Goal: Communication & Community: Answer question/provide support

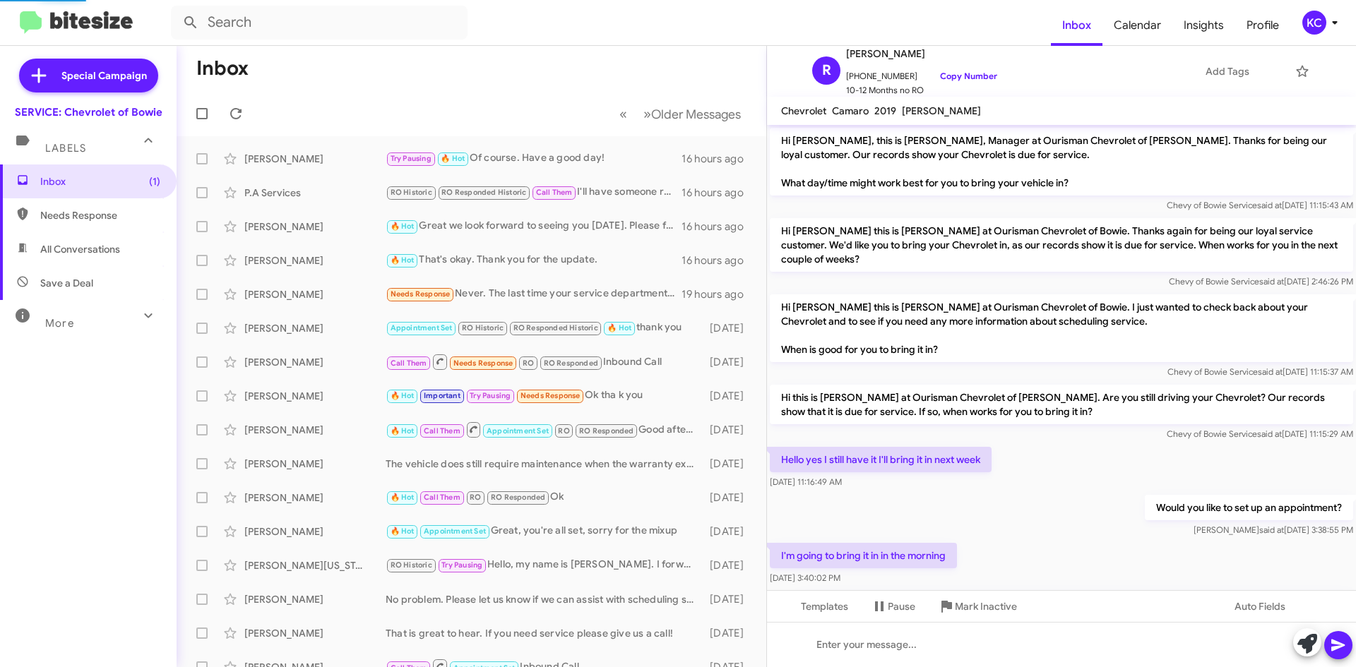
scroll to position [332, 0]
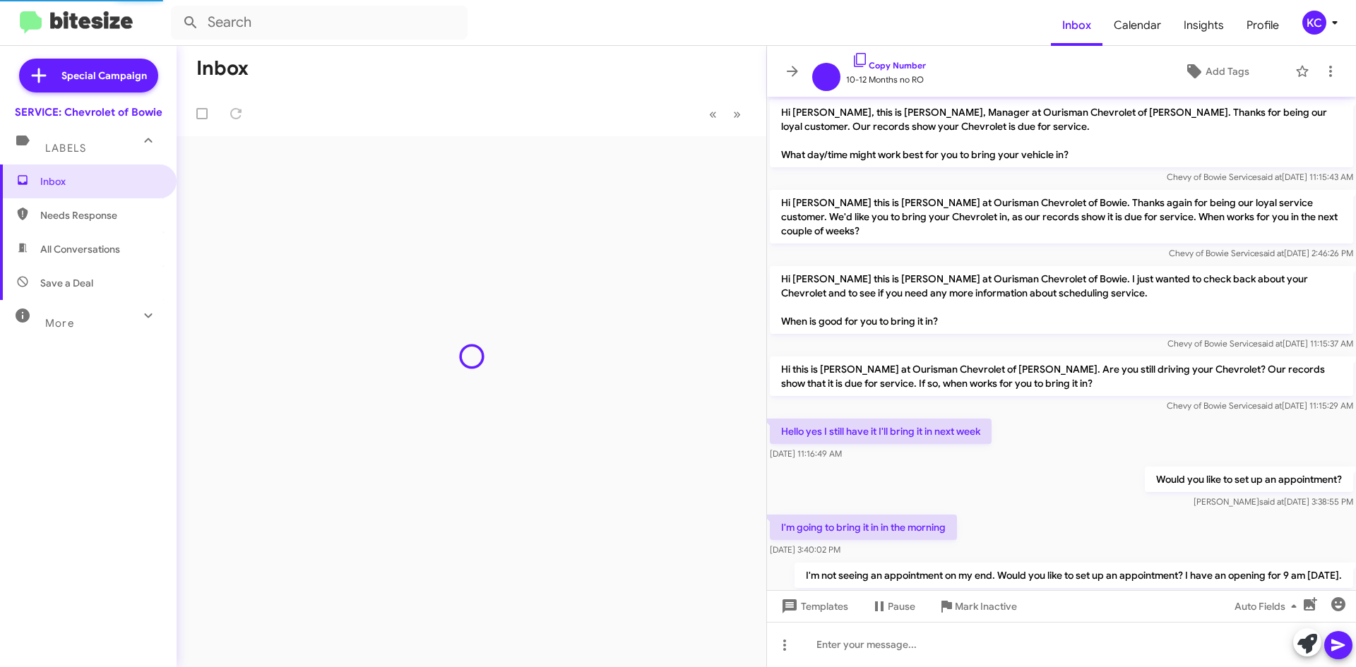
scroll to position [355, 0]
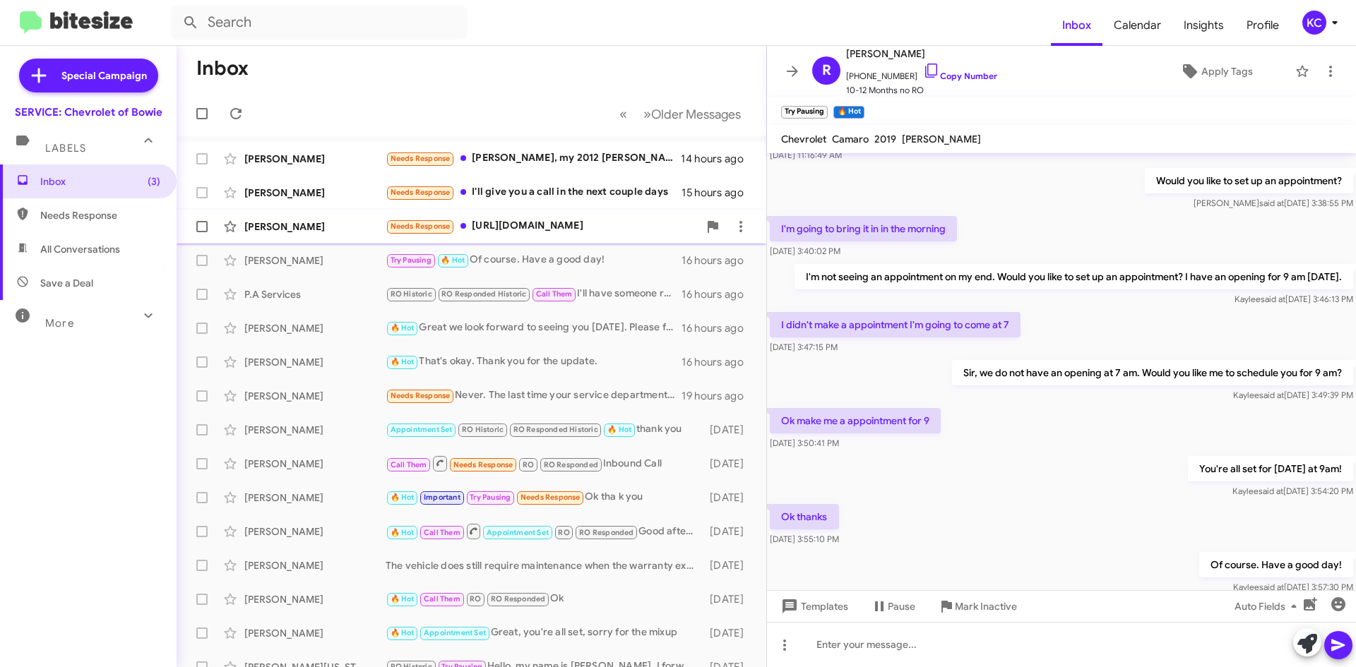
click at [431, 235] on span "Needs Response" at bounding box center [420, 226] width 69 height 16
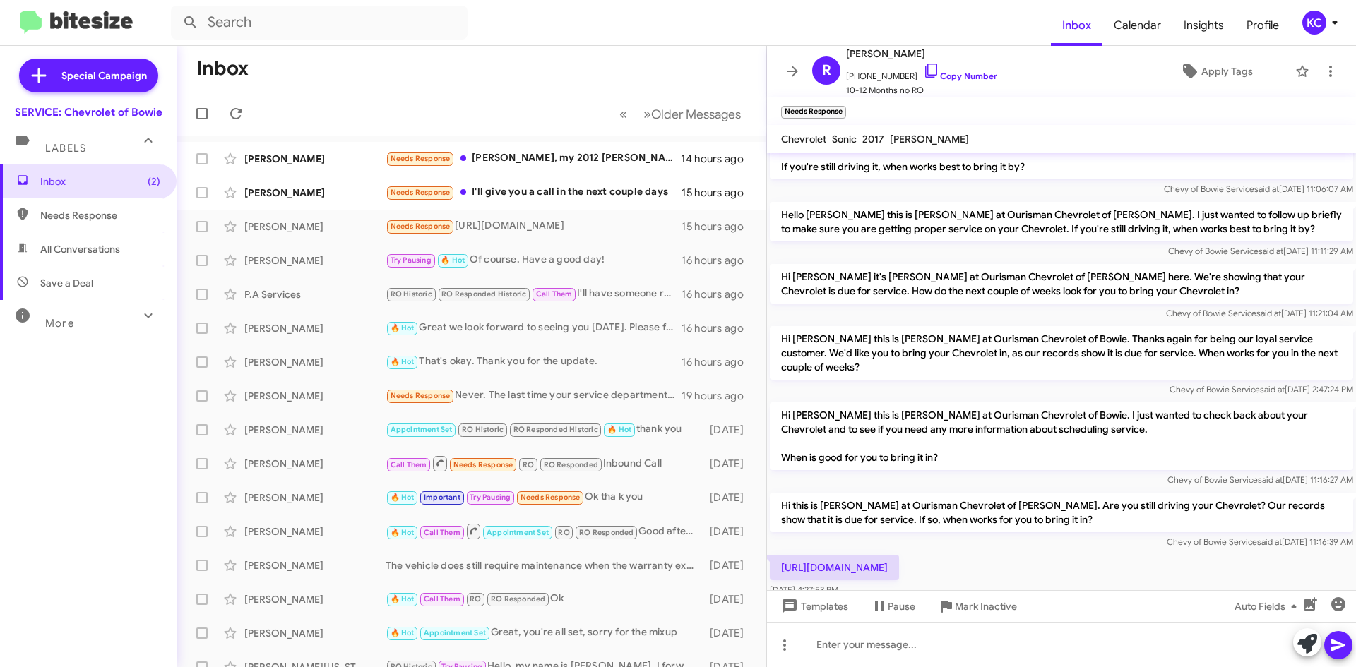
scroll to position [65, 0]
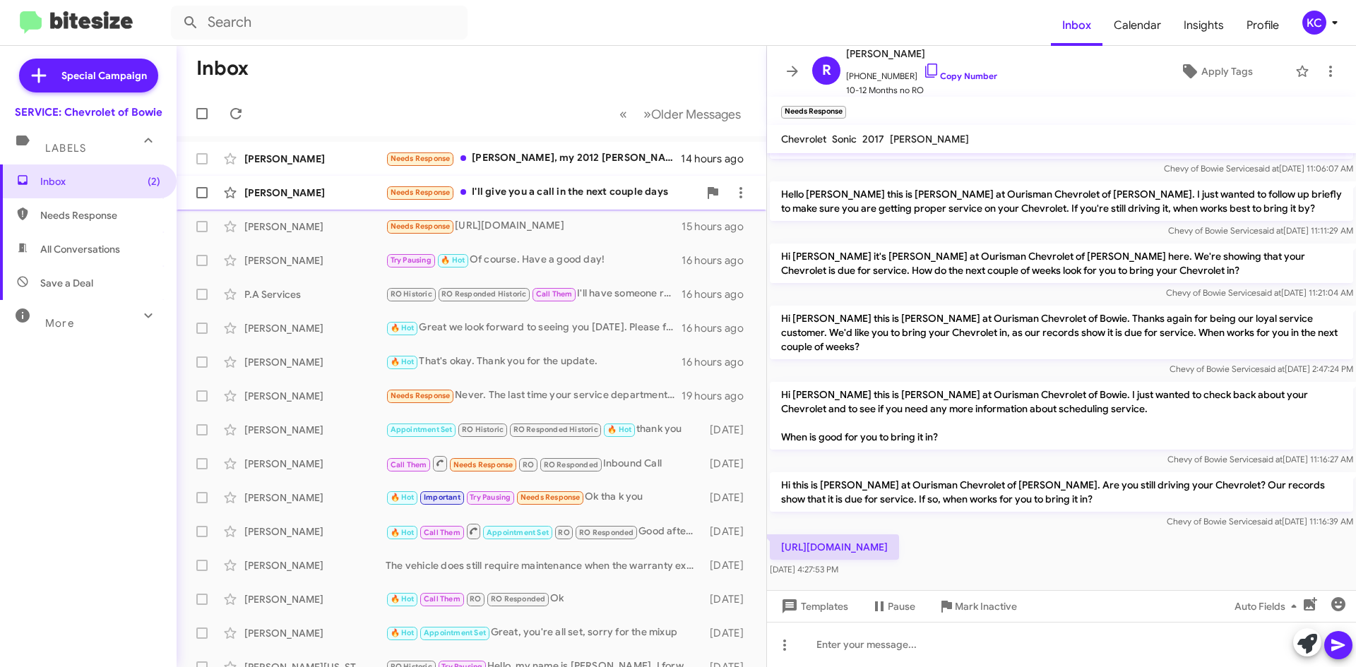
click at [516, 208] on span "Michael Lilly Needs Response I'll give you a call in the next couple days 15 ho…" at bounding box center [472, 193] width 590 height 34
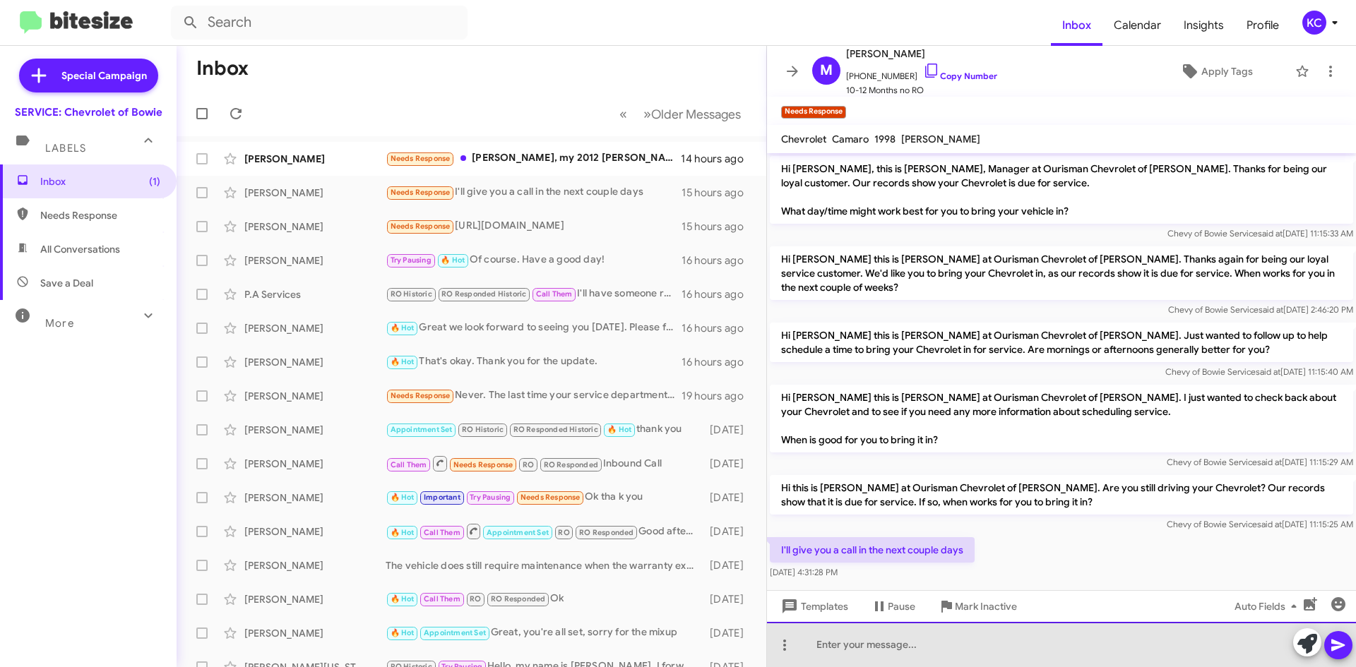
click at [819, 634] on div at bounding box center [1061, 644] width 589 height 45
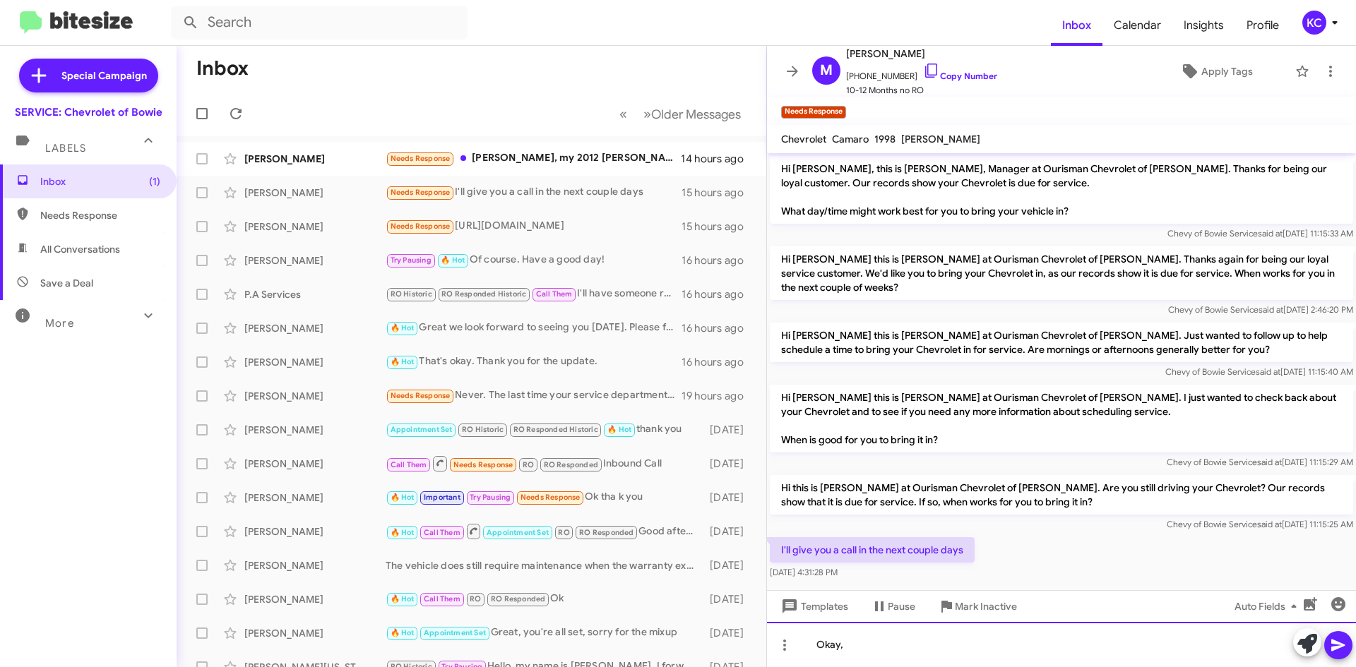
click at [901, 636] on div "Okay," at bounding box center [1061, 644] width 589 height 45
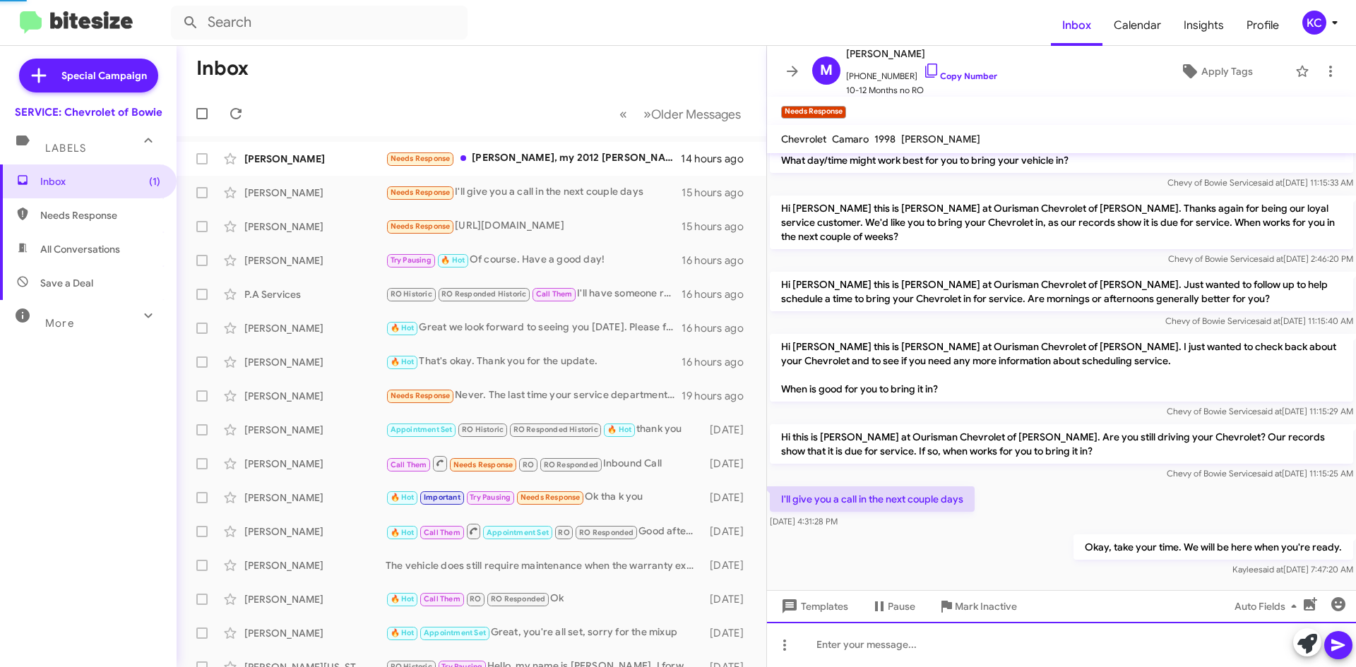
scroll to position [23, 0]
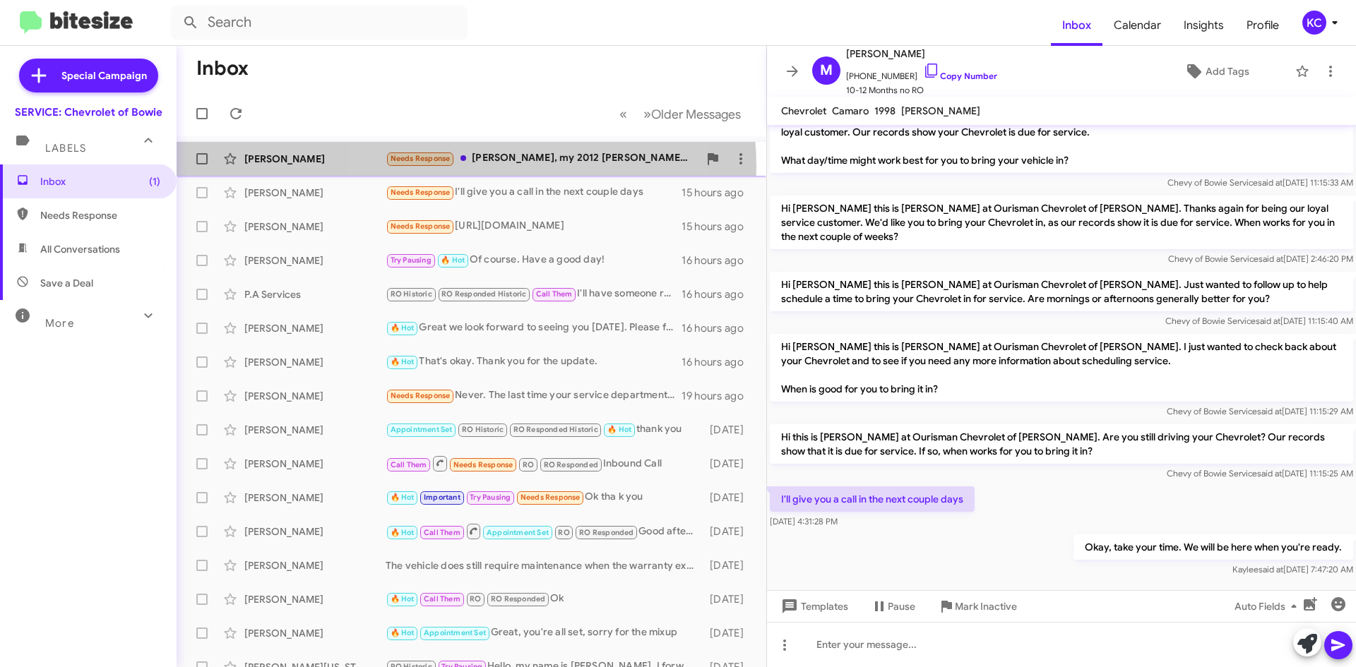
click at [463, 167] on div "Needs Response Sammy, my 2012 chevy silverado had a waterpump leak. I PURCHASED…" at bounding box center [542, 158] width 313 height 16
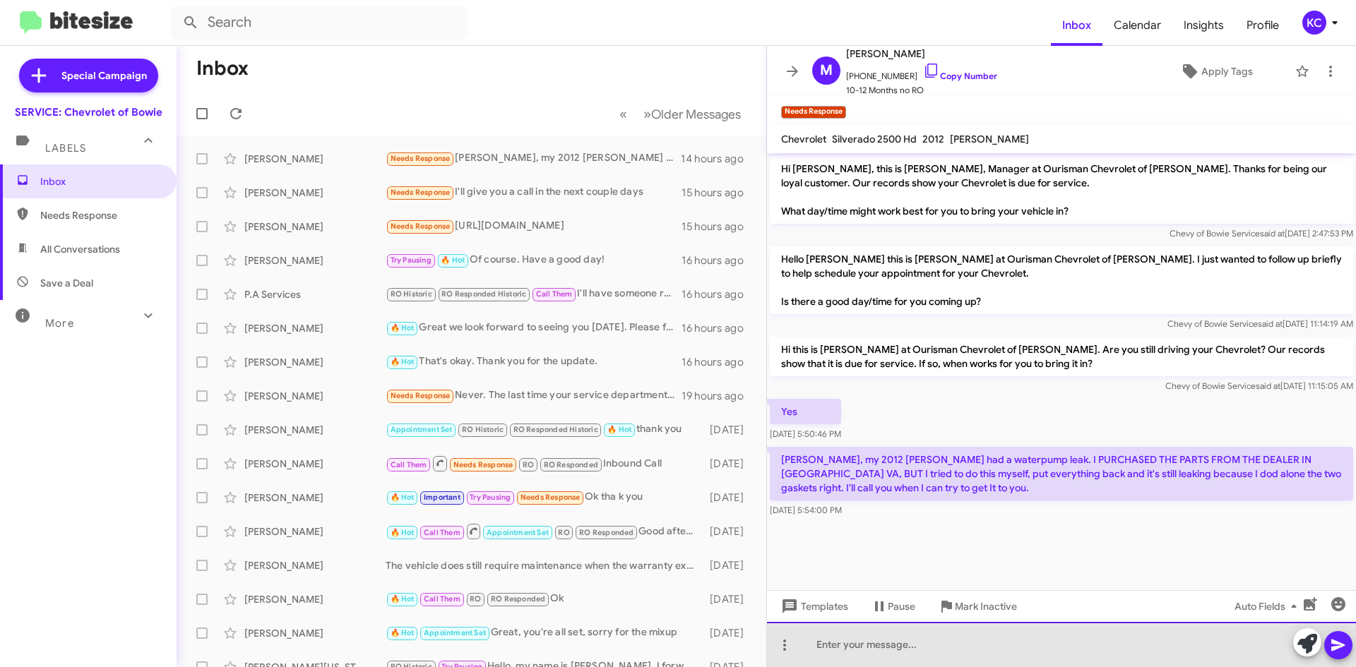
click at [829, 649] on div at bounding box center [1061, 644] width 589 height 45
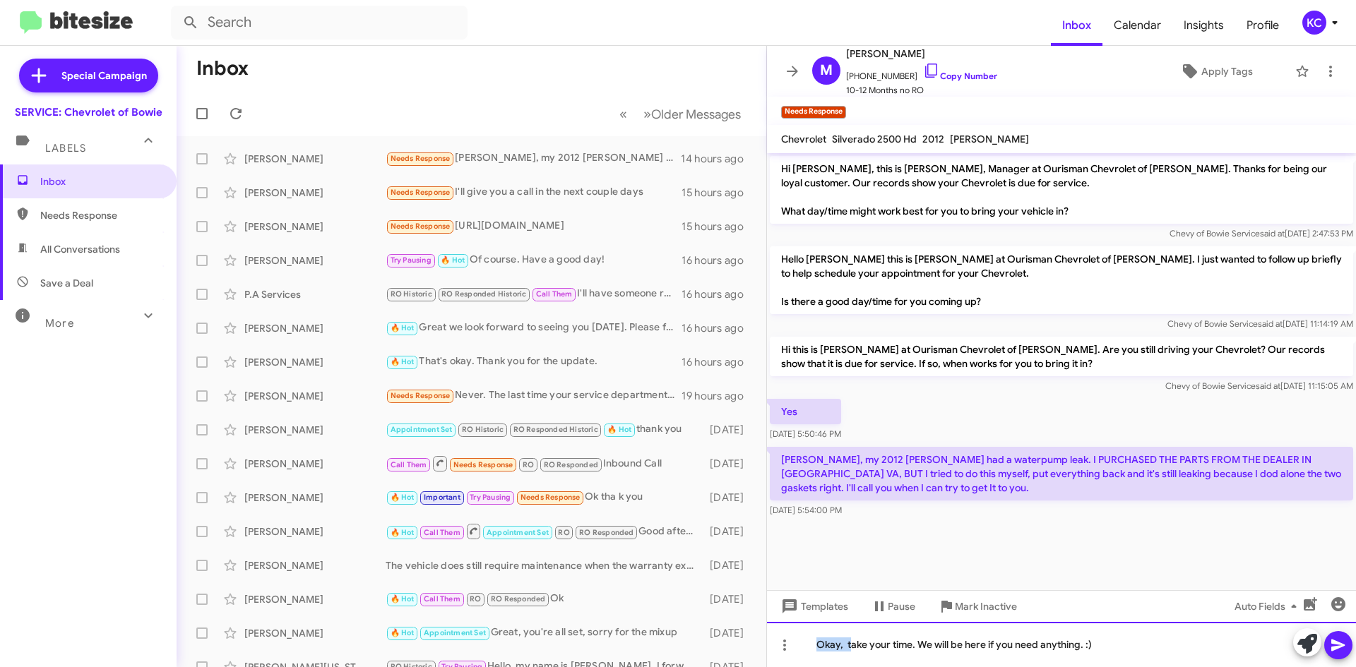
drag, startPoint x: 849, startPoint y: 646, endPoint x: 781, endPoint y: 627, distance: 70.4
click at [781, 627] on div "Okay, take your time. We will be here if you need anything. :)" at bounding box center [1061, 644] width 589 height 45
drag, startPoint x: 730, startPoint y: 647, endPoint x: 1127, endPoint y: 652, distance: 396.3
click at [1127, 653] on div "I'm sorry to heaake your time. We will be here if you need anything. :)" at bounding box center [1061, 644] width 589 height 45
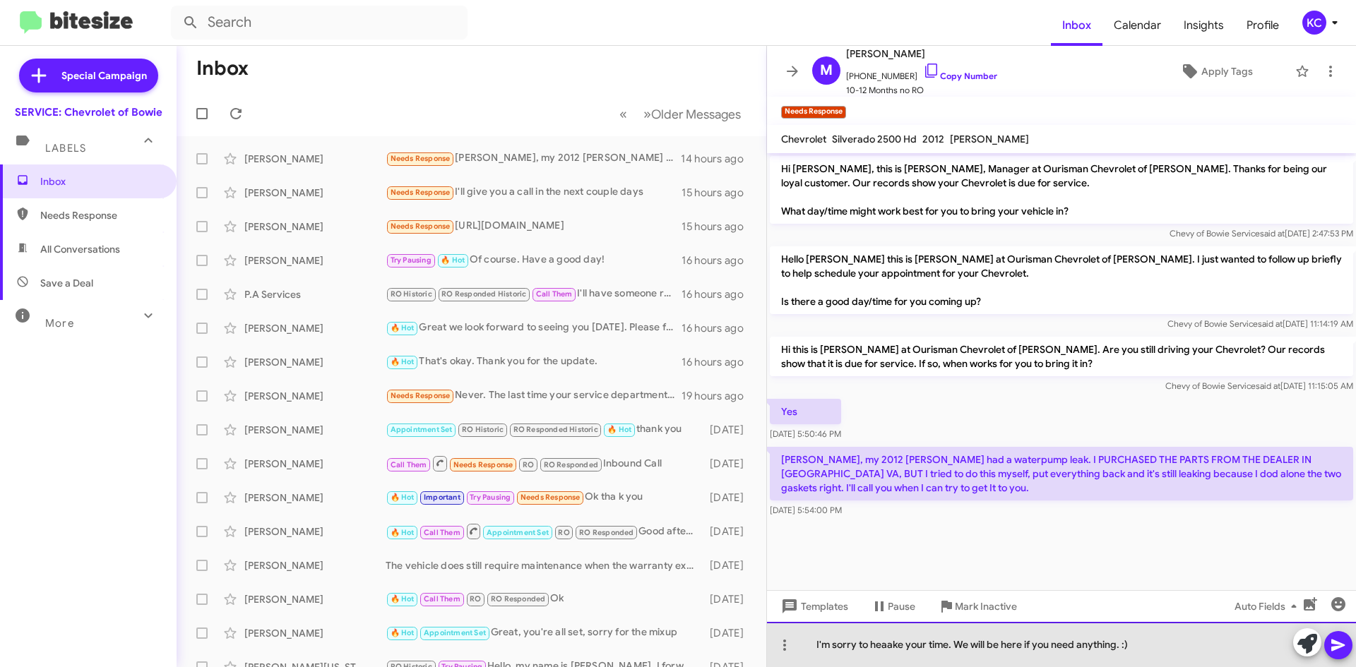
click at [886, 642] on div "I'm sorry to heaake your time. We will be here if you need anything. :)" at bounding box center [1061, 644] width 589 height 45
click at [958, 644] on div "I'm sorry to hear about the leak, feel free to take your time. We will be here …" at bounding box center [1061, 644] width 589 height 45
click at [961, 642] on div "I'm sorry to hear about the leak.feel free to take your time. We will be here i…" at bounding box center [1061, 644] width 589 height 45
click at [963, 643] on div "I'm sorry to hear about the leak.feel free to take your time. We will be here i…" at bounding box center [1061, 644] width 589 height 45
drag, startPoint x: 1097, startPoint y: 642, endPoint x: 1086, endPoint y: 634, distance: 14.1
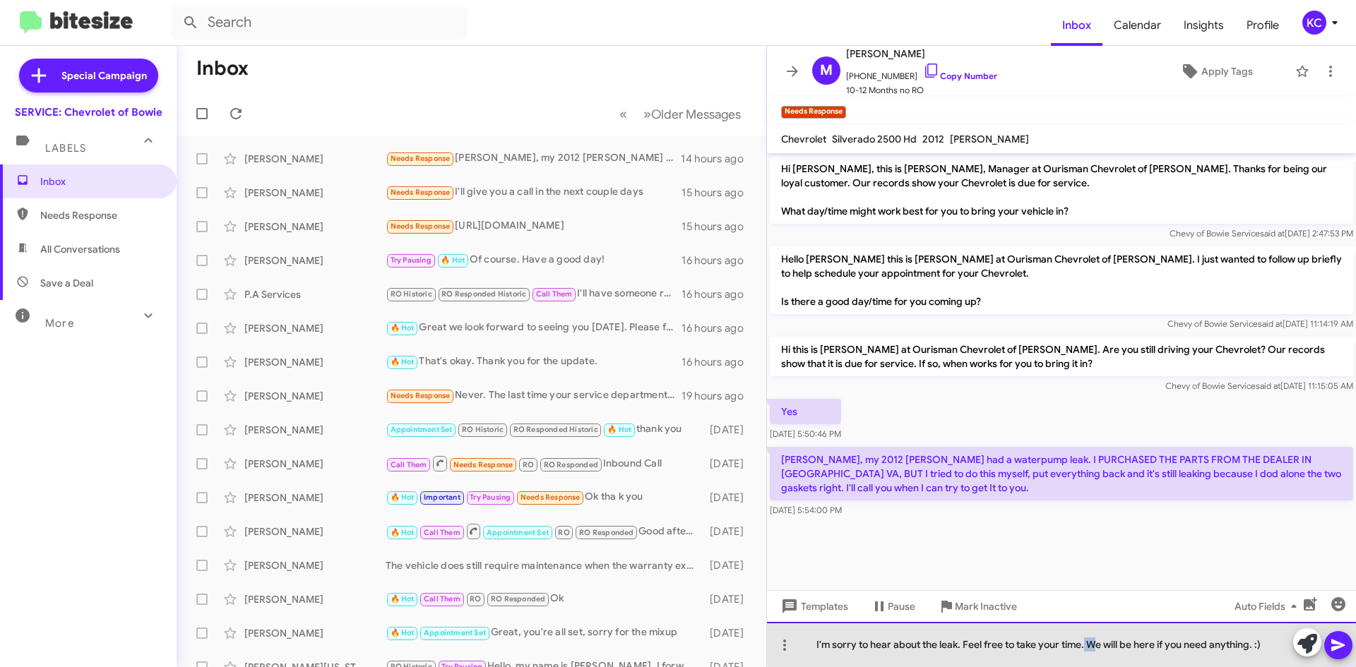
click at [1086, 634] on div "I'm sorry to hear about the leak. Feel free to take your time. We will be here …" at bounding box center [1061, 644] width 589 height 45
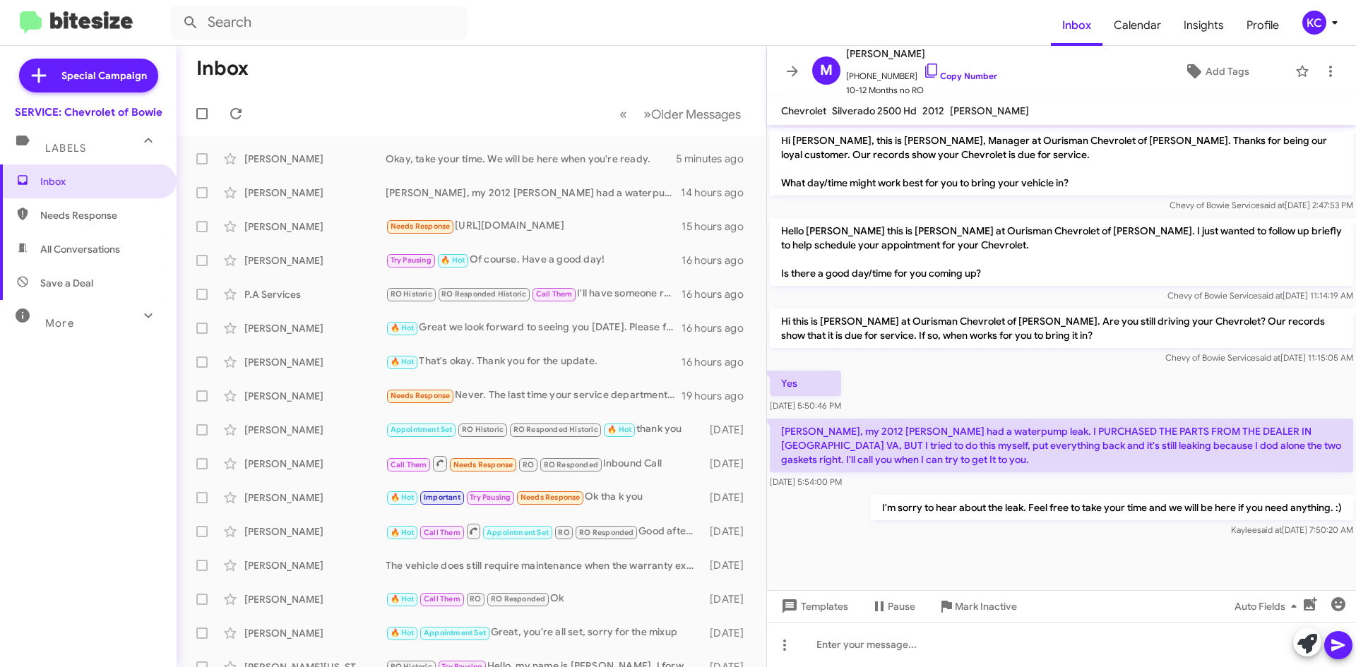
click at [220, 106] on div at bounding box center [205, 114] width 34 height 28
click at [239, 116] on icon at bounding box center [235, 113] width 17 height 17
click at [1314, 31] on div "KC" at bounding box center [1314, 23] width 24 height 24
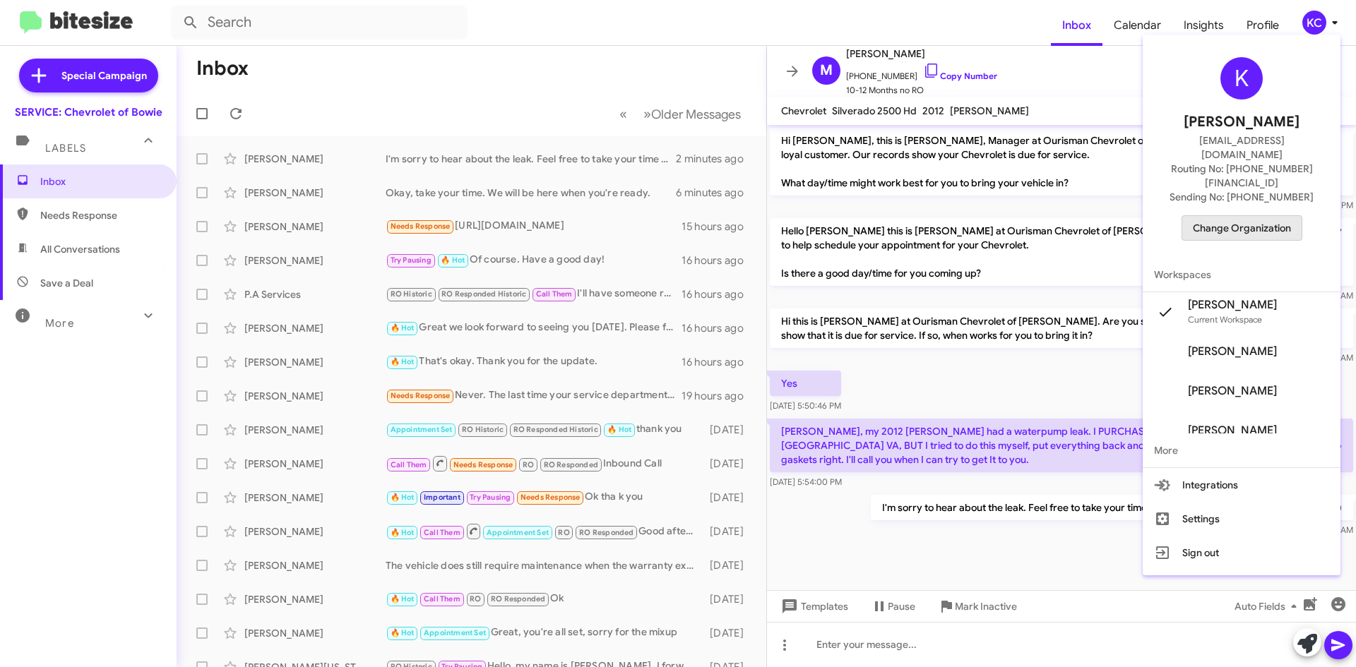
click at [1251, 216] on span "Change Organization" at bounding box center [1242, 228] width 98 height 24
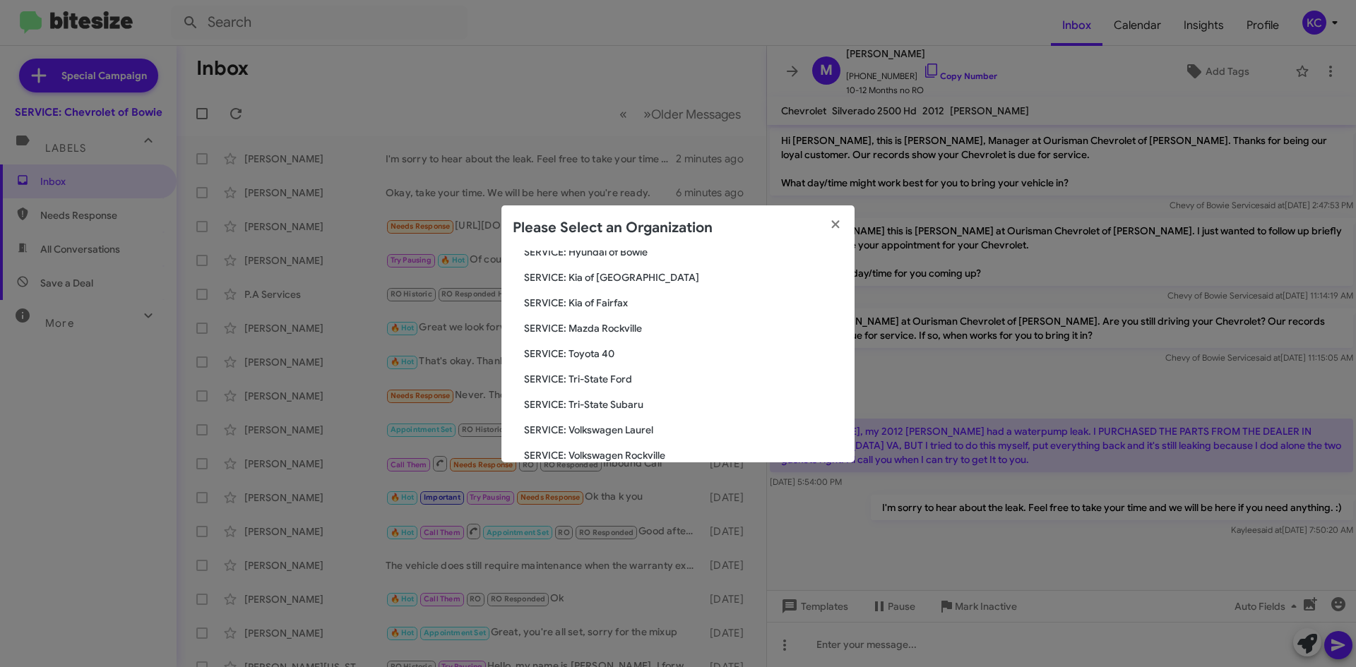
scroll to position [261, 0]
click at [576, 385] on span "SERVICE: Tri-State Subaru" at bounding box center [683, 382] width 319 height 14
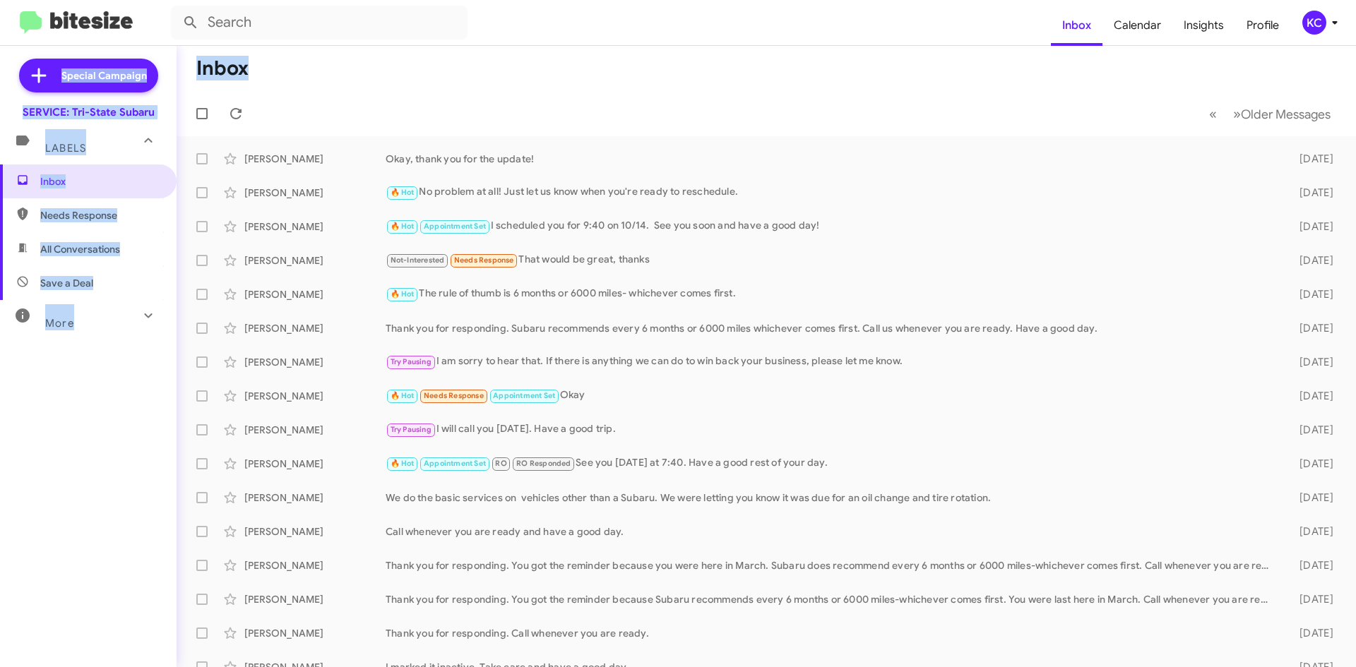
drag, startPoint x: 1316, startPoint y: 40, endPoint x: 1293, endPoint y: 57, distance: 28.4
click at [1293, 57] on div "Inbox Calendar Insights Profile KC Special Campaign SERVICE: Tri-State Subaru L…" at bounding box center [678, 333] width 1356 height 667
click at [1310, 32] on div "KC" at bounding box center [1314, 23] width 24 height 24
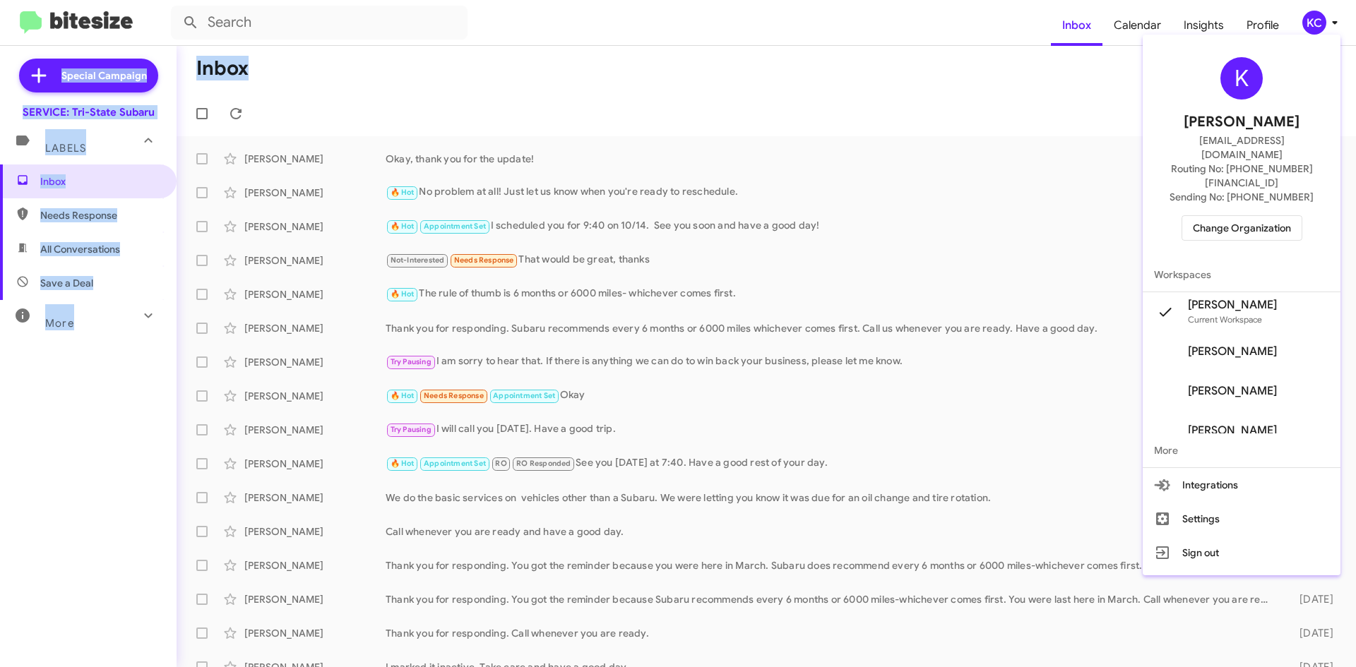
click at [1223, 216] on span "Change Organization" at bounding box center [1242, 228] width 98 height 24
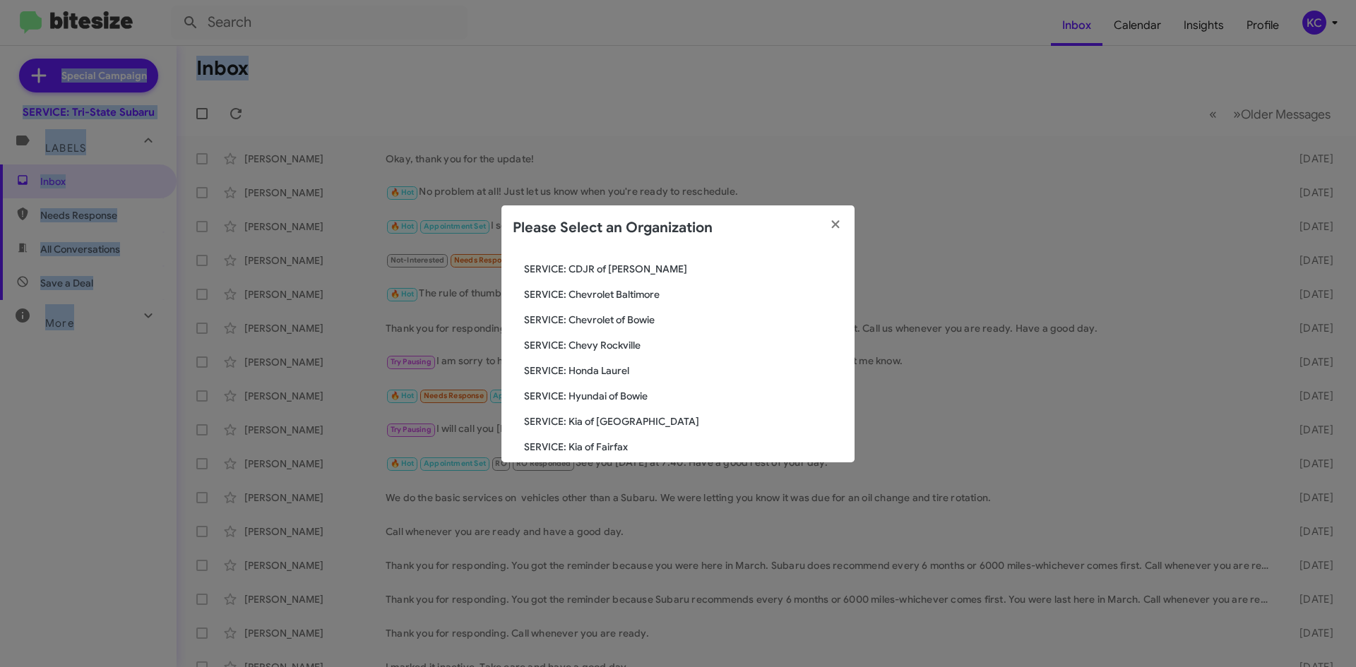
scroll to position [49, 0]
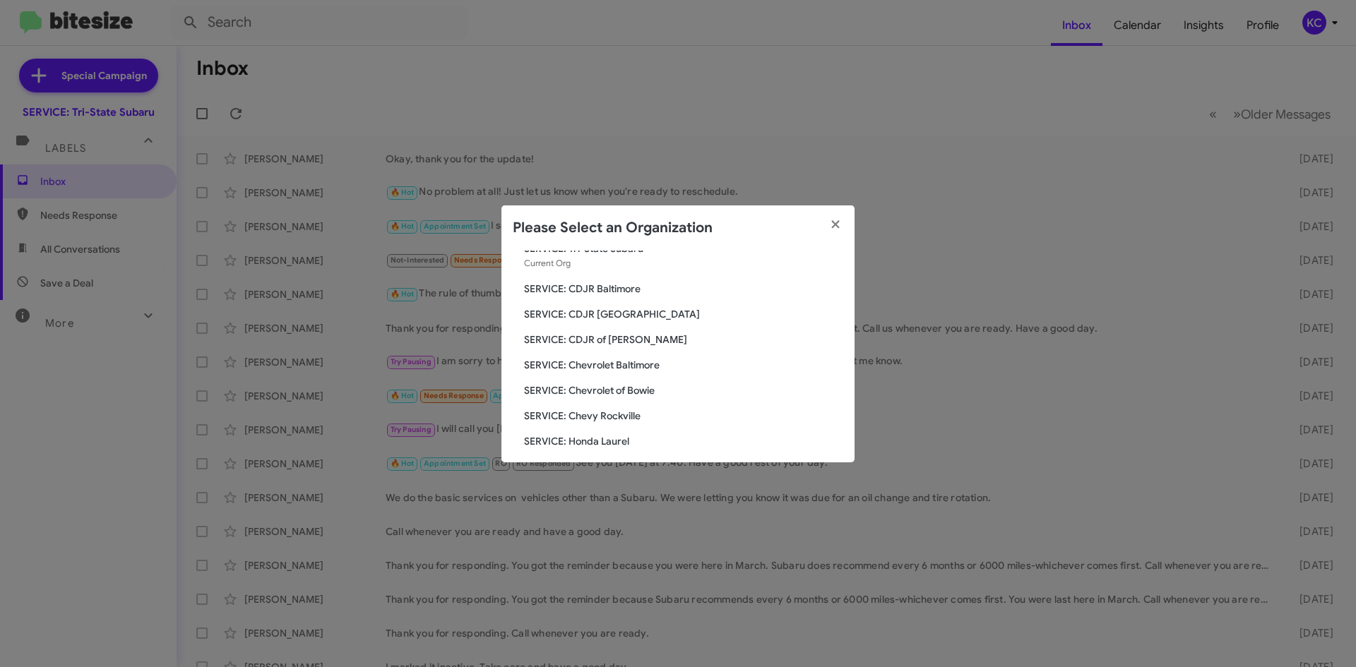
click at [617, 440] on span "SERVICE: Honda Laurel" at bounding box center [683, 441] width 319 height 14
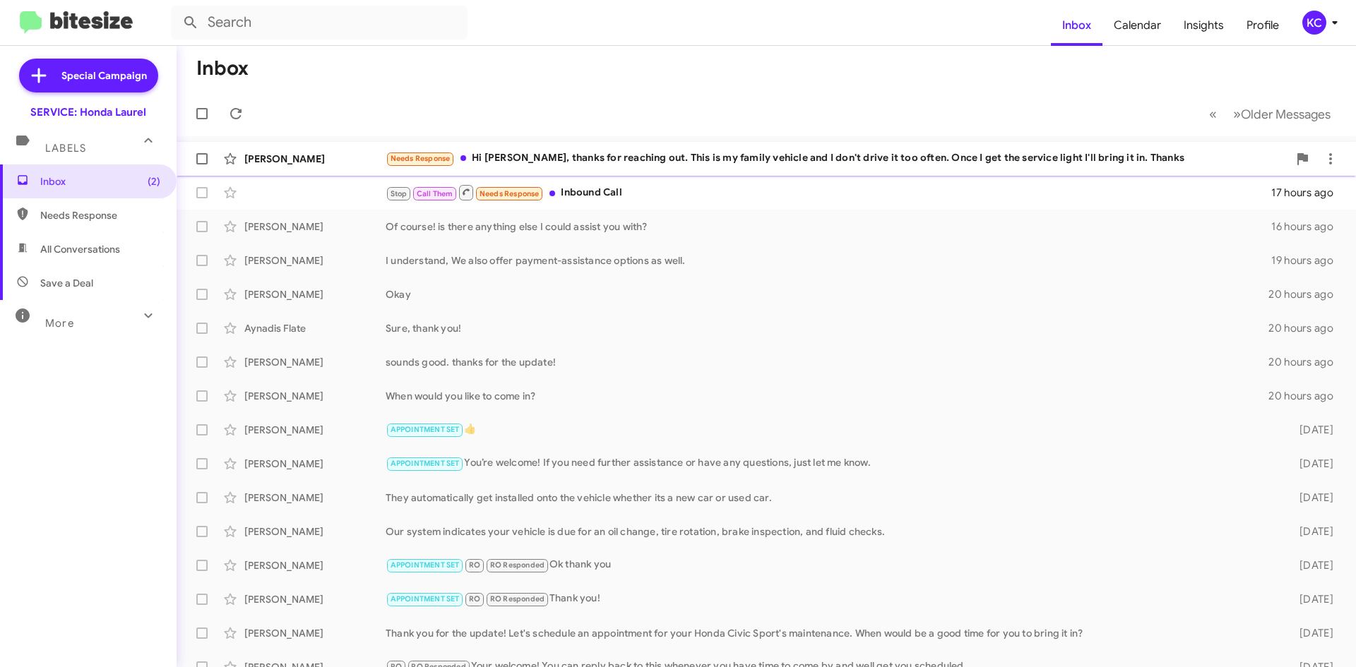
click at [653, 155] on div "Needs Response Hi [PERSON_NAME], thanks for reaching out. This is my family veh…" at bounding box center [837, 158] width 903 height 16
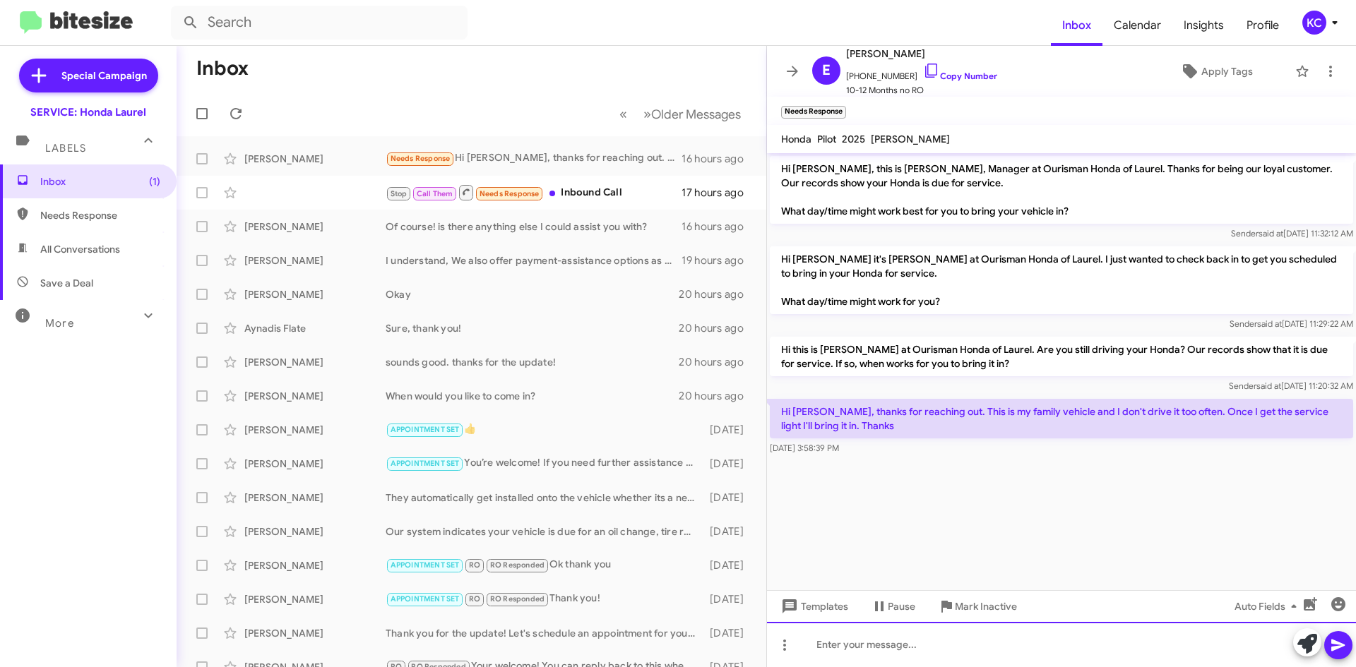
click at [857, 657] on div at bounding box center [1061, 644] width 589 height 45
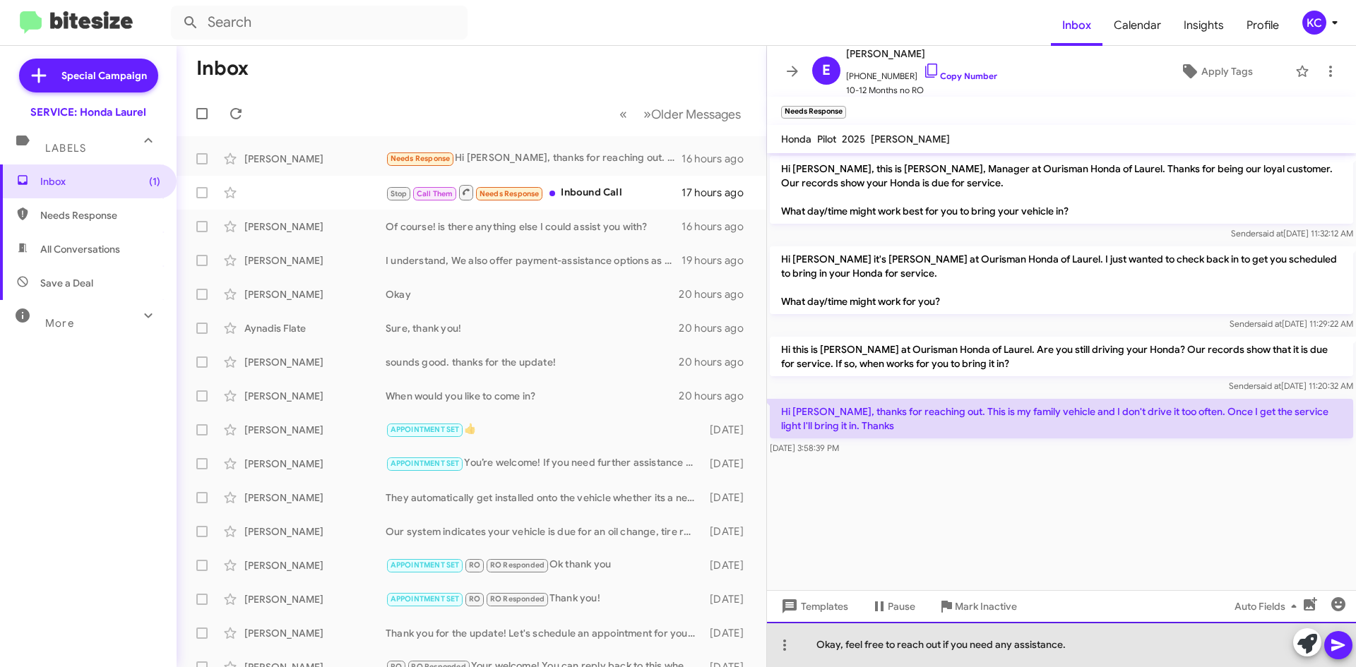
click at [849, 645] on div "Okay, feel free to reach out if you need any assistance." at bounding box center [1061, 644] width 589 height 45
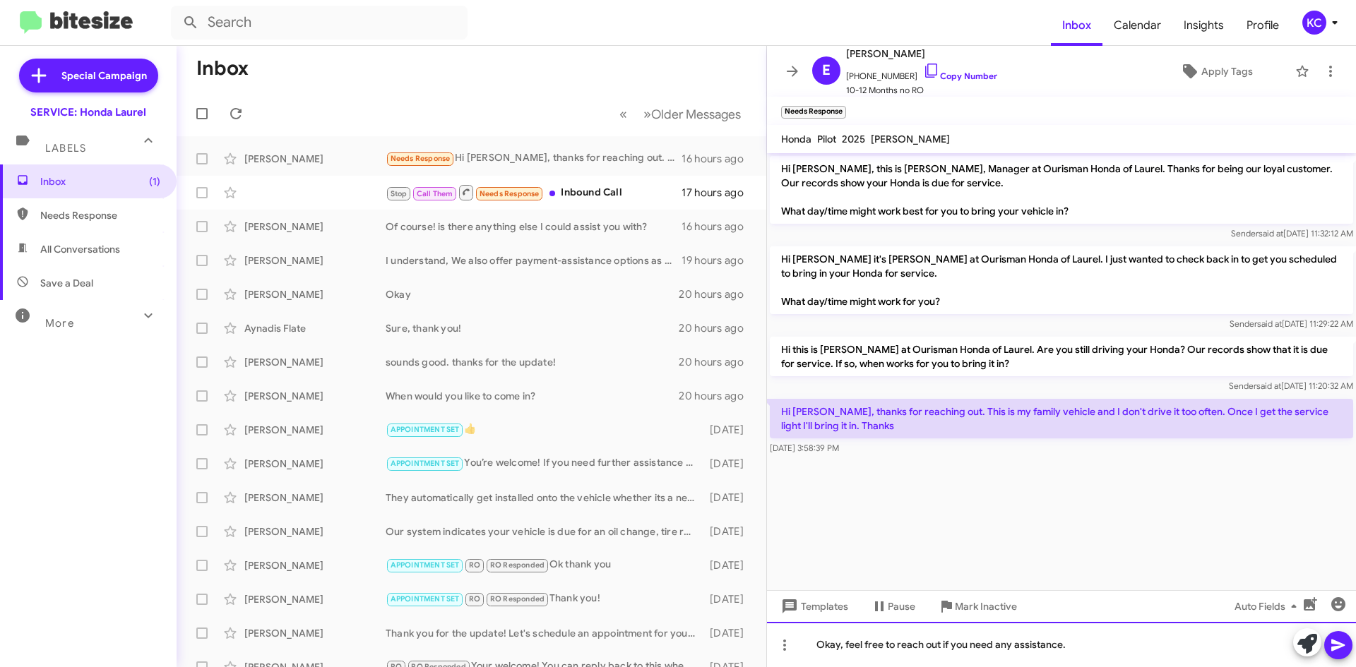
click at [1072, 651] on div "Okay, feel free to reach out if you need any assistance." at bounding box center [1061, 644] width 589 height 45
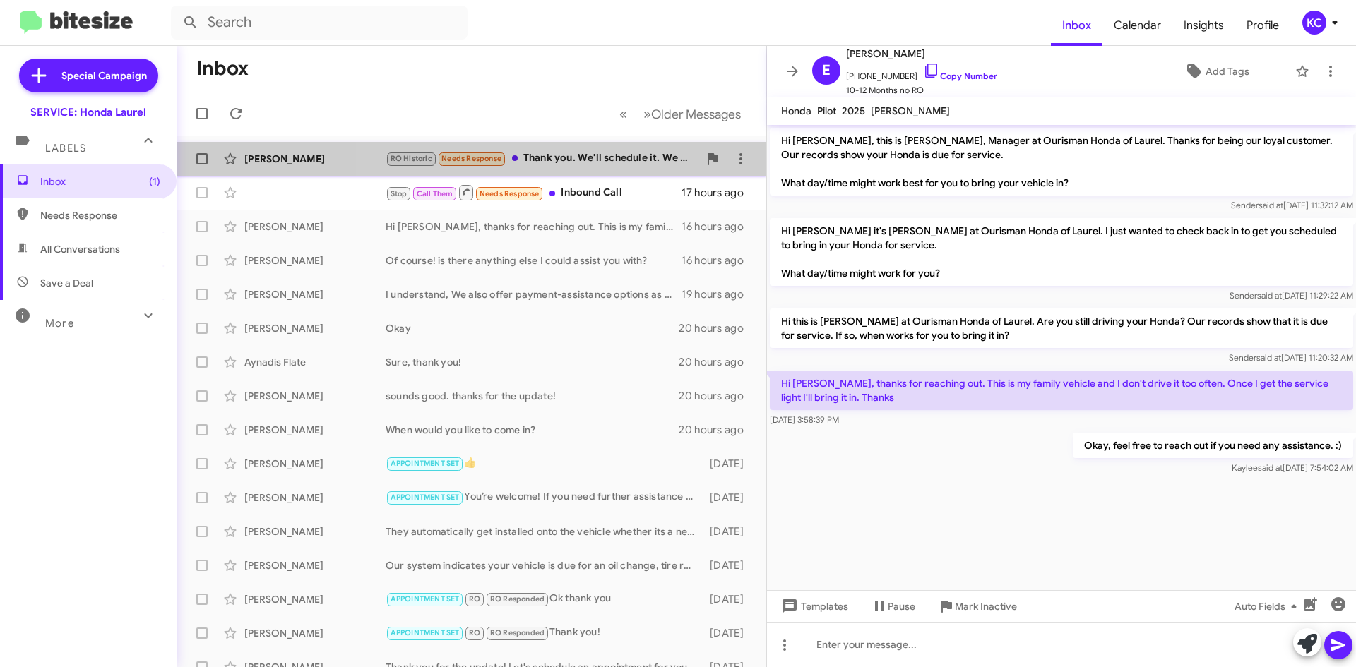
click at [613, 157] on div "RO Historic Needs Response Thank you. We'll schedule it. We seem to have lost t…" at bounding box center [542, 158] width 313 height 16
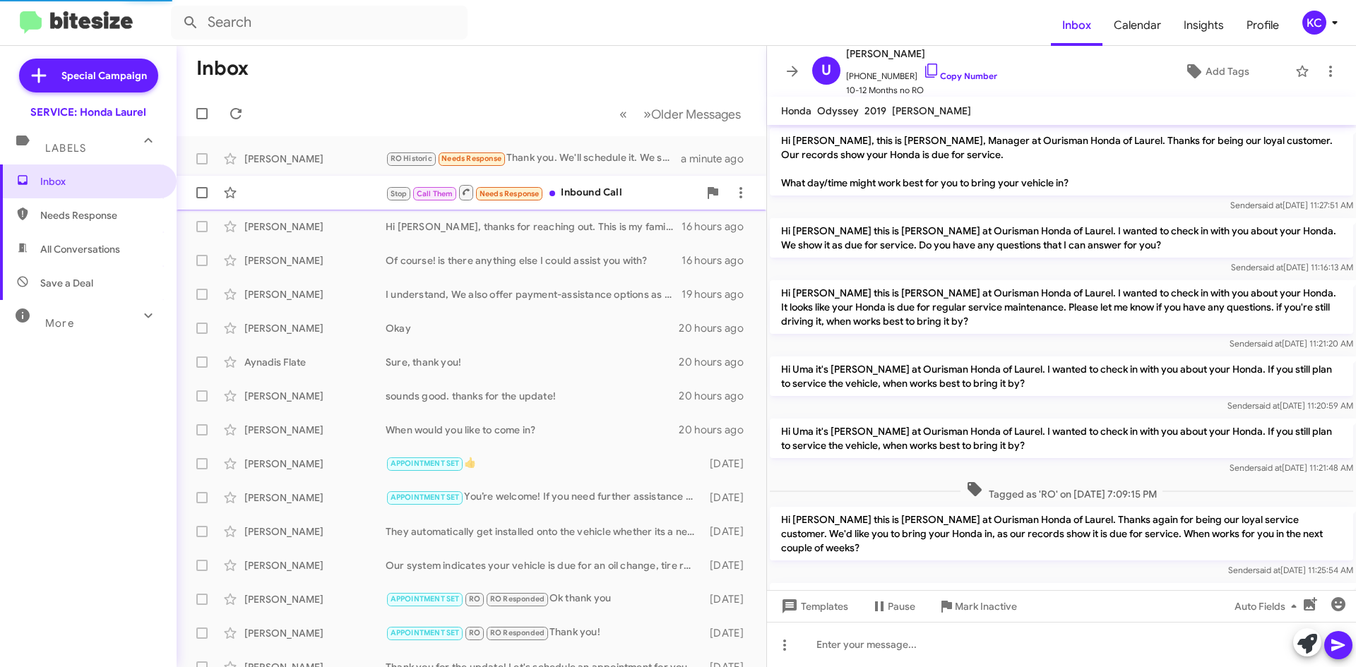
scroll to position [348, 0]
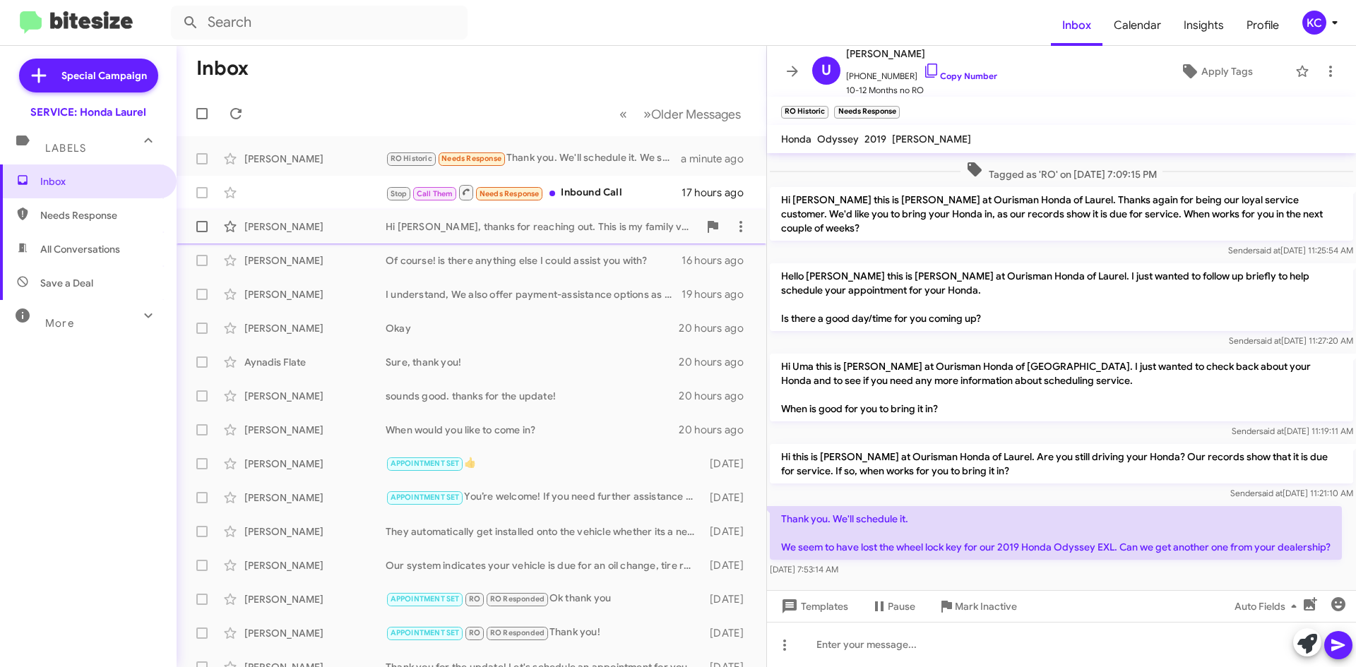
click at [599, 215] on div "Enrique Martinez Hi Adam, thanks for reaching out. This is my family vehicle an…" at bounding box center [471, 227] width 567 height 28
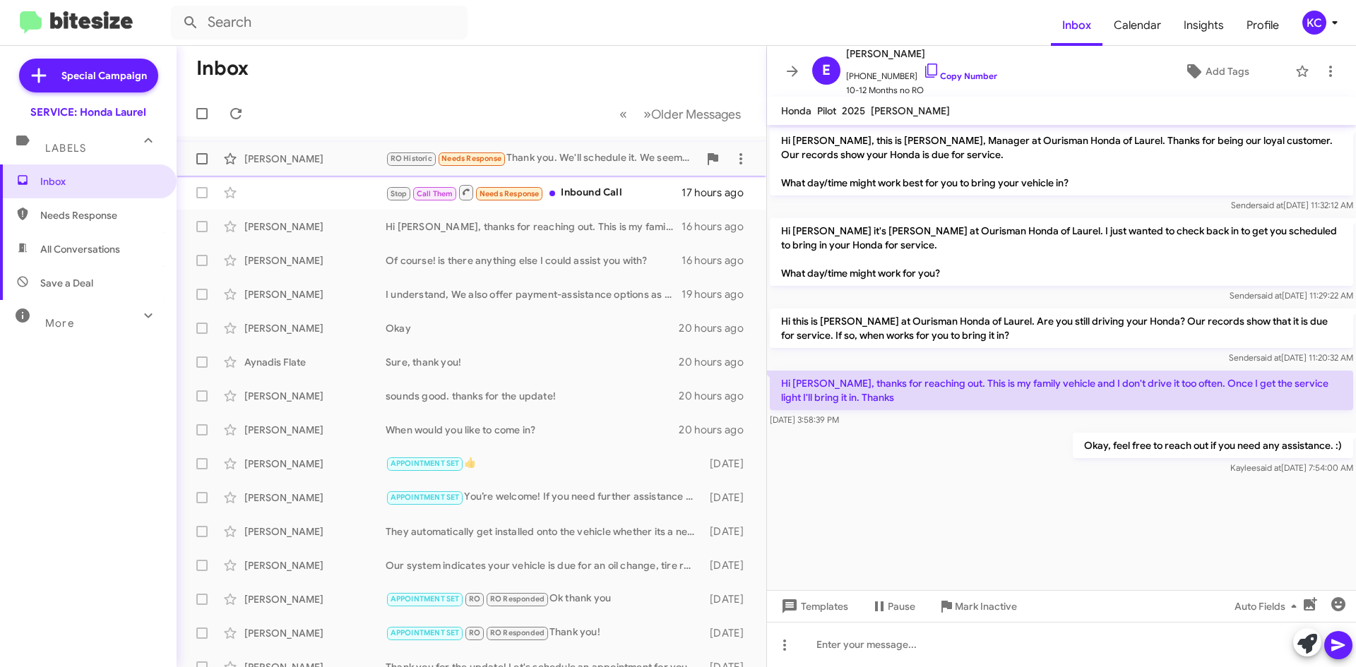
click at [605, 167] on div "Uma Sivaramakrishnan RO Historic Needs Response Thank you. We'll schedule it. W…" at bounding box center [471, 159] width 567 height 28
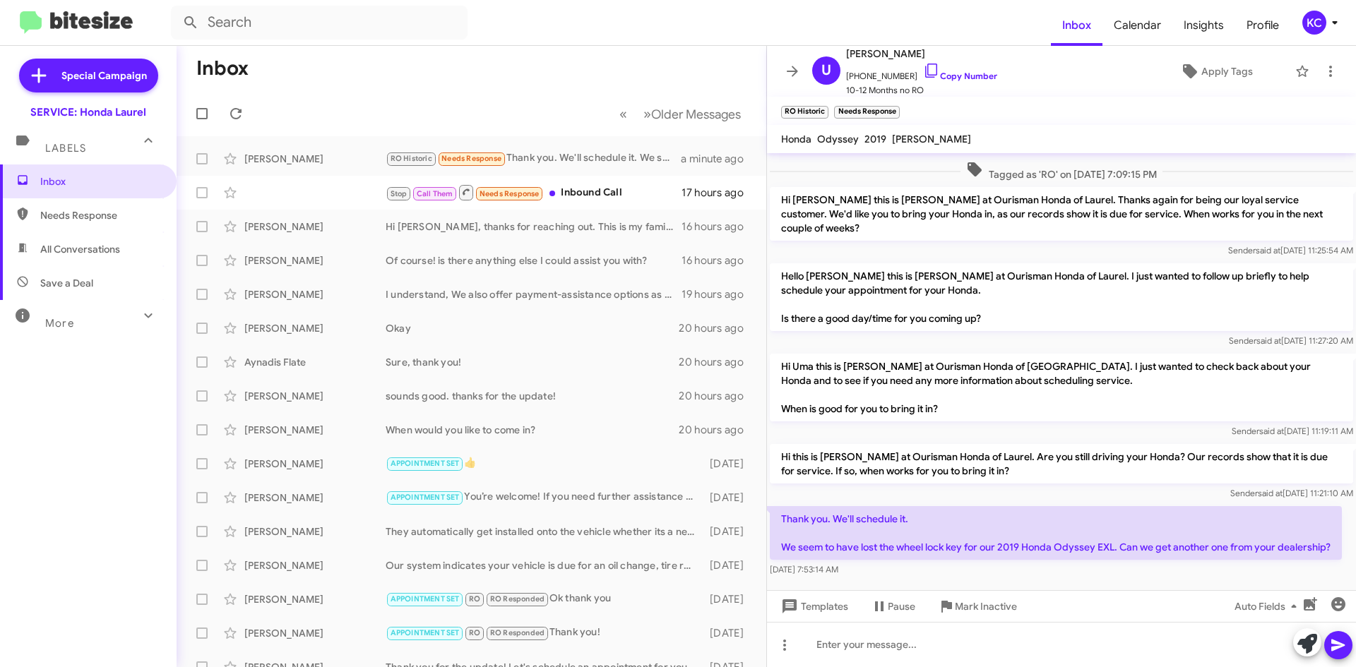
scroll to position [376, 0]
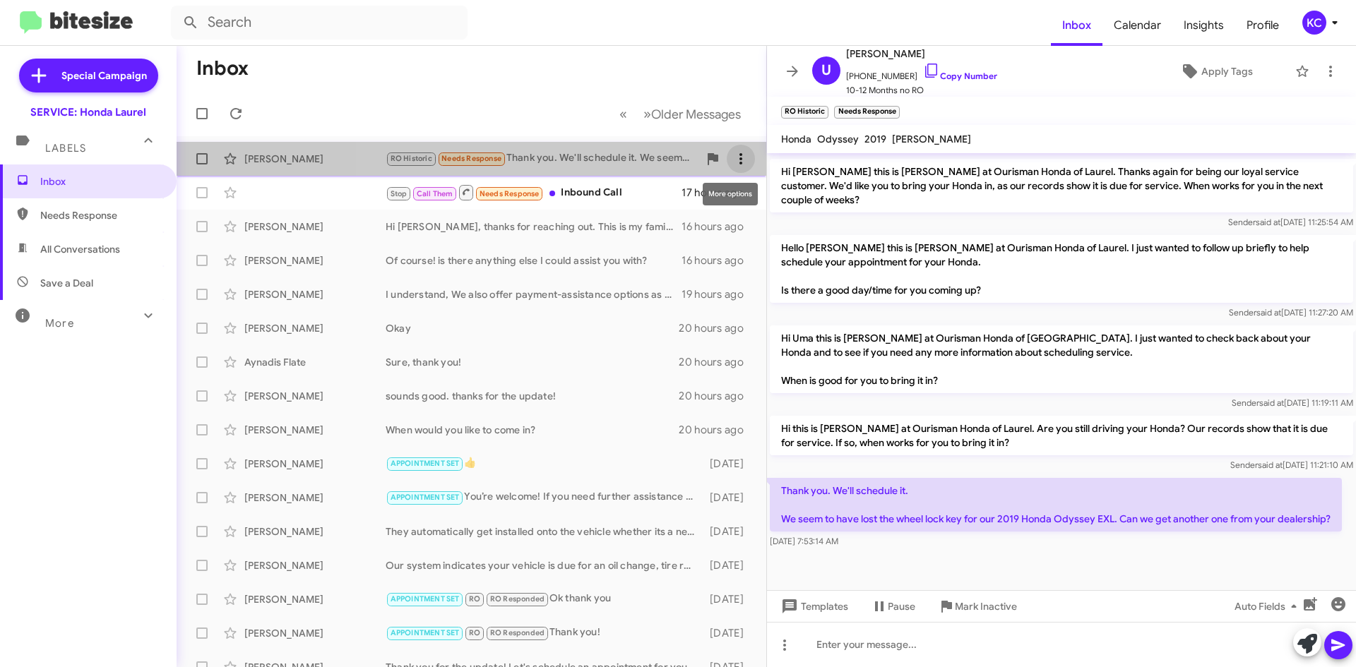
click at [732, 152] on icon at bounding box center [740, 158] width 17 height 17
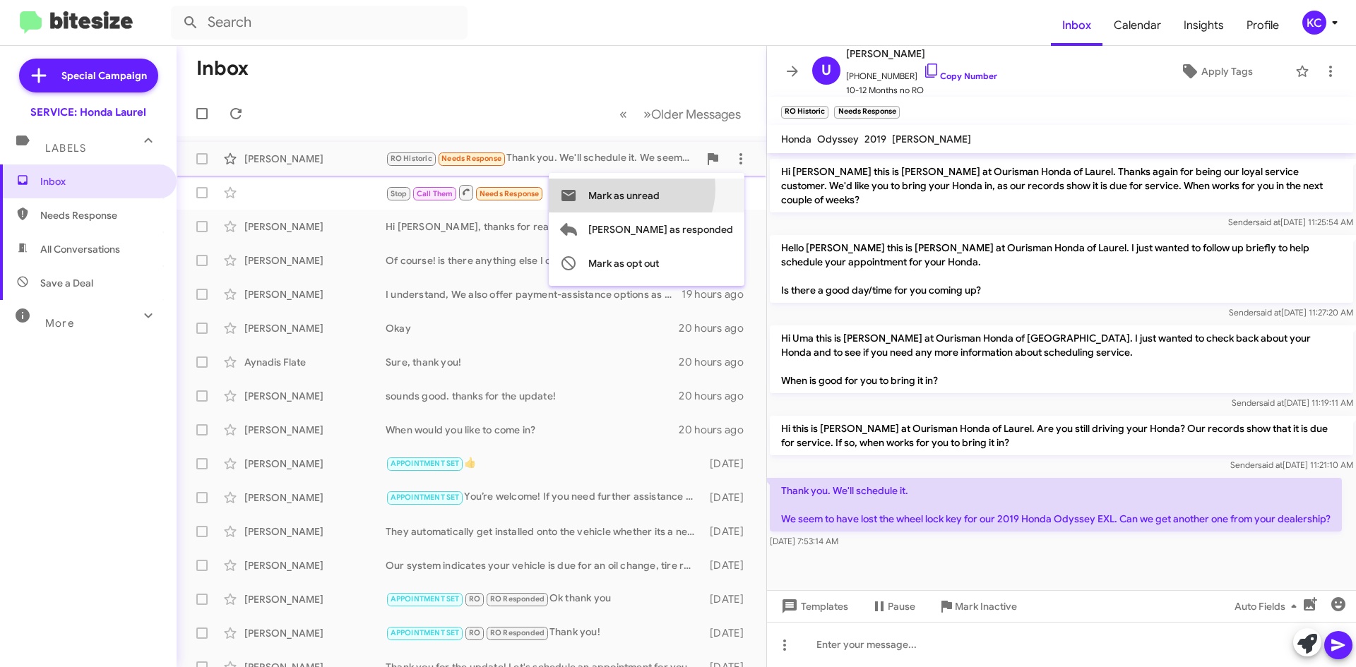
click at [660, 190] on span "Mark as unread" at bounding box center [623, 196] width 71 height 34
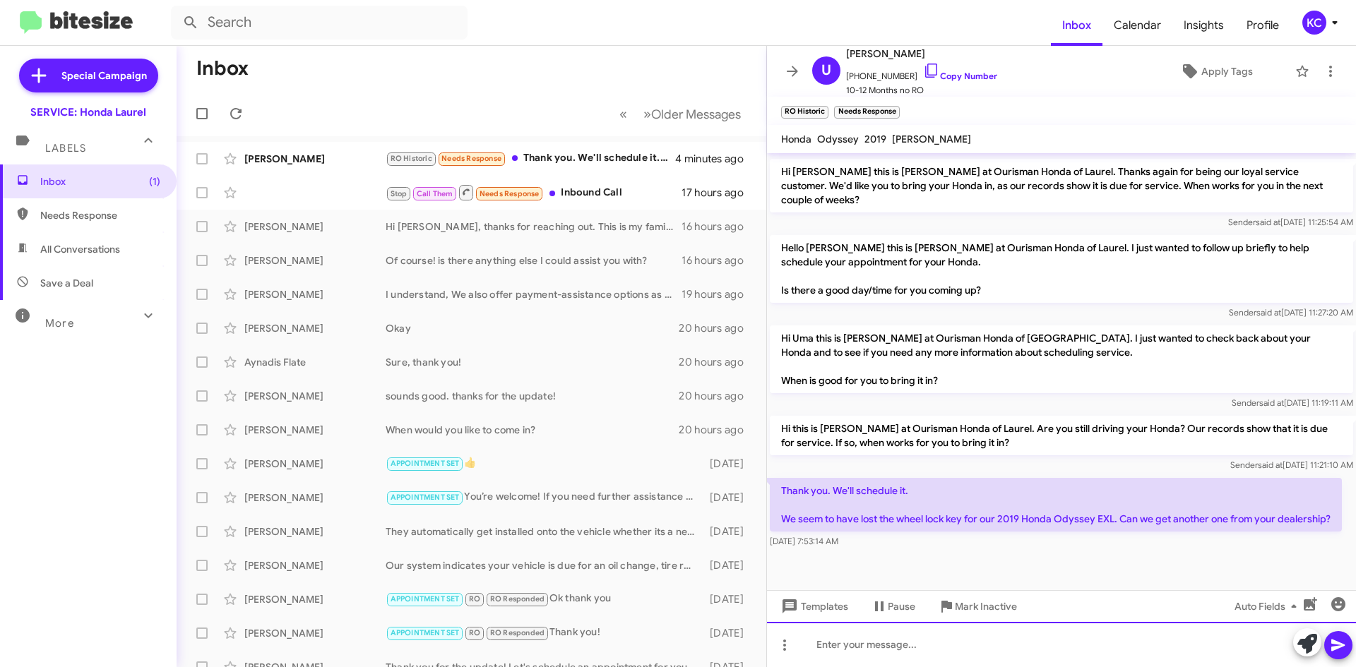
click at [875, 648] on div at bounding box center [1061, 644] width 589 height 45
click at [1177, 648] on div "Feel free to reach out to our parts department for your key." at bounding box center [1061, 644] width 589 height 45
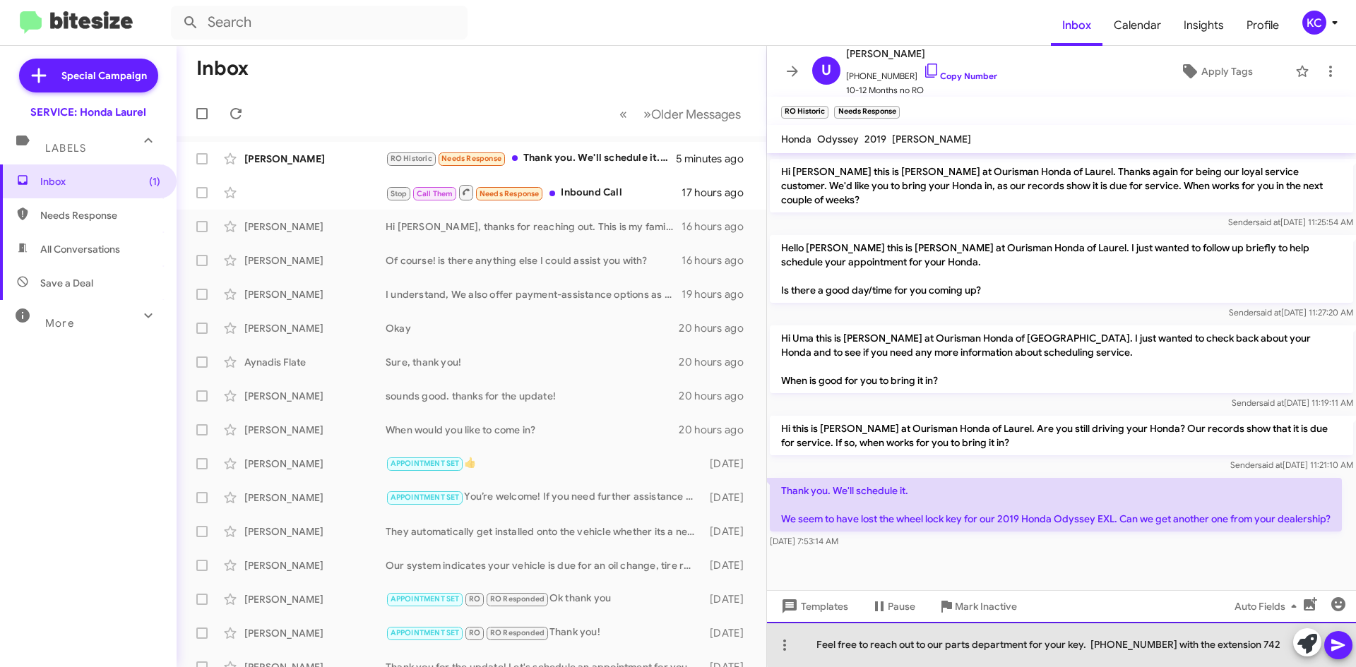
click at [1089, 645] on div "Feel free to reach out to our parts department for your key. (301) 498-7400 wit…" at bounding box center [1061, 644] width 589 height 45
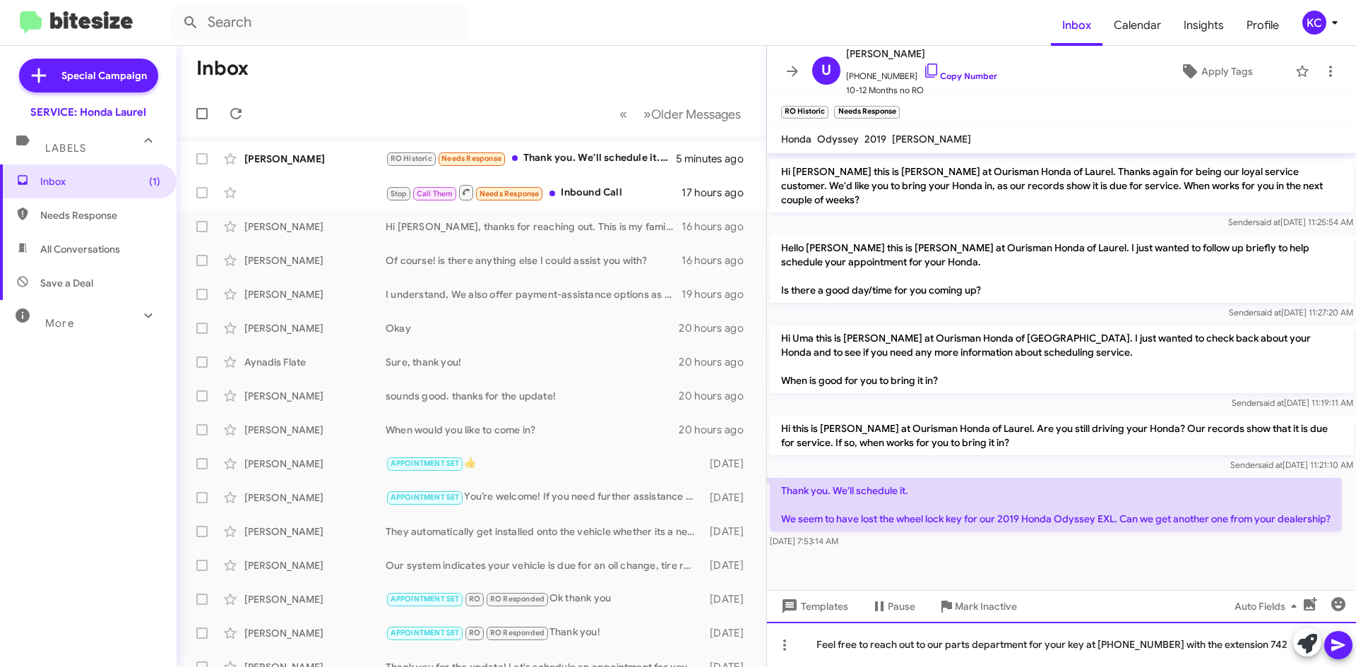
click at [1251, 641] on div "Feel free to reach out to our parts department for your key at (301) 498-7400 w…" at bounding box center [1061, 644] width 589 height 45
click at [1274, 650] on div "Feel free to reach out to our parts department for your key at (301) 498-7400 w…" at bounding box center [1061, 644] width 589 height 45
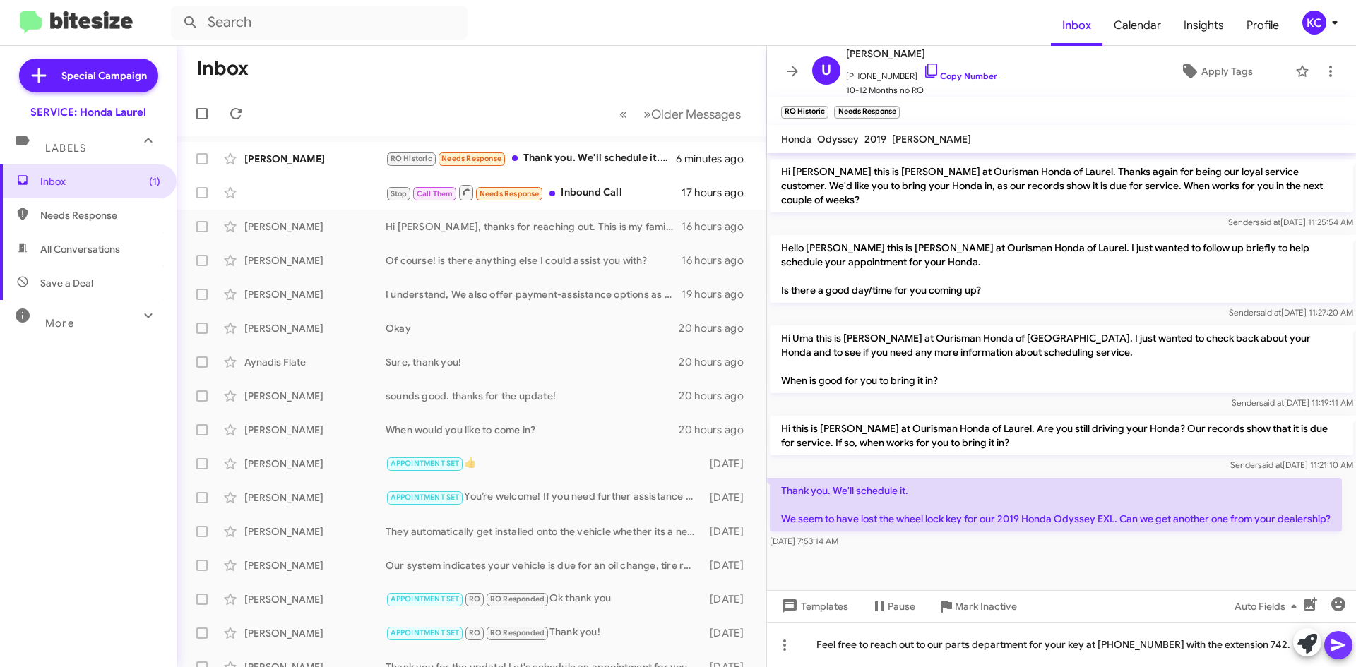
click at [1338, 653] on icon at bounding box center [1338, 645] width 17 height 17
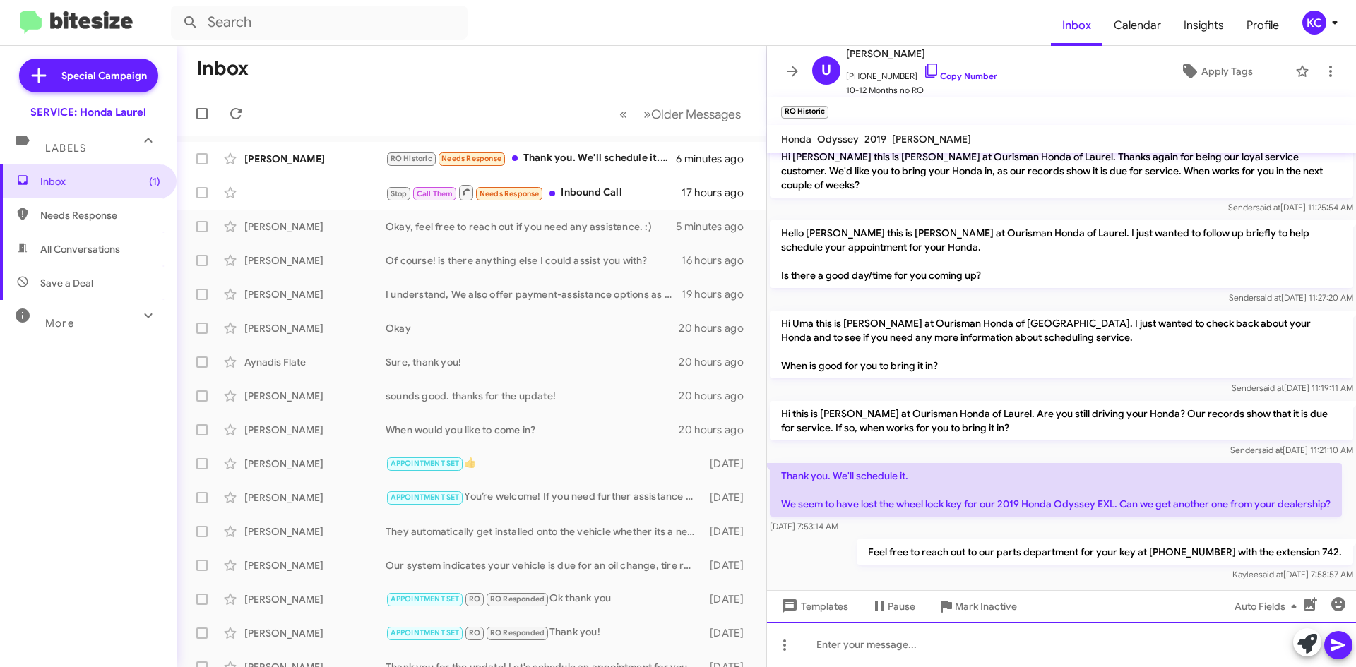
scroll to position [428, 0]
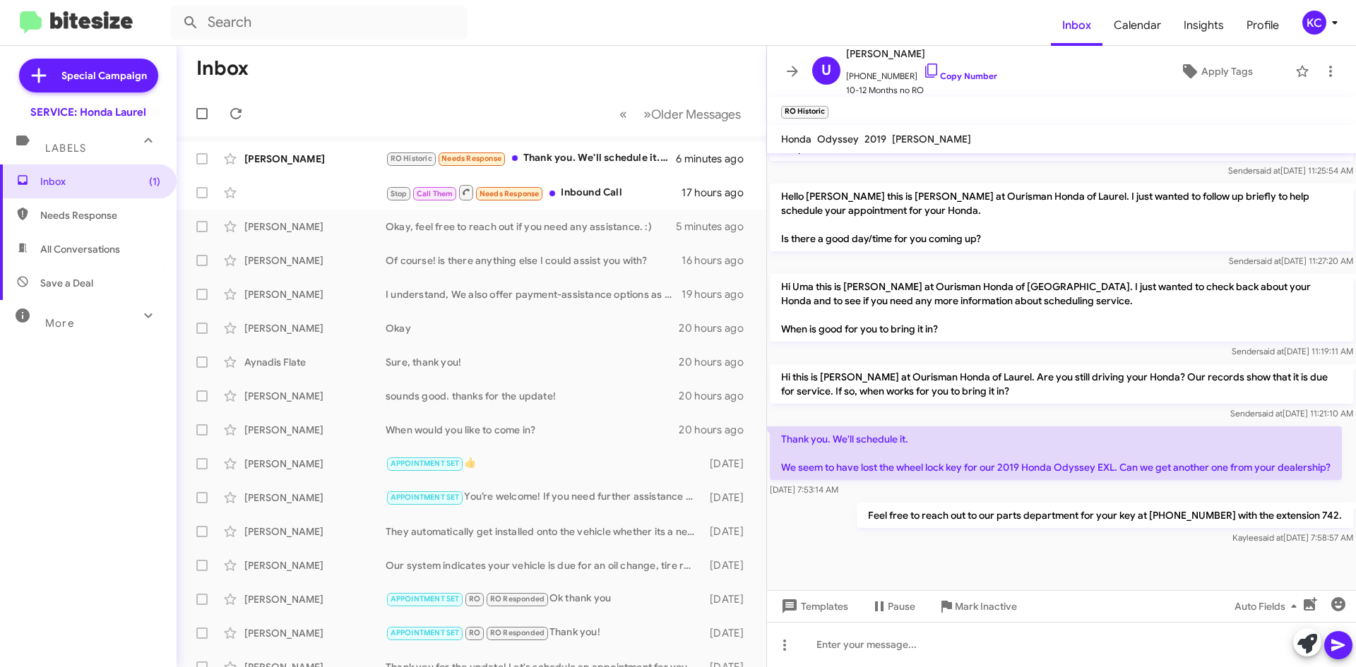
drag, startPoint x: 935, startPoint y: 660, endPoint x: 1028, endPoint y: 243, distance: 427.0
click at [1028, 254] on div "Sender said at Aug 5, 2025, 11:27:20 AM" at bounding box center [1061, 261] width 583 height 14
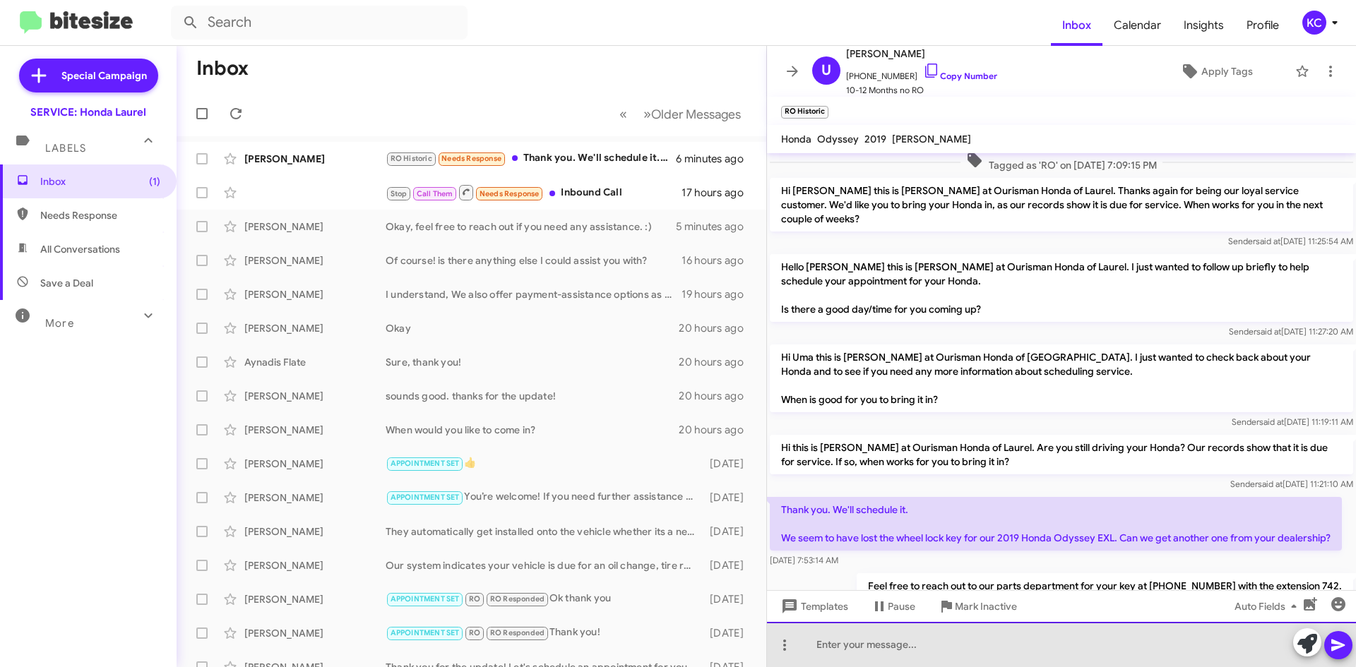
click at [823, 636] on div at bounding box center [1061, 644] width 589 height 45
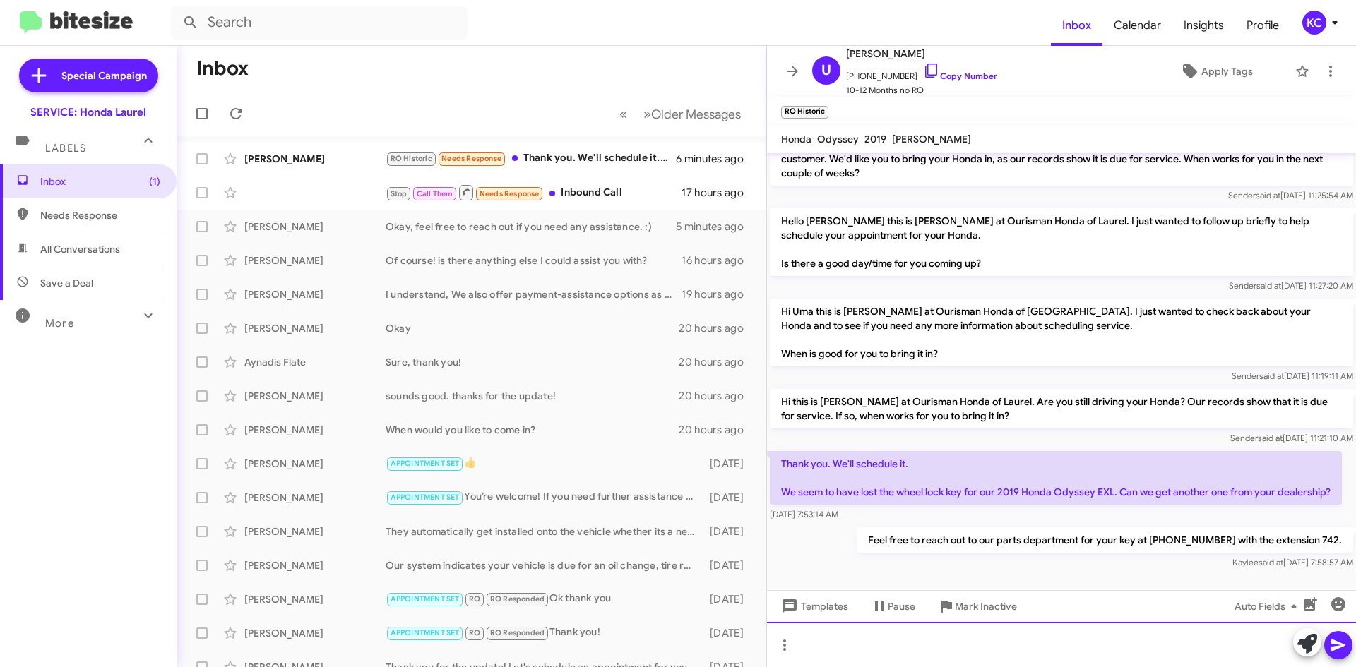
scroll to position [428, 0]
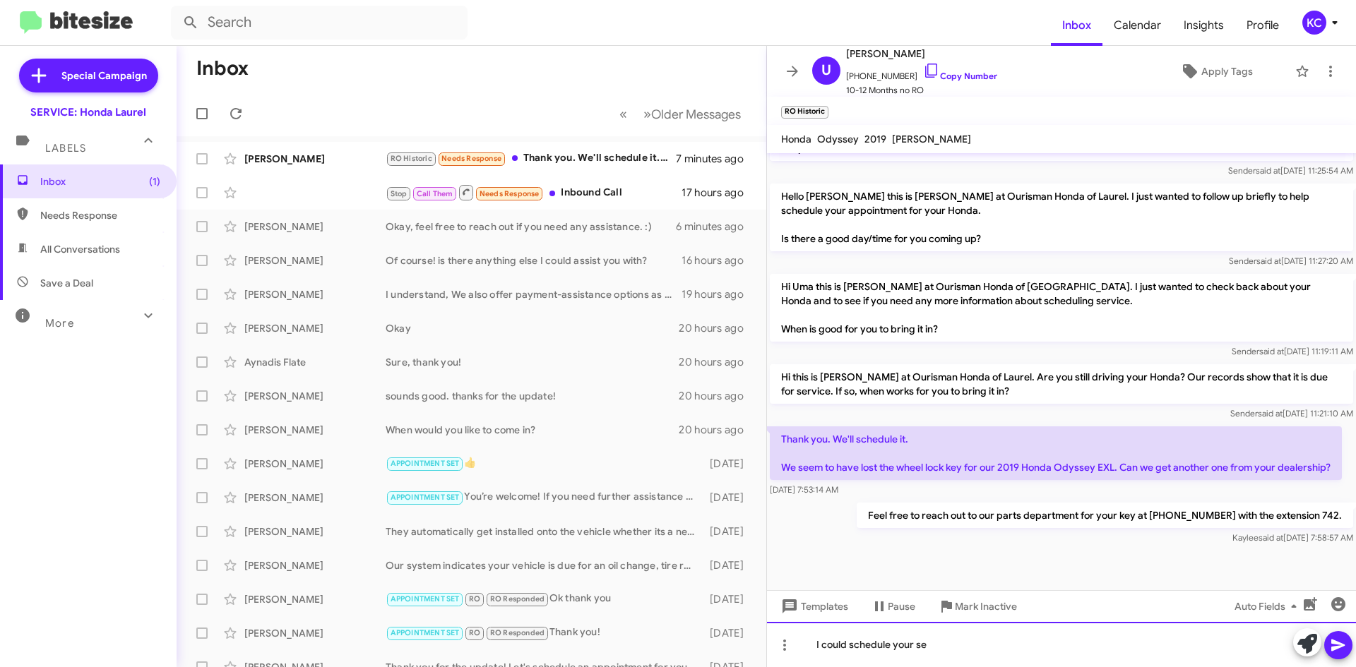
click at [1116, 646] on div "I could schedule your se" at bounding box center [1061, 644] width 589 height 45
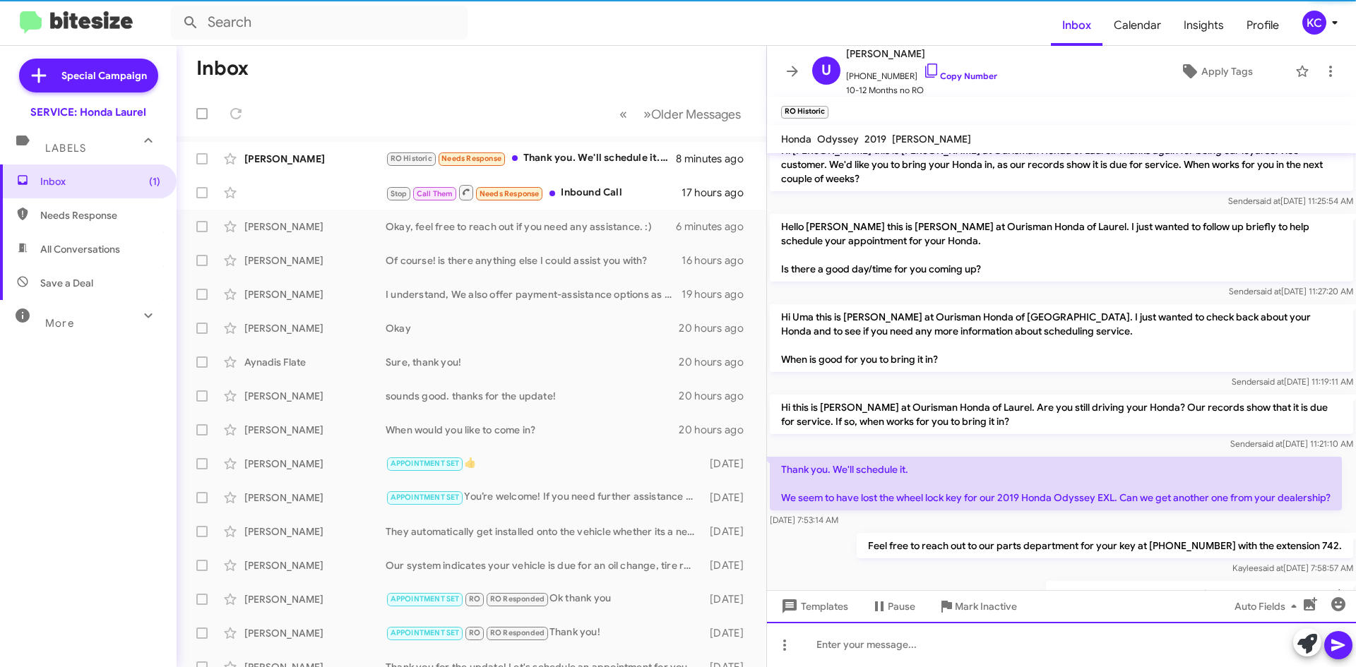
scroll to position [480, 0]
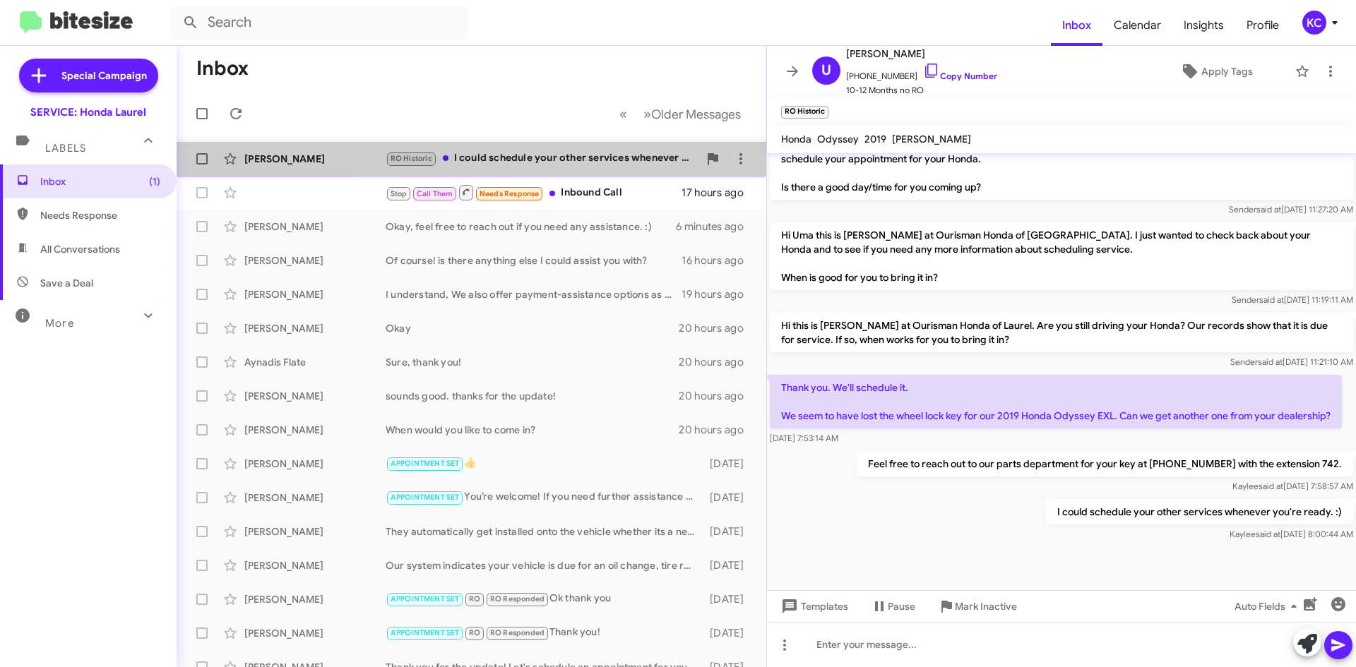
click at [586, 165] on div "RO Historic I could schedule your other services whenever you're ready. :)" at bounding box center [542, 158] width 313 height 16
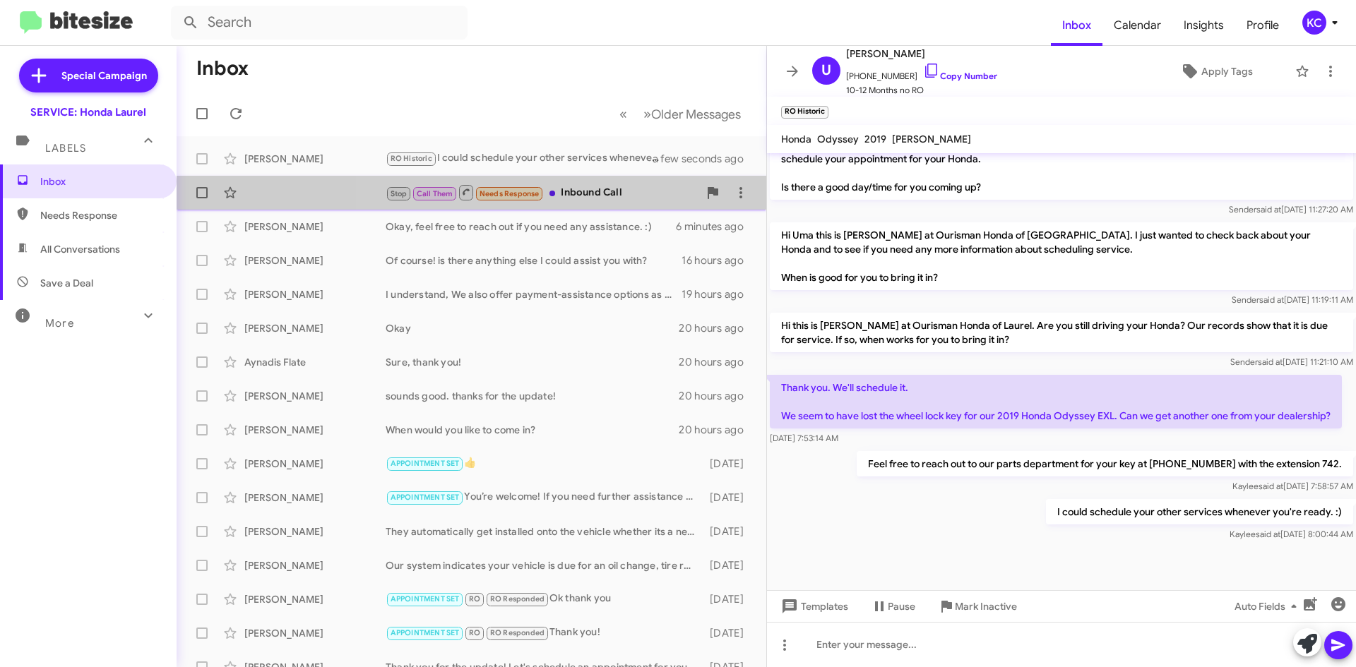
click at [598, 190] on div "Stop Call Them Needs Response Inbound Call" at bounding box center [542, 193] width 313 height 18
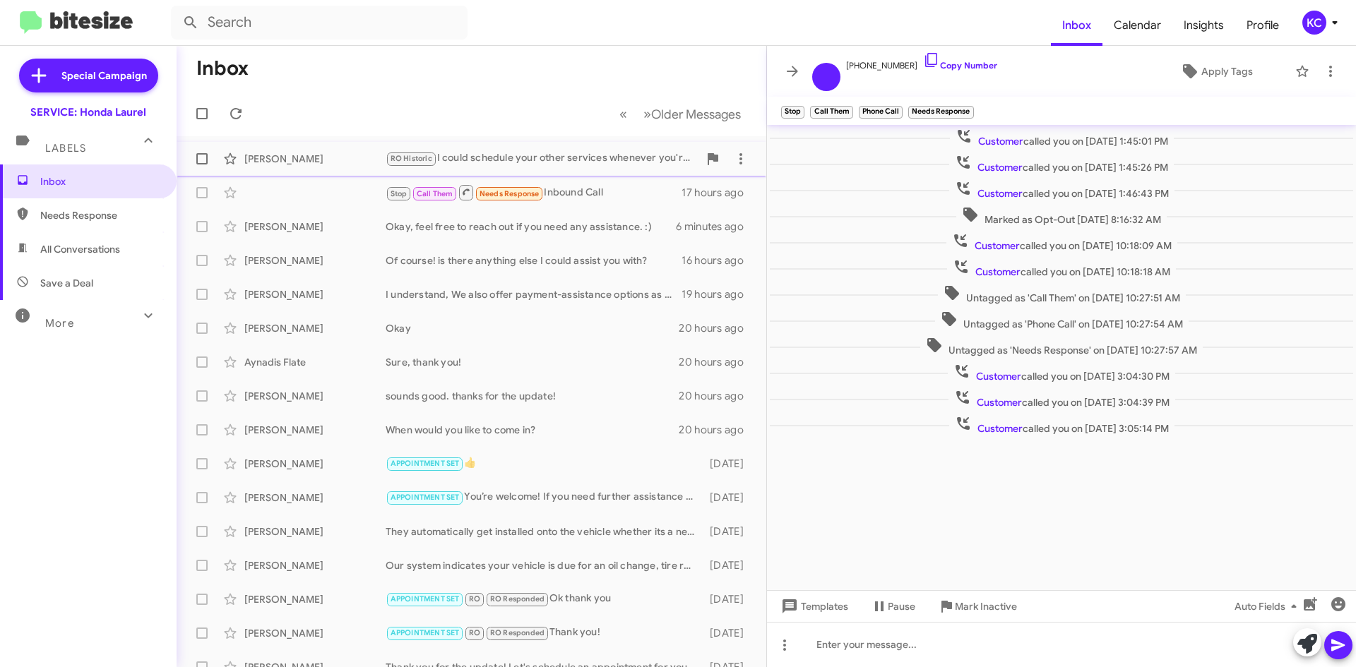
click at [596, 159] on div "RO Historic I could schedule your other services whenever you're ready. :)" at bounding box center [542, 158] width 313 height 16
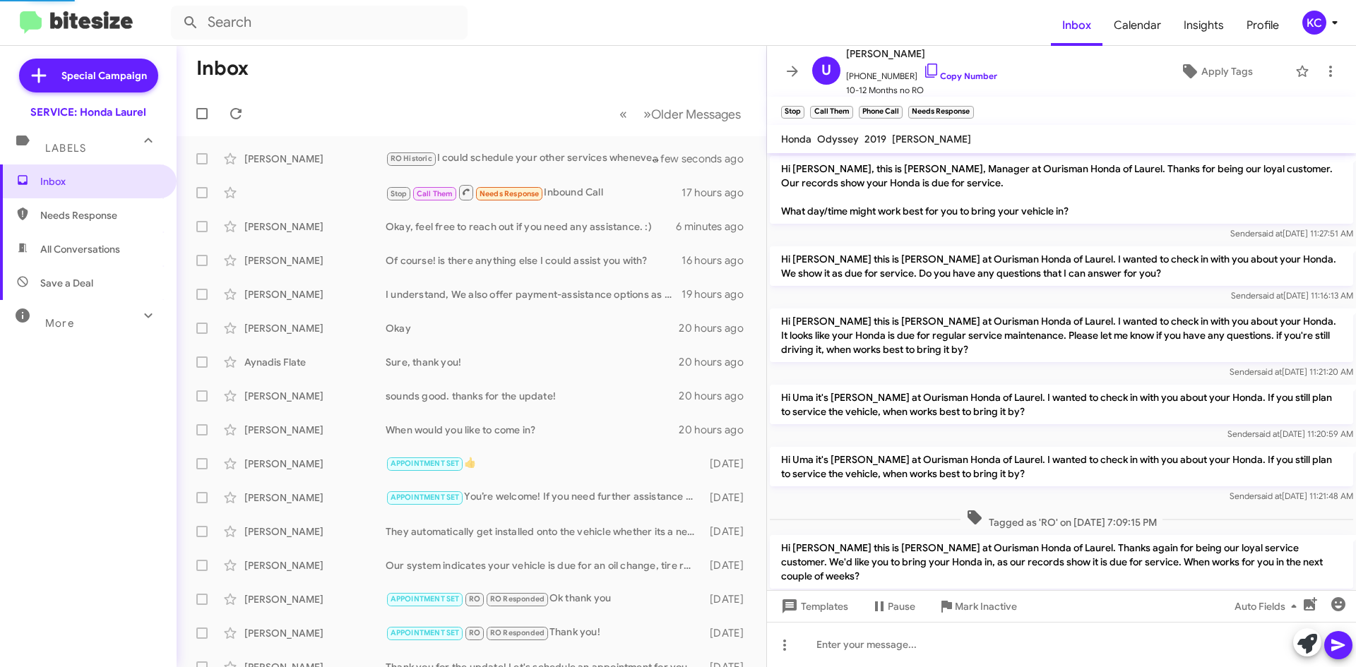
scroll to position [451, 0]
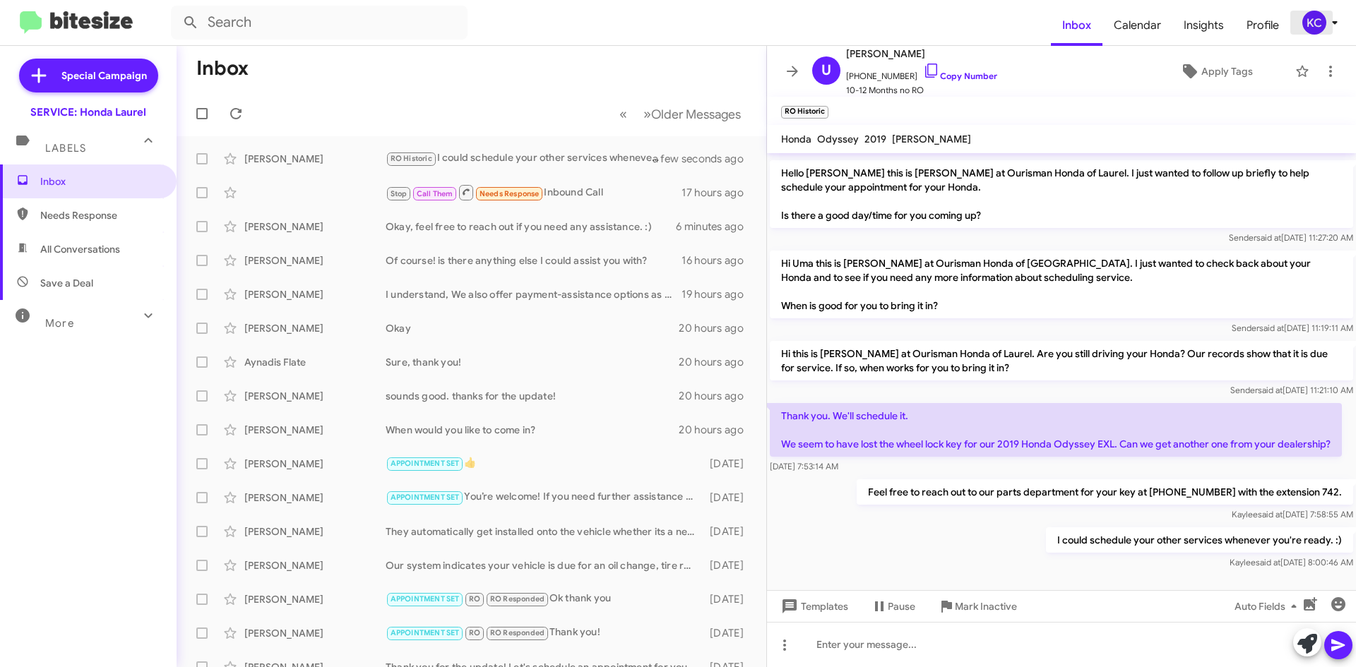
click at [1307, 20] on div "KC" at bounding box center [1314, 23] width 24 height 24
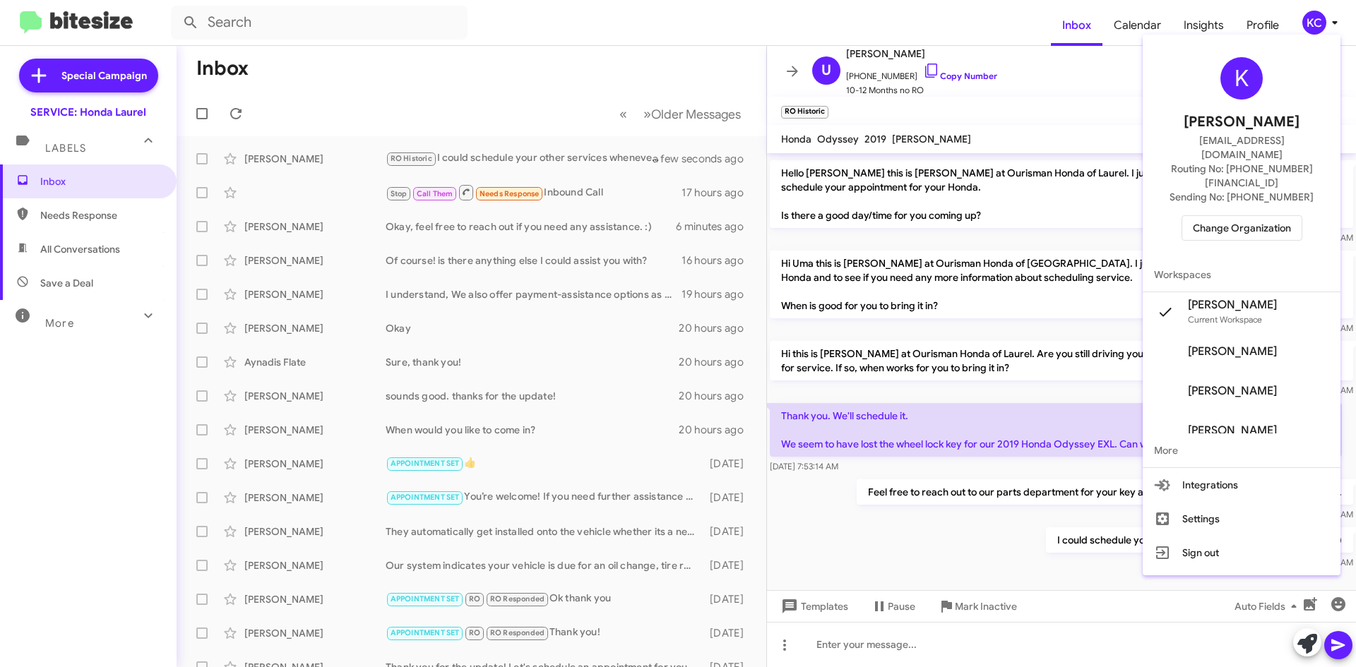
click at [1242, 184] on div "K Kaylee Cole kaycole@ourismancars.com Routing No: +1 (240) 470-7226 Sending No…" at bounding box center [1242, 149] width 198 height 218
click at [1243, 216] on span "Change Organization" at bounding box center [1242, 228] width 98 height 24
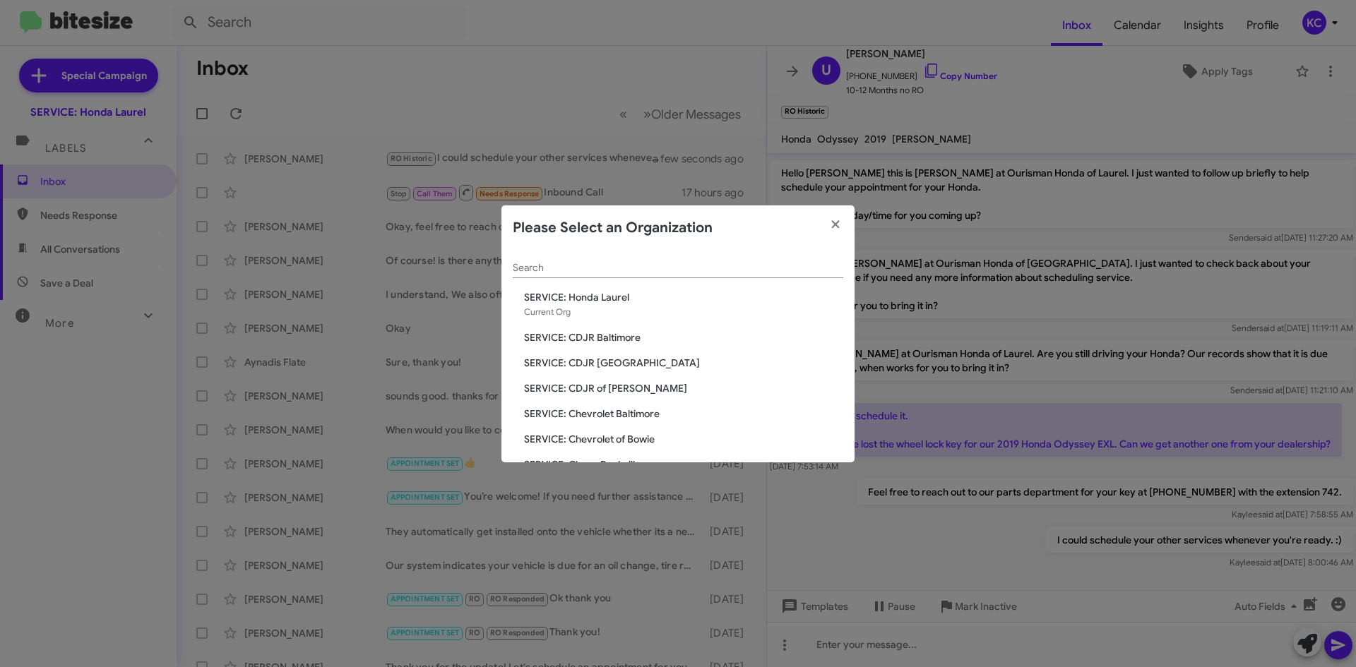
click at [623, 435] on span "SERVICE: Chevrolet of Bowie" at bounding box center [683, 439] width 319 height 14
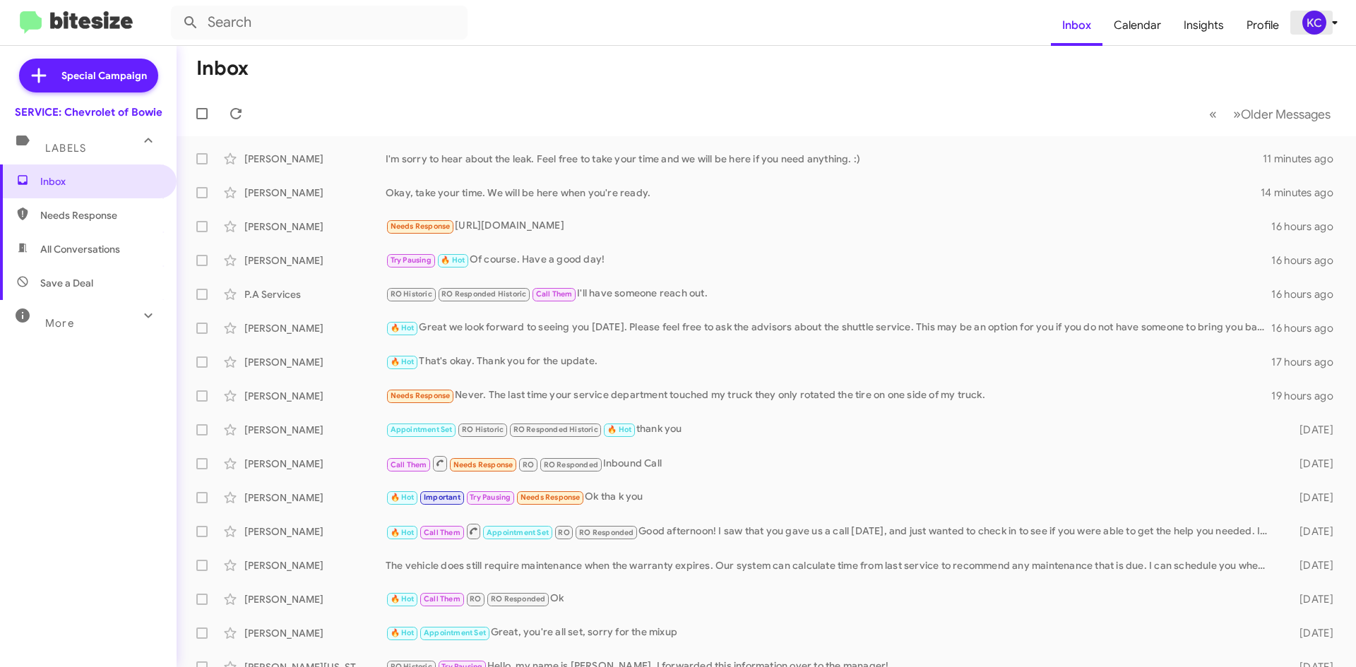
click at [1319, 34] on div "KC" at bounding box center [1314, 23] width 24 height 24
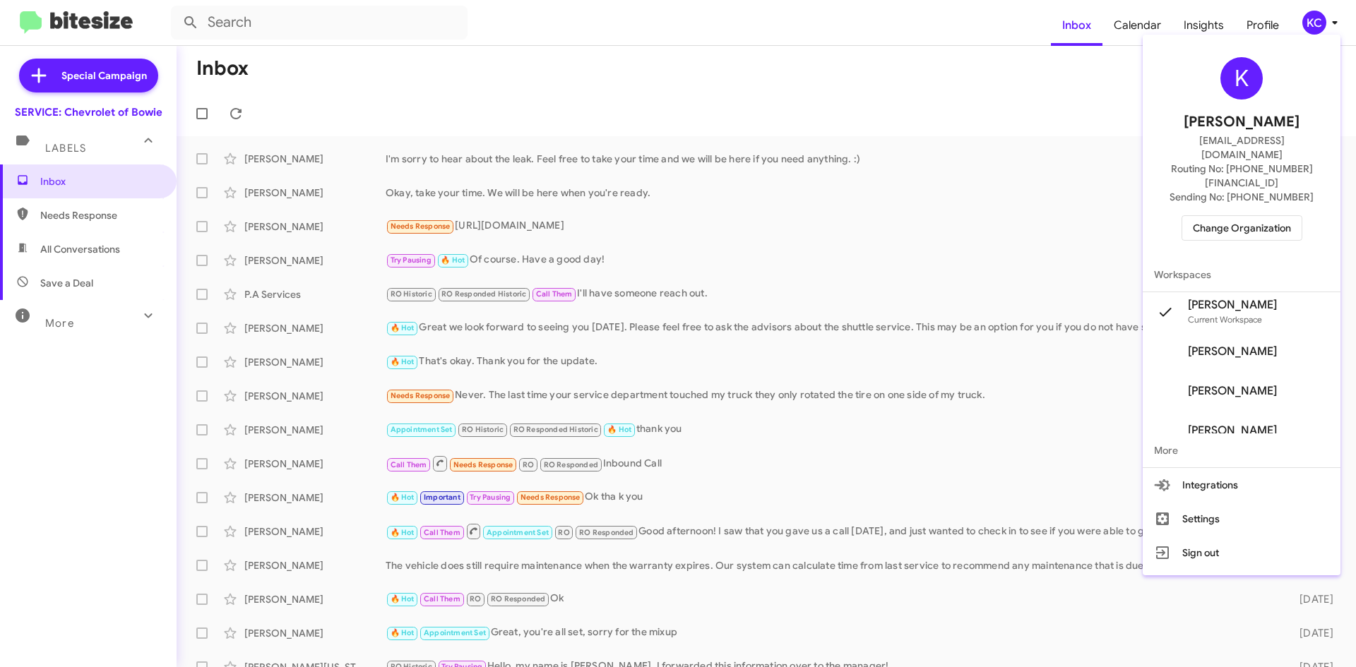
click at [1258, 216] on span "Change Organization" at bounding box center [1242, 228] width 98 height 24
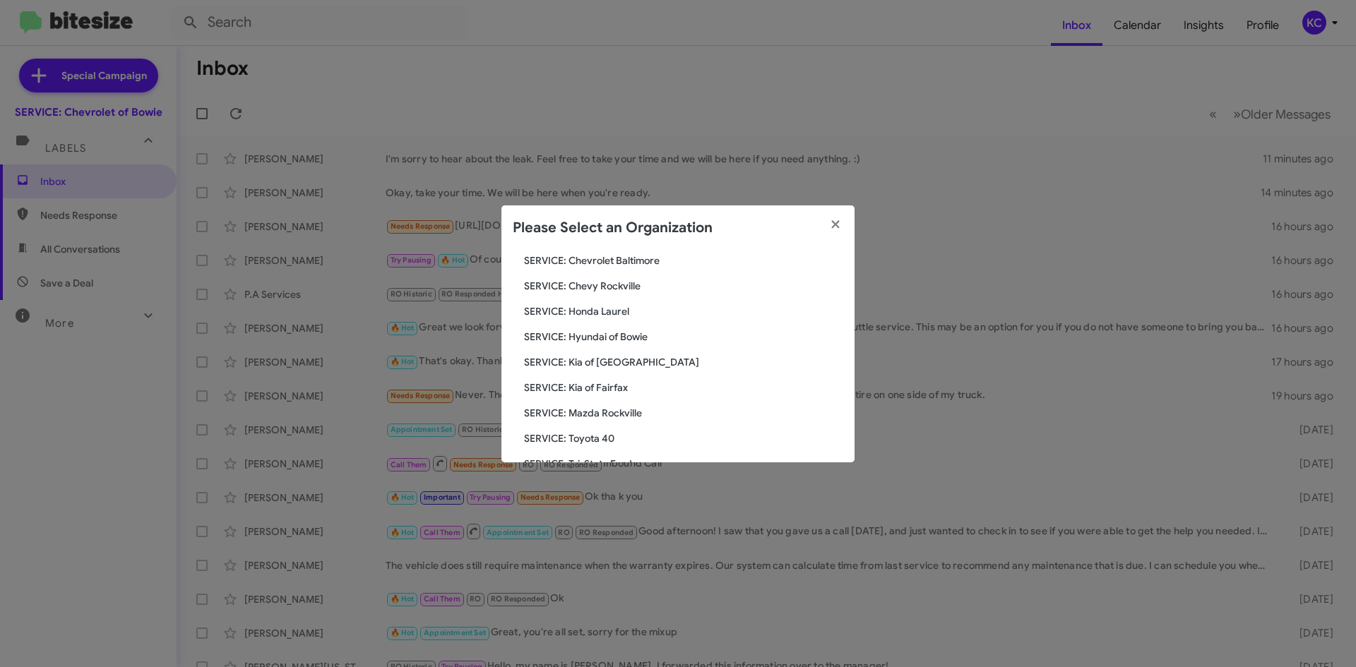
scroll to position [119, 0]
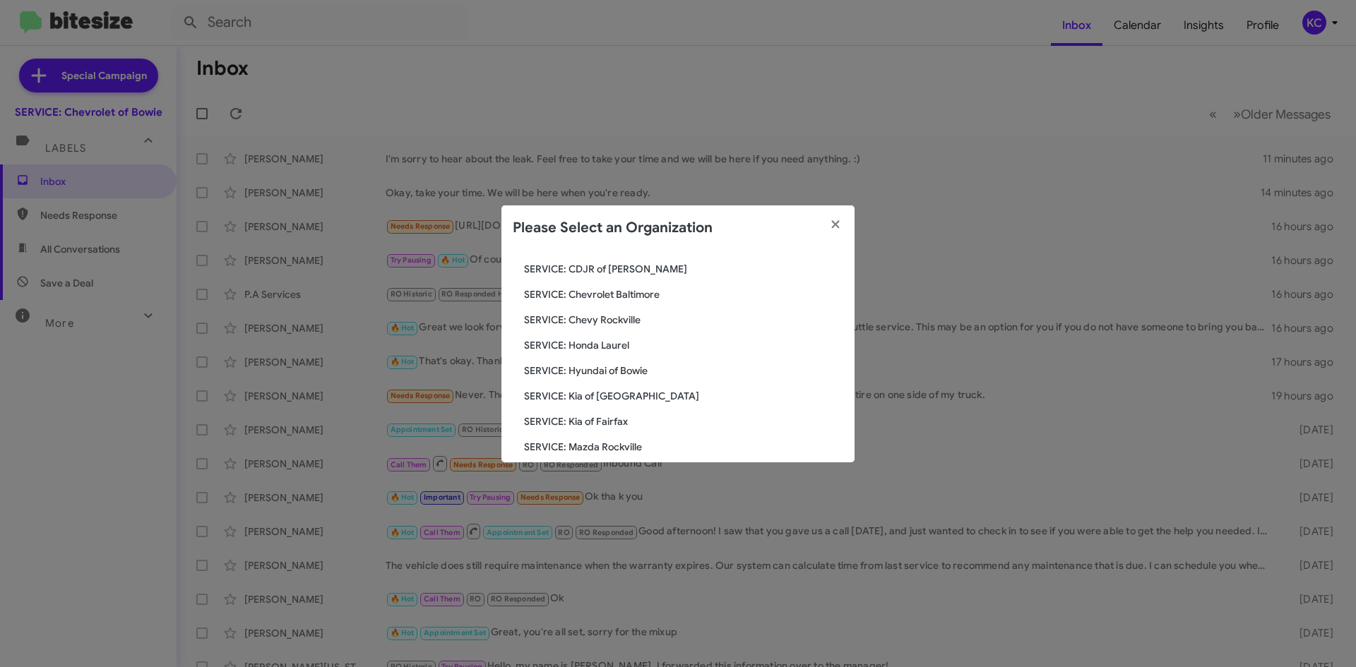
click at [627, 342] on span "SERVICE: Honda Laurel" at bounding box center [683, 345] width 319 height 14
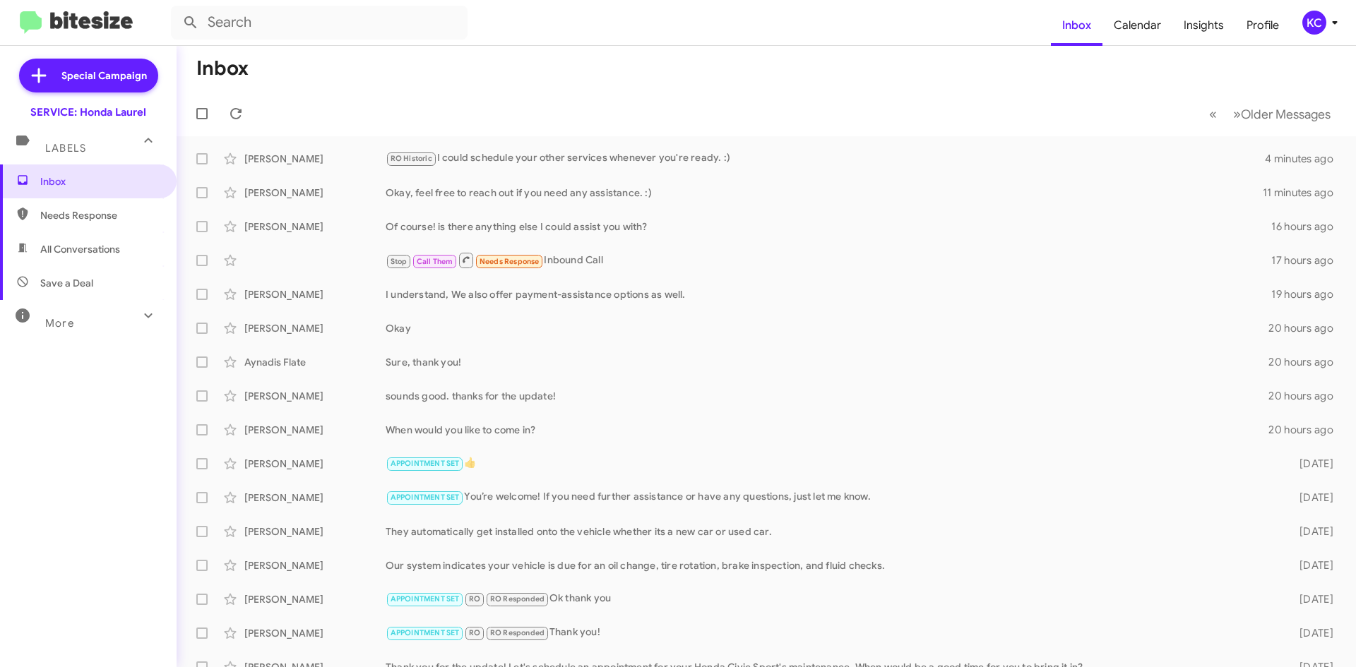
click at [67, 252] on span "All Conversations" at bounding box center [80, 249] width 80 height 14
type input "in:all-conversations"
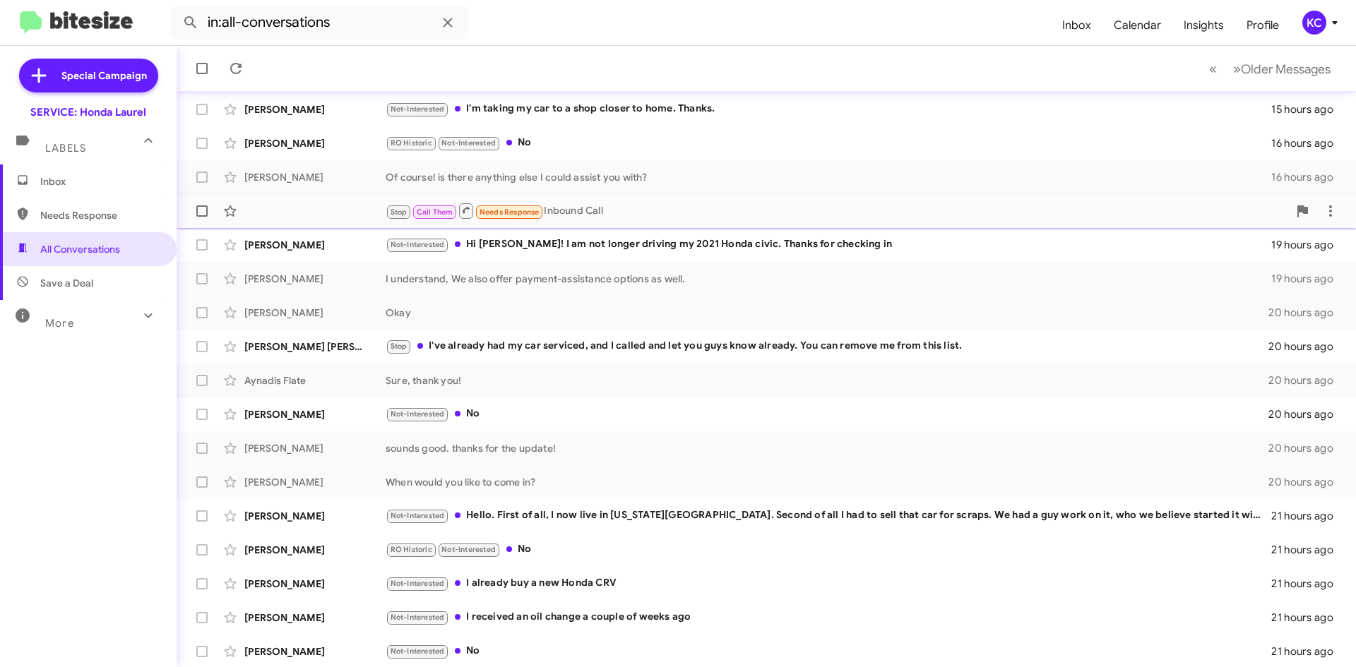
scroll to position [153, 0]
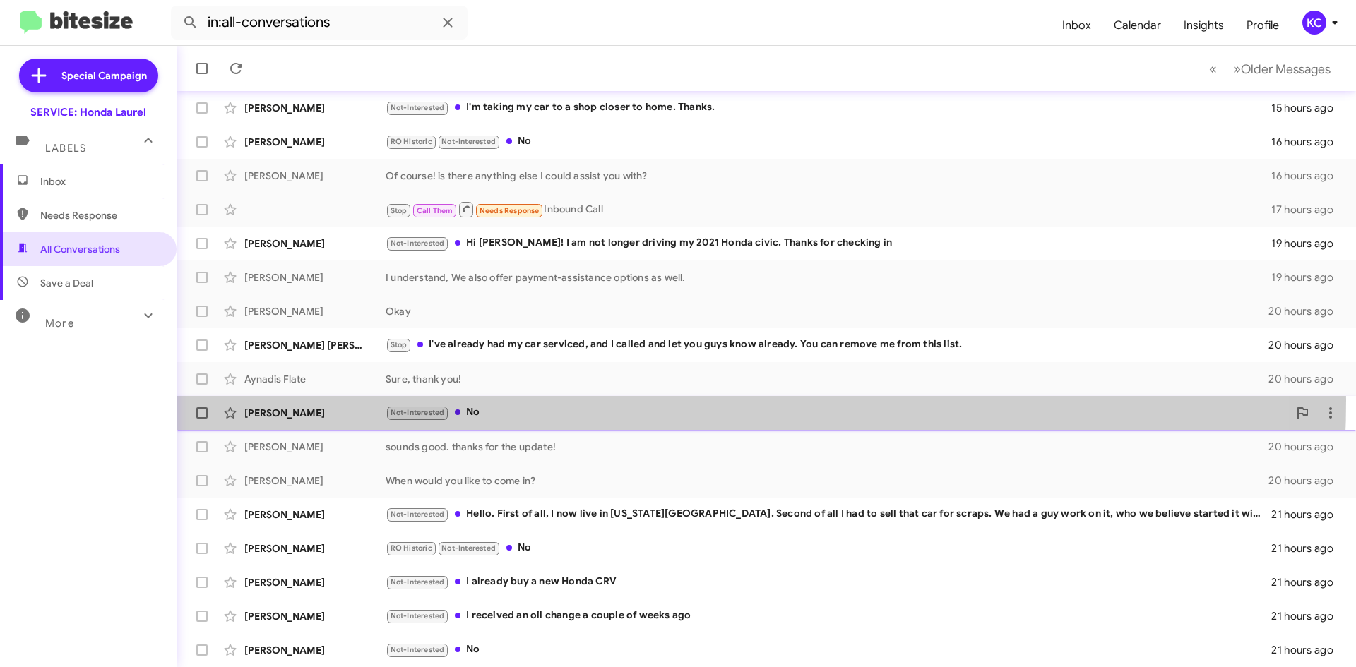
click at [510, 400] on div "Rosemary Mortimer Not-Interested No 20 hours ago" at bounding box center [766, 413] width 1157 height 28
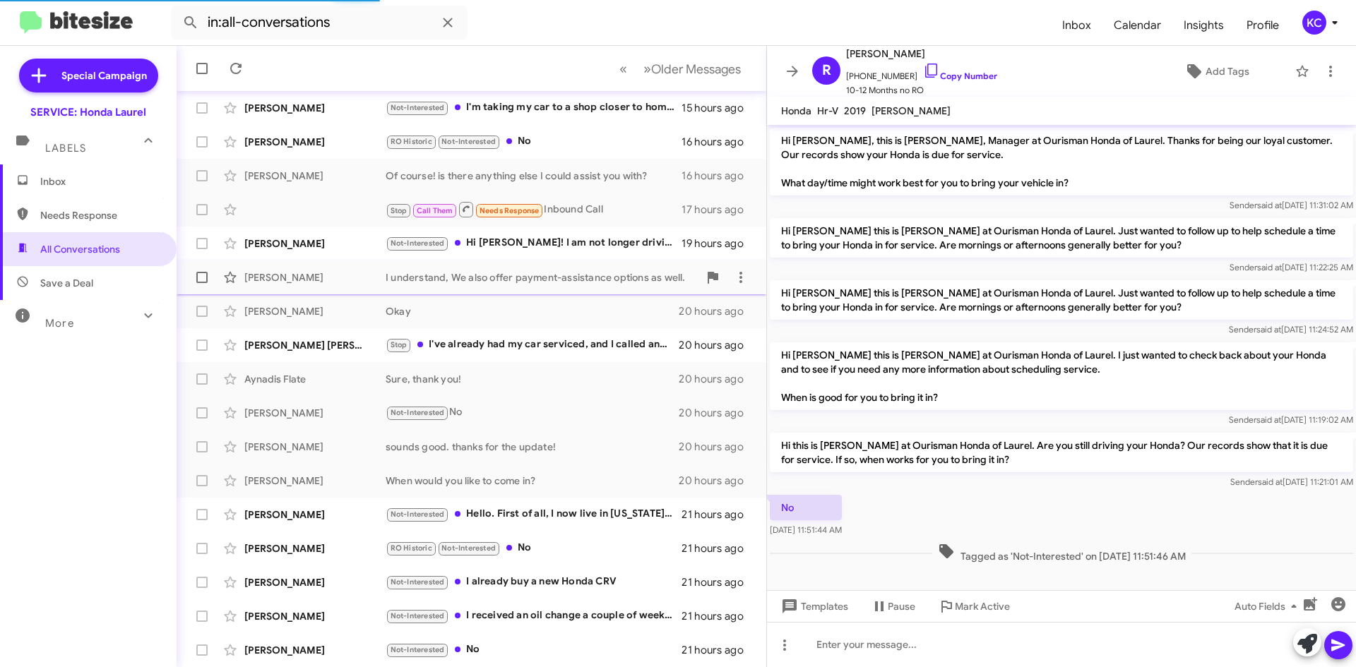
scroll to position [1, 0]
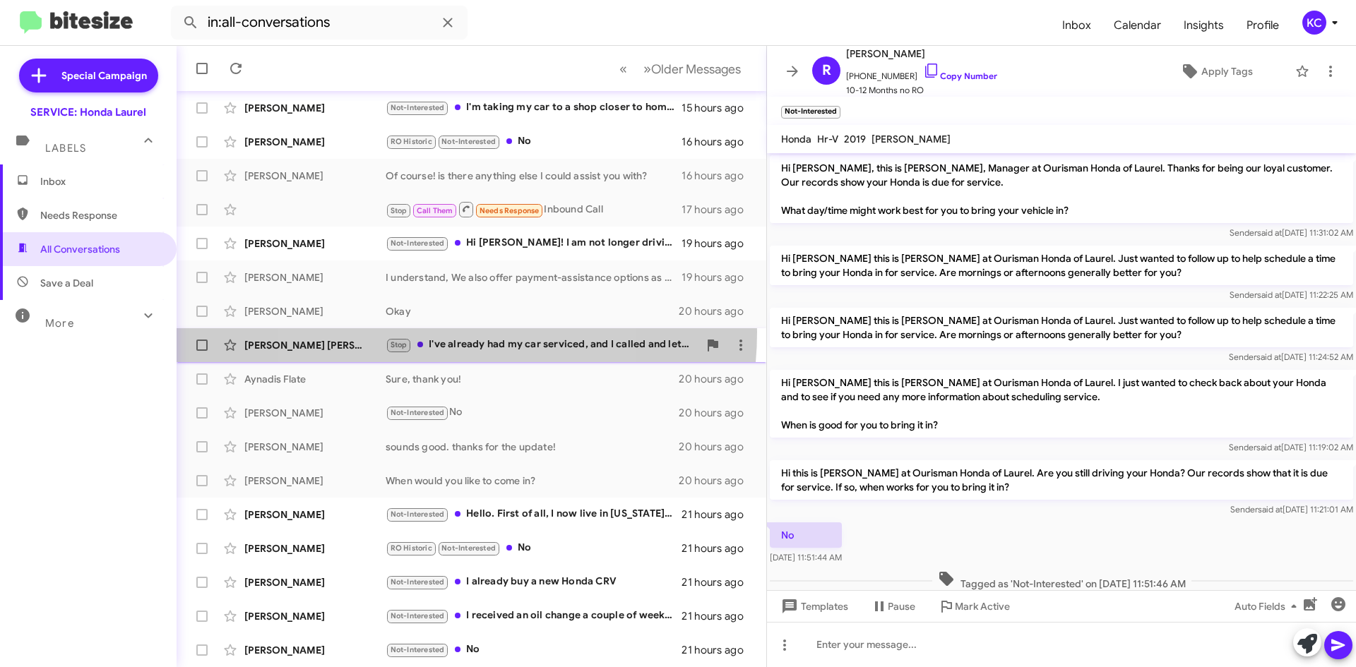
click at [427, 332] on div "Antilla Trotter Stop I've already had my car serviced, and I called and let you…" at bounding box center [471, 345] width 567 height 28
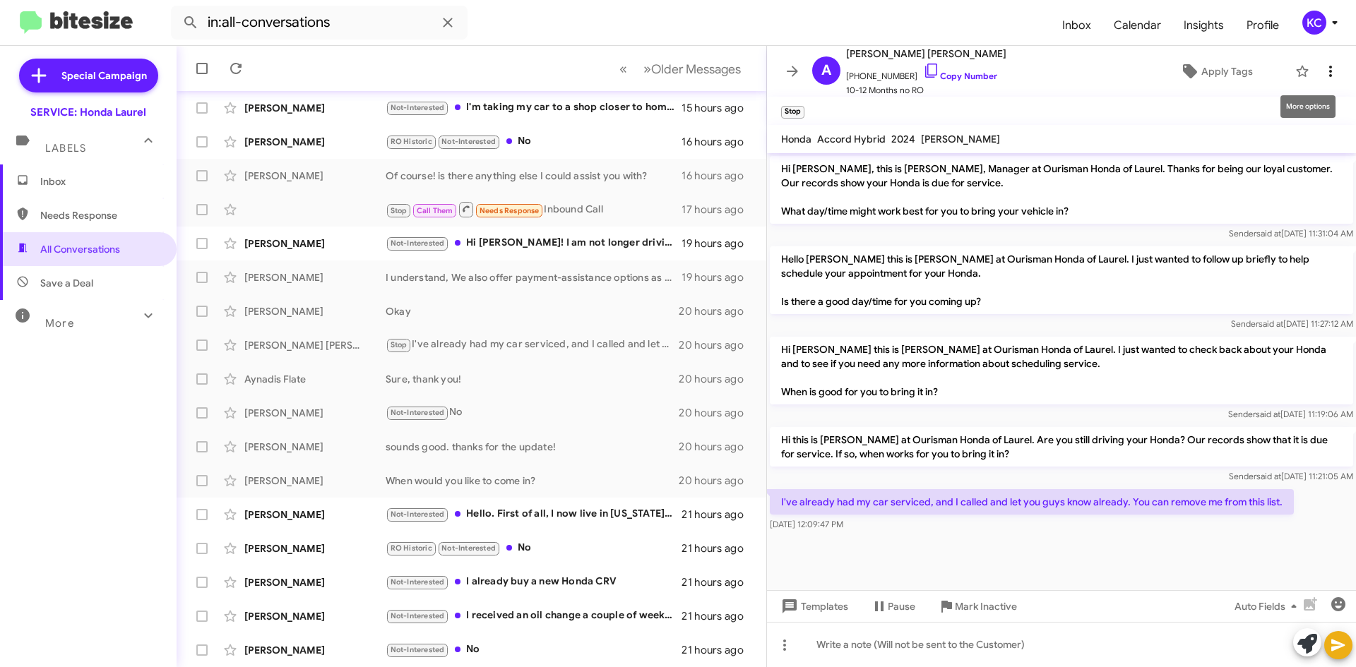
click at [1324, 76] on icon at bounding box center [1330, 71] width 17 height 17
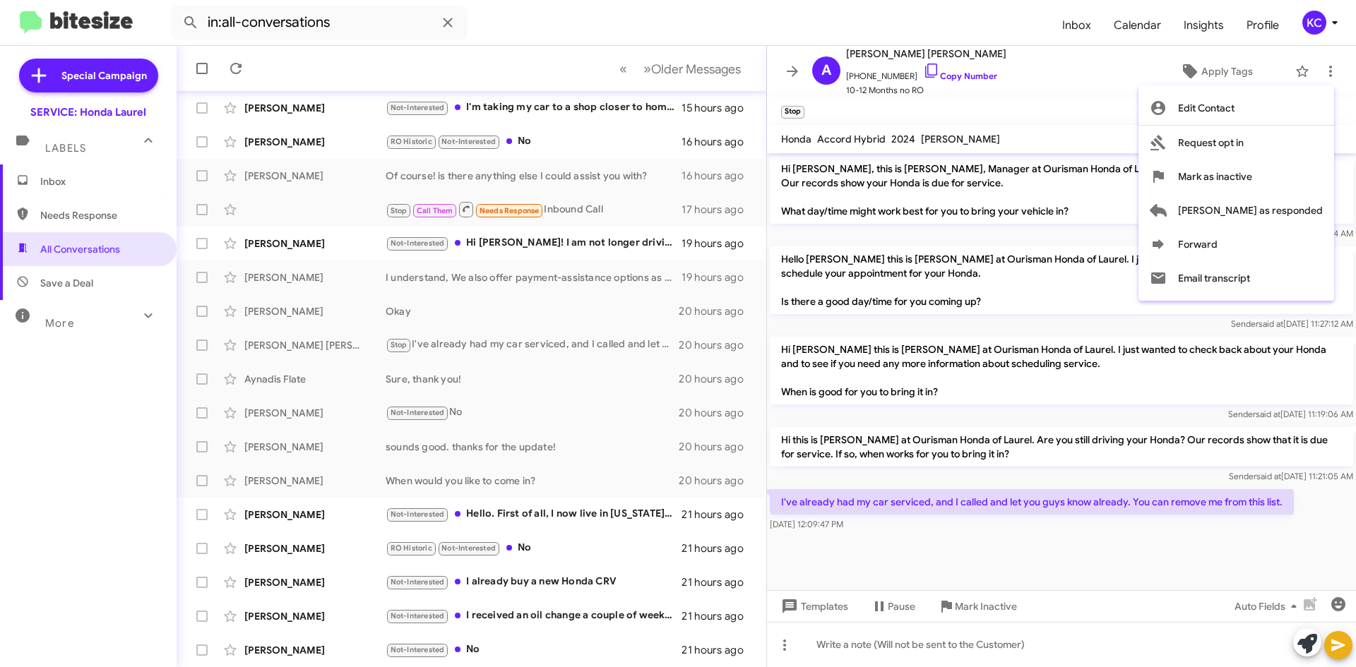
click at [1081, 67] on div at bounding box center [678, 333] width 1356 height 667
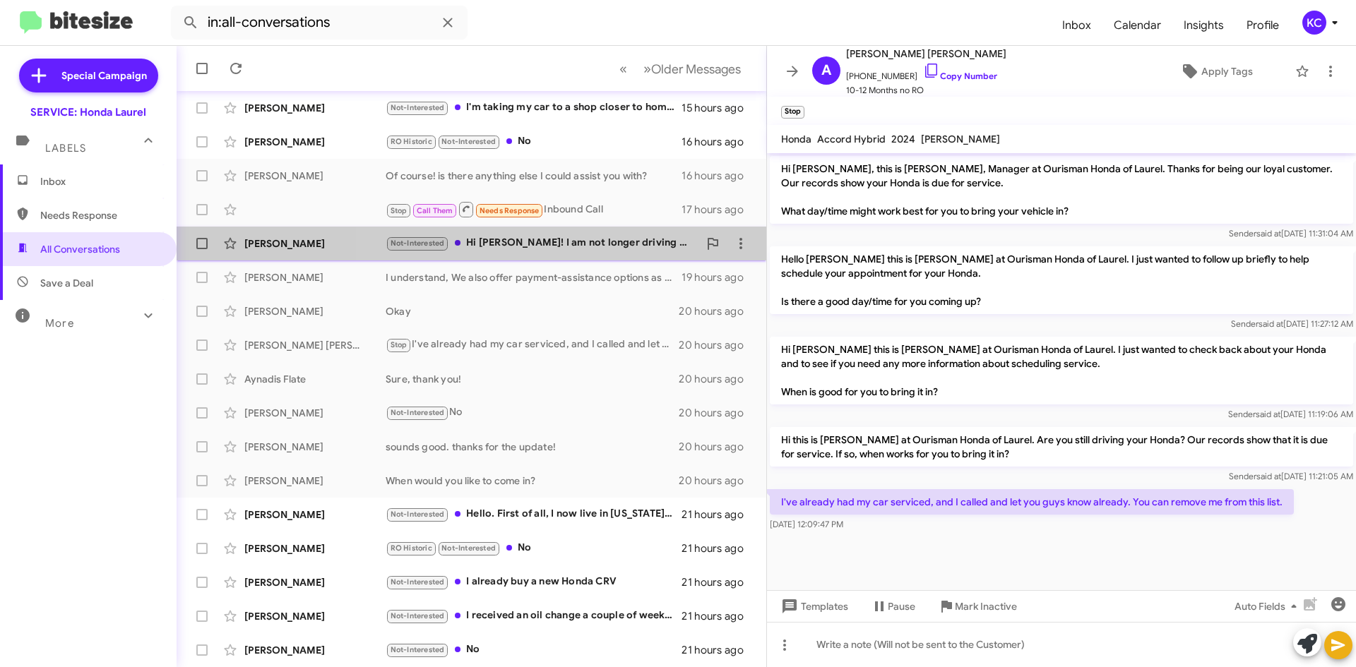
click at [575, 243] on div "Not-Interested Hi Adam! I am not longer driving my 2021 Honda civic. Thanks for…" at bounding box center [542, 243] width 313 height 16
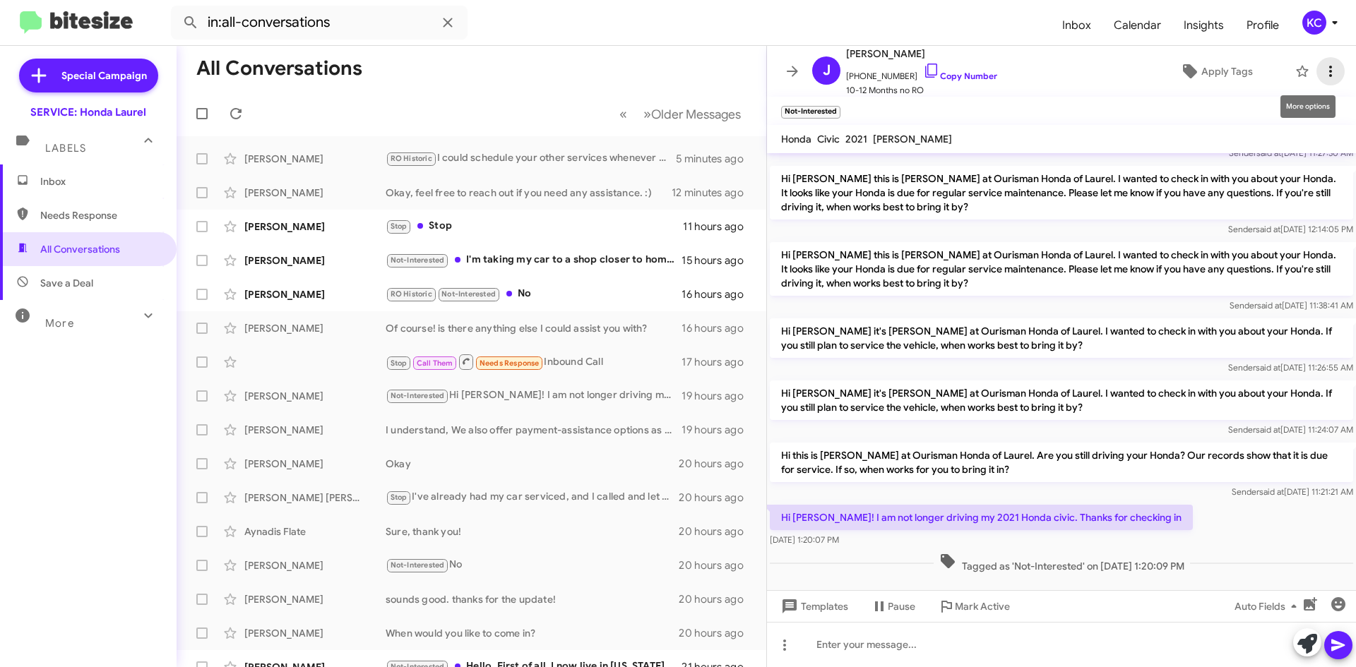
click at [1322, 69] on icon at bounding box center [1330, 71] width 17 height 17
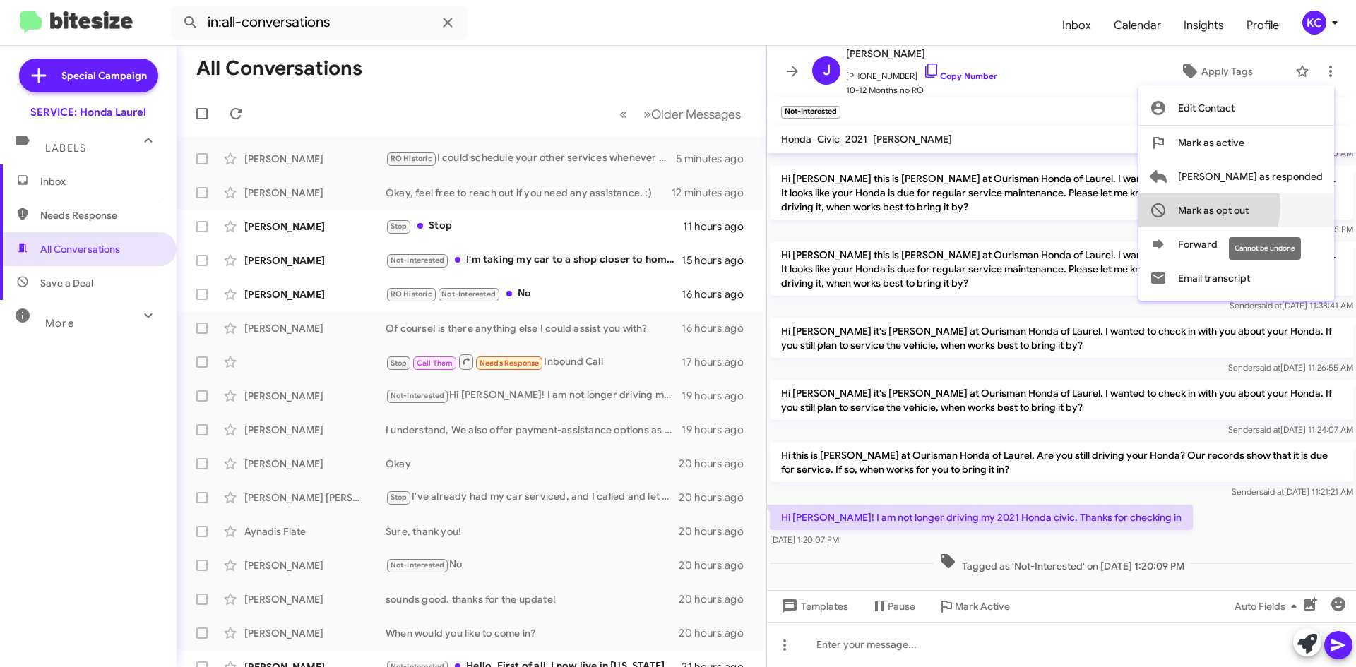
click at [1249, 207] on span "Mark as opt out" at bounding box center [1213, 211] width 71 height 34
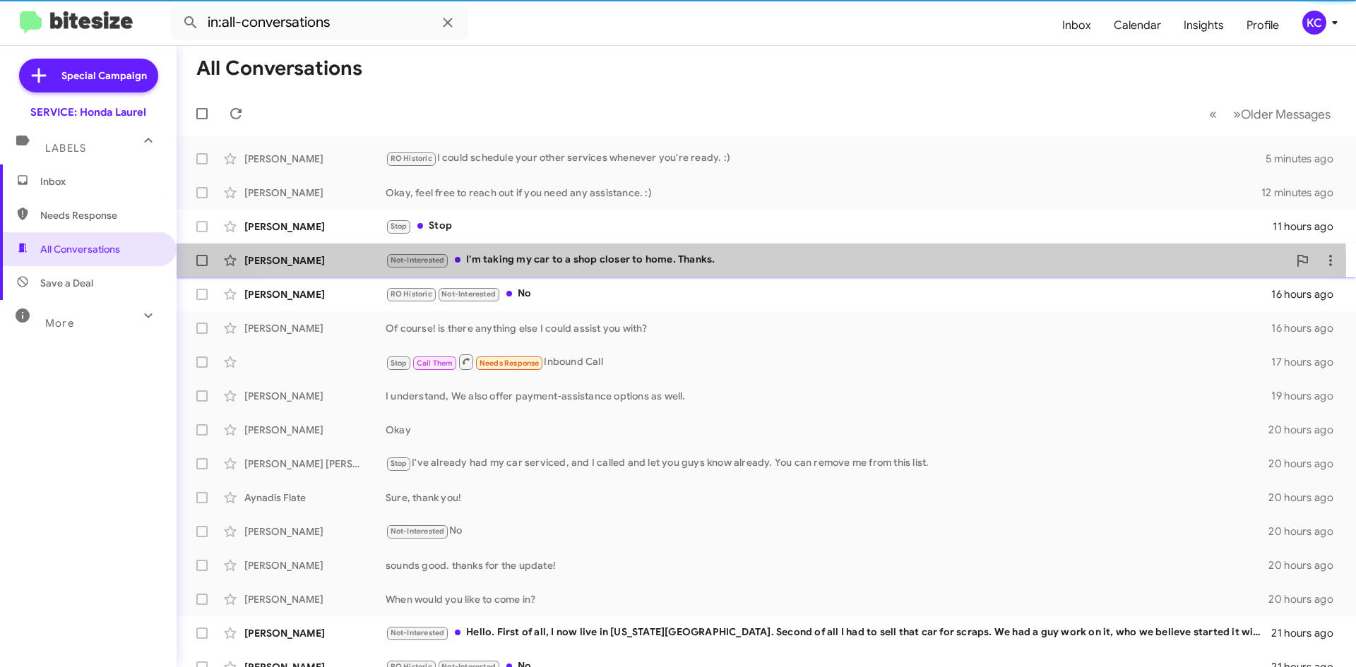
click at [711, 268] on div "Not-Interested I'm taking my car to a shop closer to home. Thanks." at bounding box center [837, 260] width 903 height 16
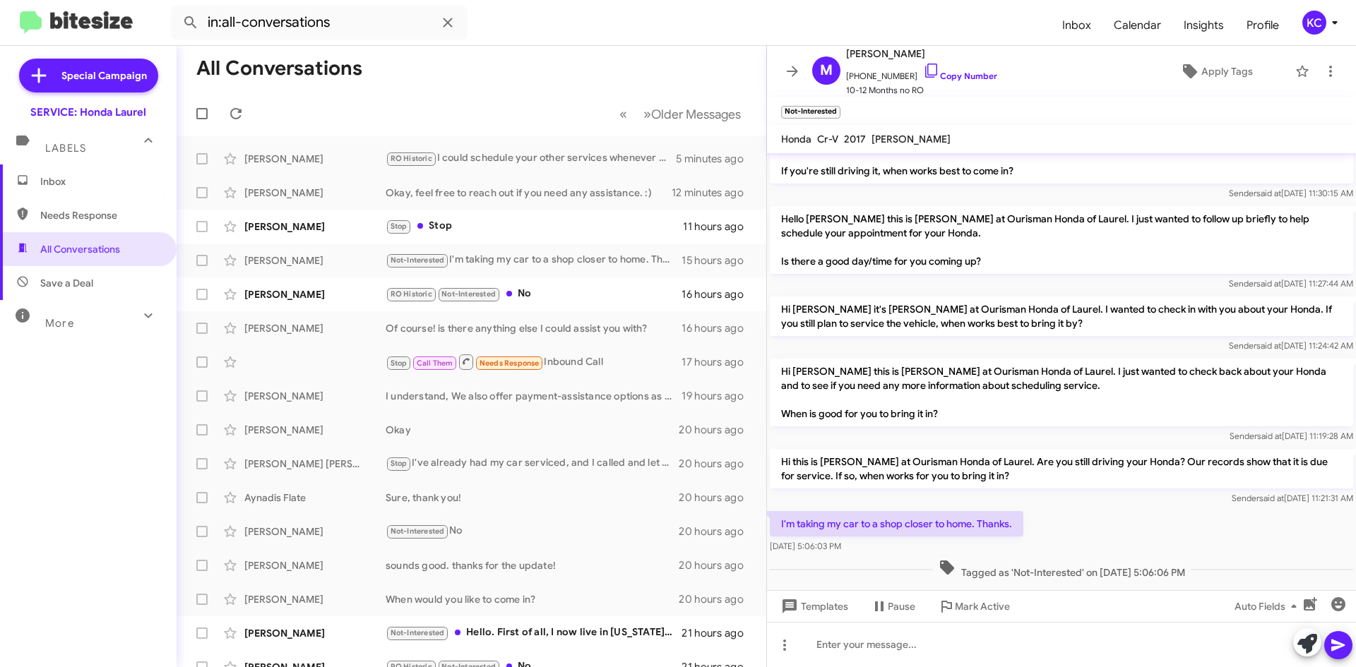
scroll to position [203, 0]
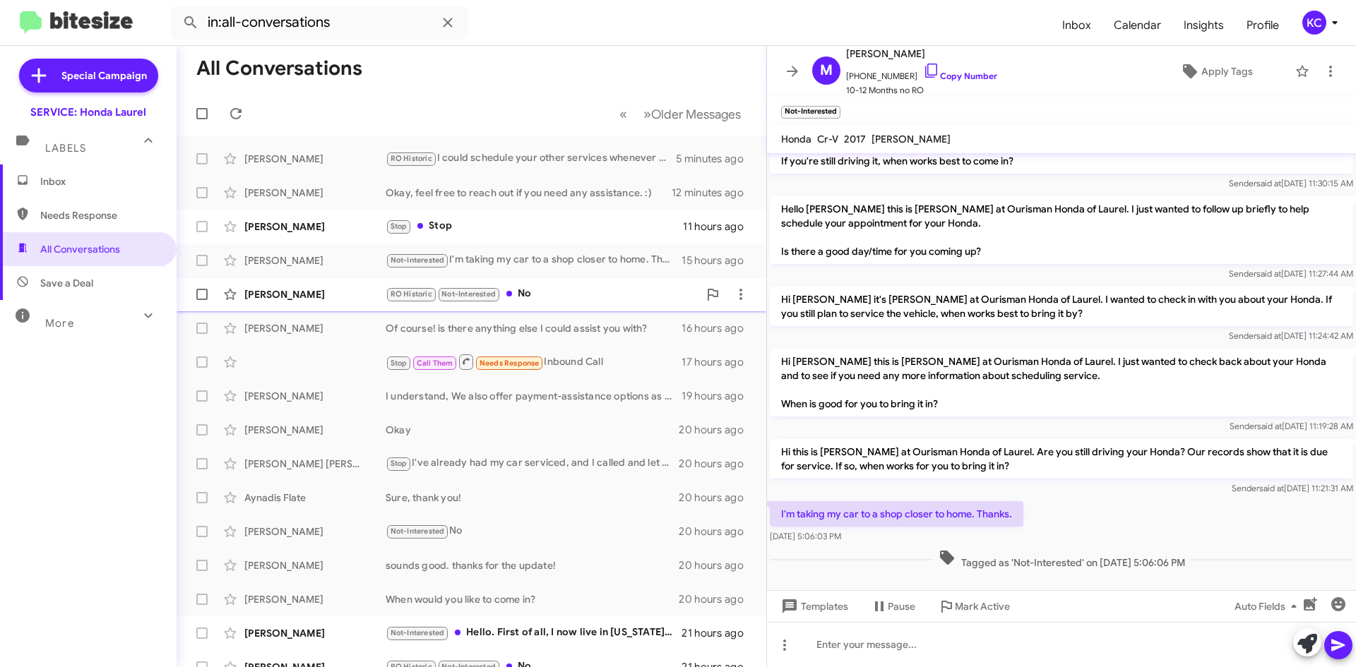
click at [622, 296] on div "RO Historic Not-Interested No" at bounding box center [542, 294] width 313 height 16
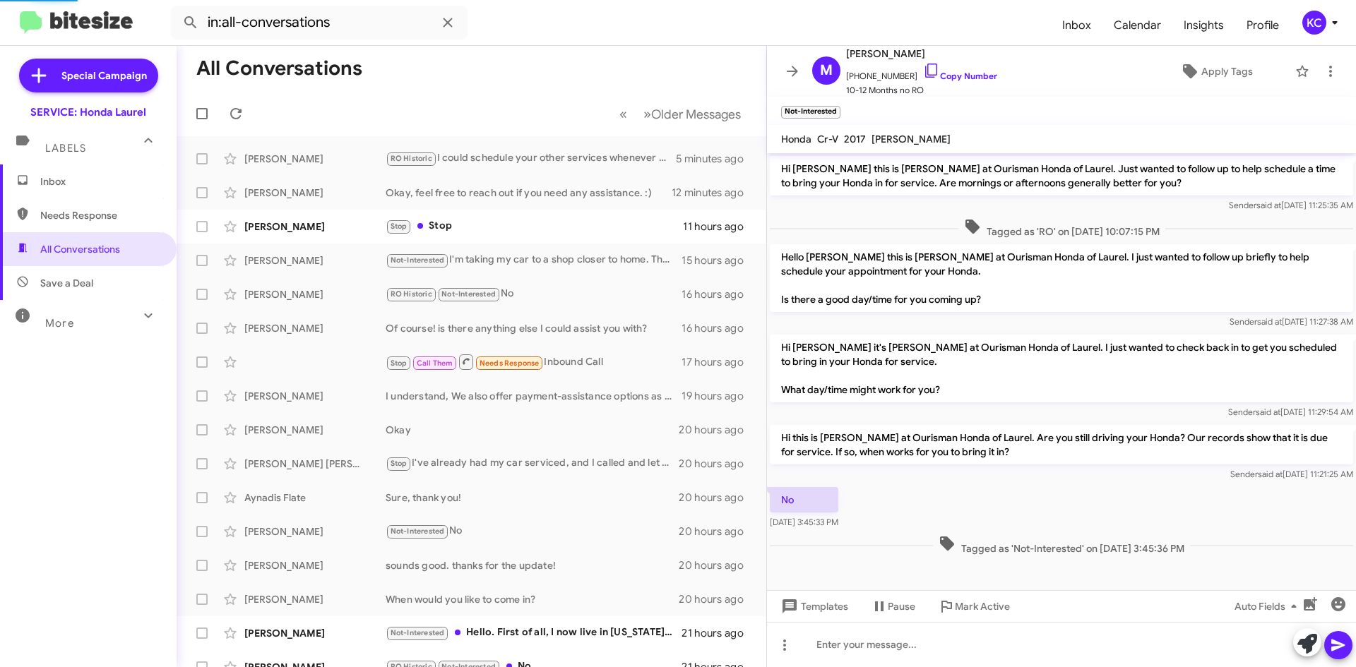
scroll to position [153, 0]
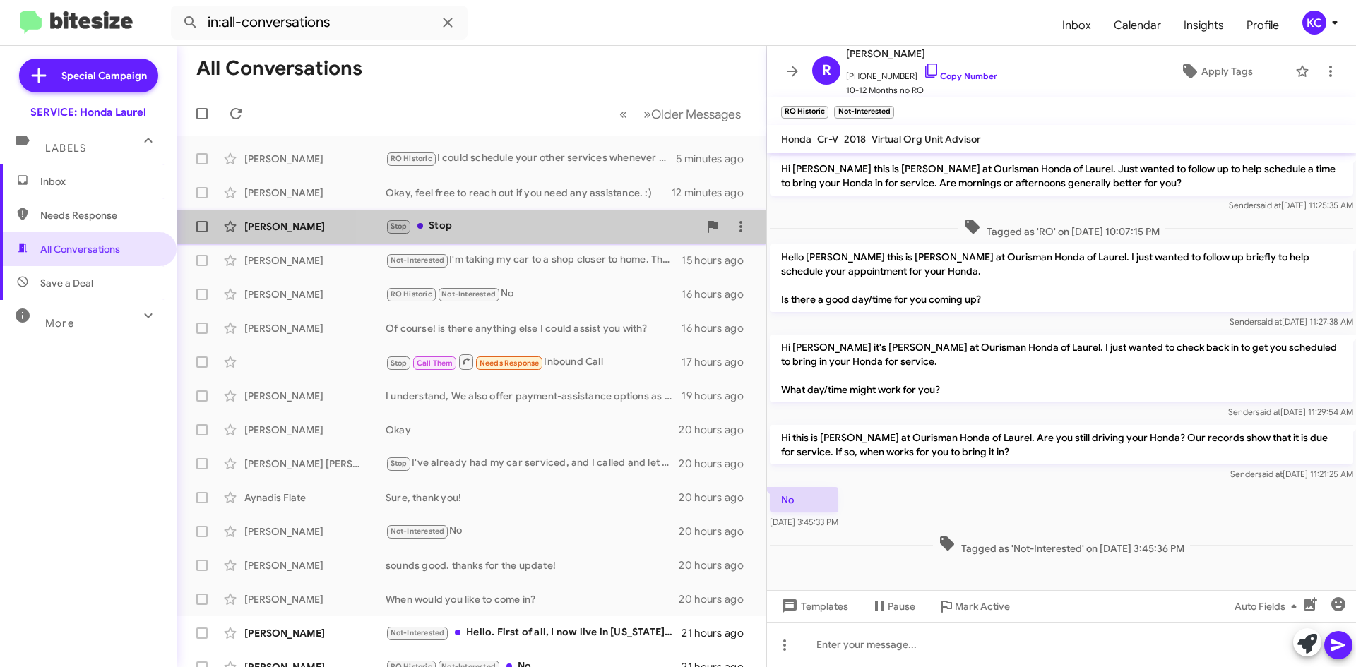
click at [559, 216] on div "Sabrin Croom Stop Stop 11 hours ago" at bounding box center [471, 227] width 567 height 28
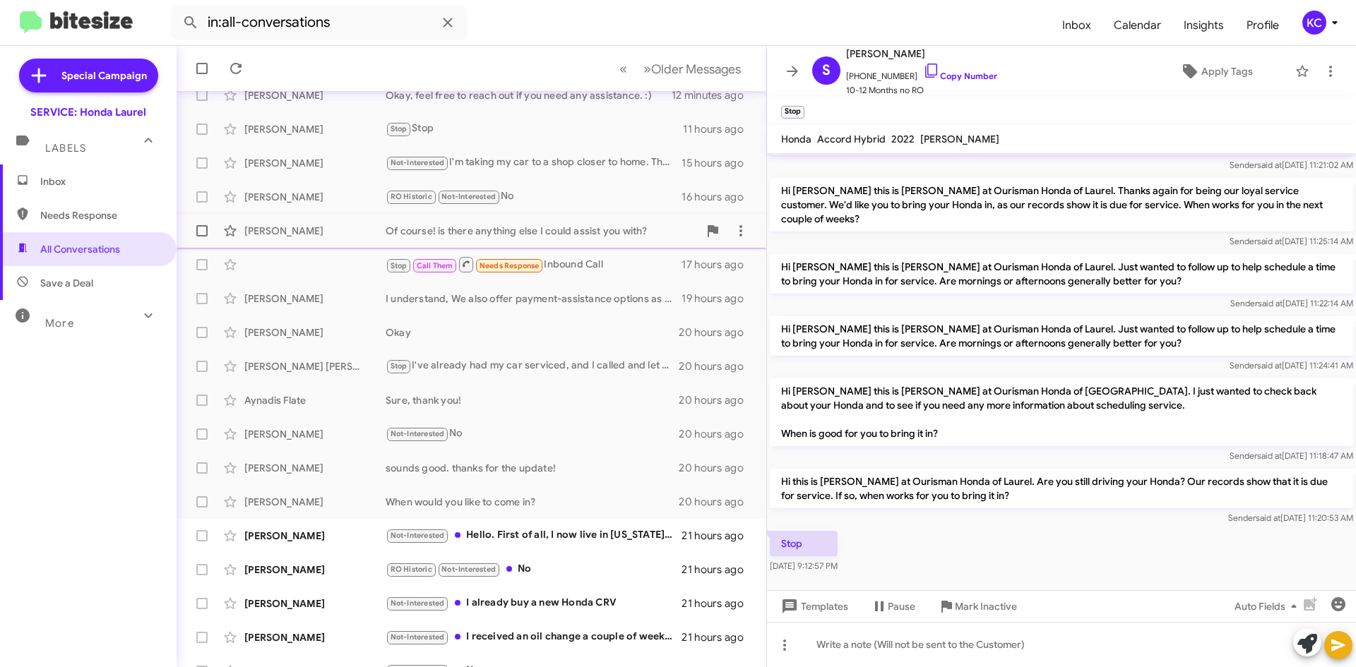
scroll to position [119, 0]
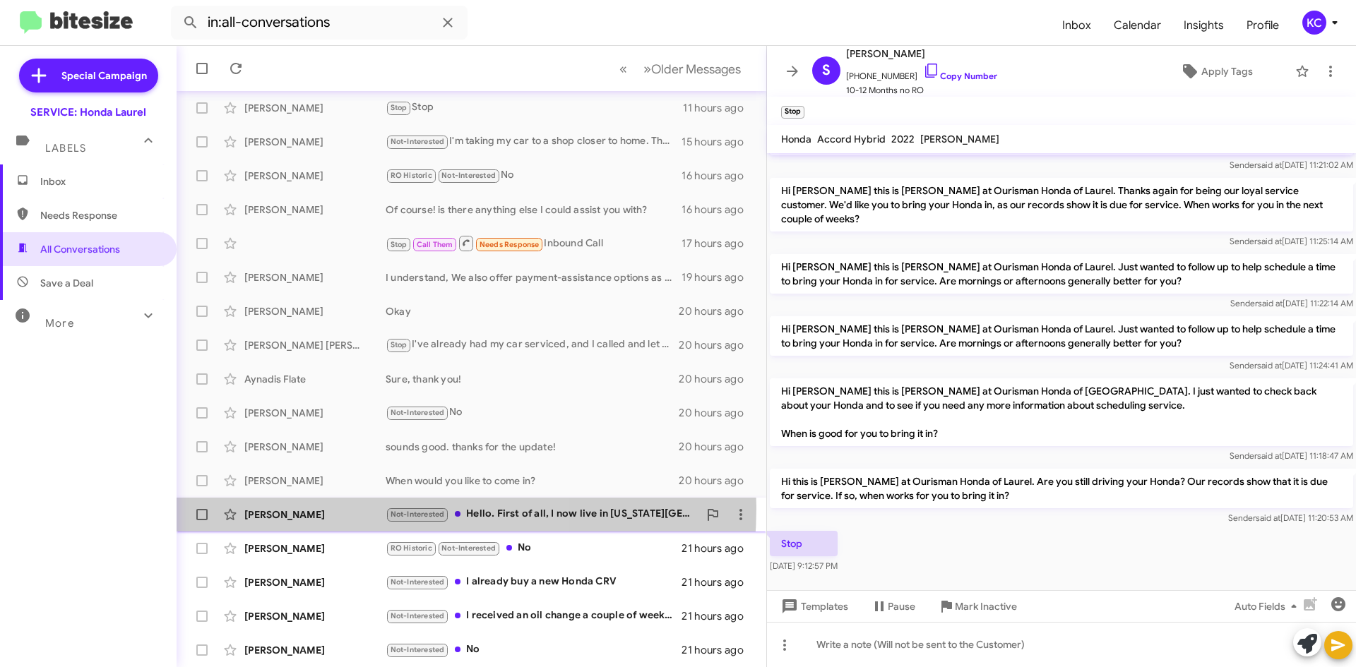
click at [393, 509] on small "Not-Interested" at bounding box center [417, 515] width 61 height 13
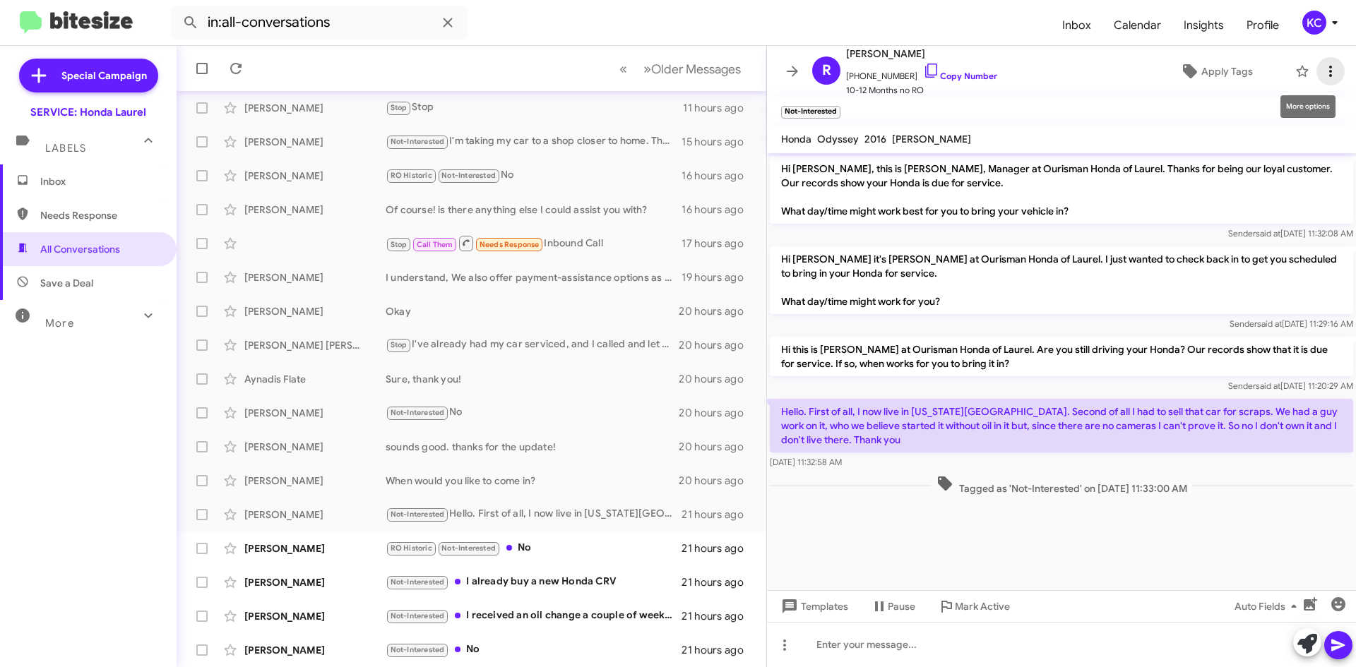
click at [1327, 83] on button at bounding box center [1331, 71] width 28 height 28
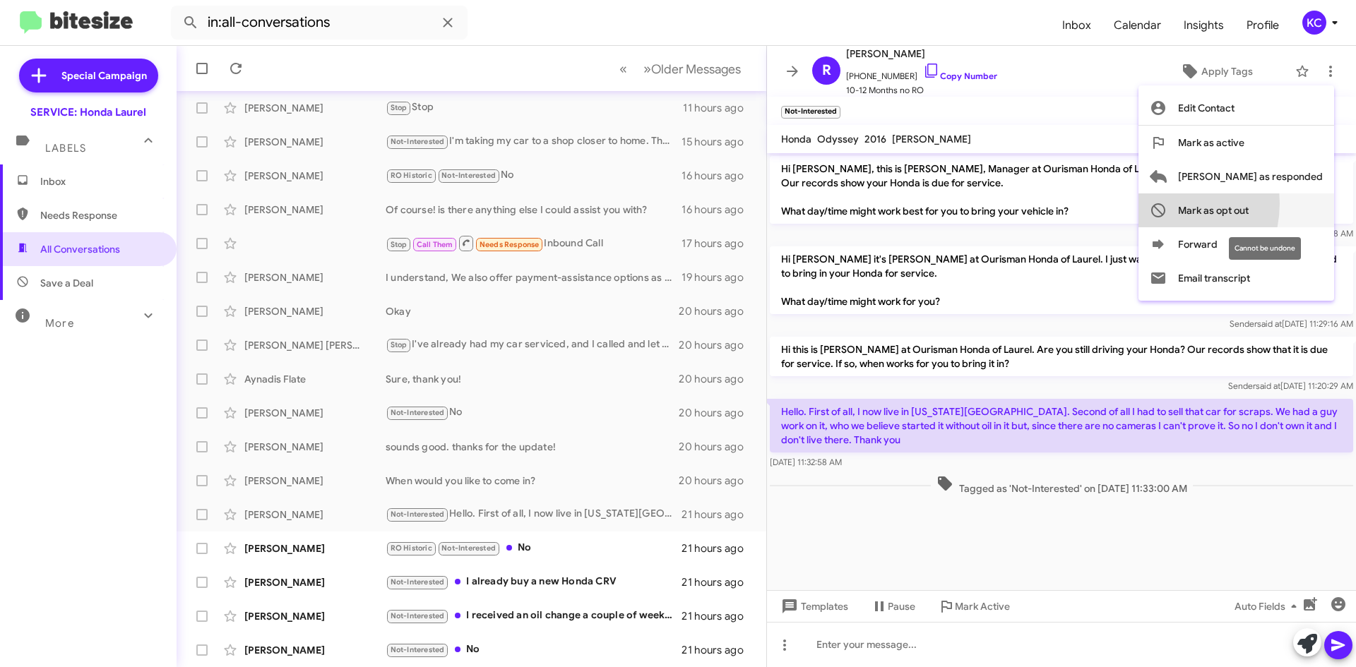
click at [1167, 203] on icon at bounding box center [1158, 210] width 17 height 17
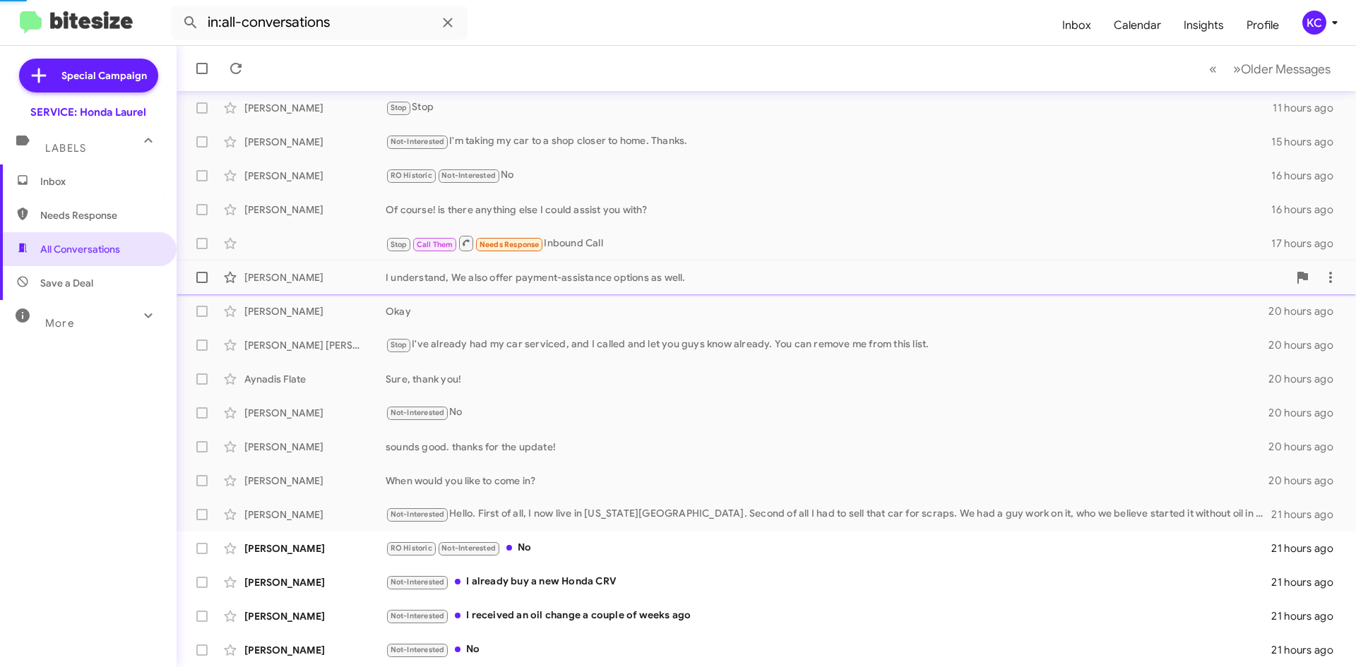
scroll to position [85, 0]
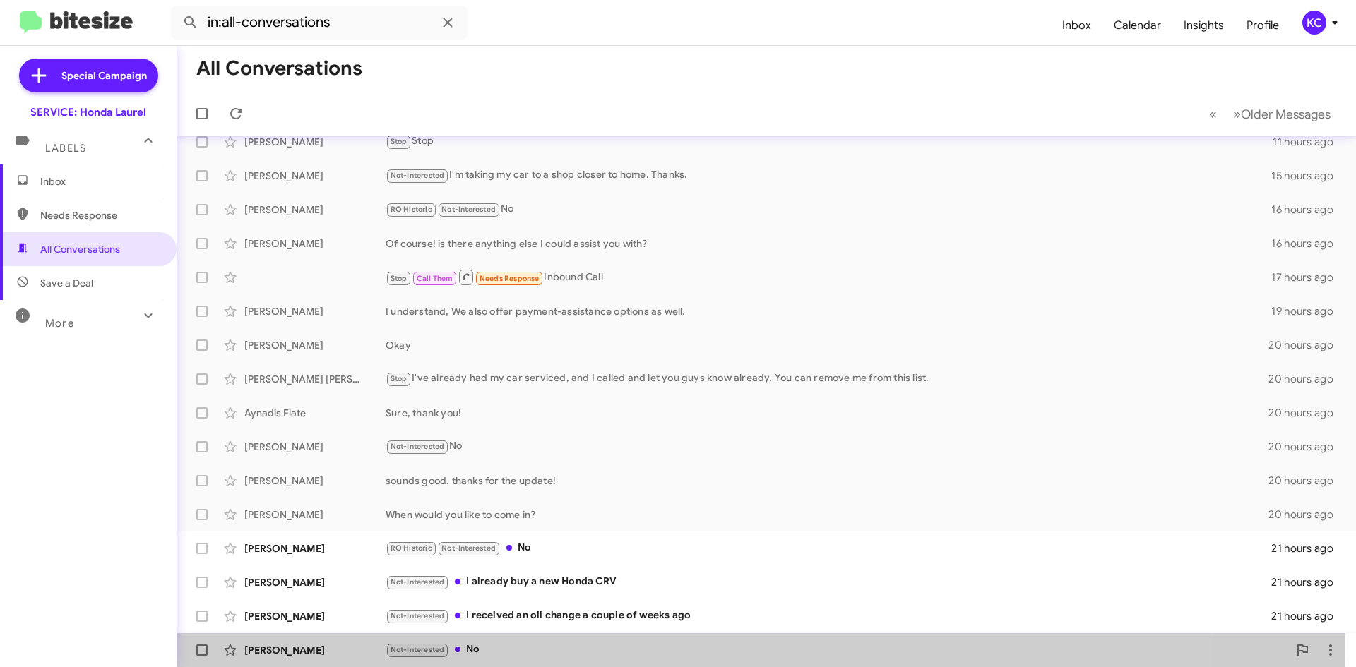
click at [472, 643] on div "Not-Interested No" at bounding box center [837, 650] width 903 height 16
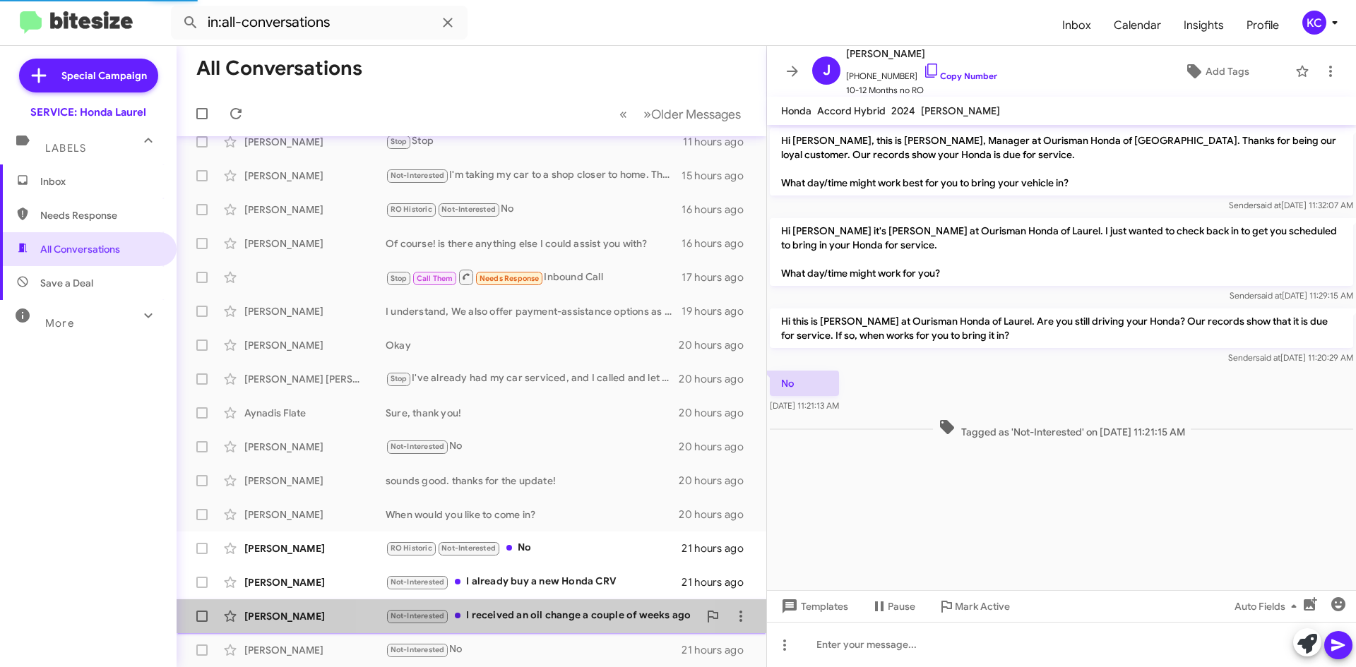
click at [483, 616] on div "Not-Interested I received an oil change a couple of weeks ago" at bounding box center [542, 616] width 313 height 16
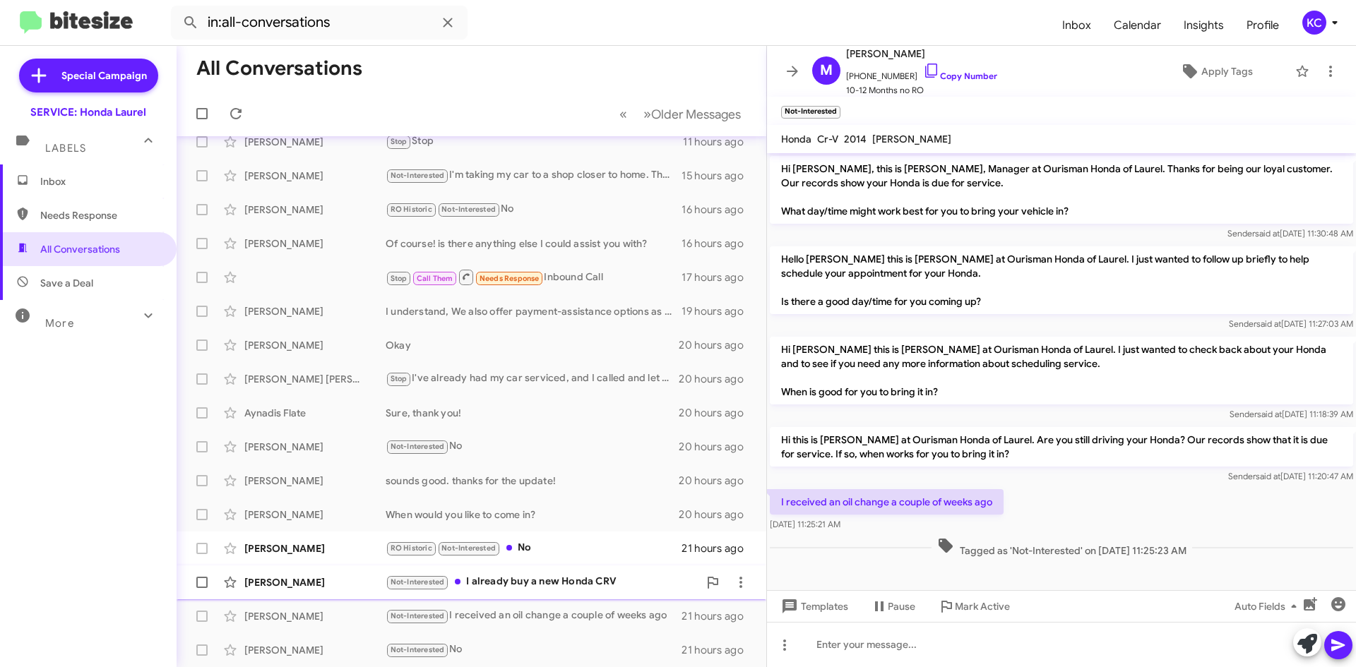
click at [494, 591] on div "Niravkumar Sanghvi Not-Interested I already buy a new Honda CRV 21 hours ago" at bounding box center [471, 583] width 567 height 28
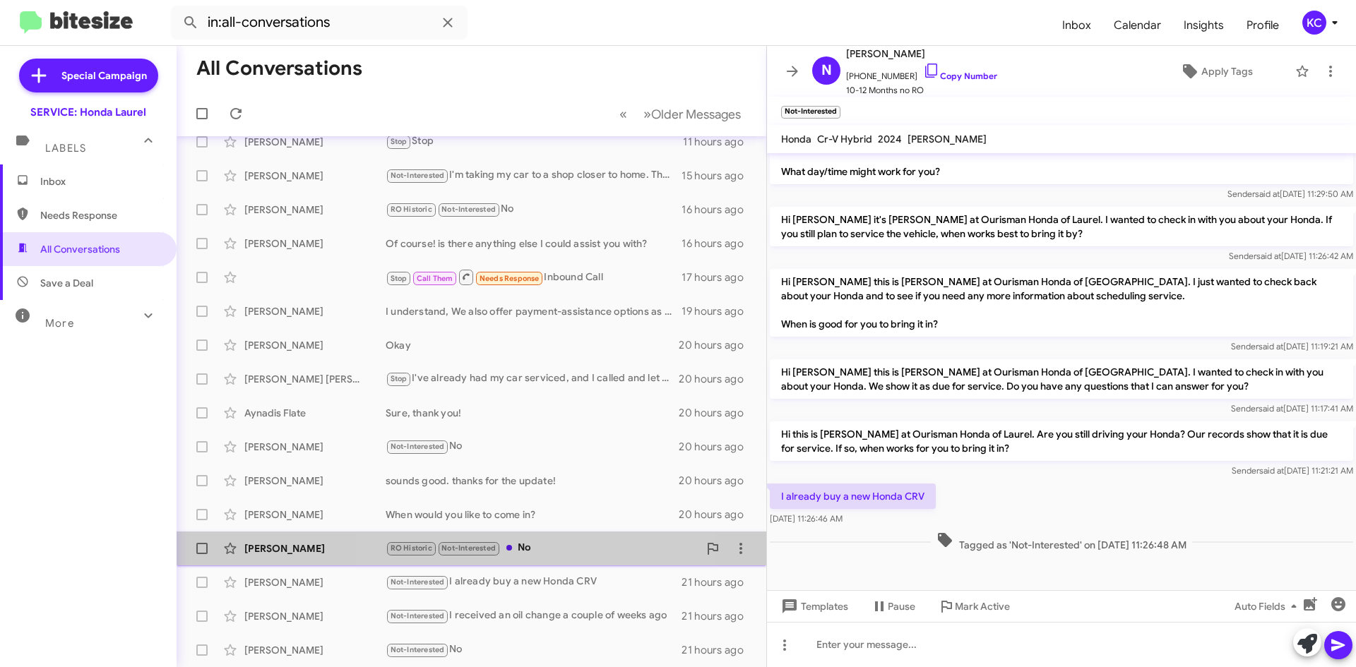
click at [532, 547] on div "RO Historic Not-Interested No" at bounding box center [542, 548] width 313 height 16
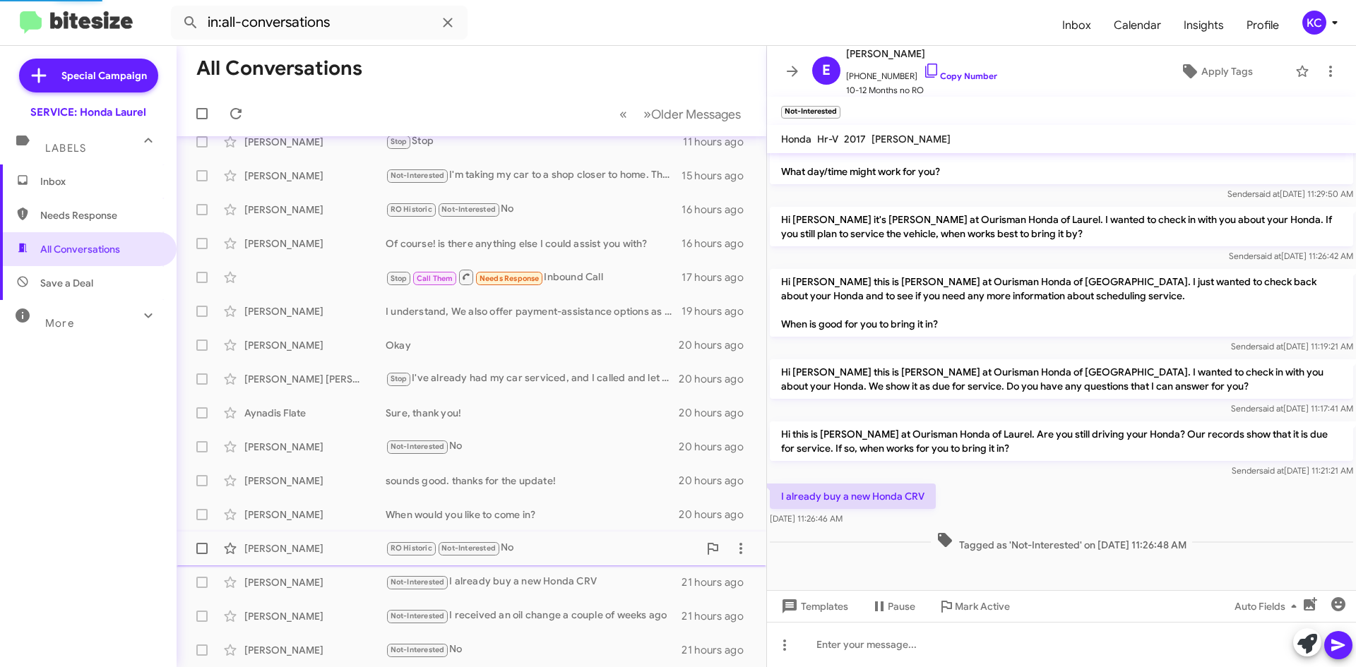
scroll to position [59, 0]
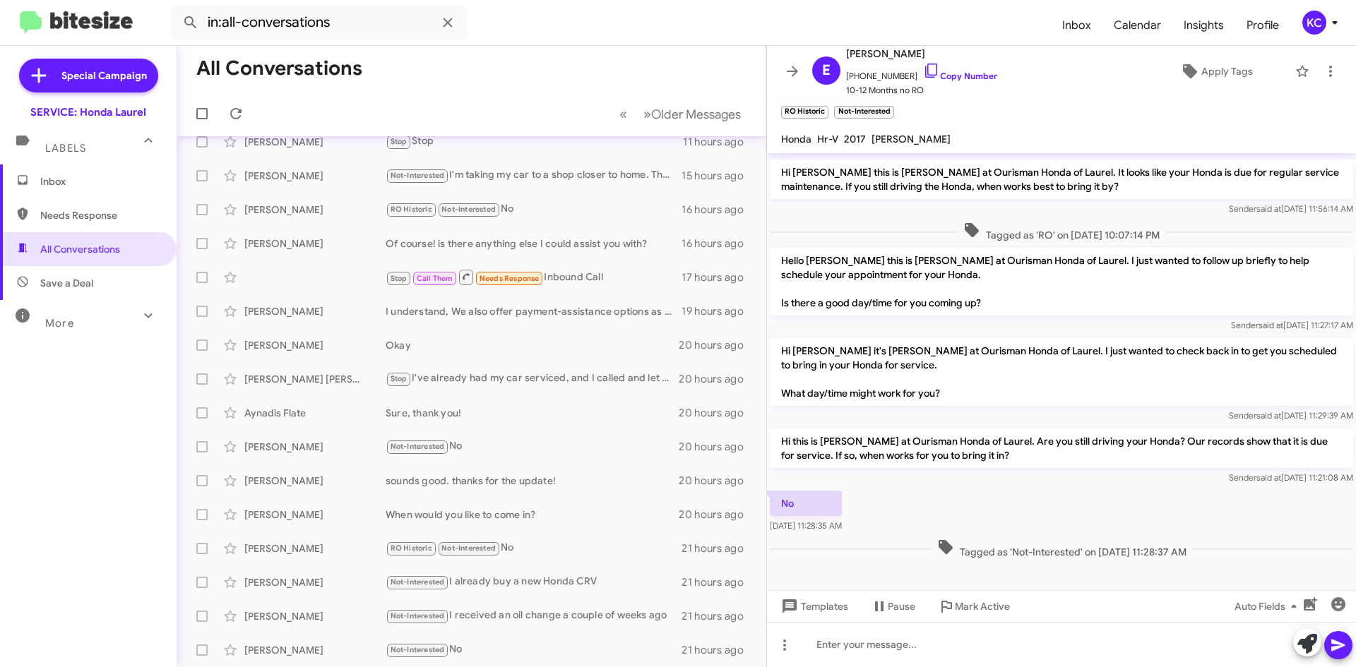
click at [95, 174] on span "Inbox" at bounding box center [100, 181] width 120 height 14
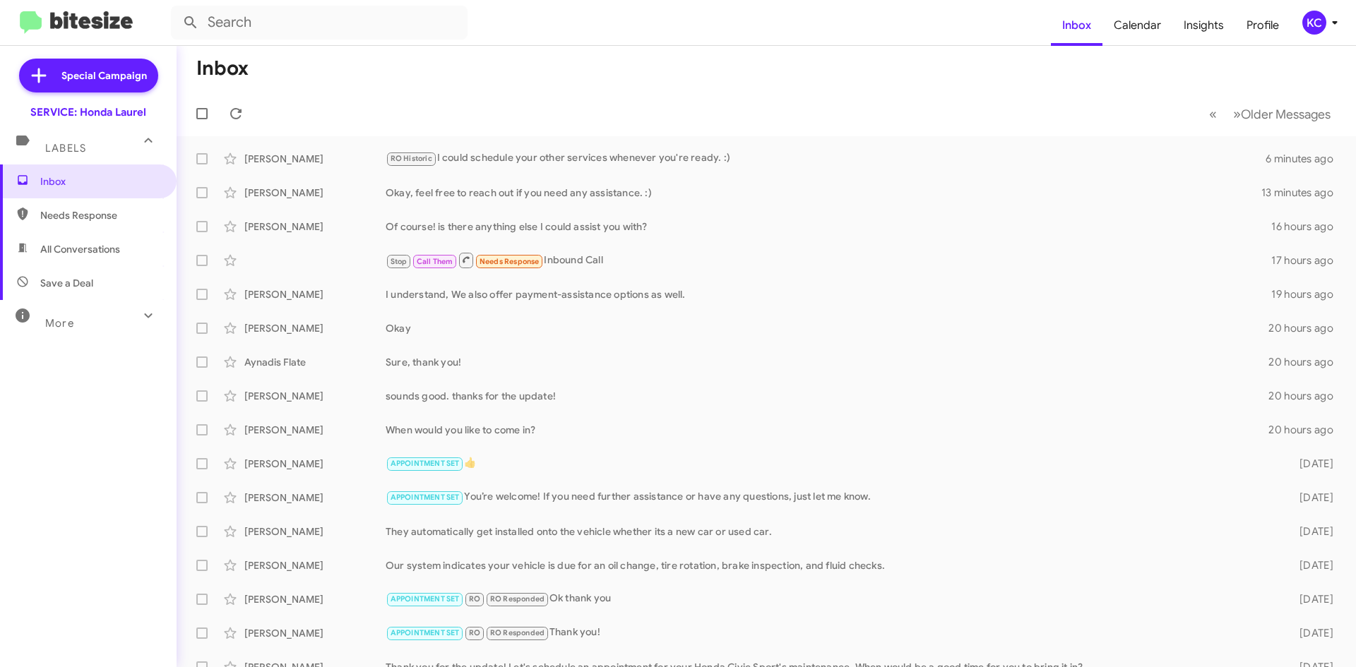
click at [1314, 13] on div "KC" at bounding box center [1314, 23] width 24 height 24
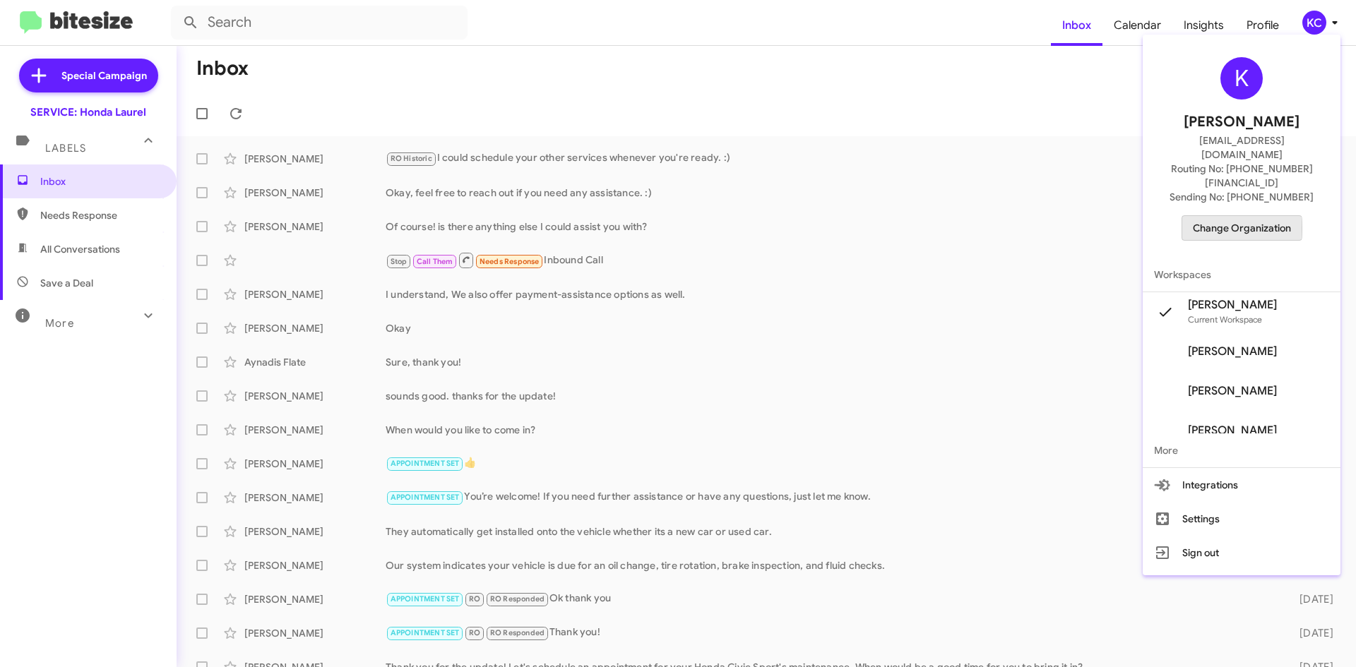
click at [1233, 216] on span "Change Organization" at bounding box center [1242, 228] width 98 height 24
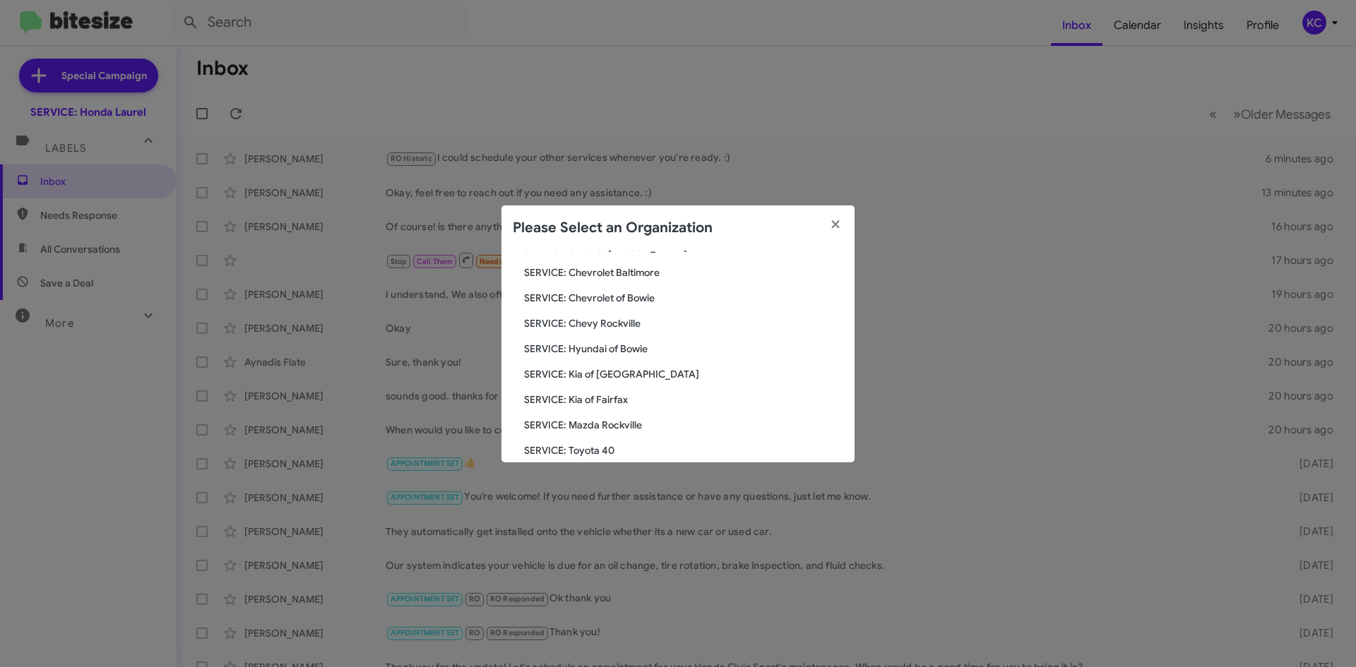
scroll to position [212, 0]
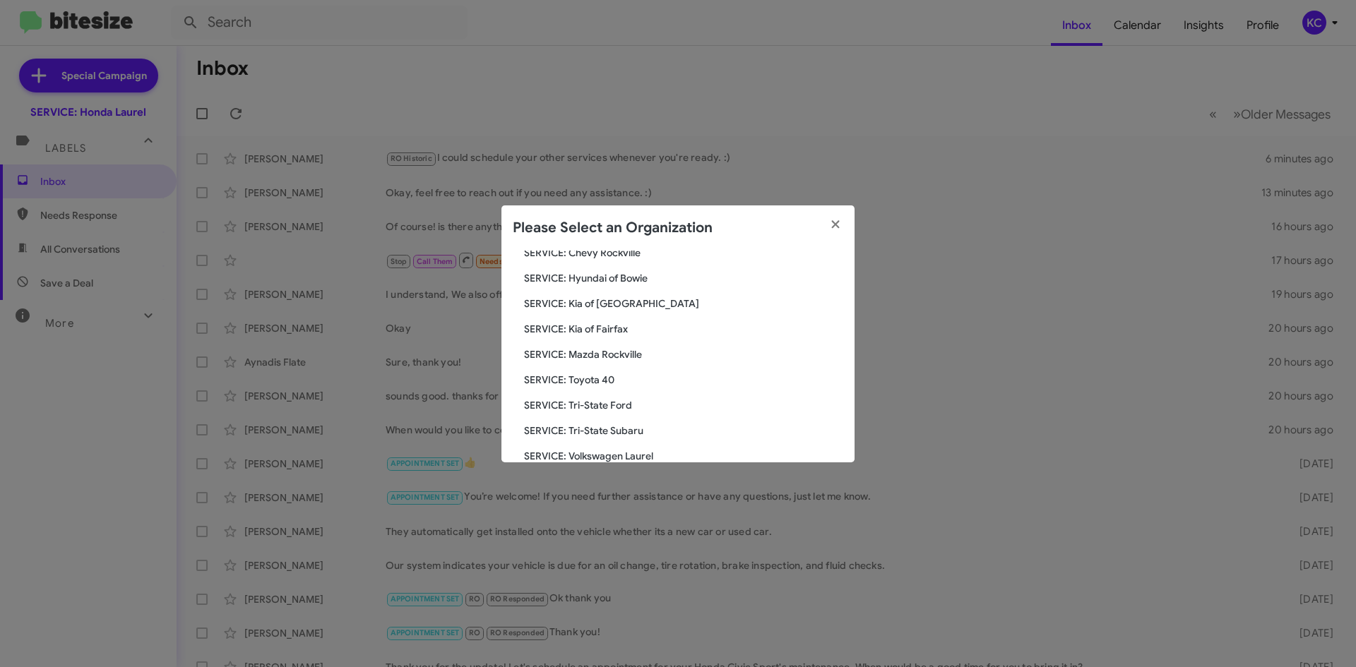
click at [606, 429] on span "SERVICE: Tri-State Subaru" at bounding box center [683, 431] width 319 height 14
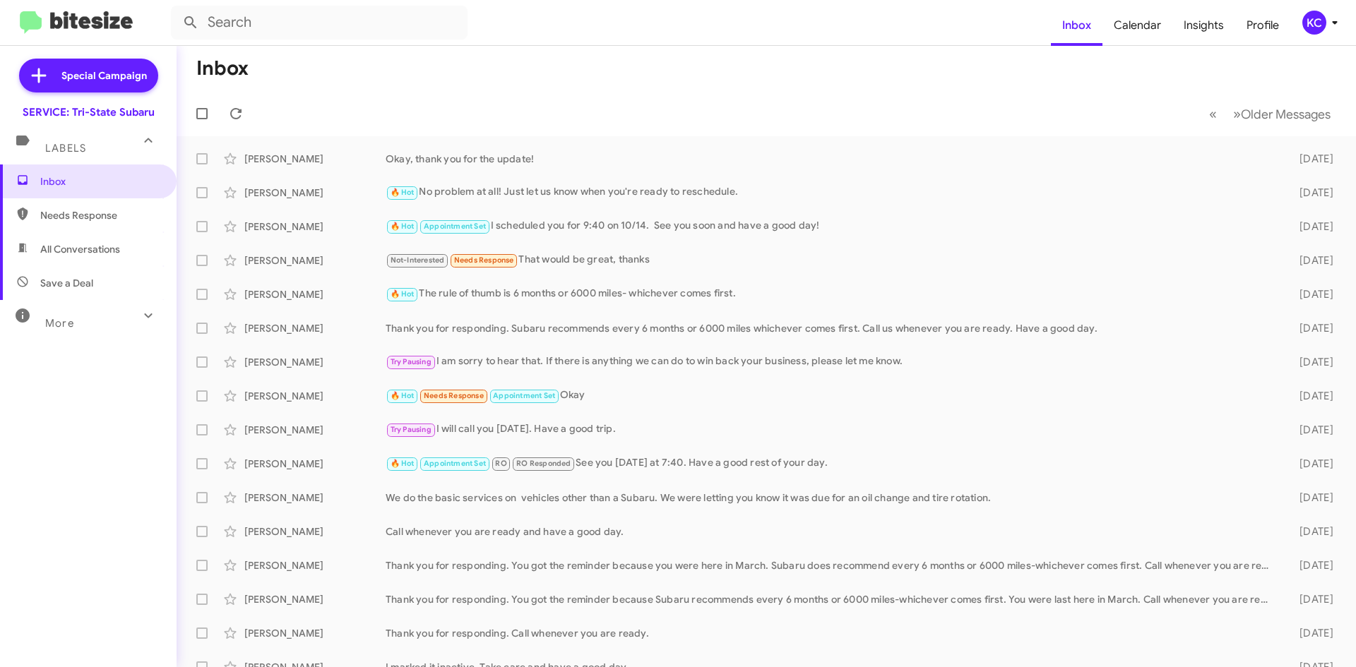
click at [112, 225] on span "Needs Response" at bounding box center [88, 215] width 177 height 34
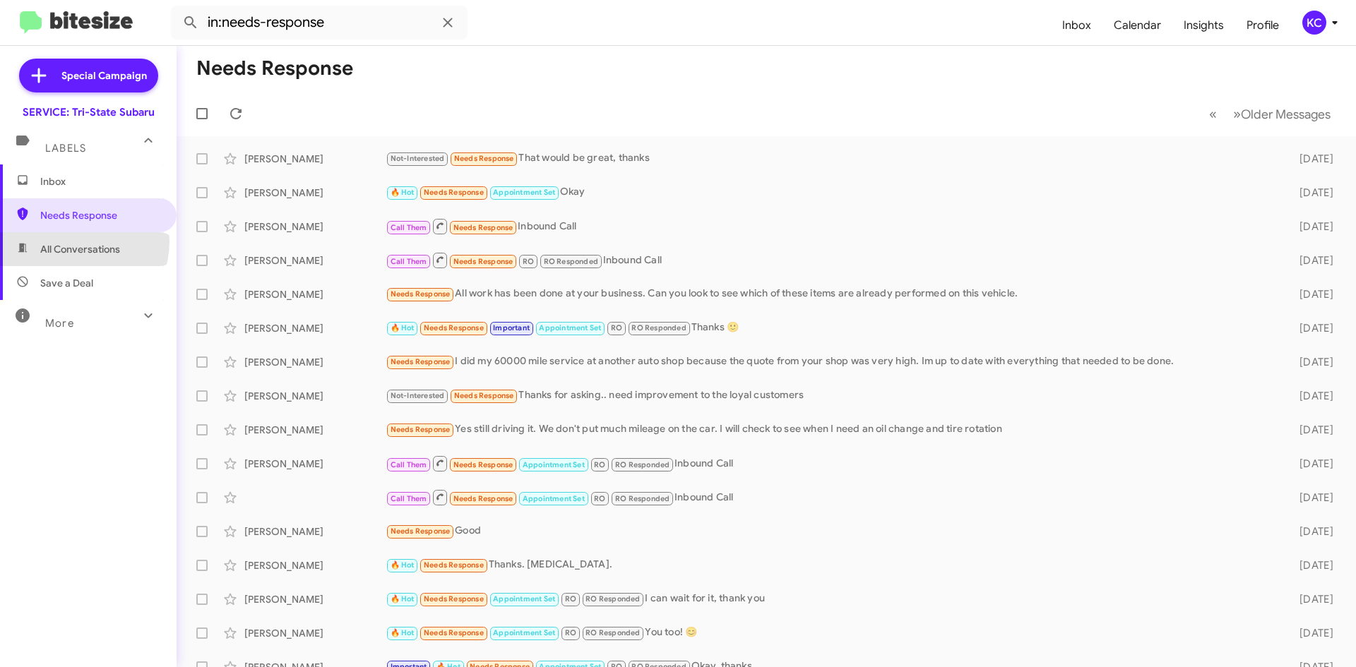
click at [74, 242] on span "All Conversations" at bounding box center [88, 249] width 177 height 34
type input "in:all-conversations"
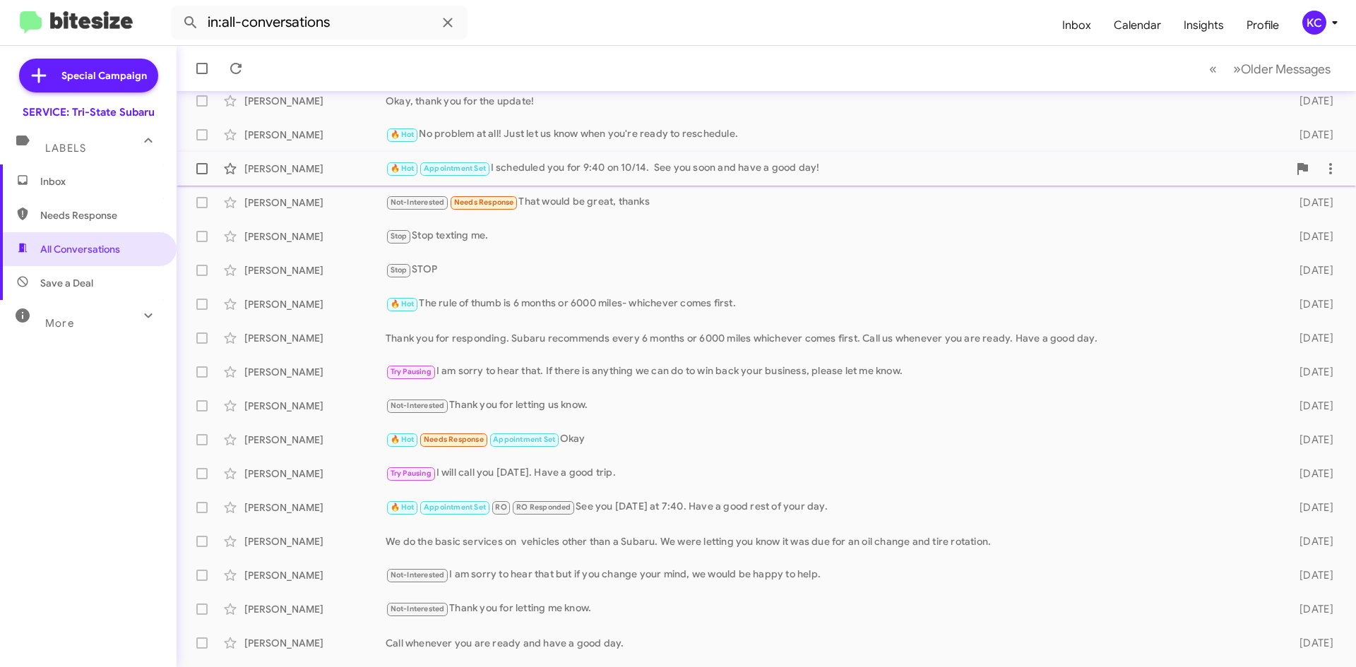
scroll to position [153, 0]
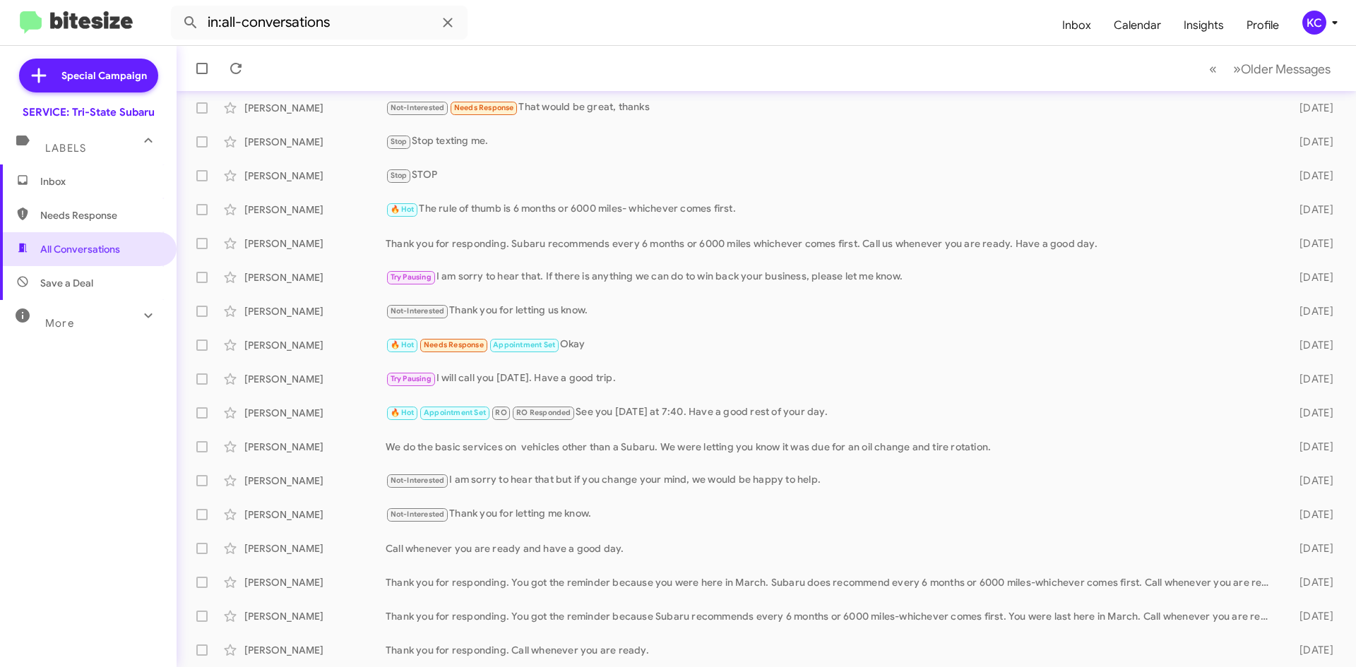
click at [88, 180] on span "Inbox" at bounding box center [100, 181] width 120 height 14
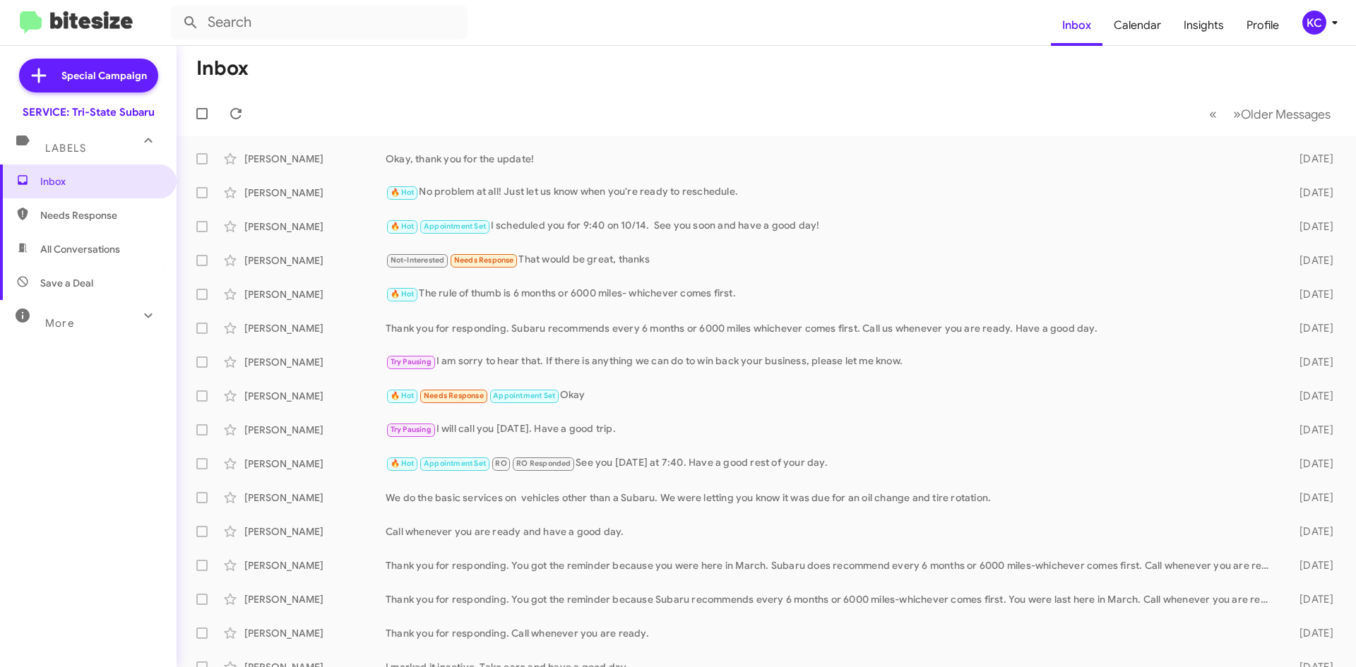
click at [1314, 32] on div "KC" at bounding box center [1314, 23] width 24 height 24
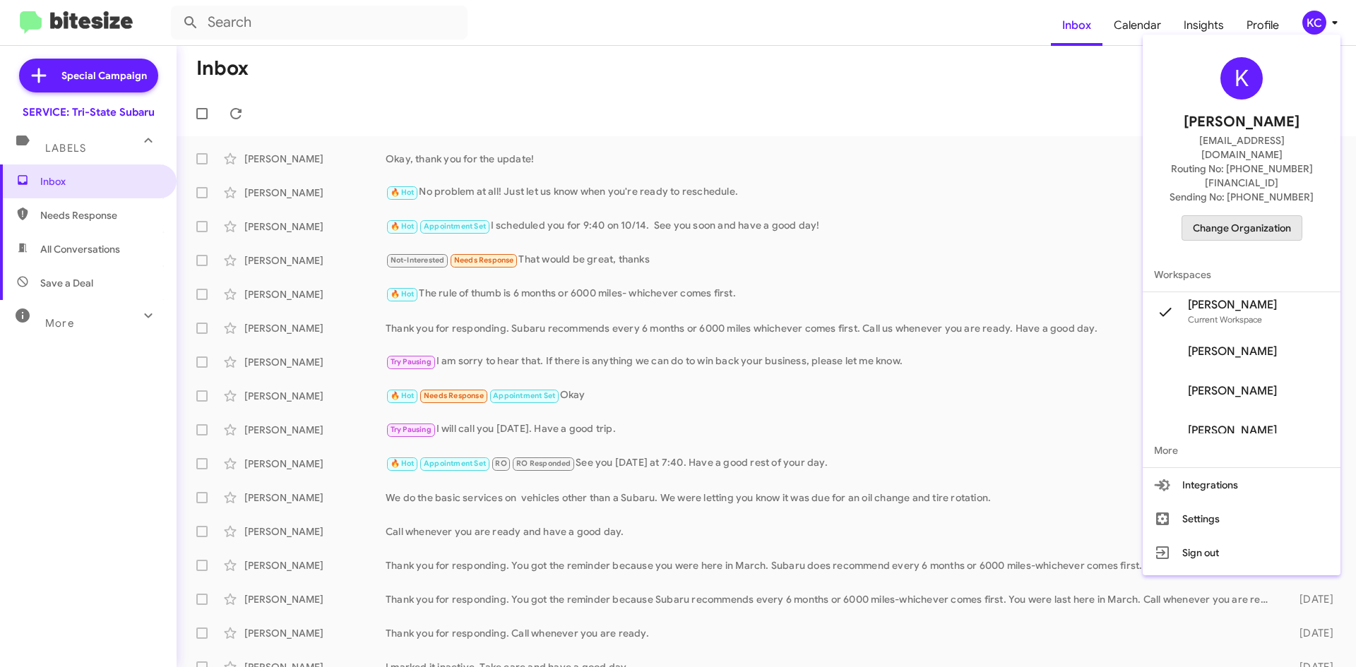
click at [1243, 216] on span "Change Organization" at bounding box center [1242, 228] width 98 height 24
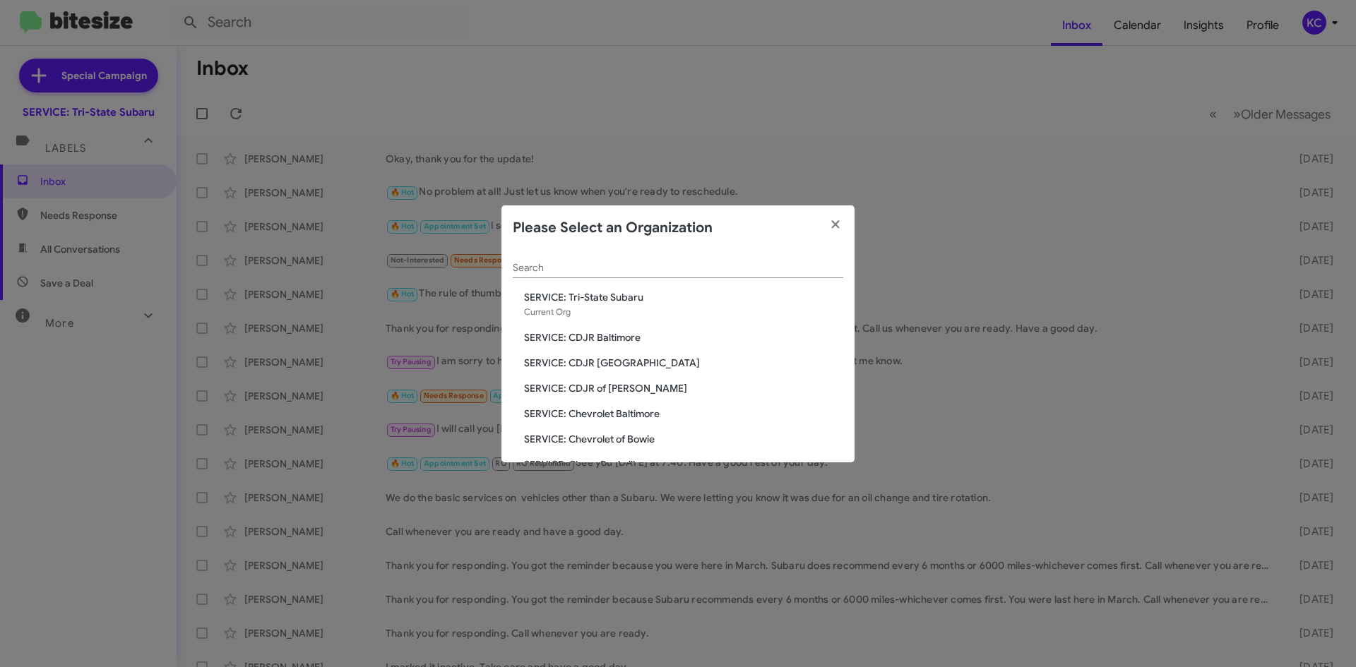
click at [651, 384] on span "SERVICE: CDJR of [PERSON_NAME]" at bounding box center [683, 388] width 319 height 14
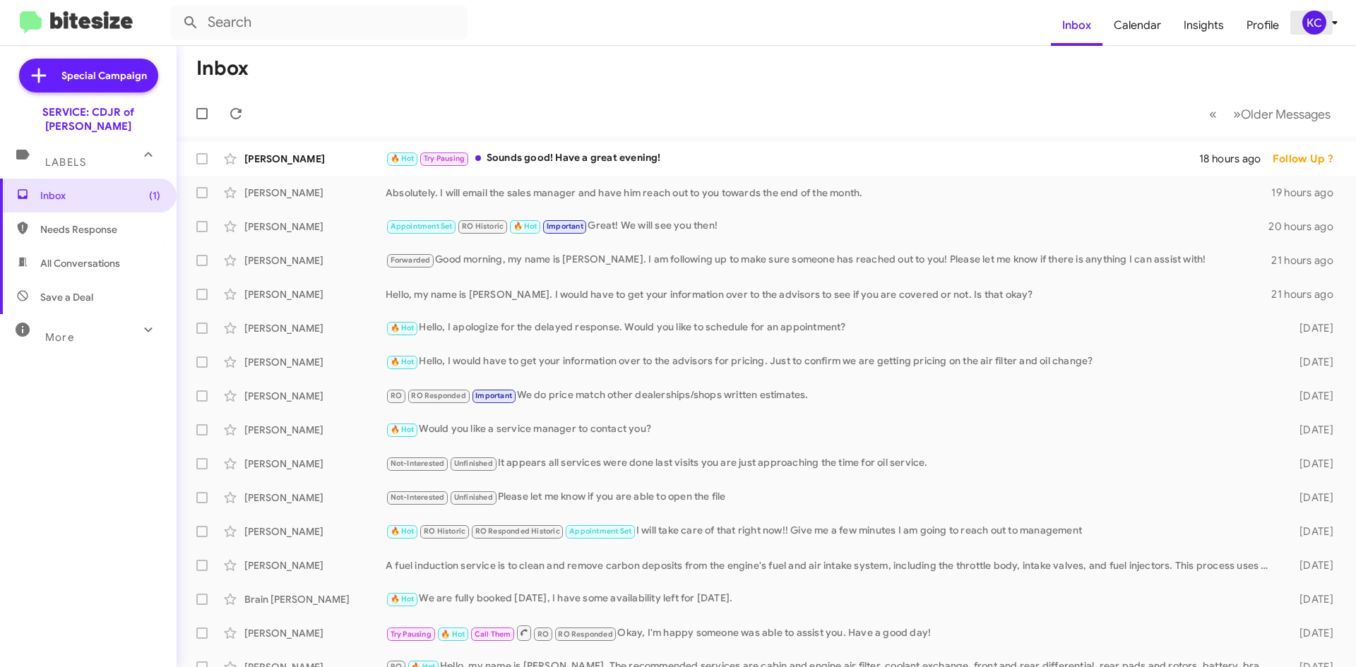
click at [1308, 35] on div "KC" at bounding box center [1314, 23] width 24 height 24
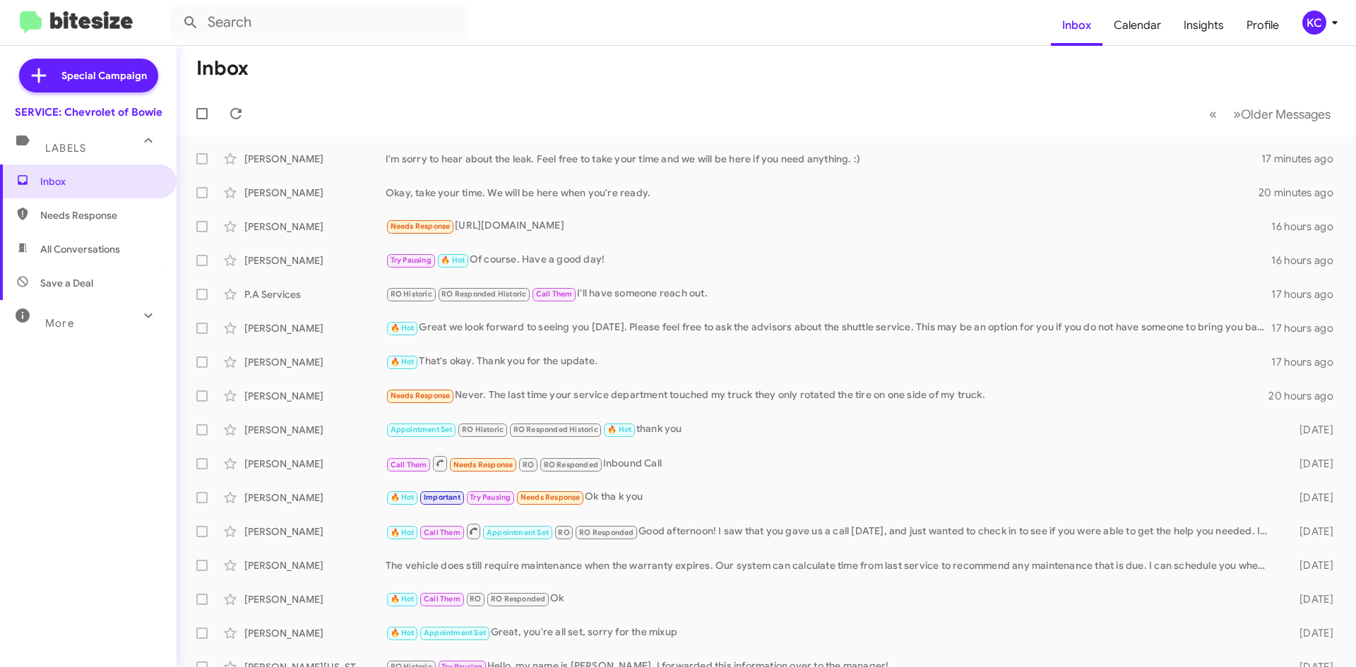
click at [55, 245] on span "All Conversations" at bounding box center [80, 249] width 80 height 14
type input "in:all-conversations"
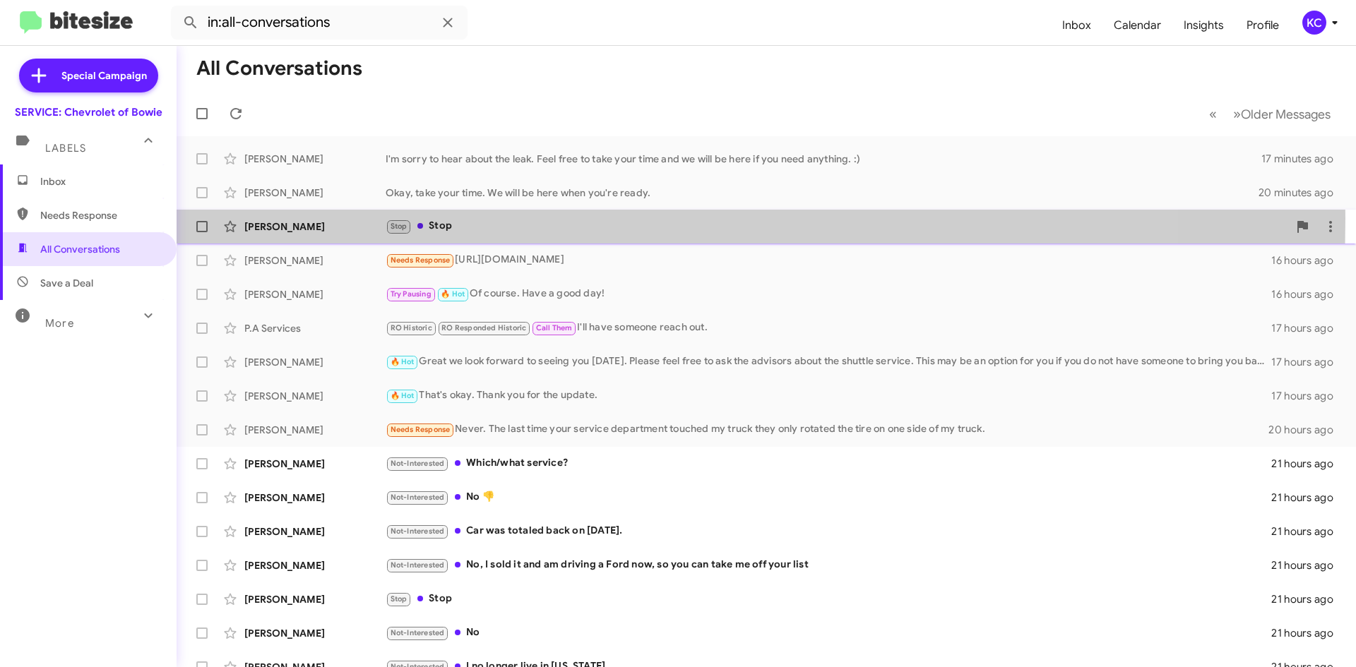
click at [364, 218] on div "[PERSON_NAME] Stop Stop 12 hours ago" at bounding box center [766, 227] width 1157 height 28
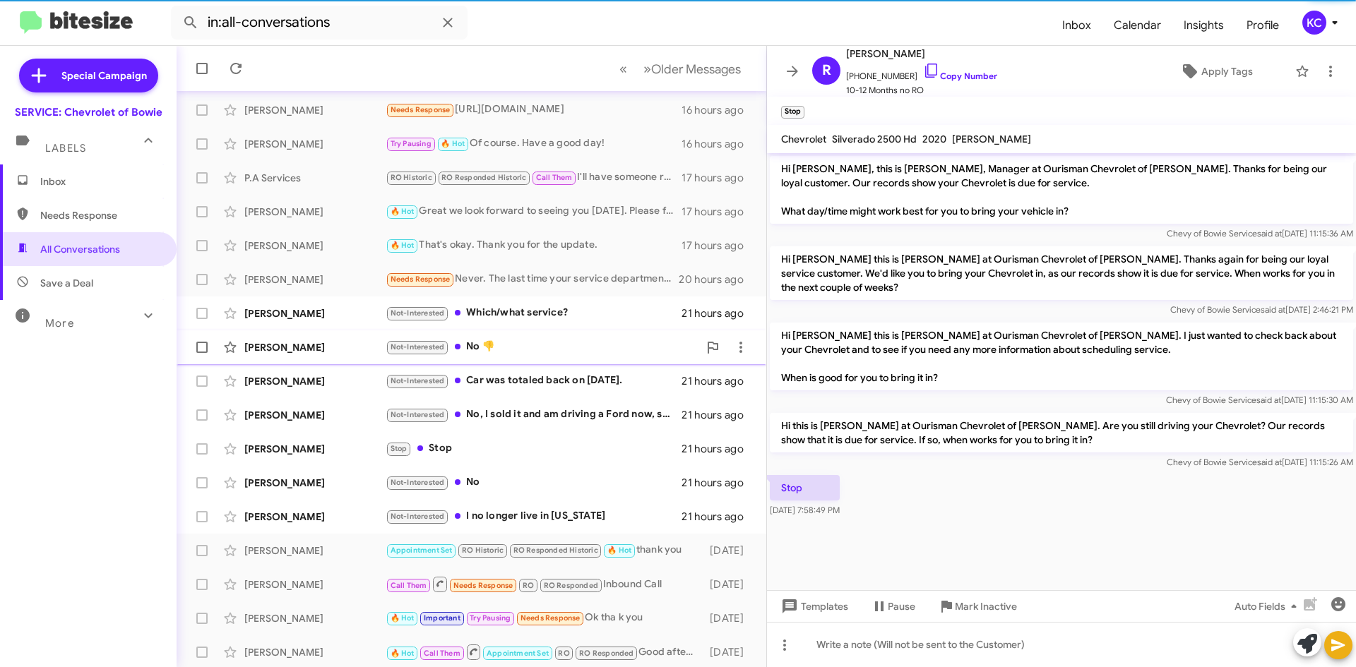
scroll to position [153, 0]
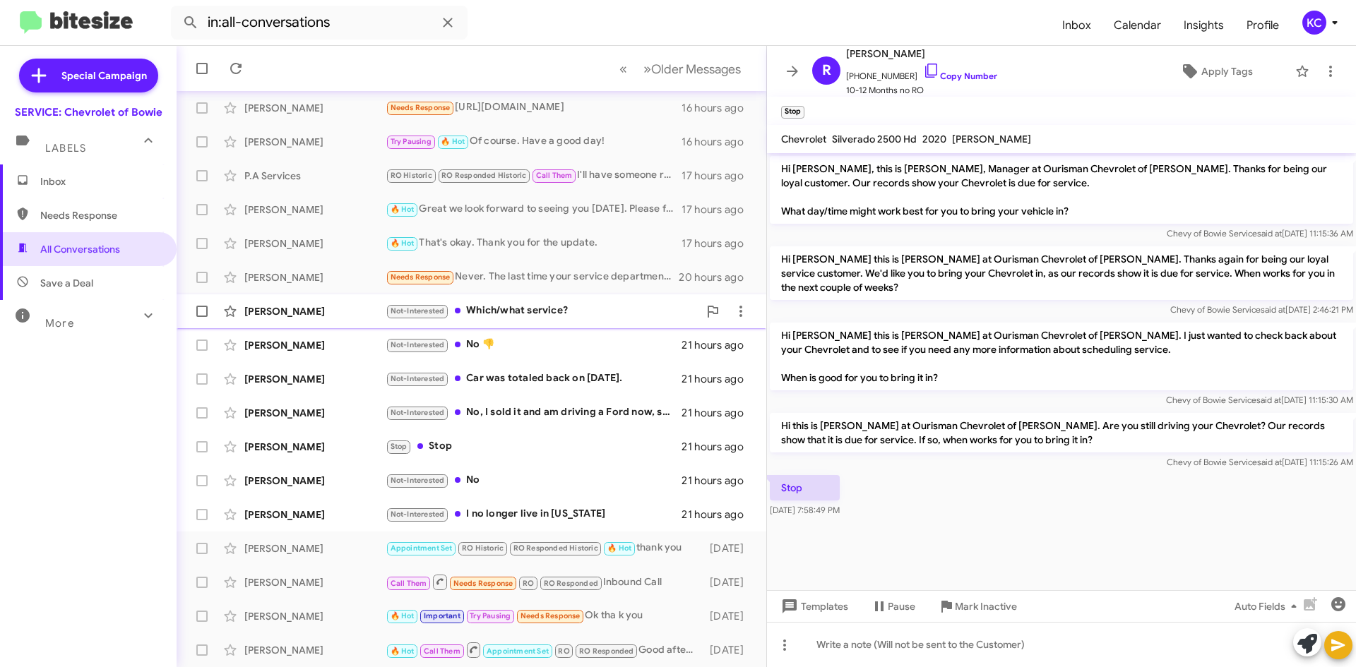
click at [343, 307] on div "Ken Schwer" at bounding box center [314, 311] width 141 height 14
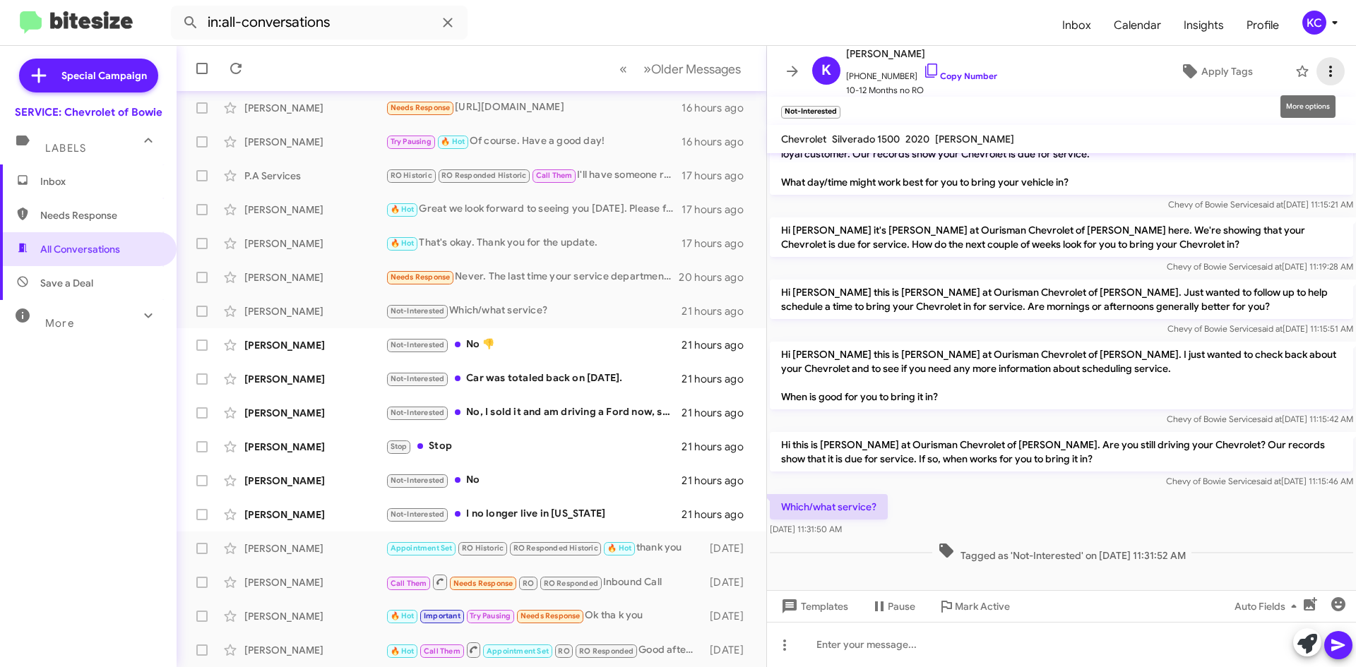
click at [1322, 76] on icon at bounding box center [1330, 71] width 17 height 17
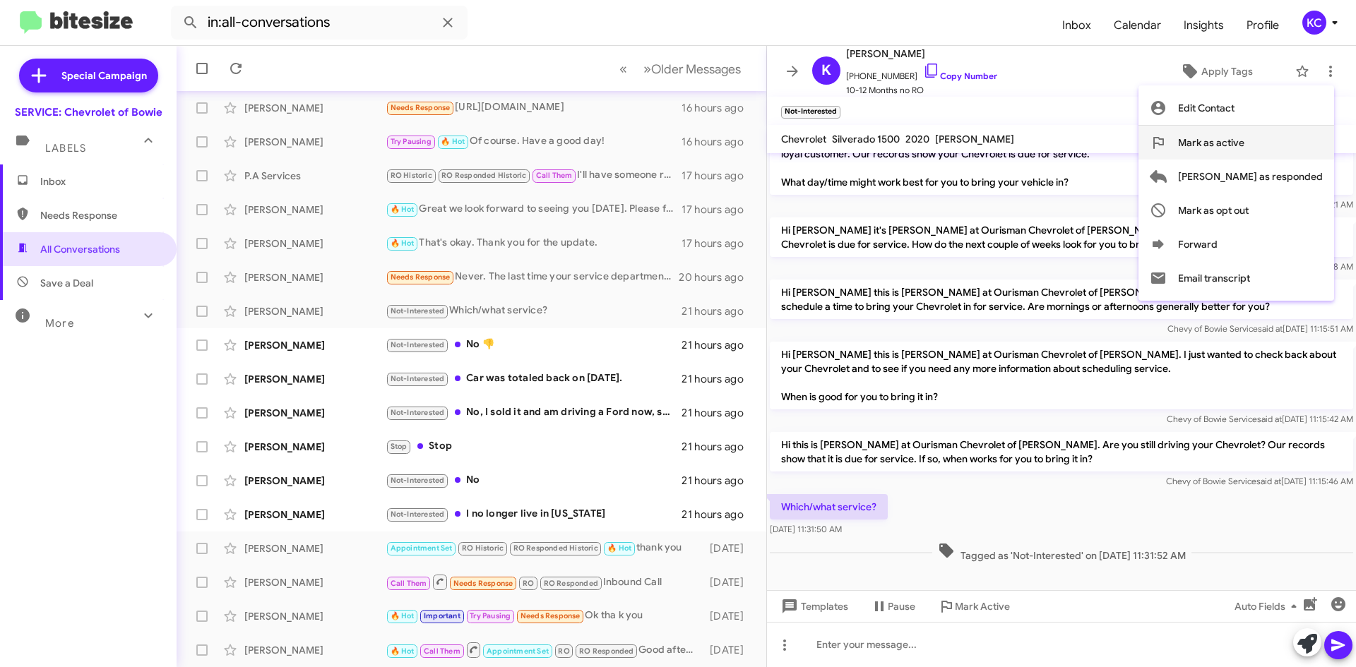
click at [1245, 154] on span "Mark as active" at bounding box center [1211, 143] width 66 height 34
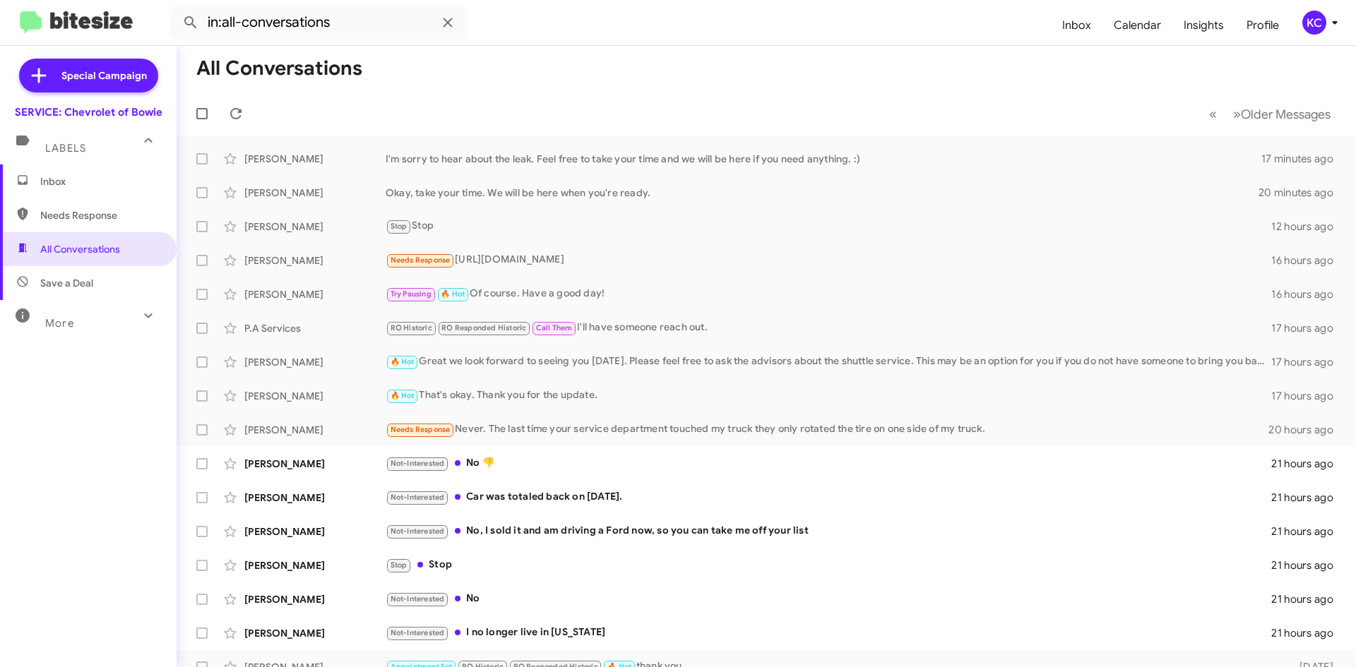
click at [87, 196] on span "Inbox" at bounding box center [88, 182] width 177 height 34
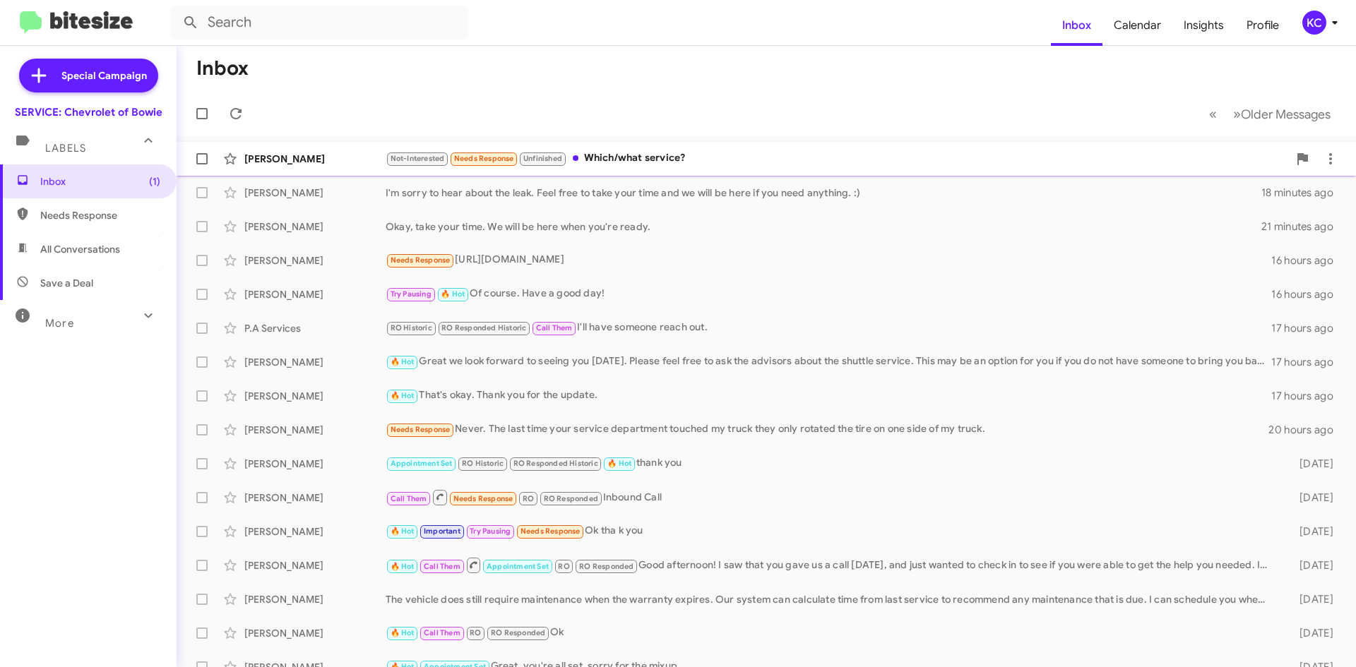
click at [350, 160] on div "Ken Schwer" at bounding box center [314, 159] width 141 height 14
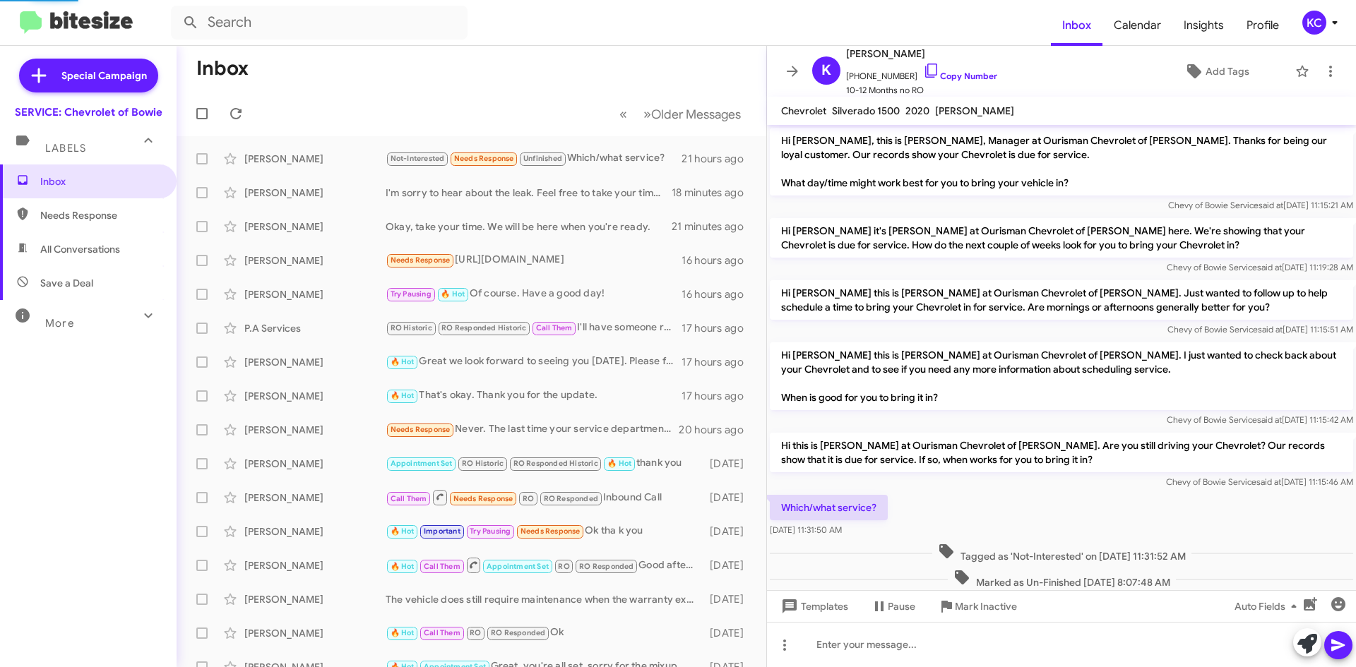
scroll to position [2, 0]
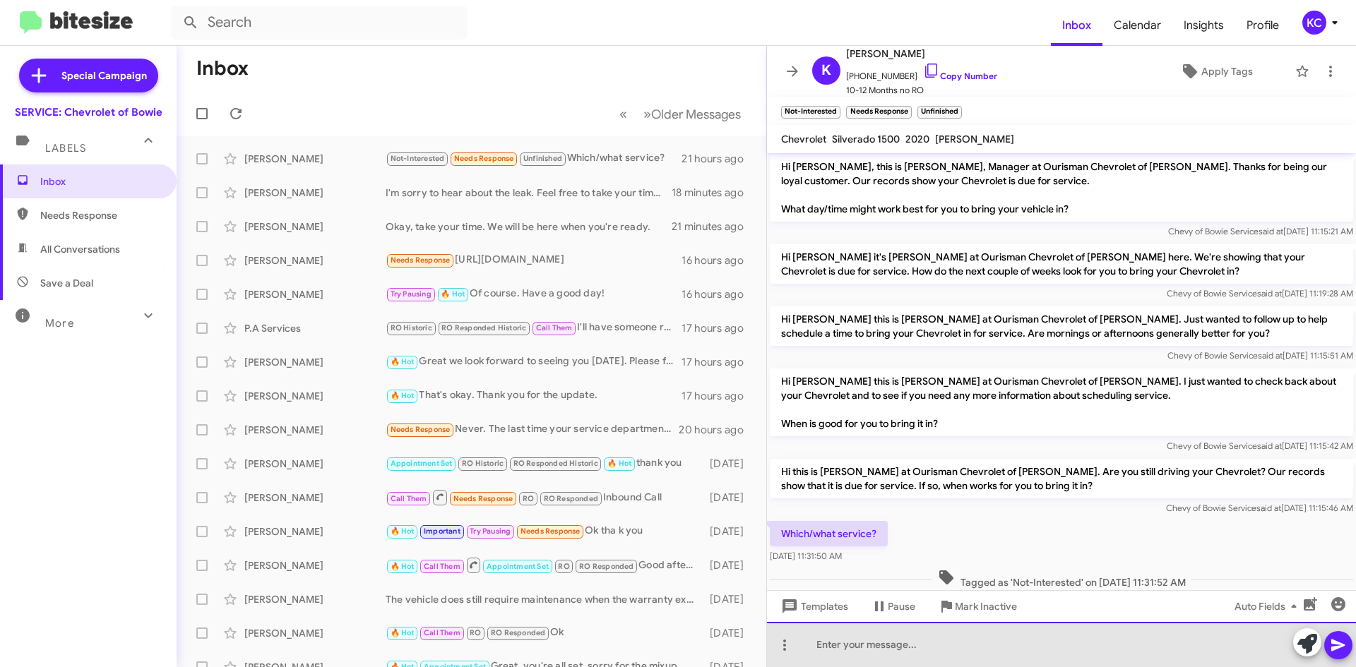
click at [860, 649] on div at bounding box center [1061, 644] width 589 height 45
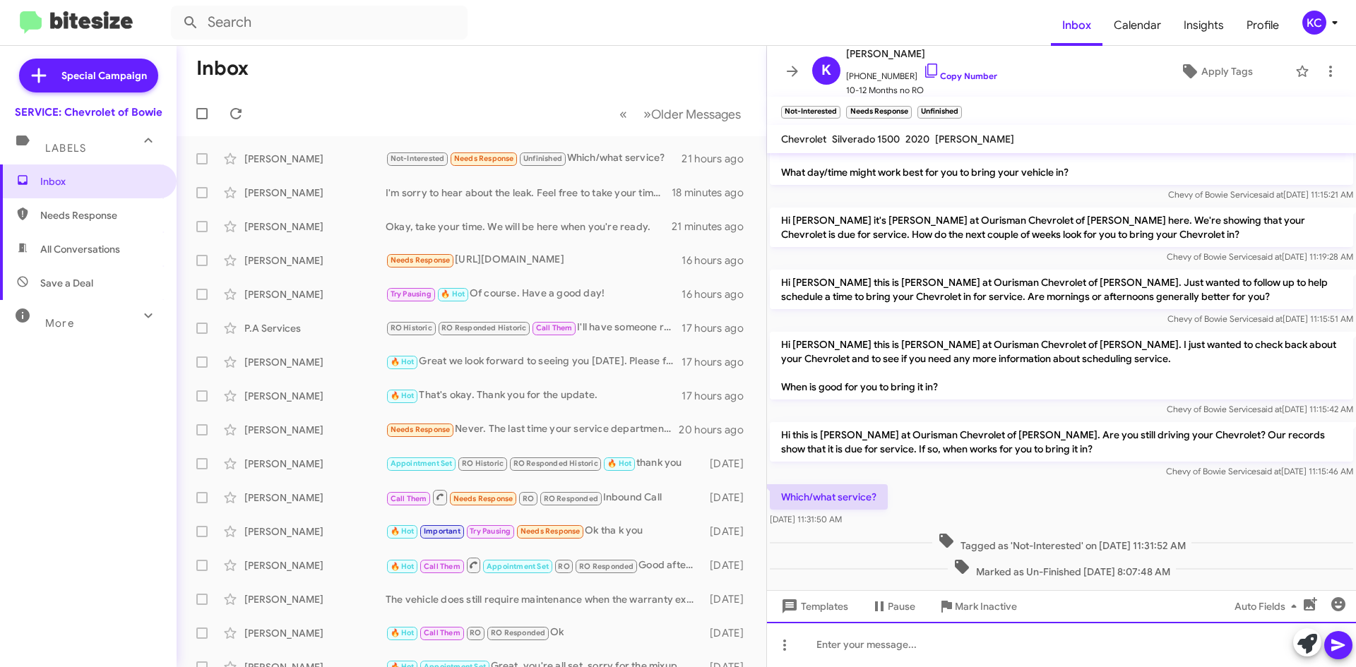
scroll to position [59, 0]
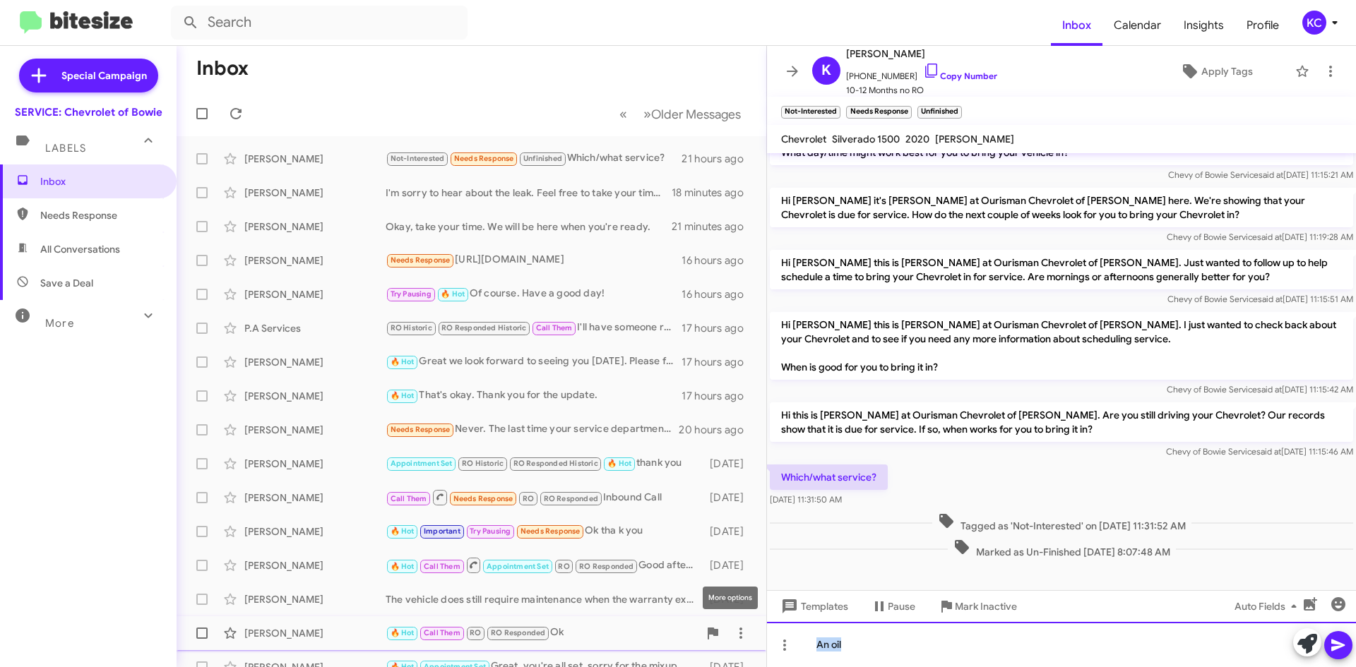
drag, startPoint x: 855, startPoint y: 648, endPoint x: 725, endPoint y: 620, distance: 133.0
click at [723, 619] on body "Inbox Calendar Insights Profile KC Special Campaign SERVICE: Chevrolet of Bowie…" at bounding box center [678, 333] width 1356 height 667
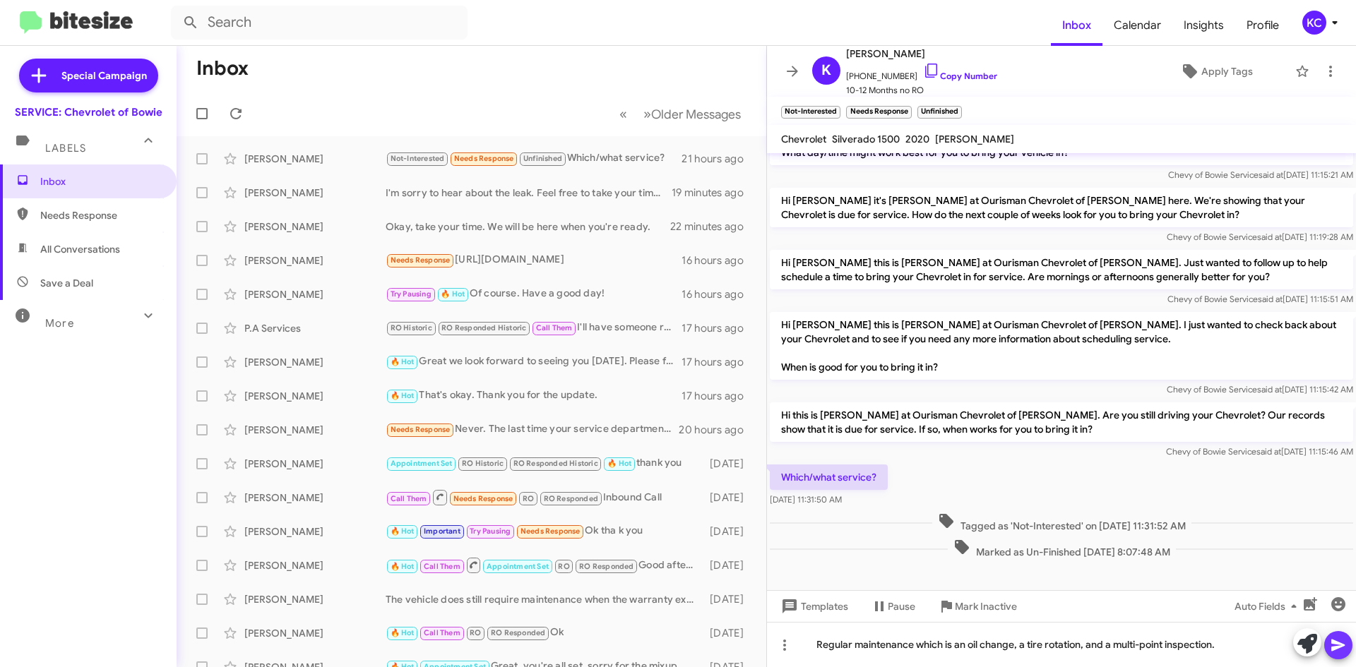
click at [1342, 653] on icon at bounding box center [1338, 645] width 17 height 17
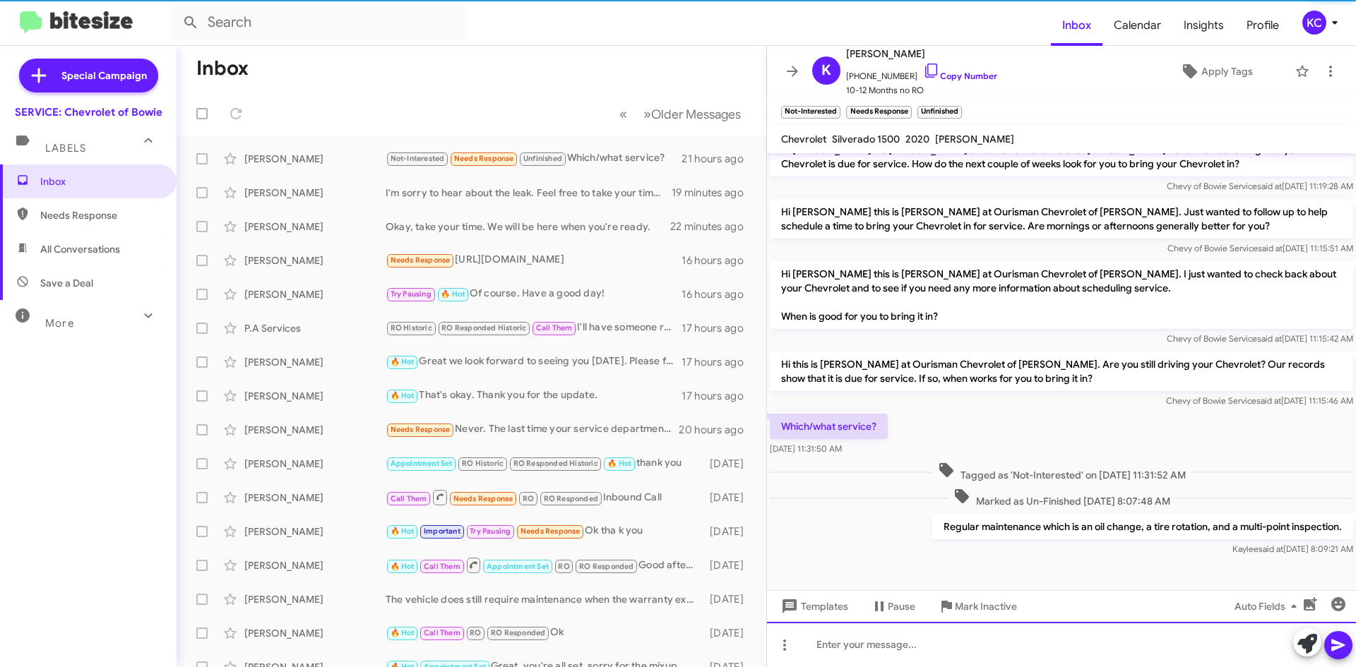
scroll to position [110, 0]
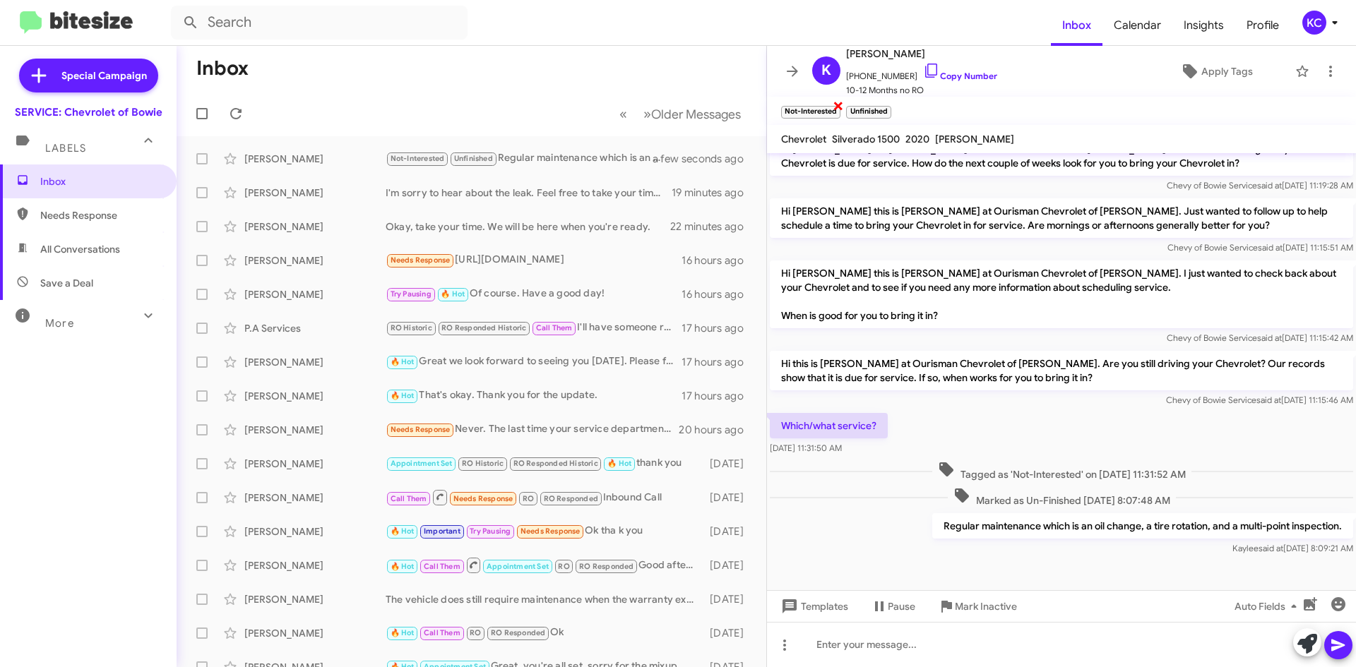
click at [838, 105] on span "×" at bounding box center [838, 105] width 11 height 17
click at [838, 107] on mat-toolbar "Not-Interested × Unfinished ×" at bounding box center [1061, 111] width 589 height 28
click at [92, 220] on span "Needs Response" at bounding box center [100, 215] width 120 height 14
type input "in:needs-response"
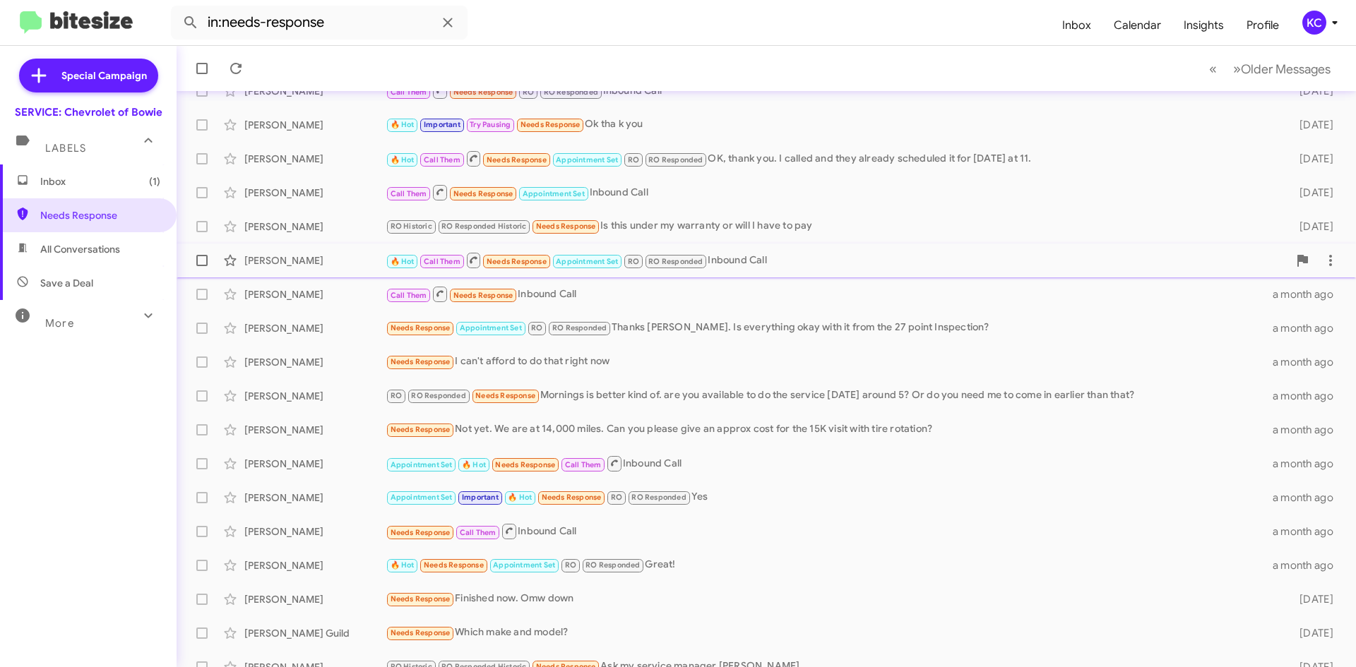
scroll to position [141, 0]
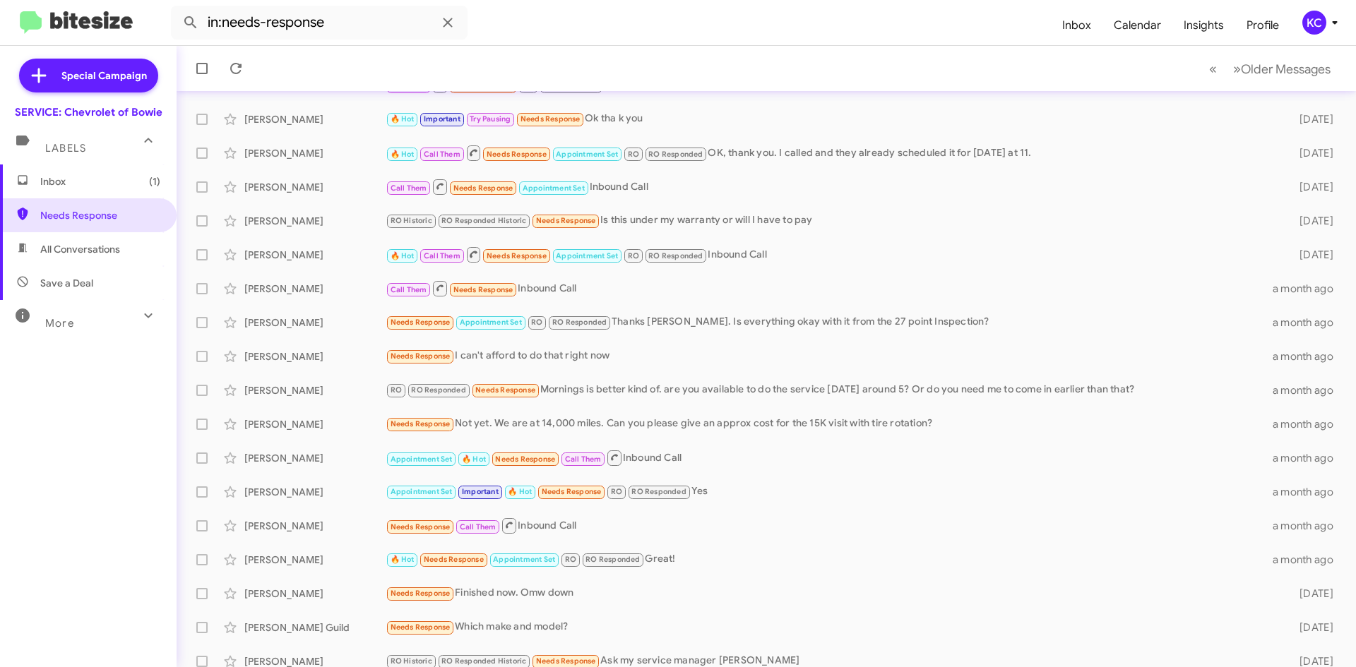
click at [149, 182] on span "(1)" at bounding box center [154, 181] width 11 height 14
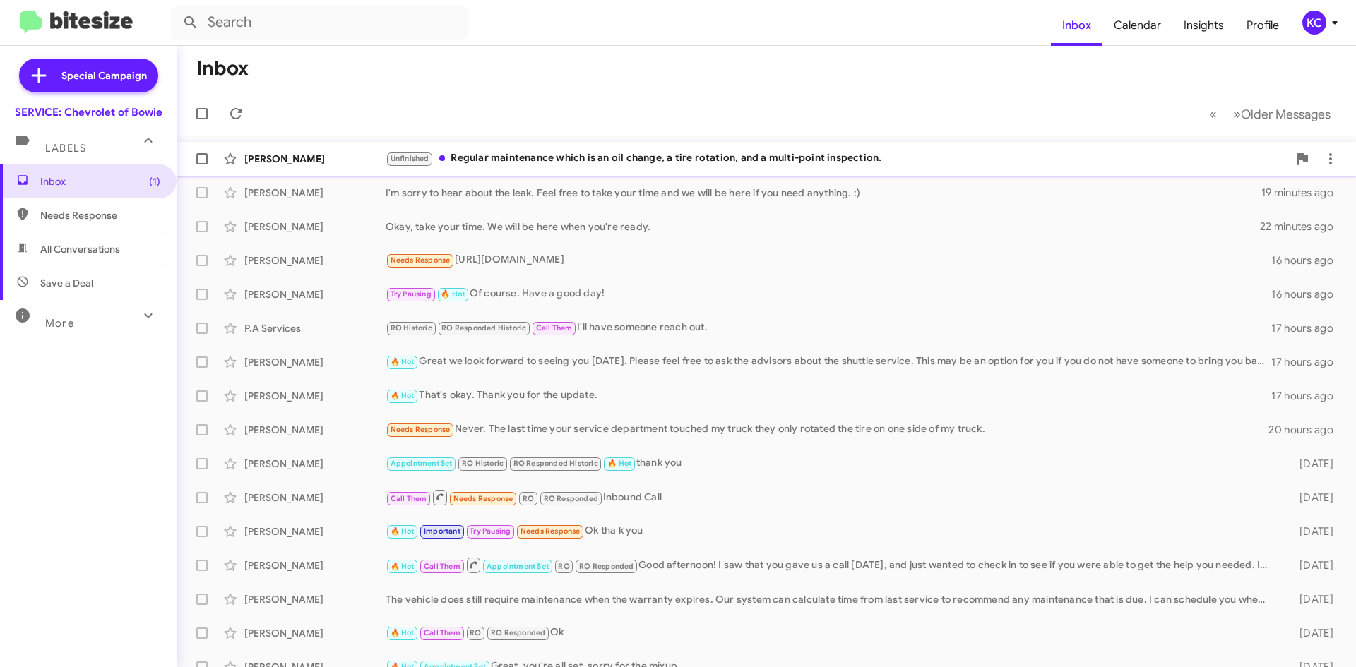
click at [325, 153] on div "Ken Schwer" at bounding box center [314, 159] width 141 height 14
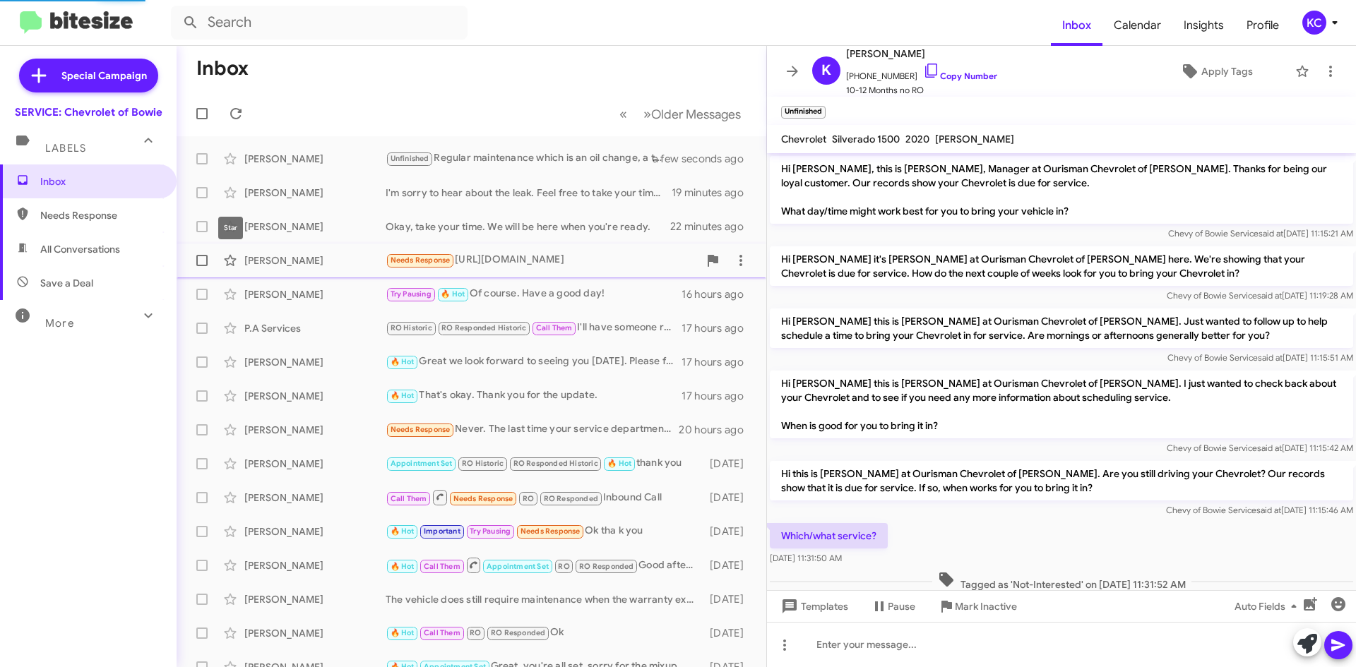
scroll to position [112, 0]
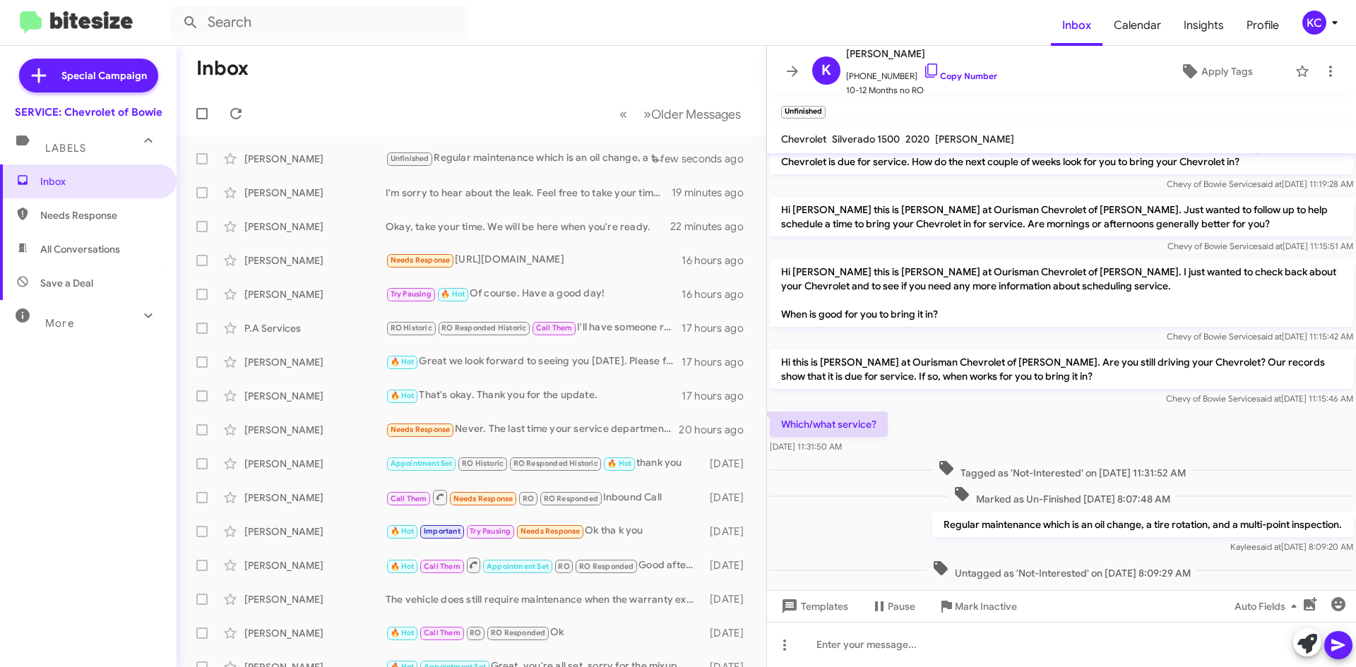
click at [74, 227] on span "Needs Response" at bounding box center [88, 215] width 177 height 34
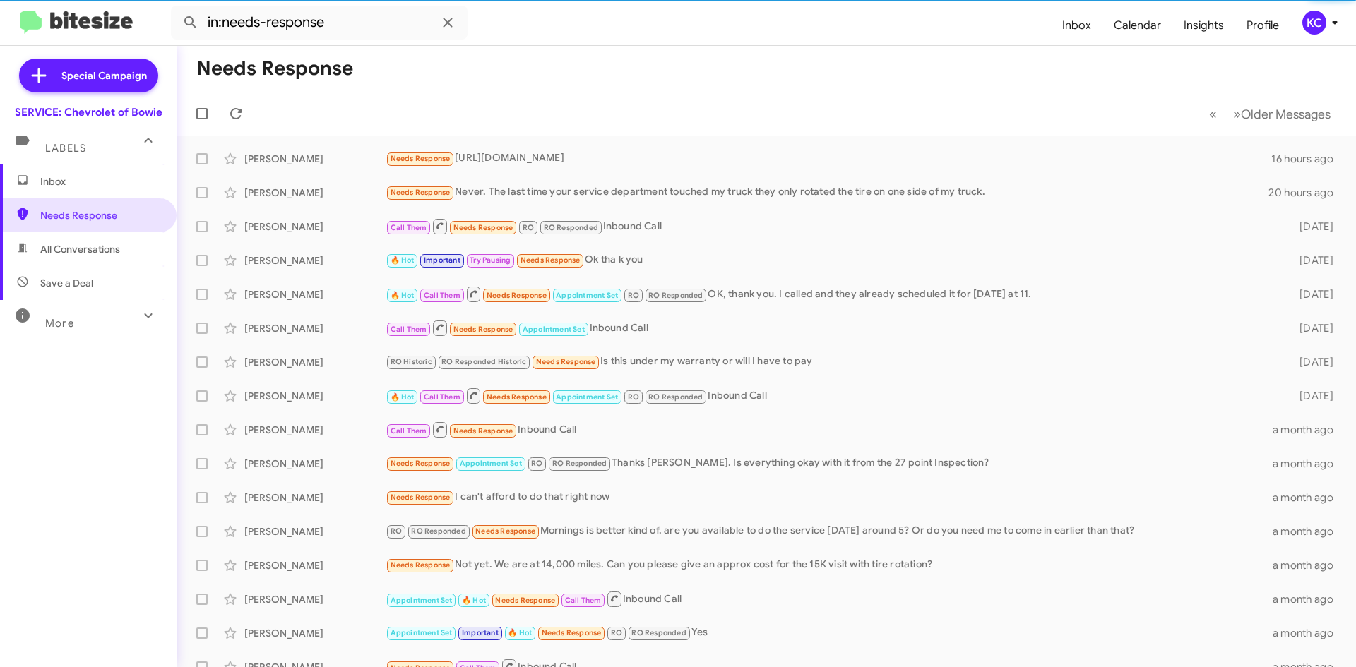
click at [81, 251] on span "All Conversations" at bounding box center [80, 249] width 80 height 14
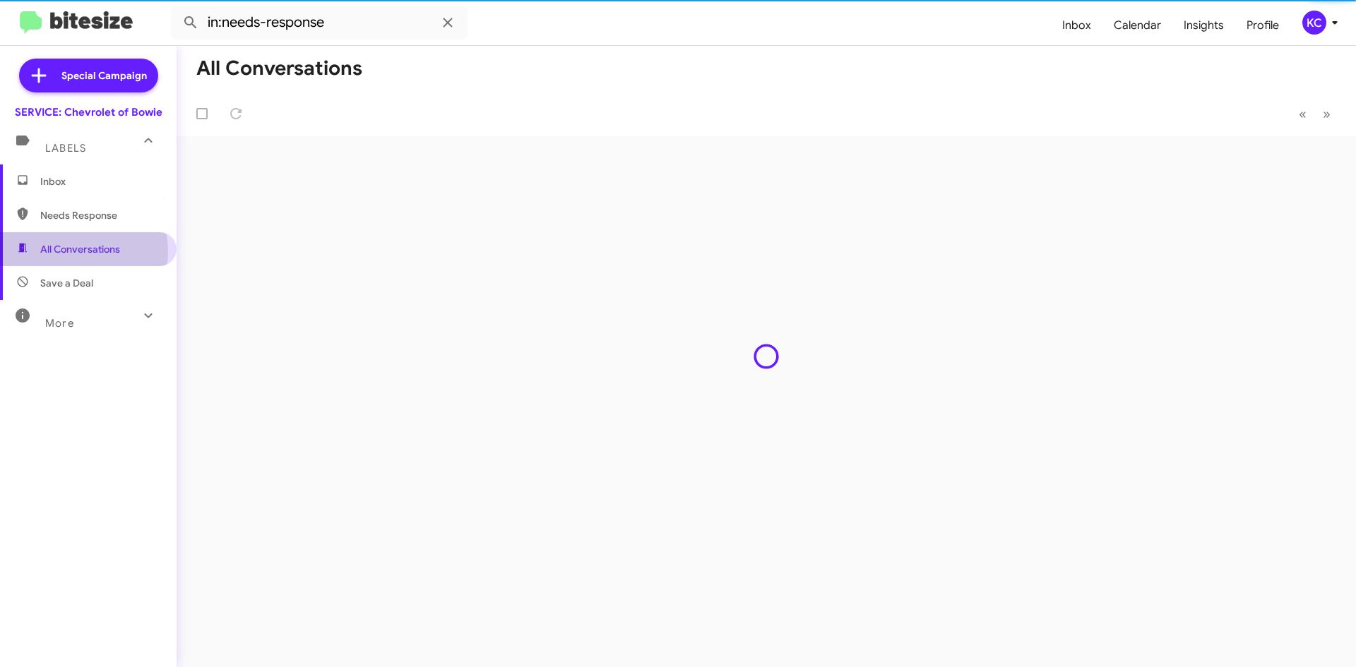
type input "in:all-conversations"
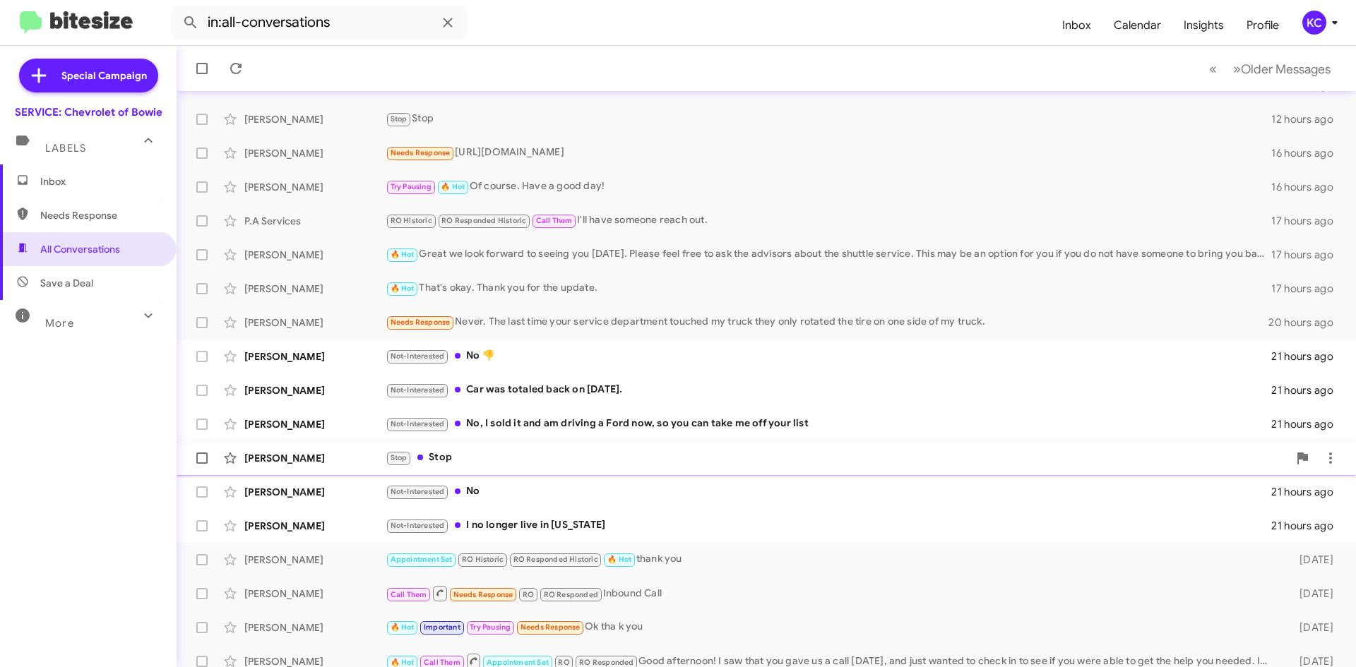
scroll to position [153, 0]
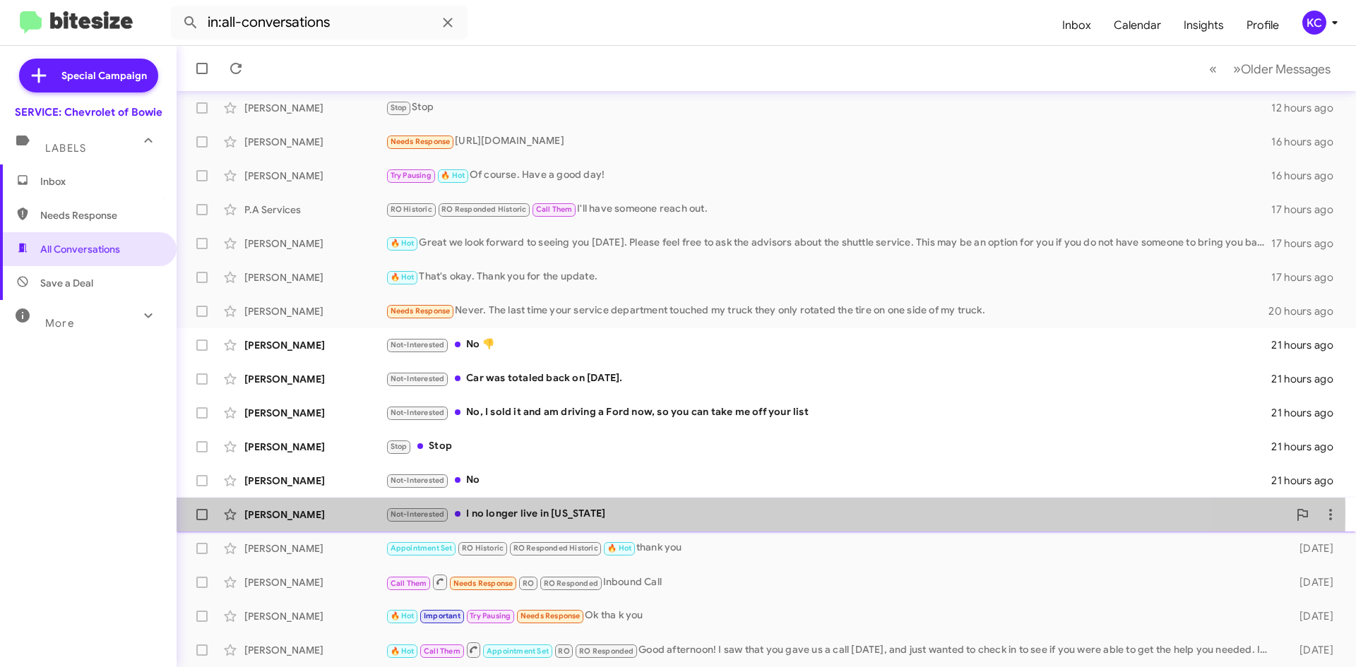
click at [561, 512] on div "Not-Interested I no longer live in Maryland" at bounding box center [837, 514] width 903 height 16
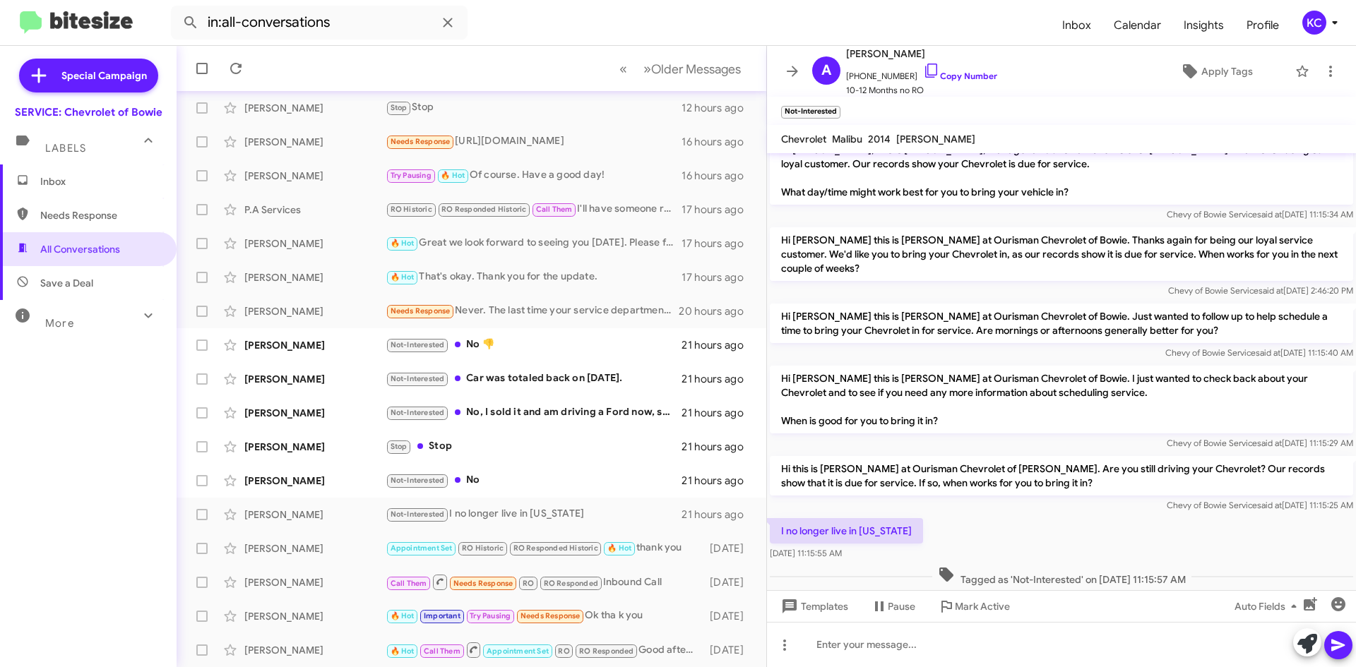
scroll to position [29, 0]
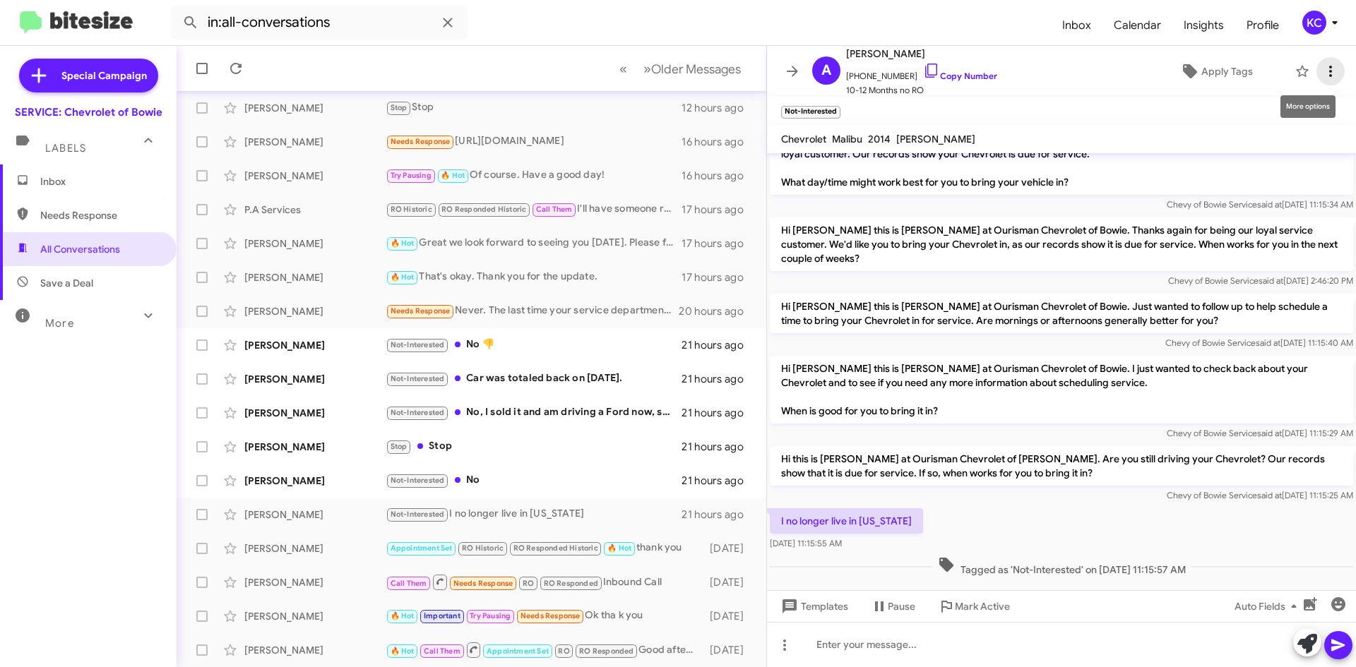
click at [1329, 66] on icon at bounding box center [1330, 71] width 3 height 11
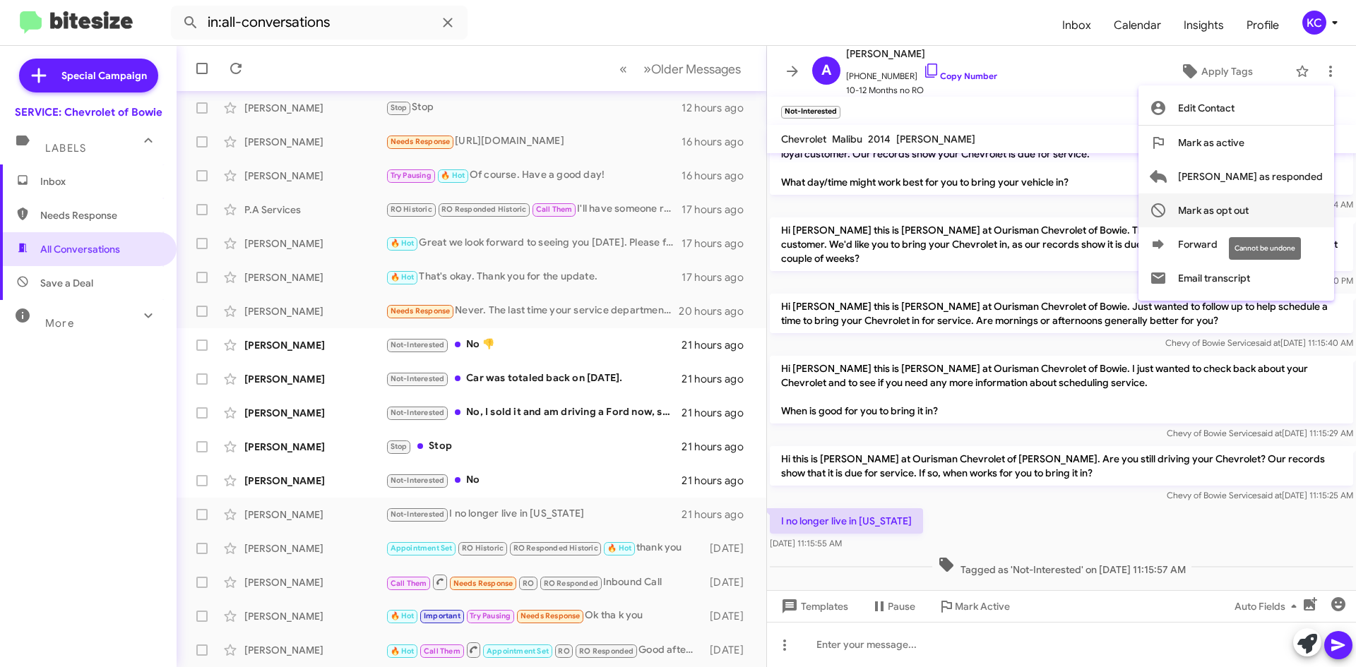
click at [1249, 205] on span "Mark as opt out" at bounding box center [1213, 211] width 71 height 34
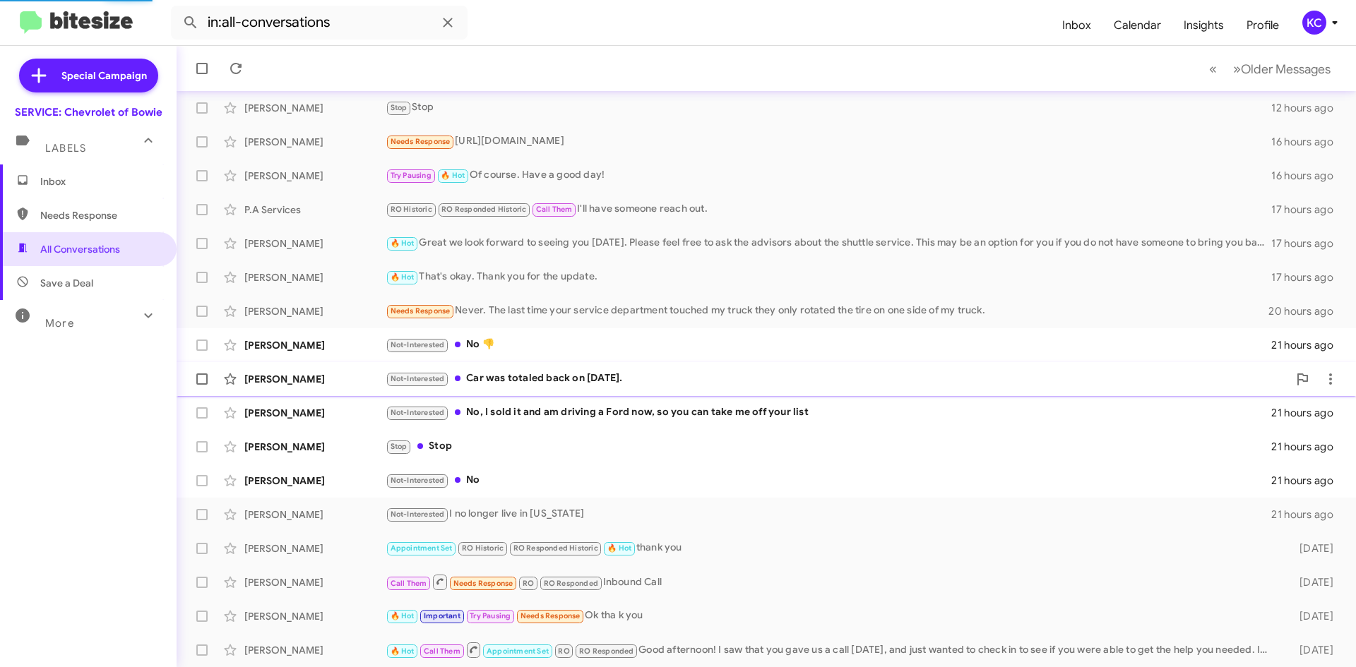
scroll to position [119, 0]
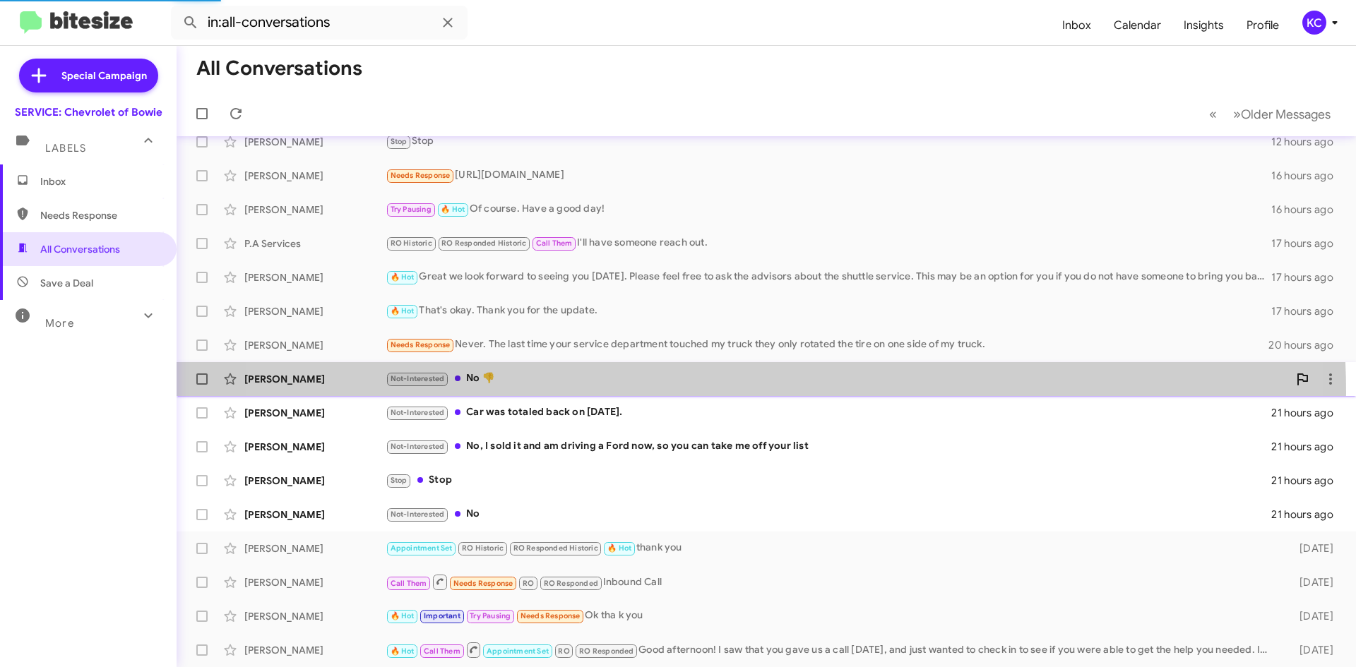
click at [707, 392] on div "Dorris Lee Not-Interested No 👎 21 hours ago" at bounding box center [766, 379] width 1157 height 28
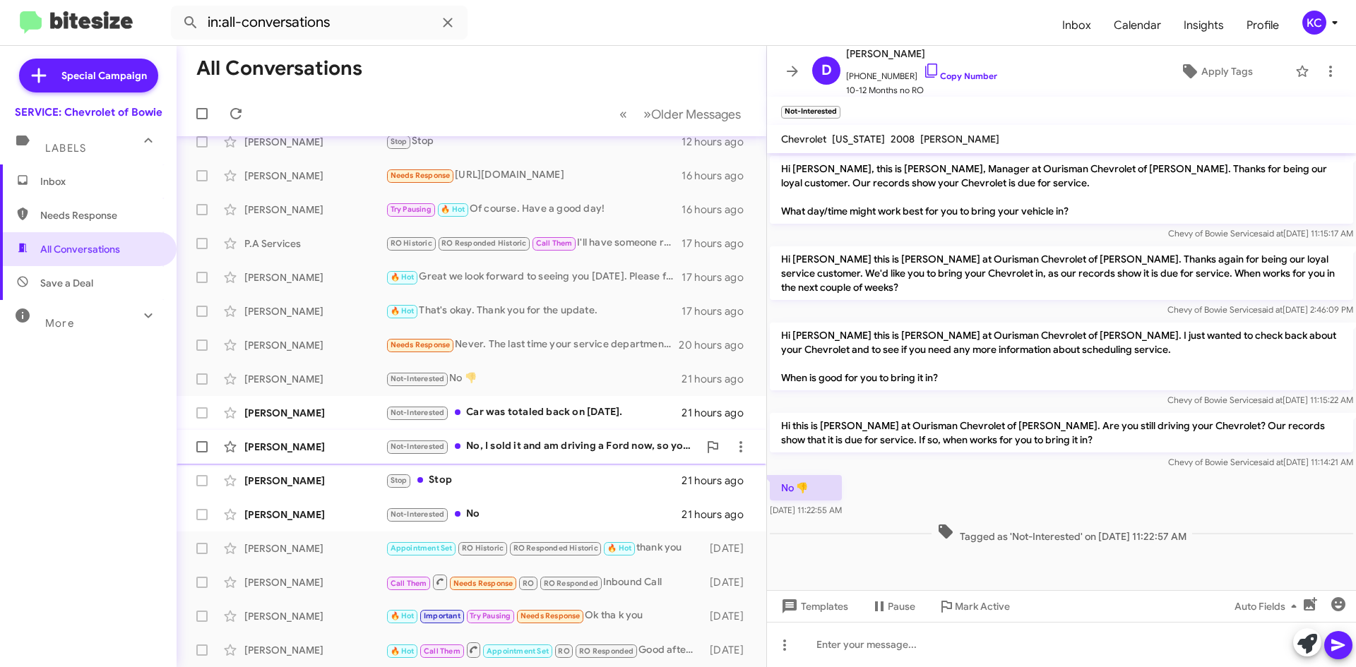
click at [658, 432] on span "Cristina Morse Not-Interested No, I sold it and am driving a Ford now, so you c…" at bounding box center [472, 447] width 590 height 34
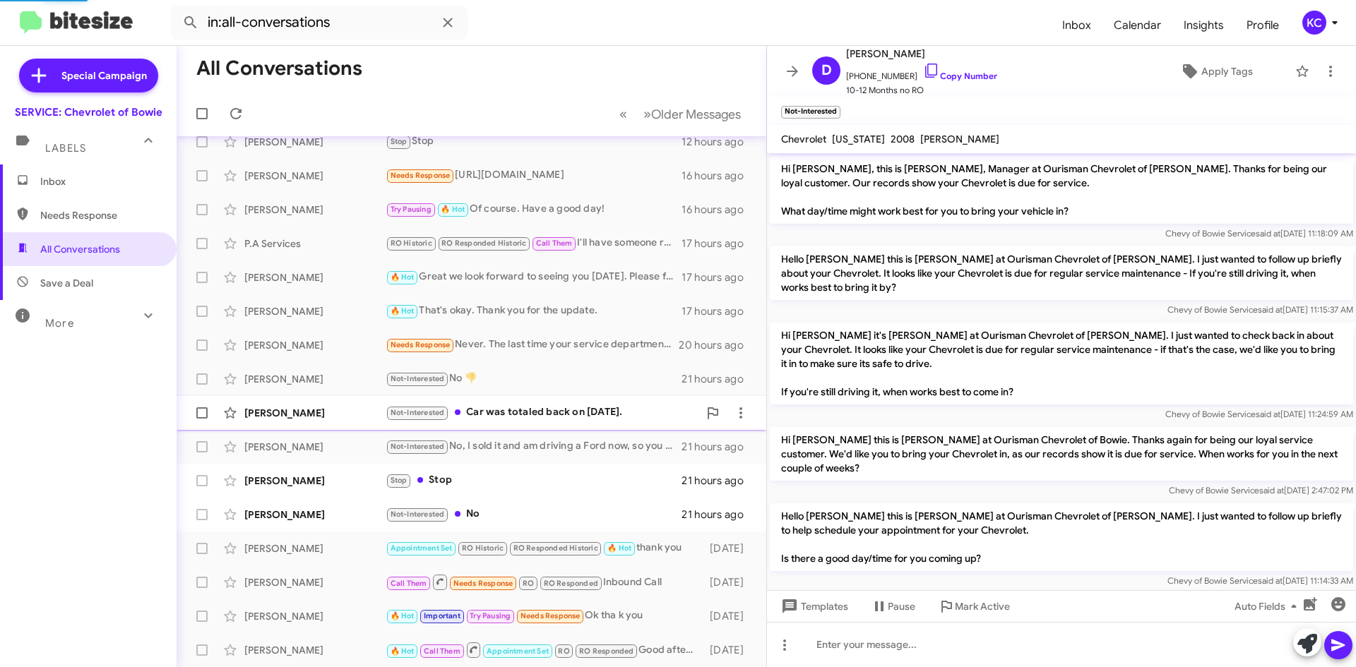
scroll to position [137, 0]
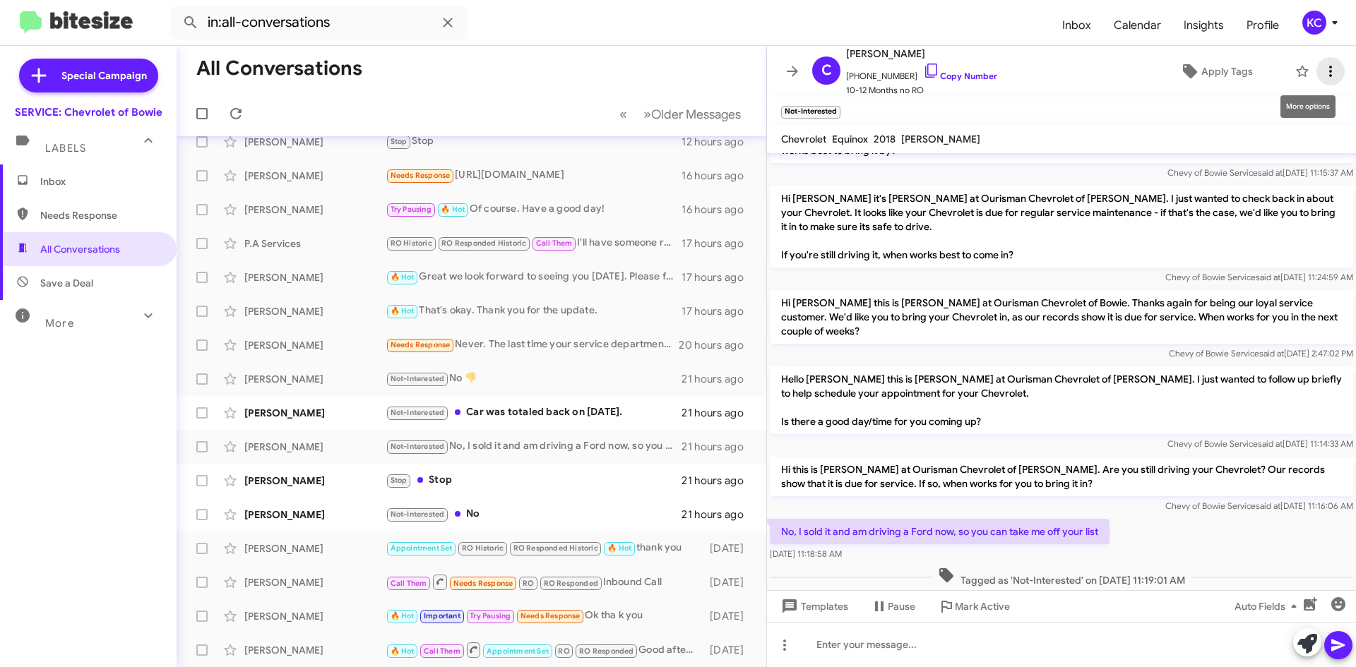
click at [1327, 74] on icon at bounding box center [1330, 71] width 17 height 17
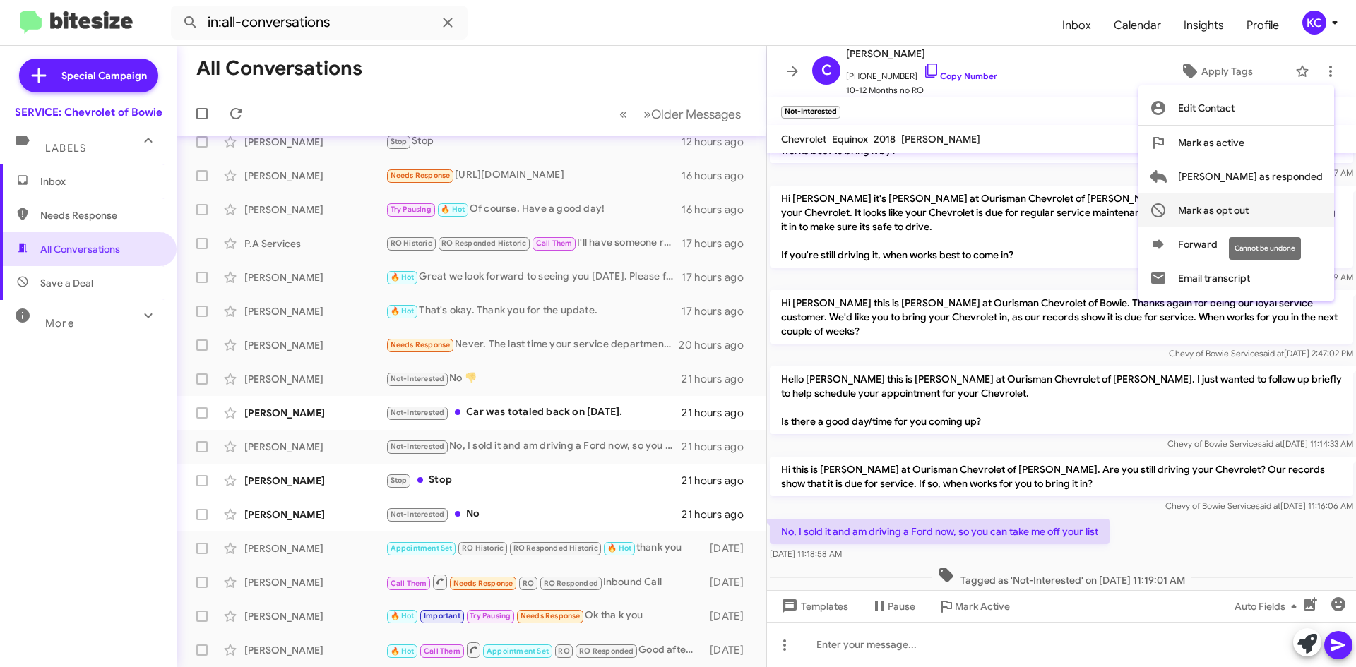
click at [1249, 197] on span "Mark as opt out" at bounding box center [1213, 211] width 71 height 34
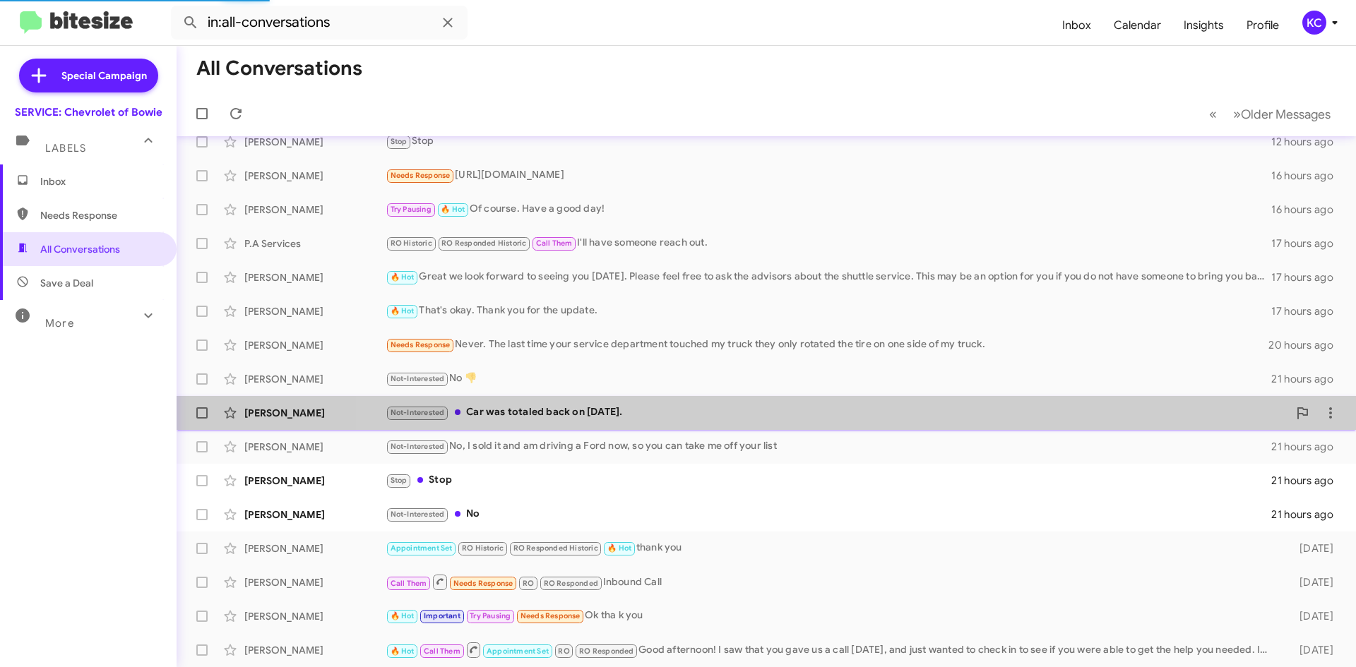
click at [849, 405] on div "Not-Interested Car was totaled back on 08/02/2025." at bounding box center [837, 413] width 903 height 16
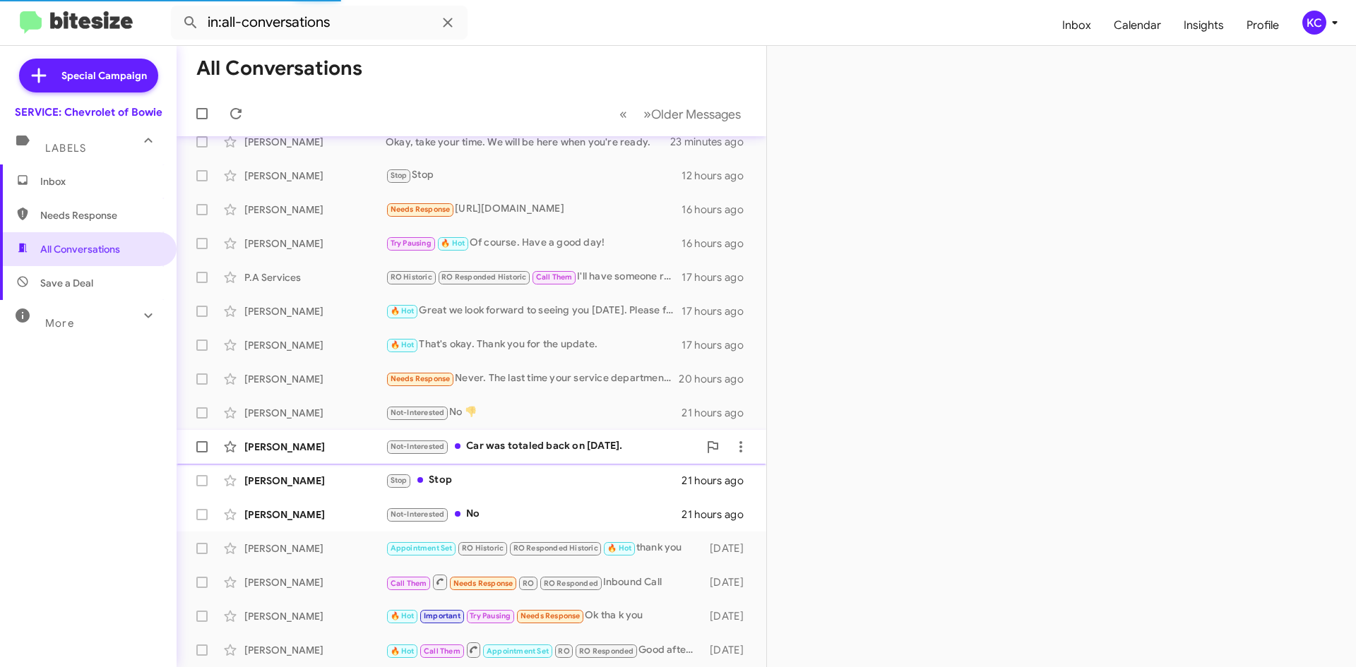
scroll to position [85, 0]
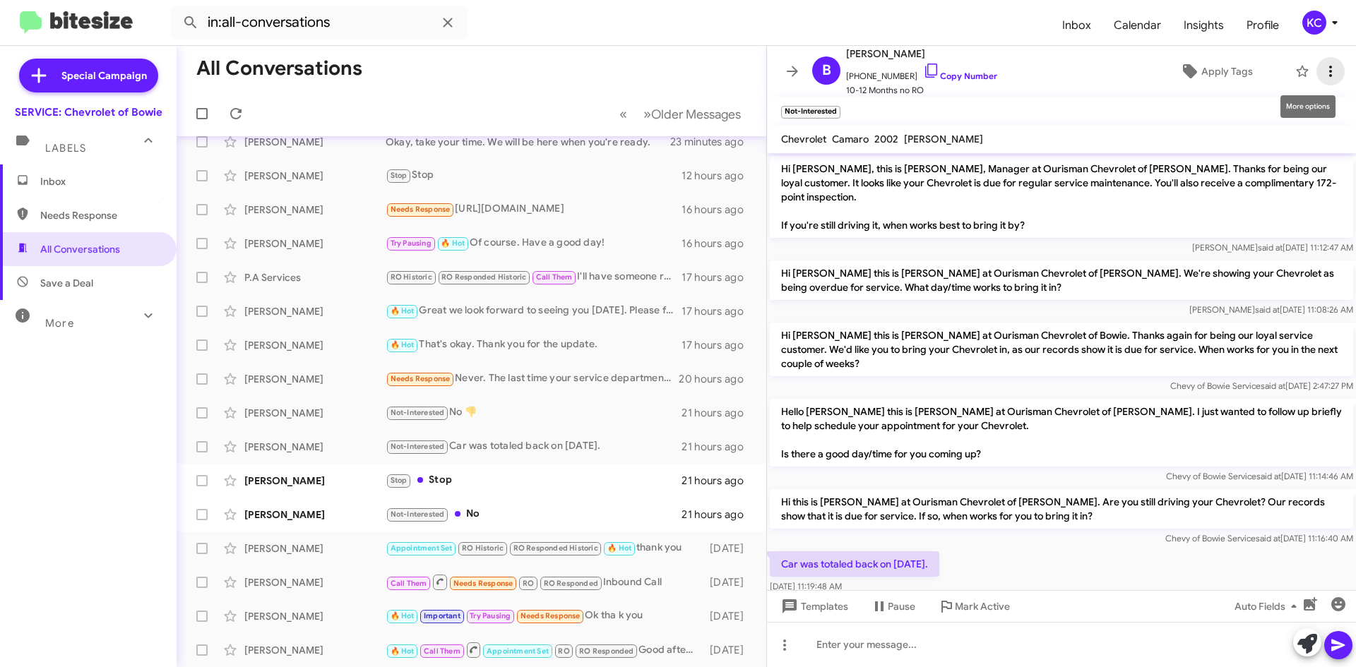
click at [1326, 78] on icon at bounding box center [1330, 71] width 17 height 17
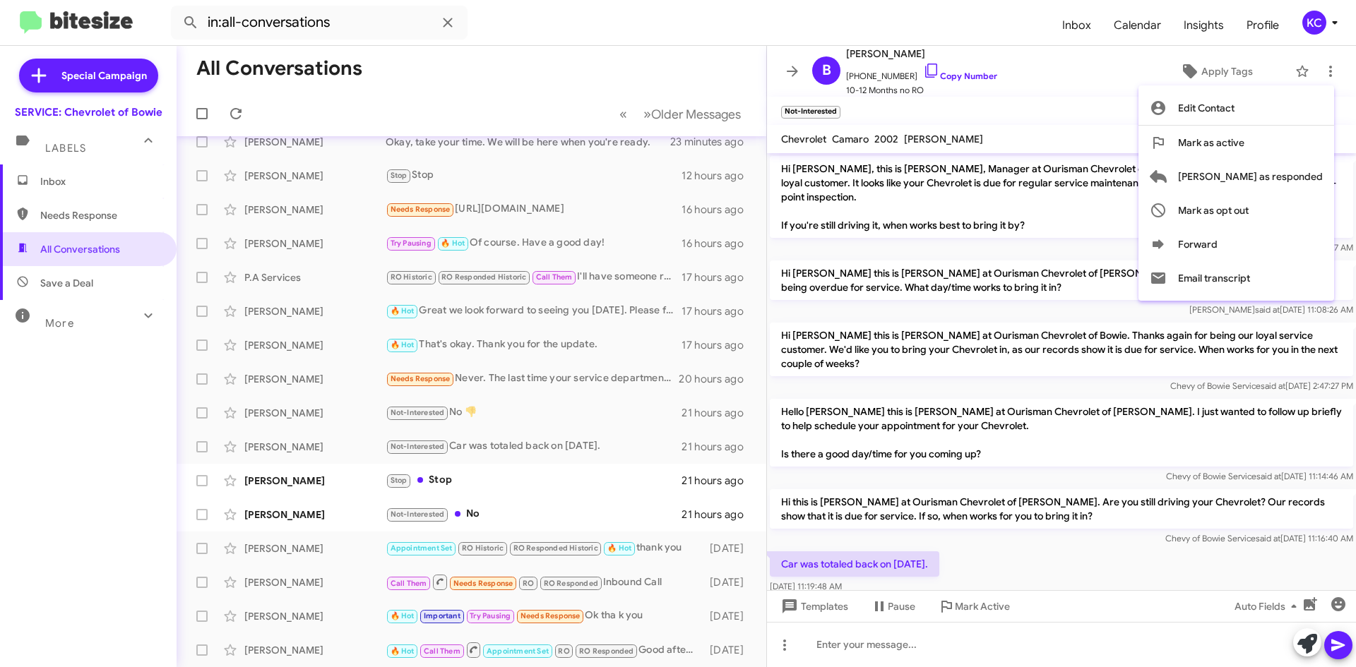
click at [1106, 627] on div at bounding box center [678, 333] width 1356 height 667
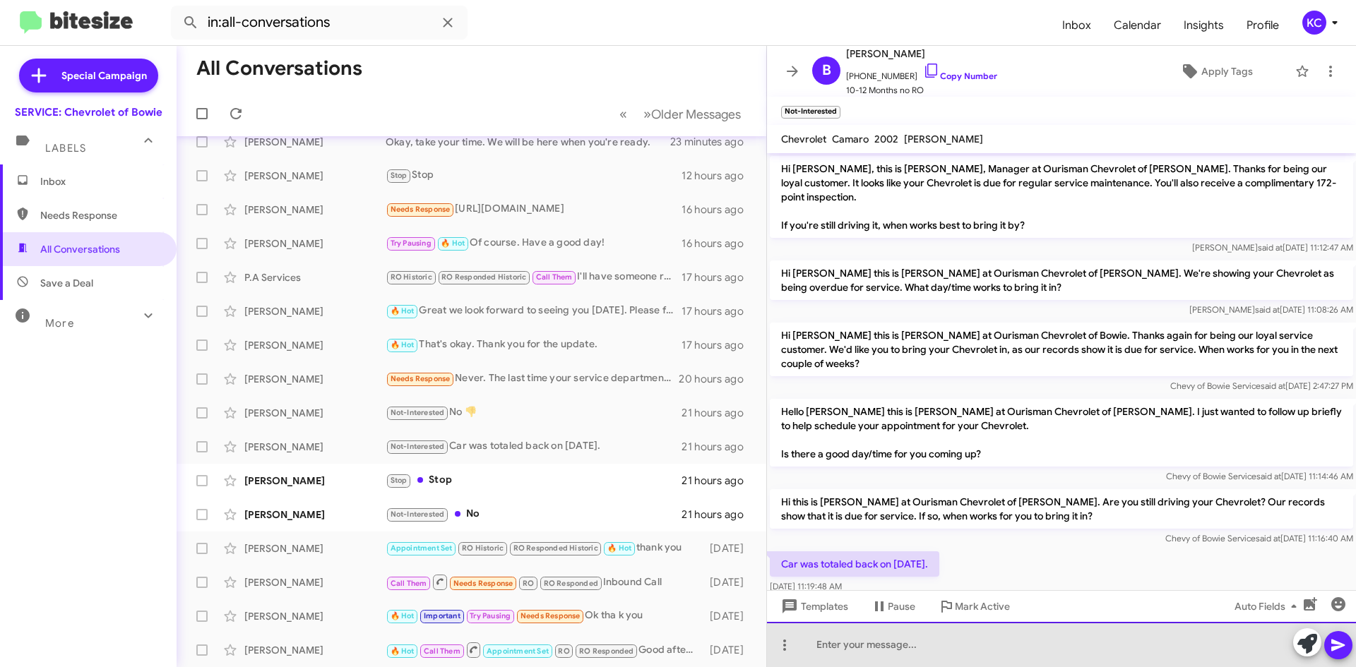
click at [962, 646] on div at bounding box center [1061, 644] width 589 height 45
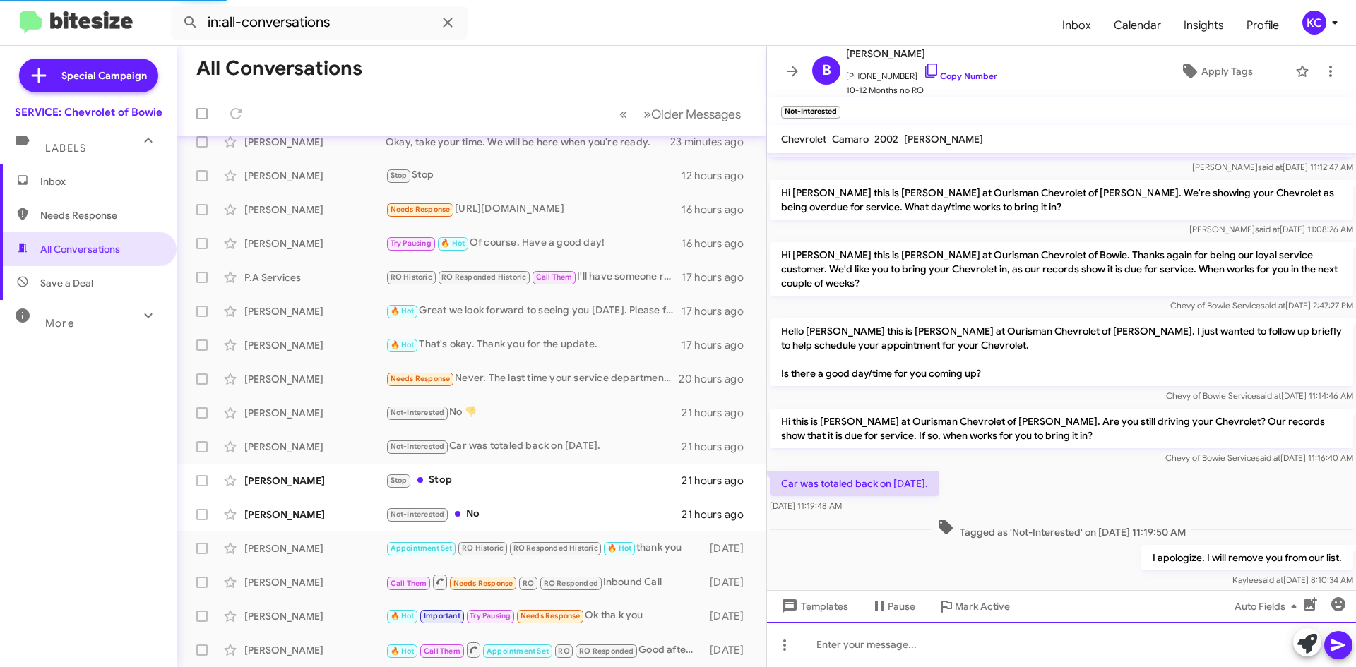
scroll to position [153, 0]
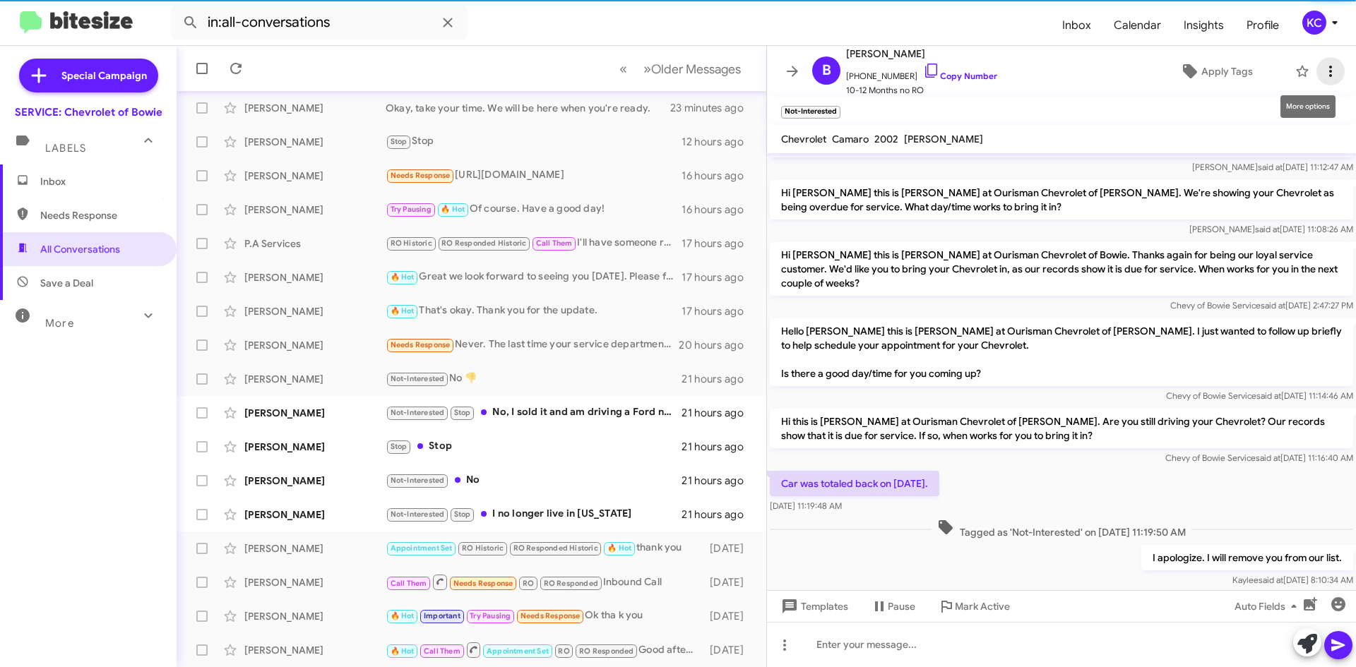
click at [1324, 75] on icon at bounding box center [1330, 71] width 17 height 17
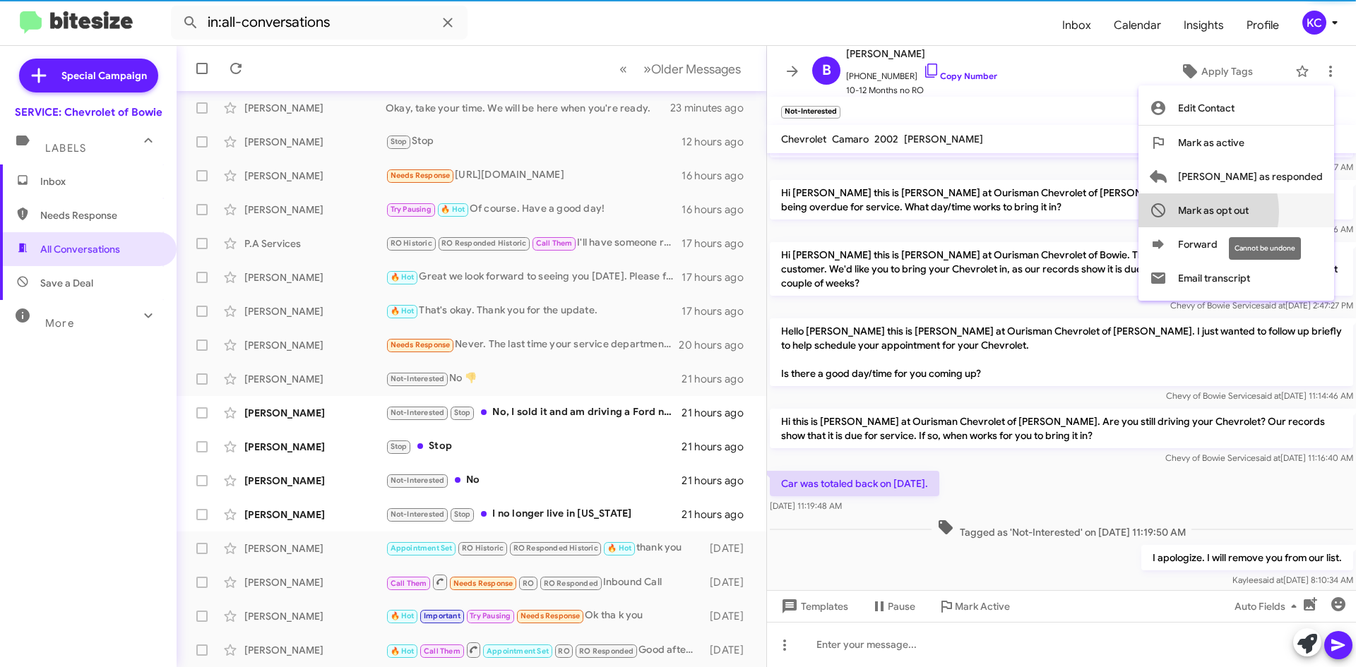
click at [1249, 212] on span "Mark as opt out" at bounding box center [1213, 211] width 71 height 34
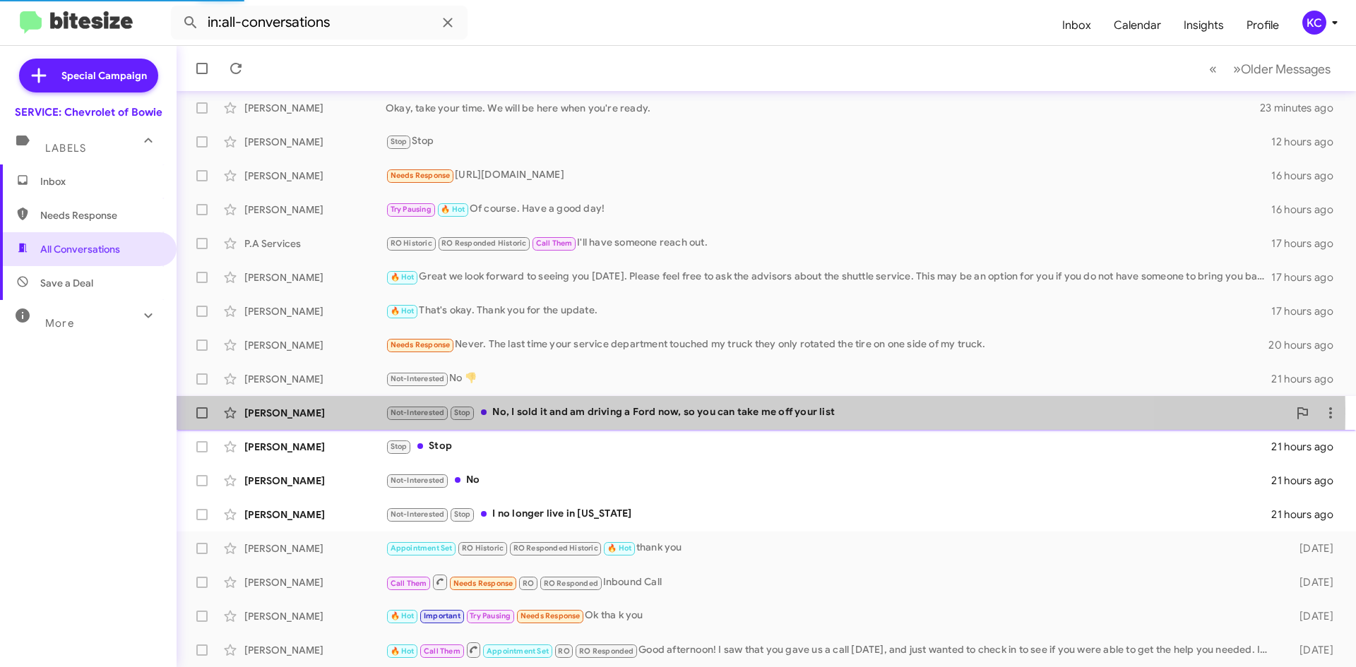
click at [622, 413] on div "Not-Interested Stop No, I sold it and am driving a Ford now, so you can take me…" at bounding box center [837, 413] width 903 height 16
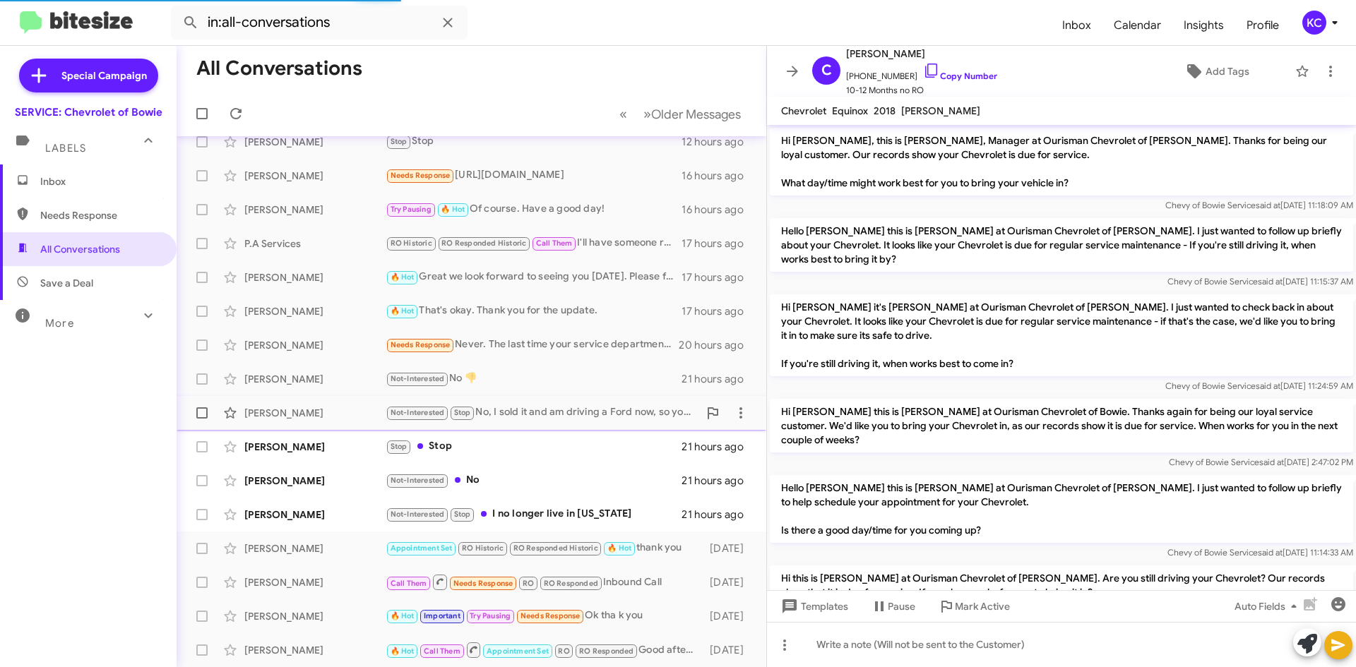
scroll to position [138, 0]
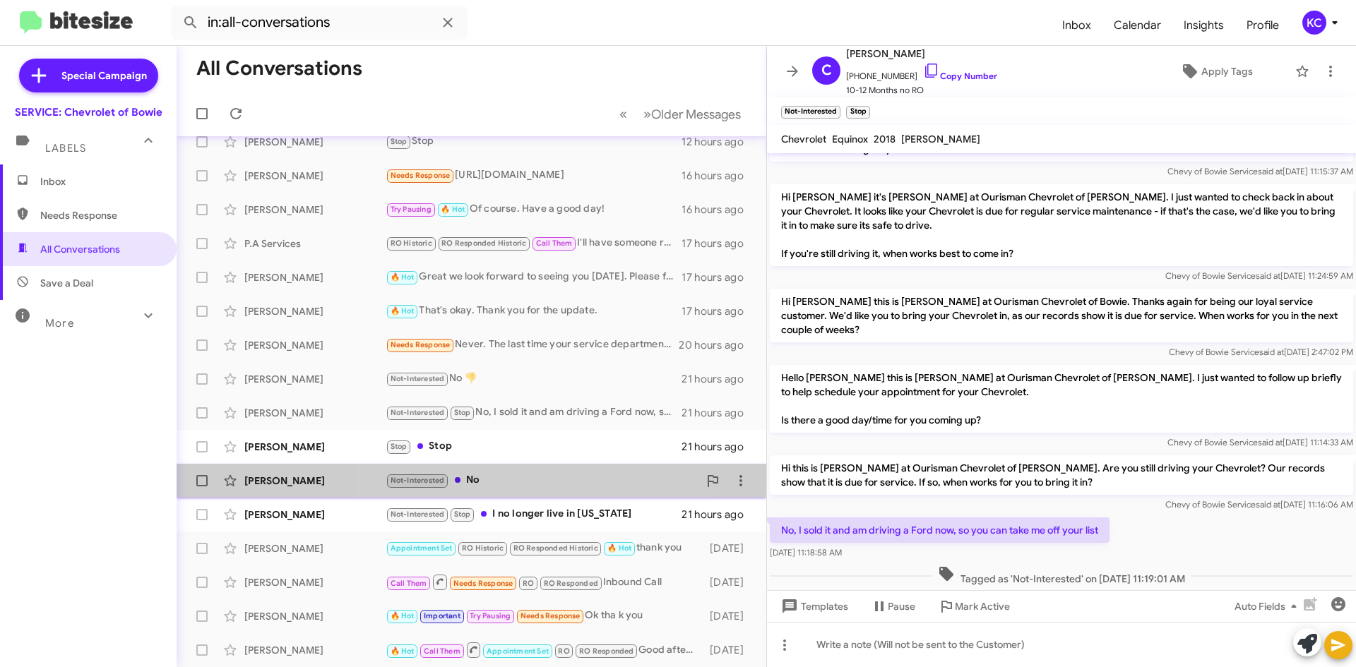
click at [482, 468] on div "Breana Harris Not-Interested No 21 hours ago" at bounding box center [471, 481] width 567 height 28
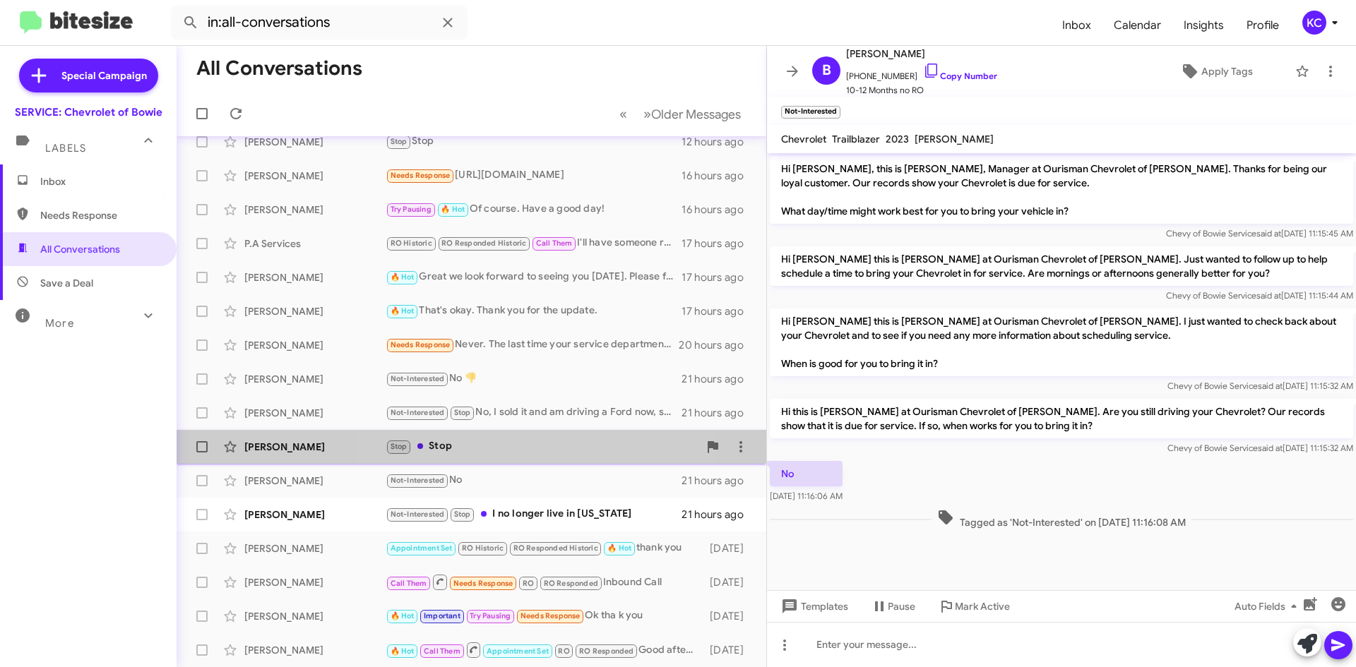
click at [494, 450] on div "Stop Stop" at bounding box center [542, 447] width 313 height 16
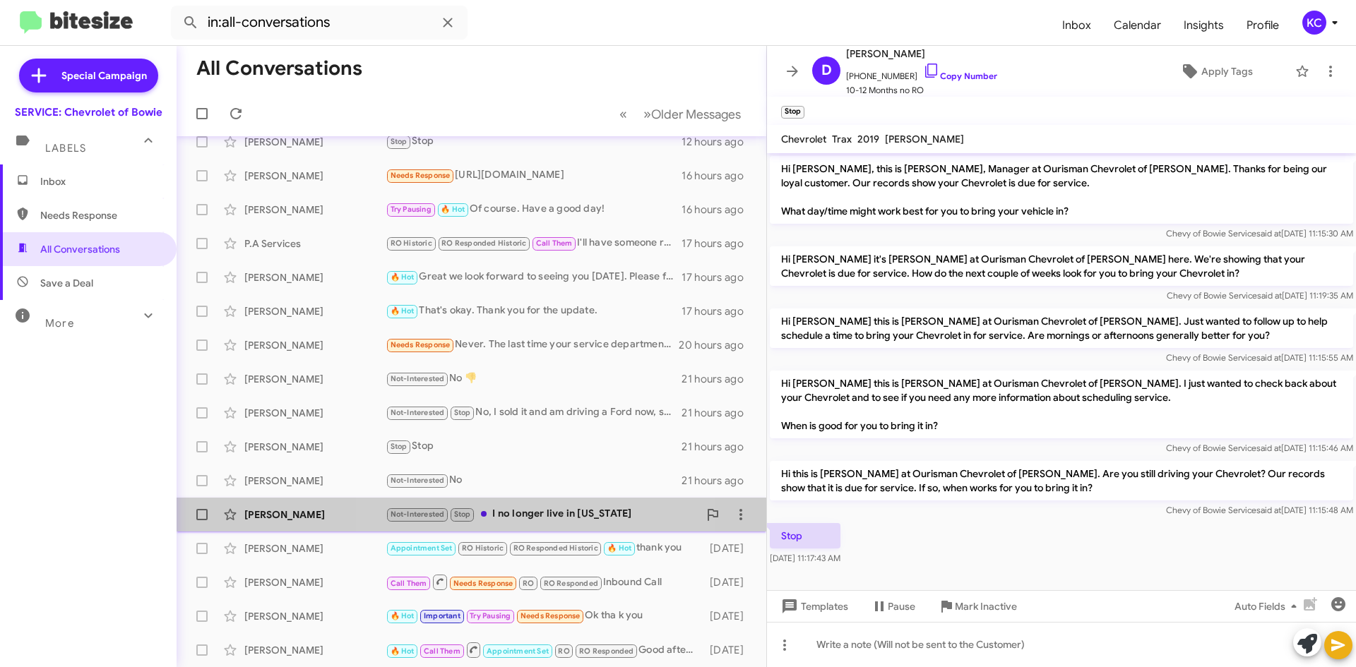
click at [489, 514] on div "Not-Interested Stop I no longer live in Maryland" at bounding box center [542, 514] width 313 height 16
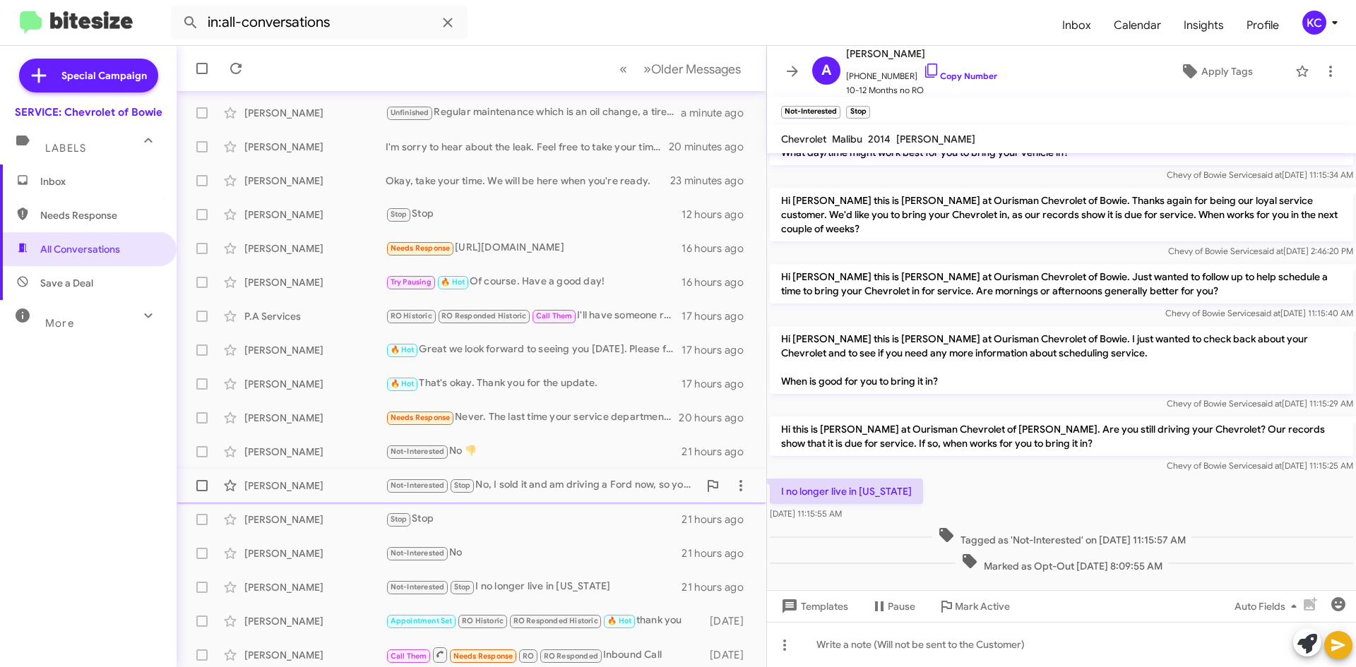
scroll to position [119, 0]
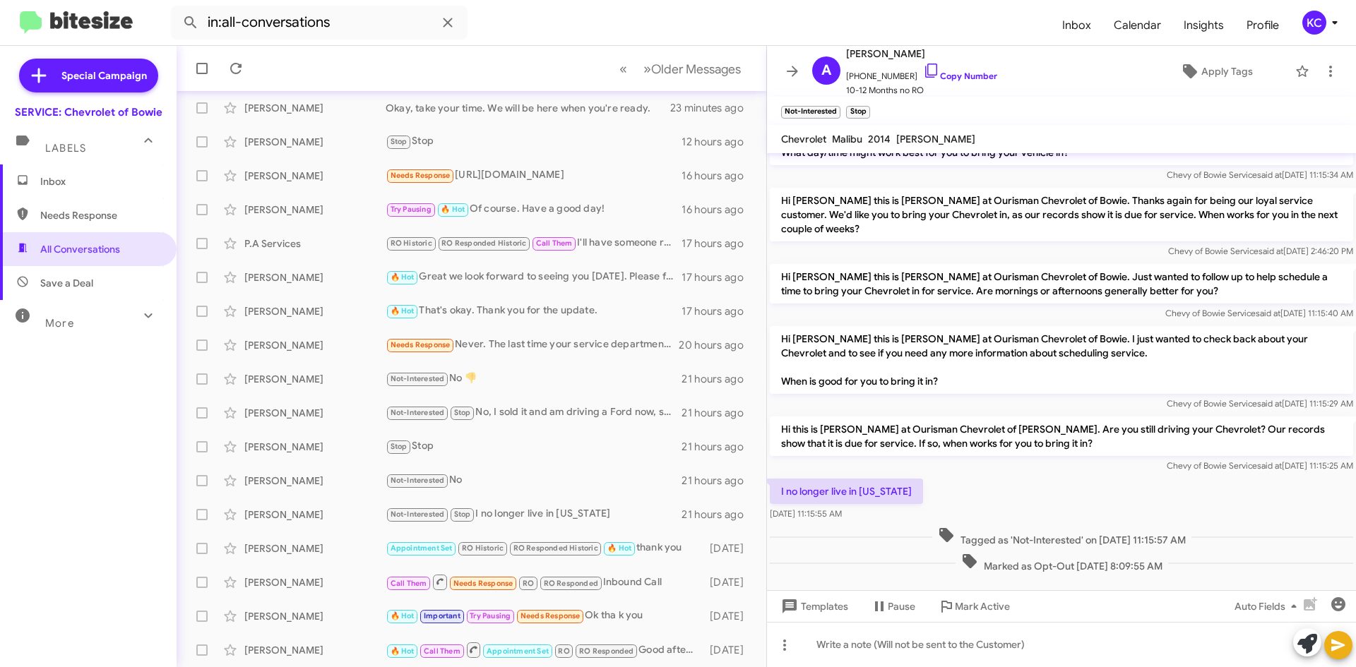
click at [114, 167] on span "Inbox" at bounding box center [88, 182] width 177 height 34
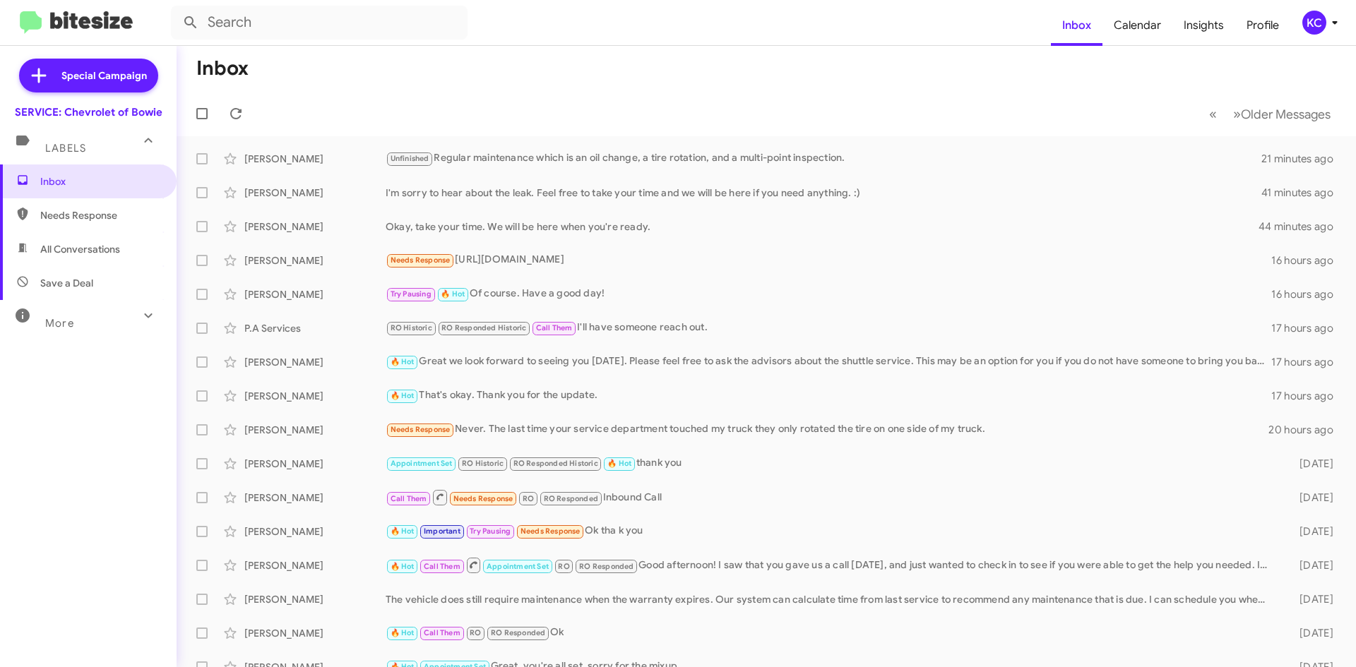
click at [158, 18] on div at bounding box center [89, 22] width 162 height 23
click at [75, 245] on span "All Conversations" at bounding box center [80, 249] width 80 height 14
type input "in:all-conversations"
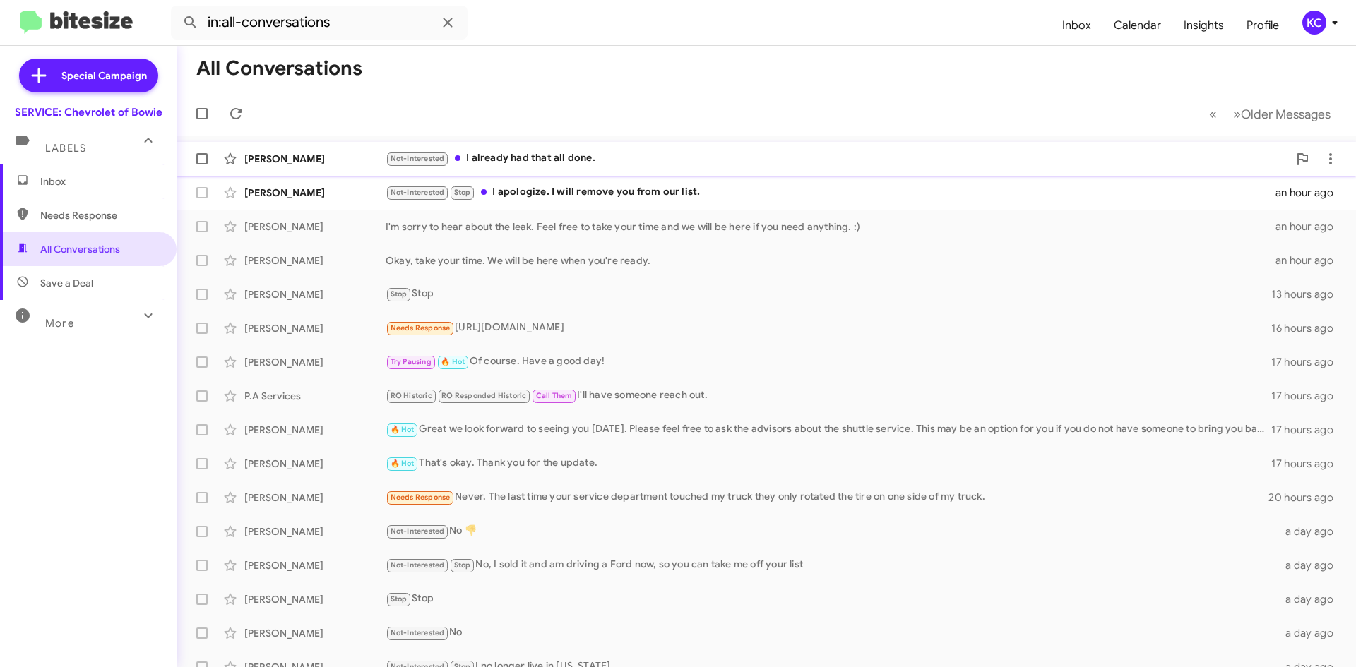
click at [481, 155] on div "Not-Interested I already had that all done." at bounding box center [837, 158] width 903 height 16
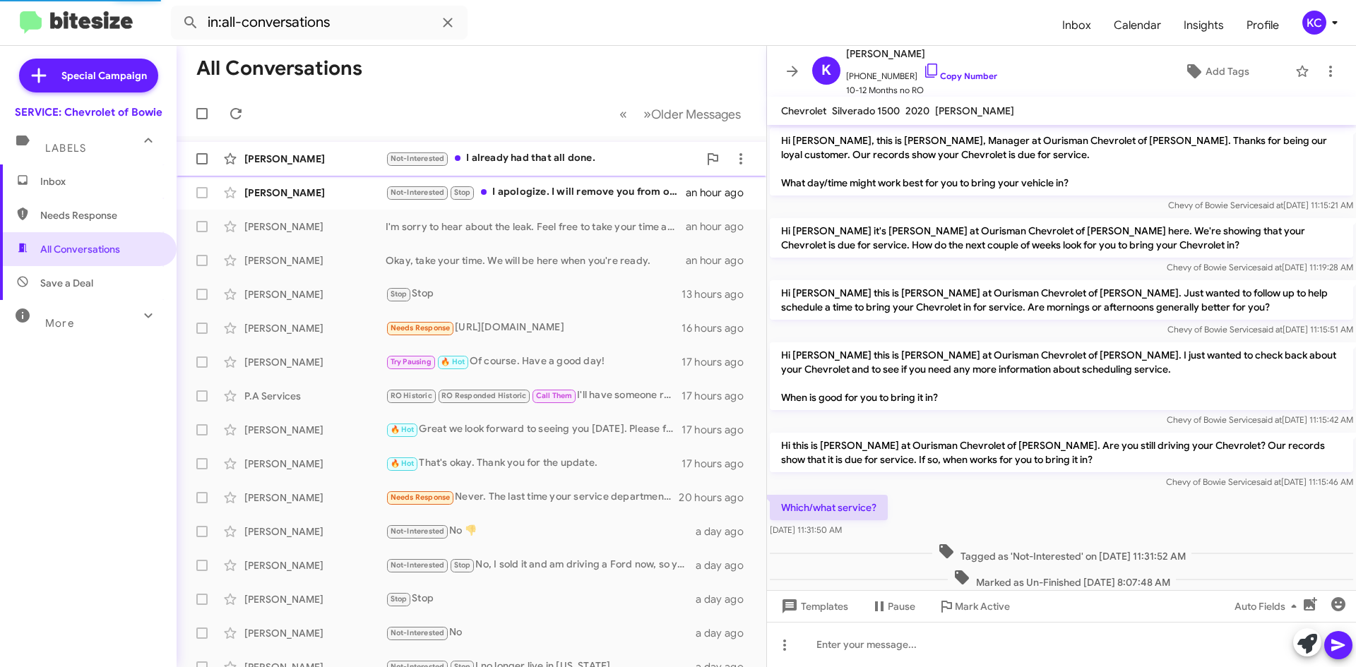
scroll to position [193, 0]
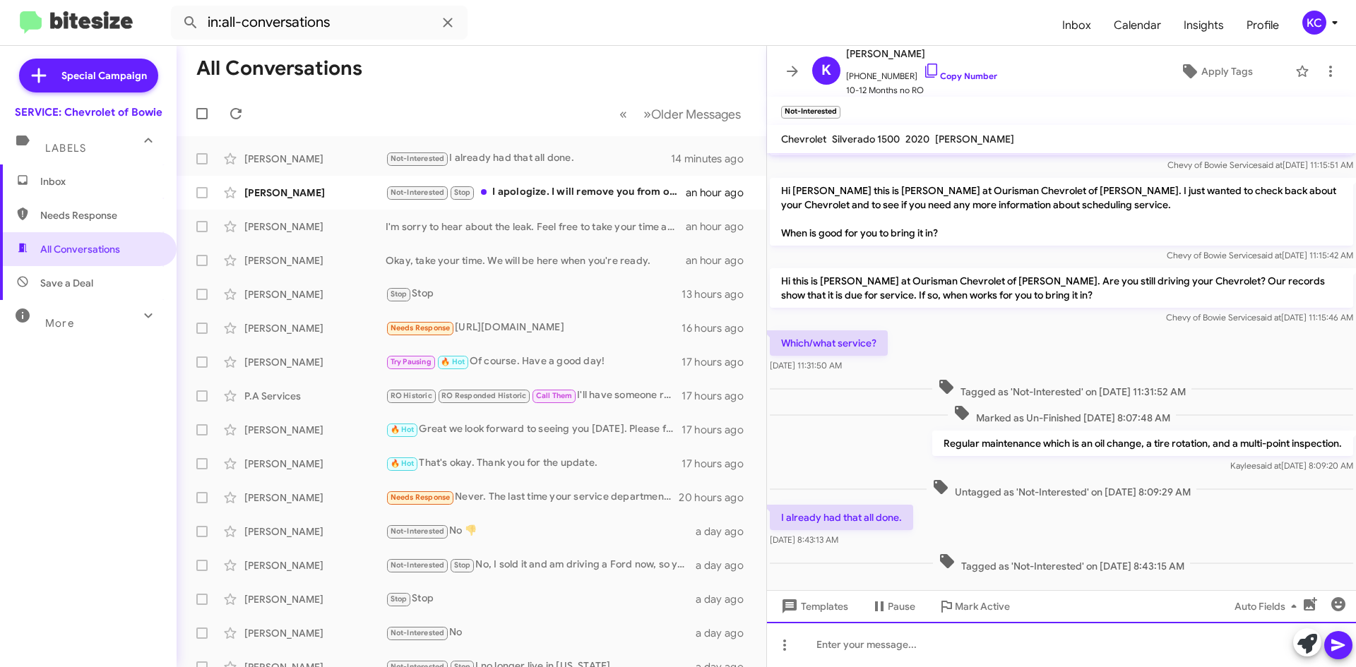
click at [920, 654] on div at bounding box center [1061, 644] width 589 height 45
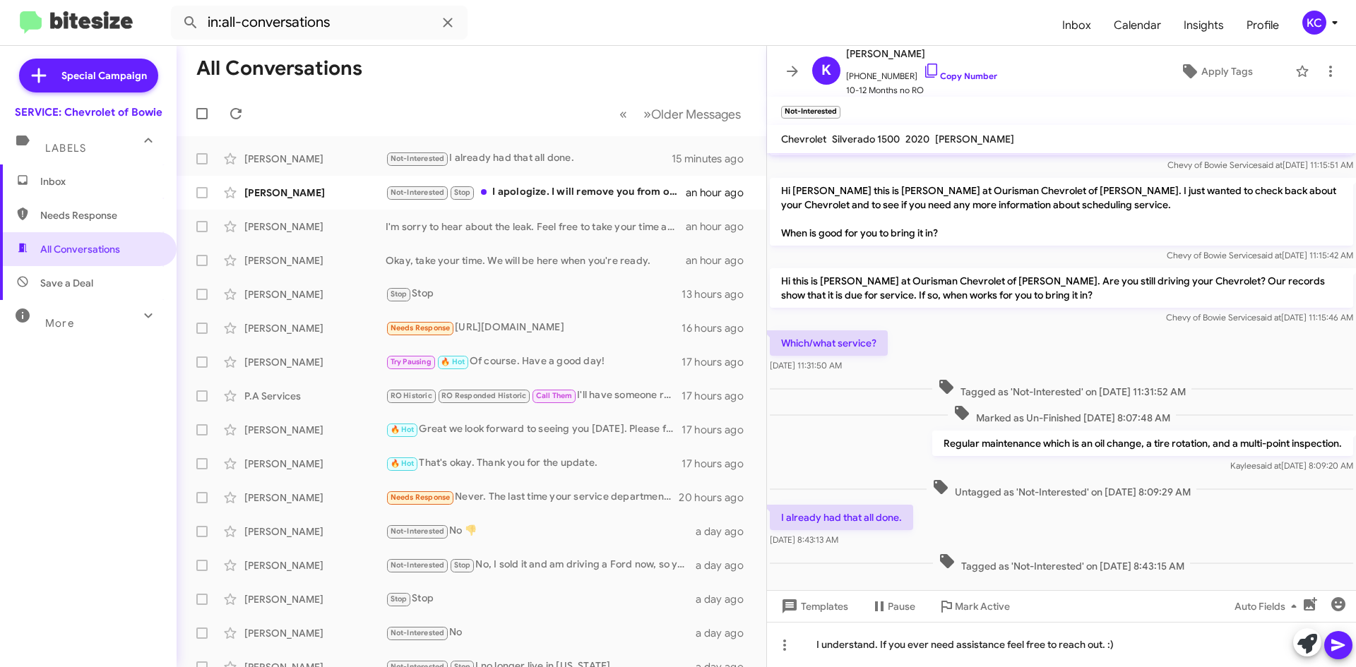
click at [1346, 657] on span at bounding box center [1338, 645] width 17 height 28
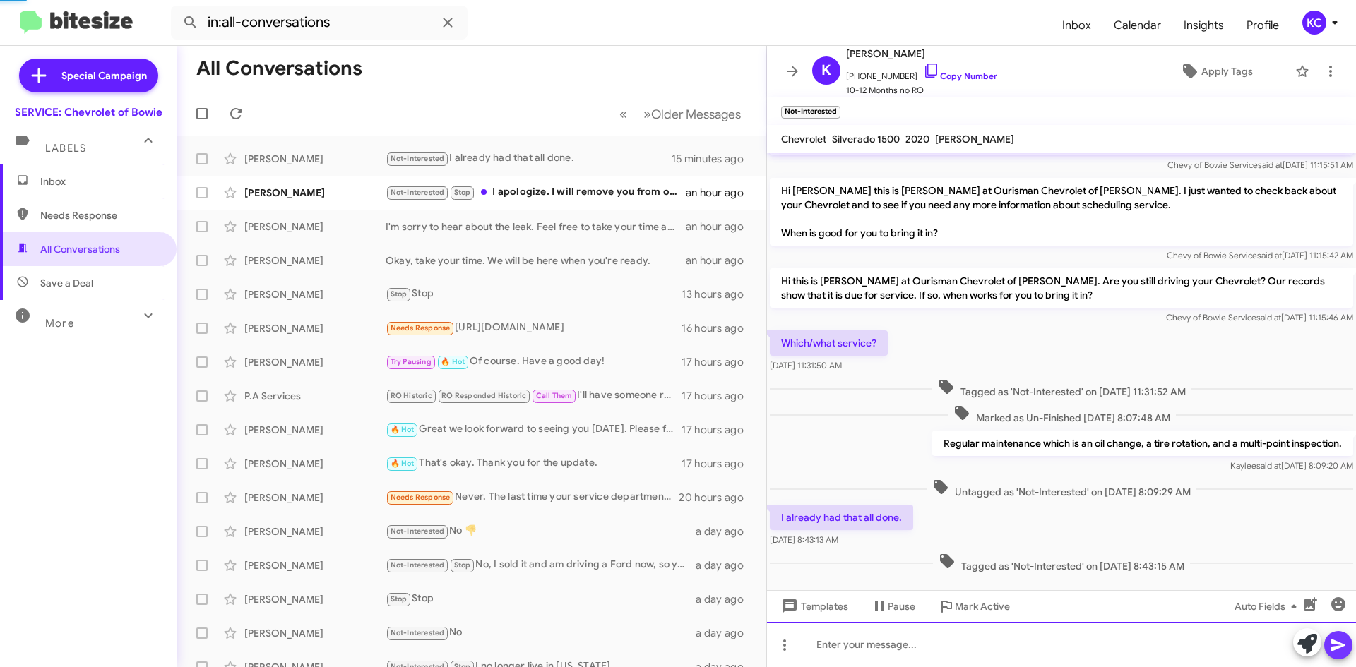
scroll to position [0, 0]
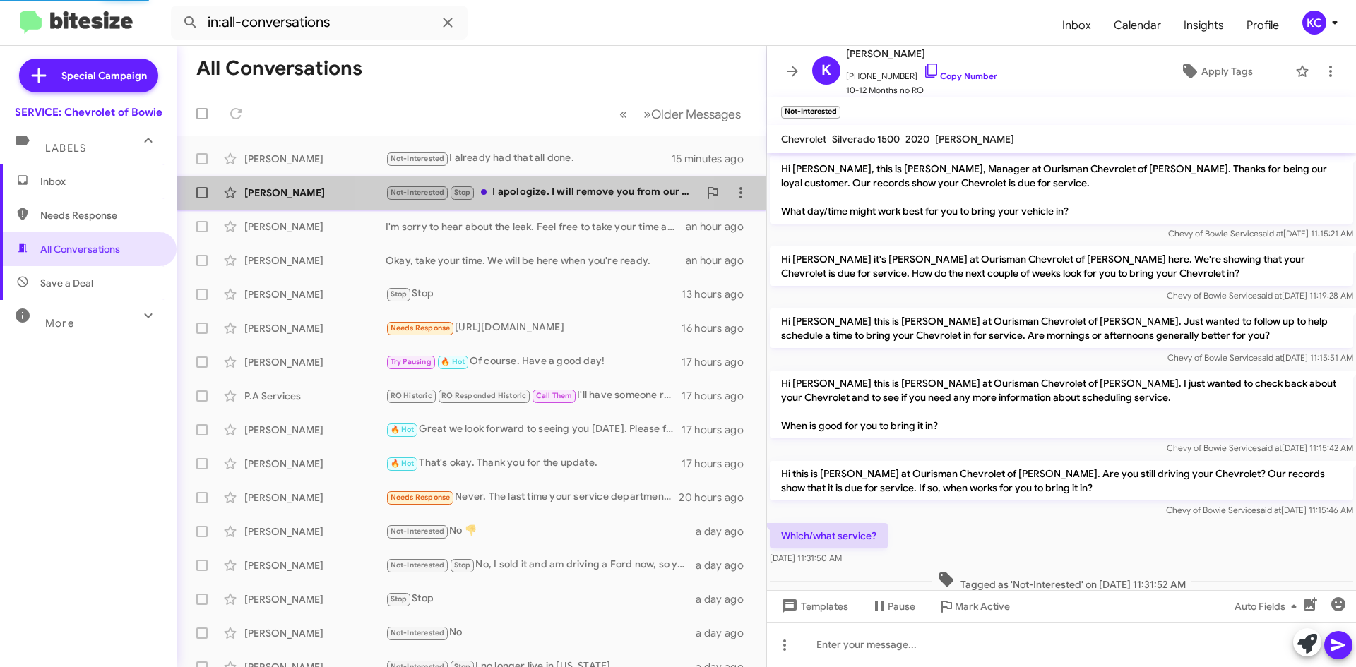
click at [538, 179] on div "Barbara Bunn Not-Interested Stop I apologize. I will remove you from our list. …" at bounding box center [471, 193] width 567 height 28
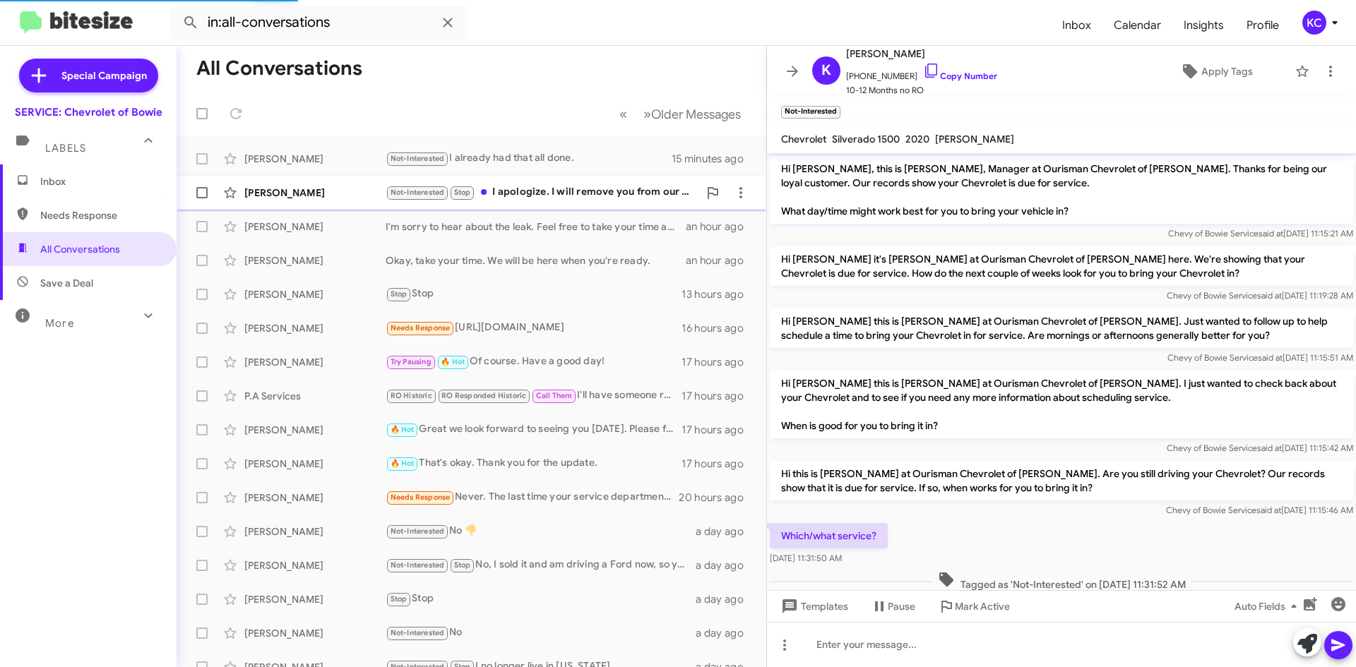
scroll to position [110, 0]
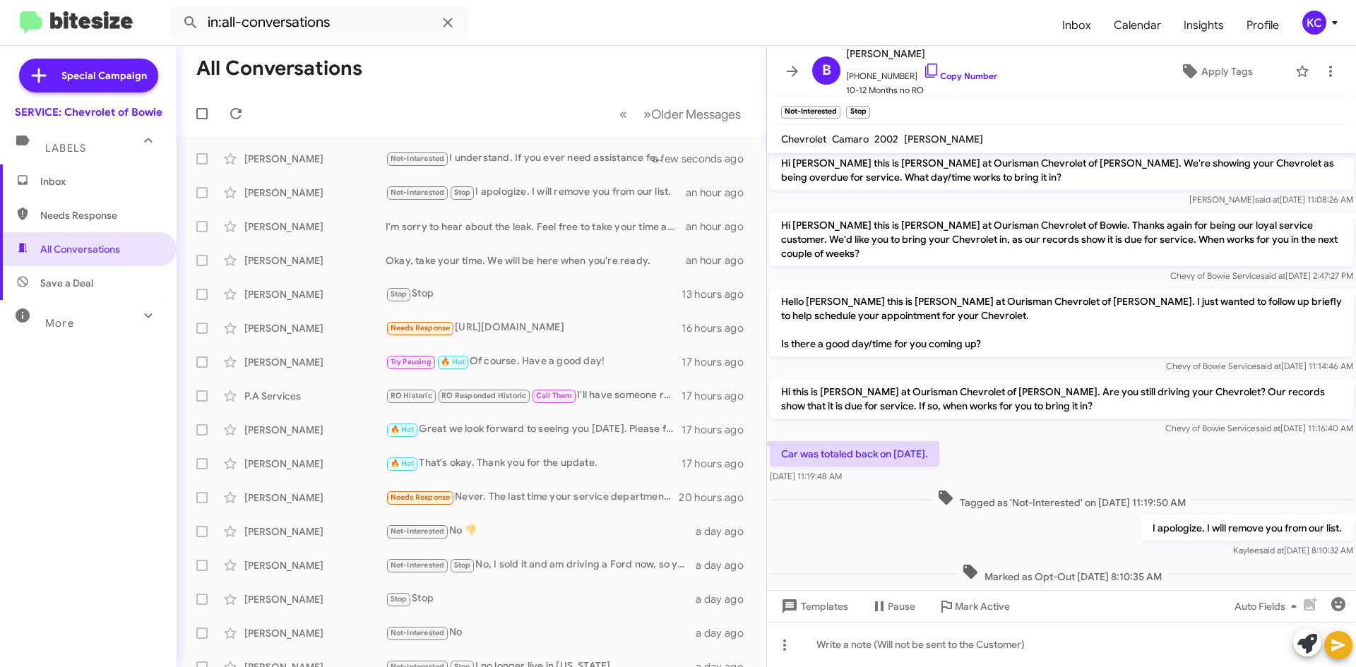
click at [71, 189] on span "Inbox" at bounding box center [88, 182] width 177 height 34
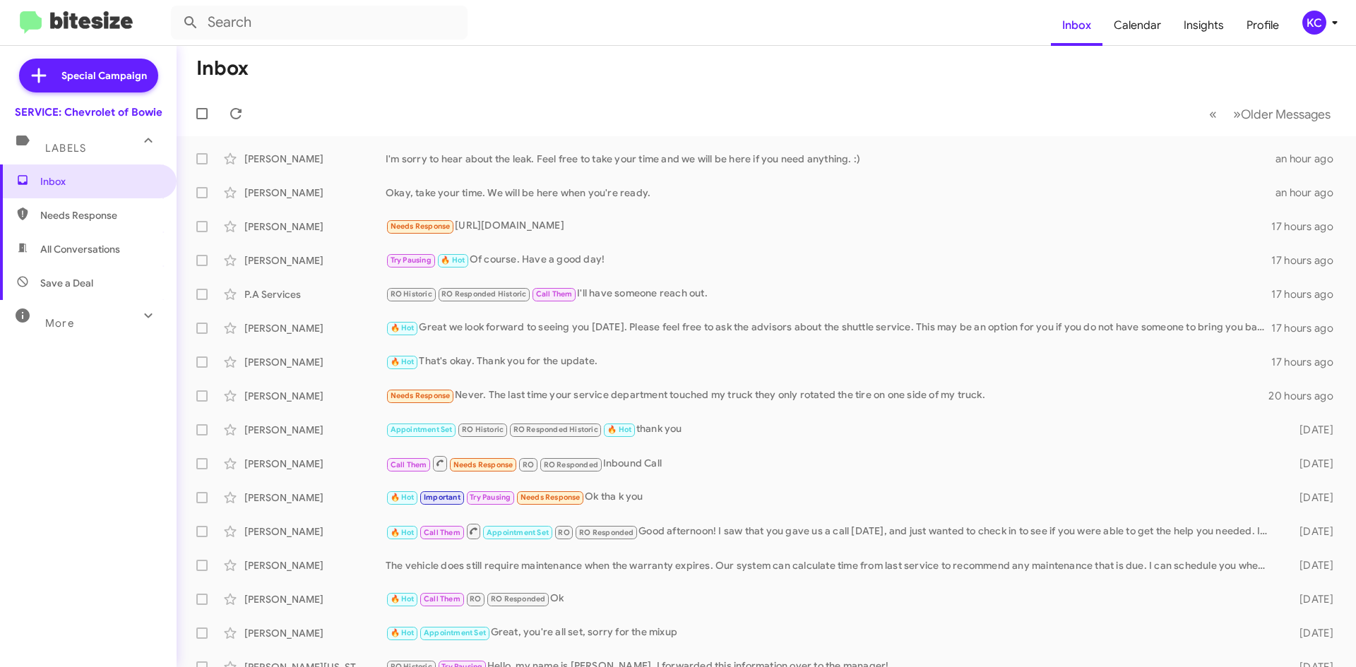
click at [1326, 26] on icon at bounding box center [1334, 22] width 17 height 17
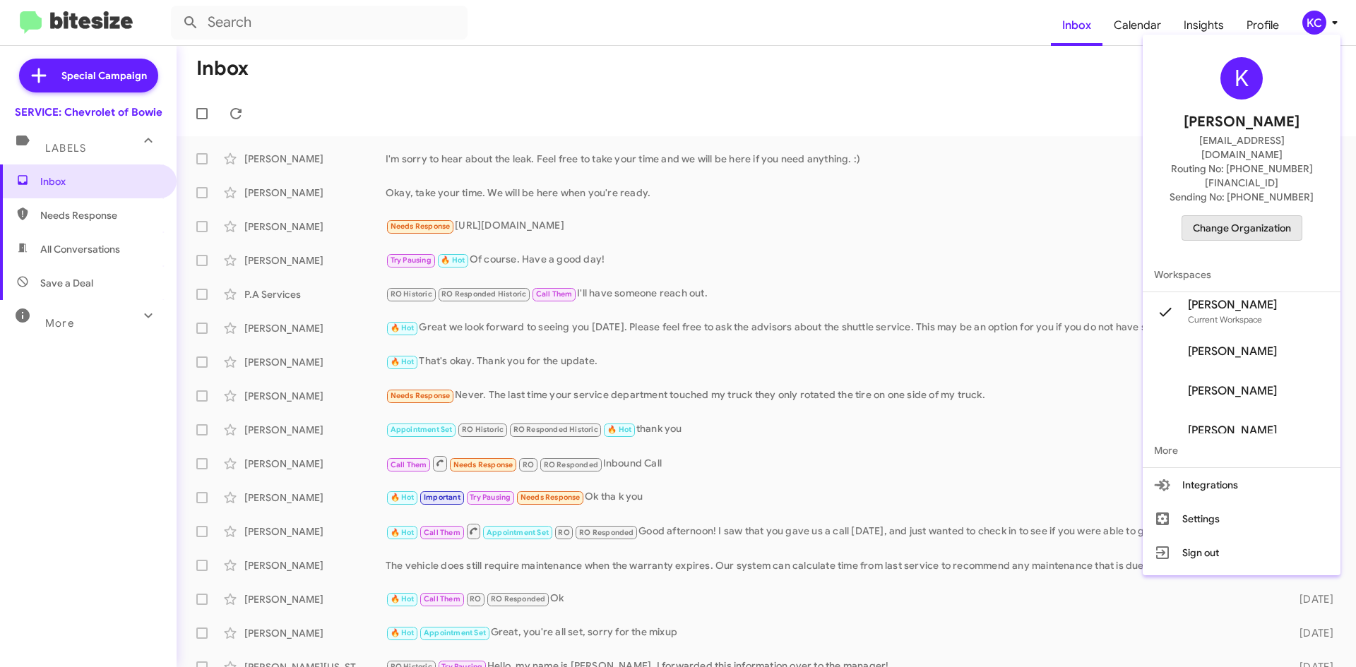
click at [1262, 216] on span "Change Organization" at bounding box center [1242, 228] width 98 height 24
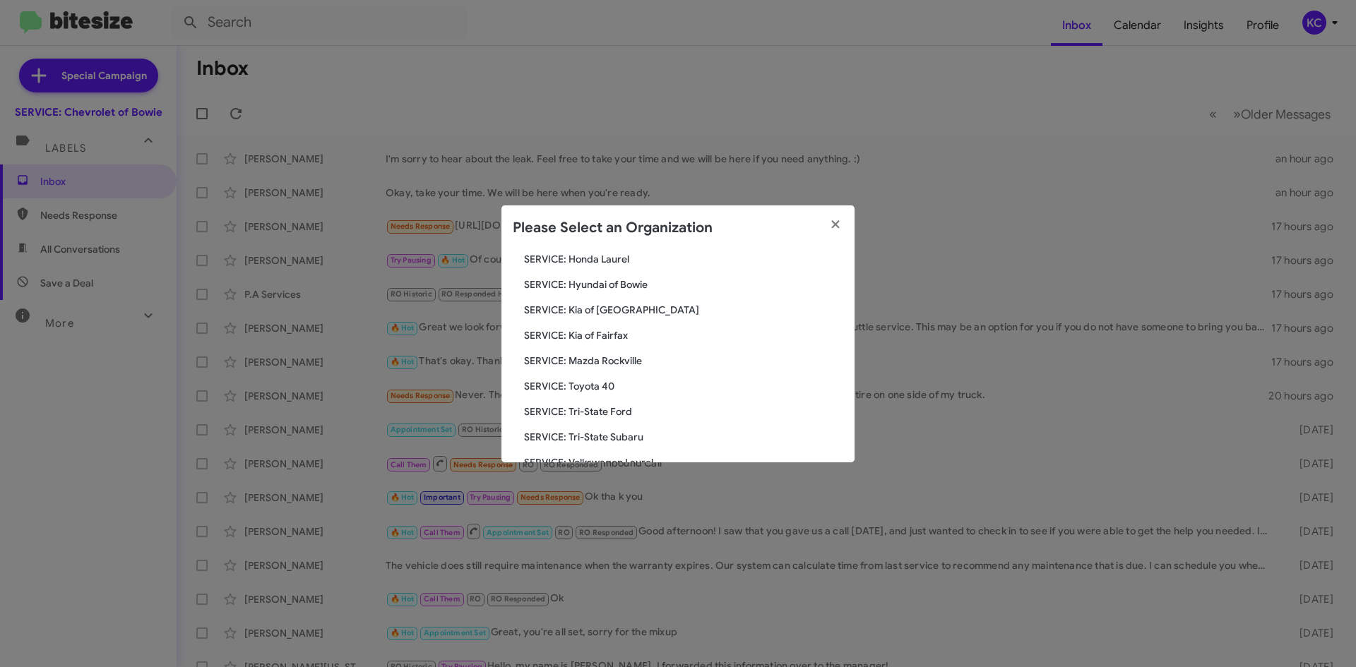
scroll to position [119, 0]
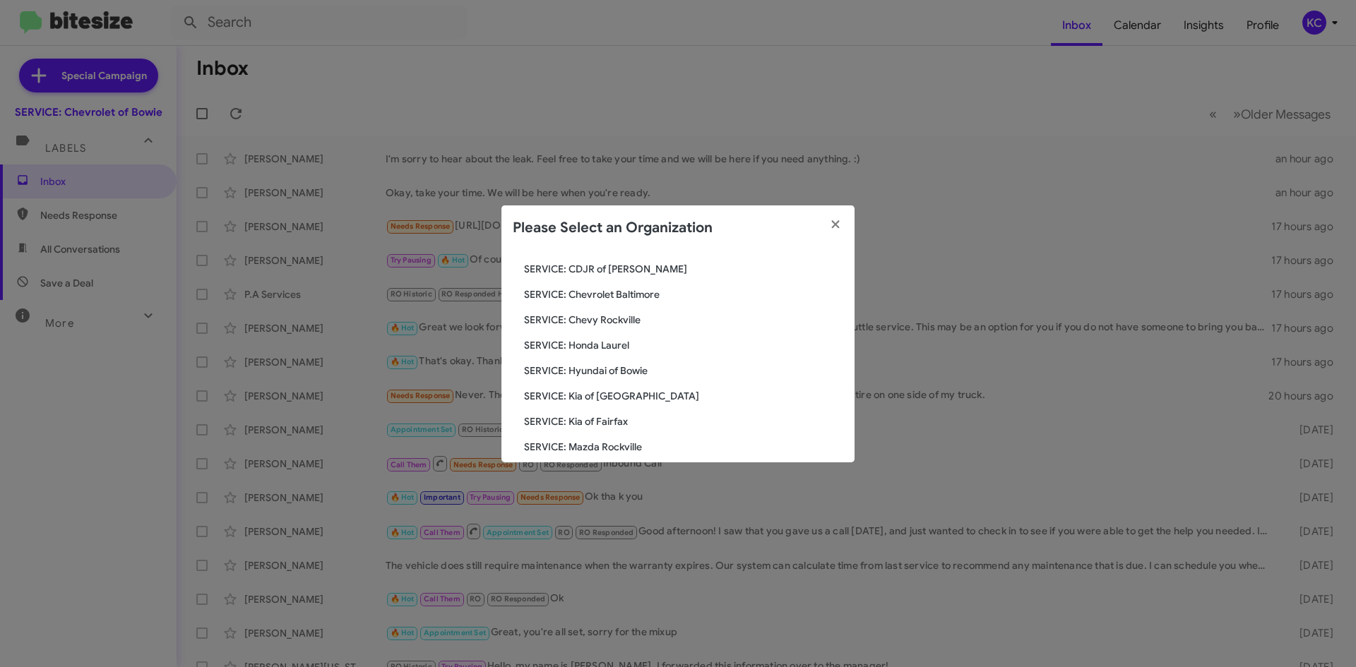
click at [615, 348] on span "SERVICE: Honda Laurel" at bounding box center [683, 345] width 319 height 14
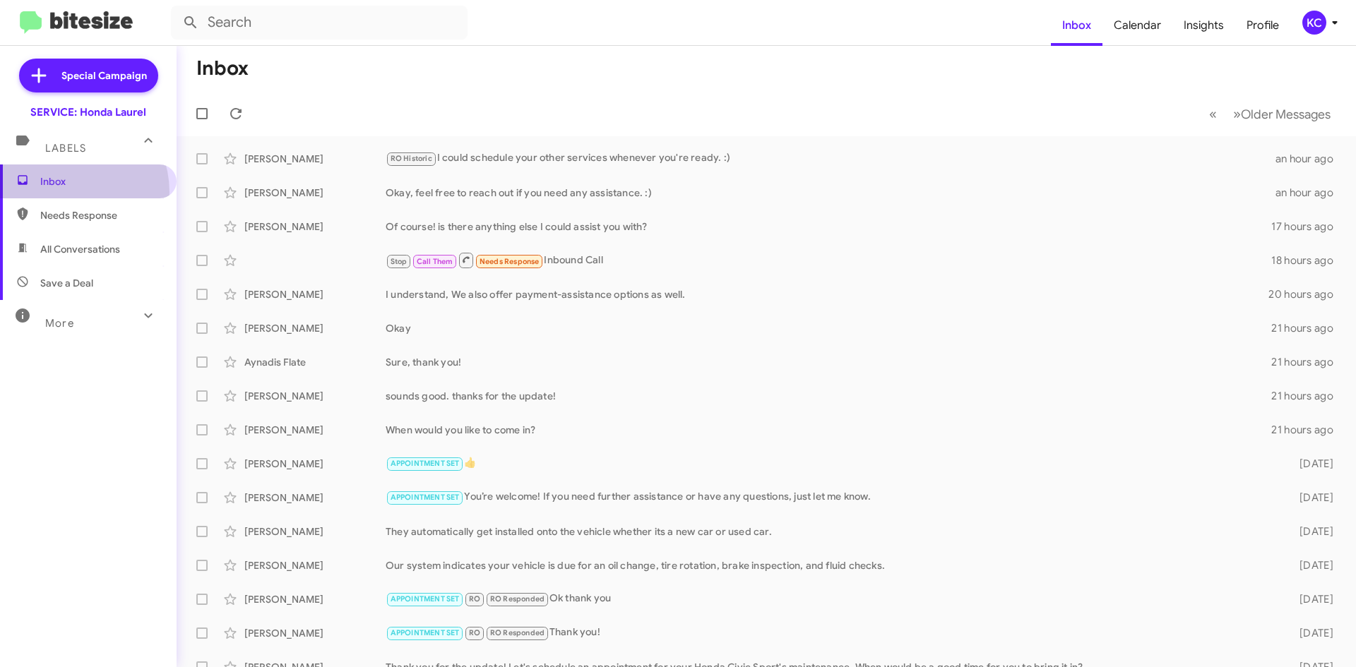
click at [64, 192] on span "Inbox" at bounding box center [88, 182] width 177 height 34
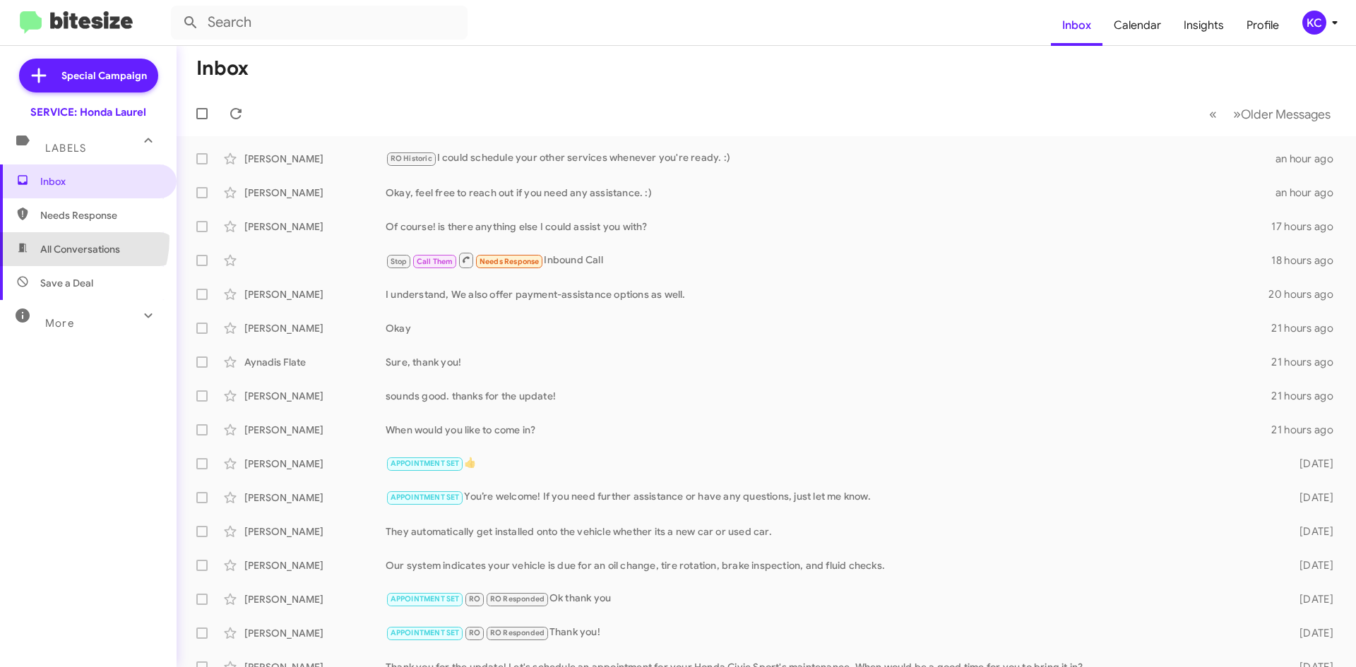
click at [59, 240] on span "All Conversations" at bounding box center [88, 249] width 177 height 34
type input "in:all-conversations"
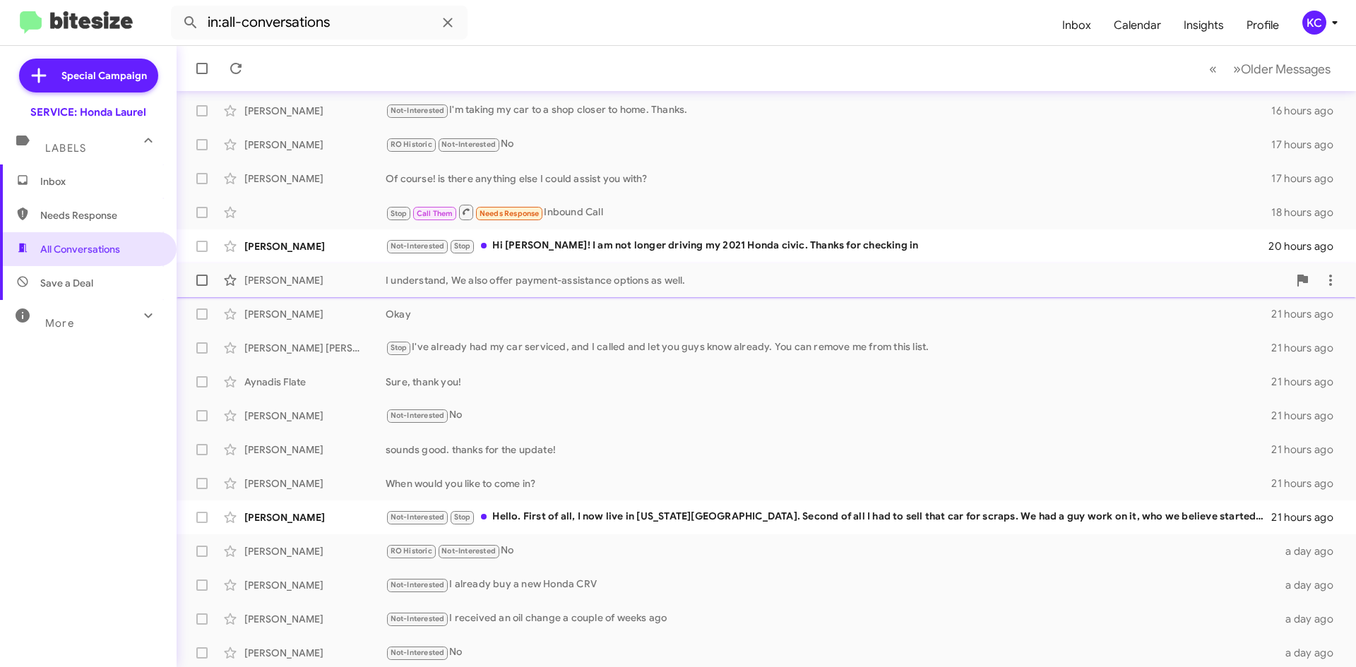
scroll to position [153, 0]
click at [696, 506] on div "Not-Interested Stop Hello. First of all, I now live in [US_STATE][GEOGRAPHIC_DA…" at bounding box center [837, 514] width 903 height 16
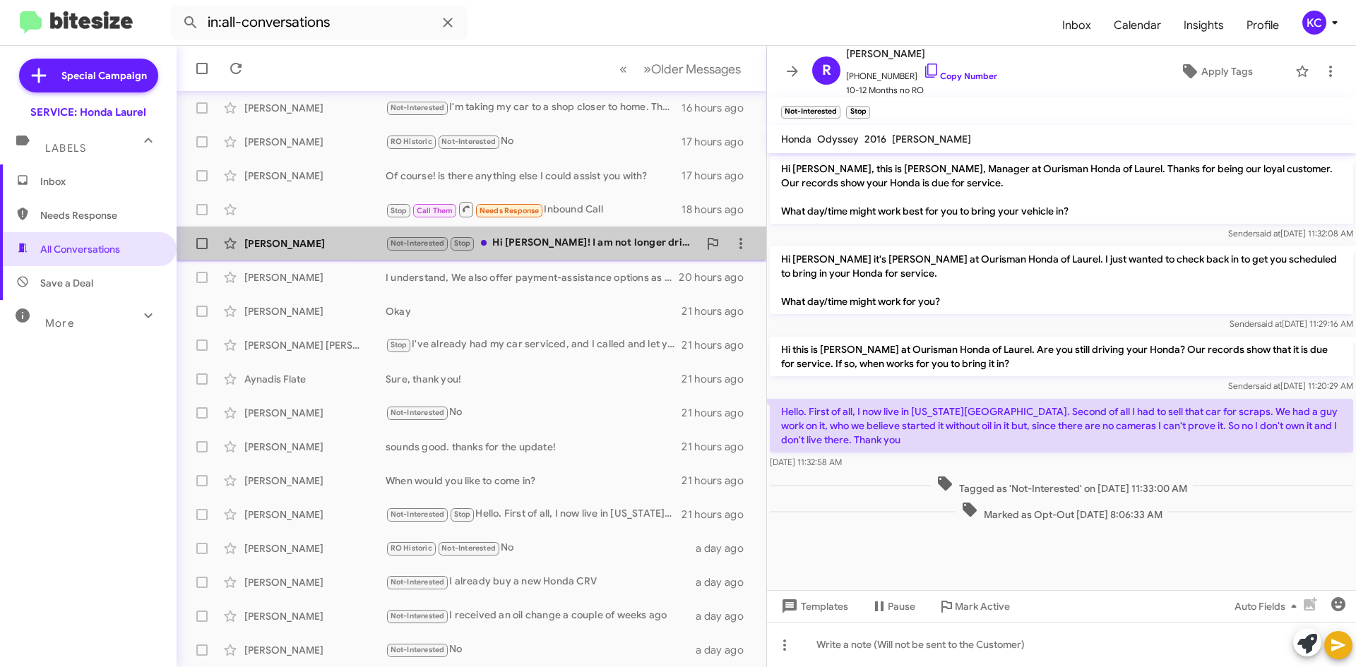
click at [535, 232] on div "[PERSON_NAME] Not-Interested Stop Hi [PERSON_NAME]! I am not longer driving my …" at bounding box center [471, 244] width 567 height 28
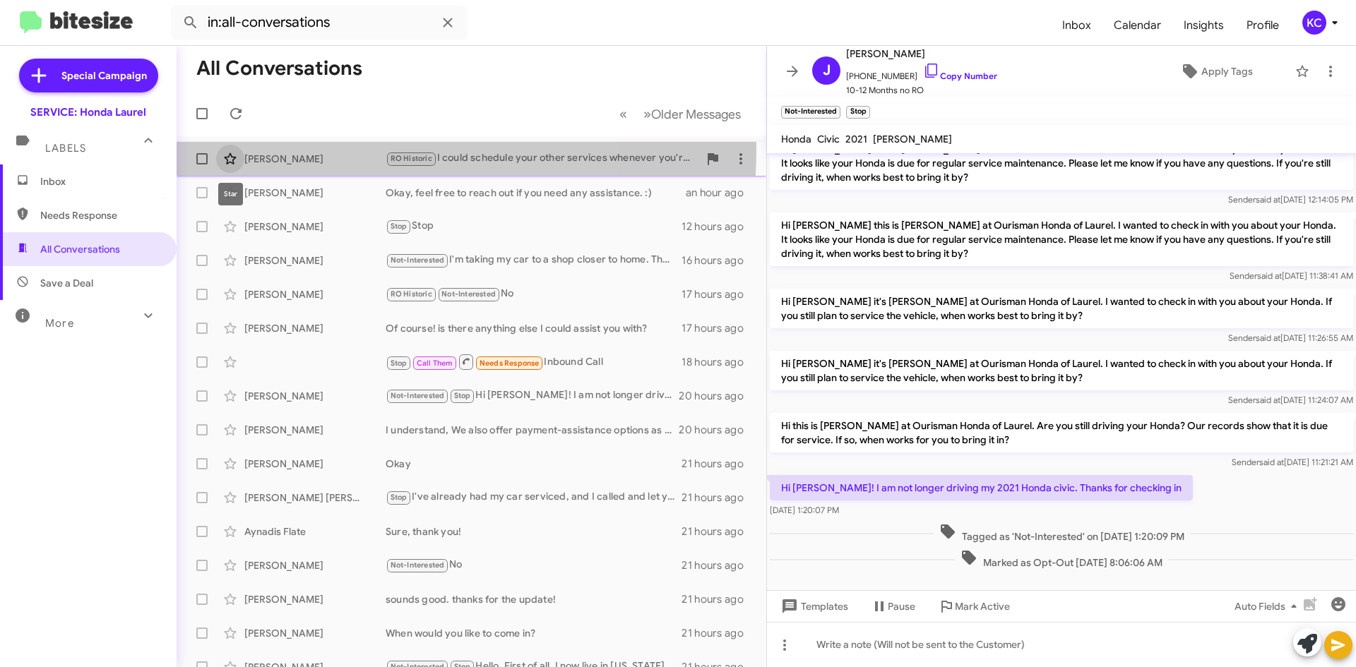
click at [239, 147] on button at bounding box center [230, 159] width 28 height 28
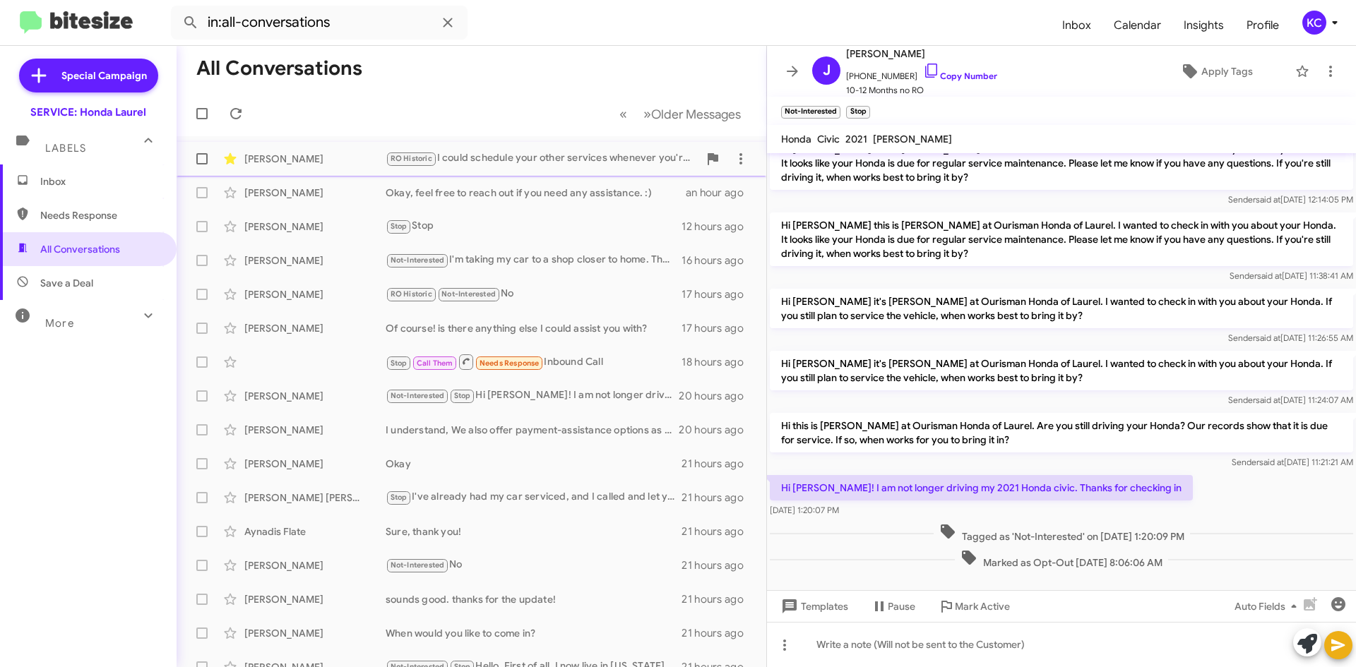
click at [239, 149] on button at bounding box center [230, 159] width 28 height 28
click at [312, 166] on div "[PERSON_NAME] RO Historic I could schedule your other services whenever you're …" at bounding box center [471, 159] width 567 height 28
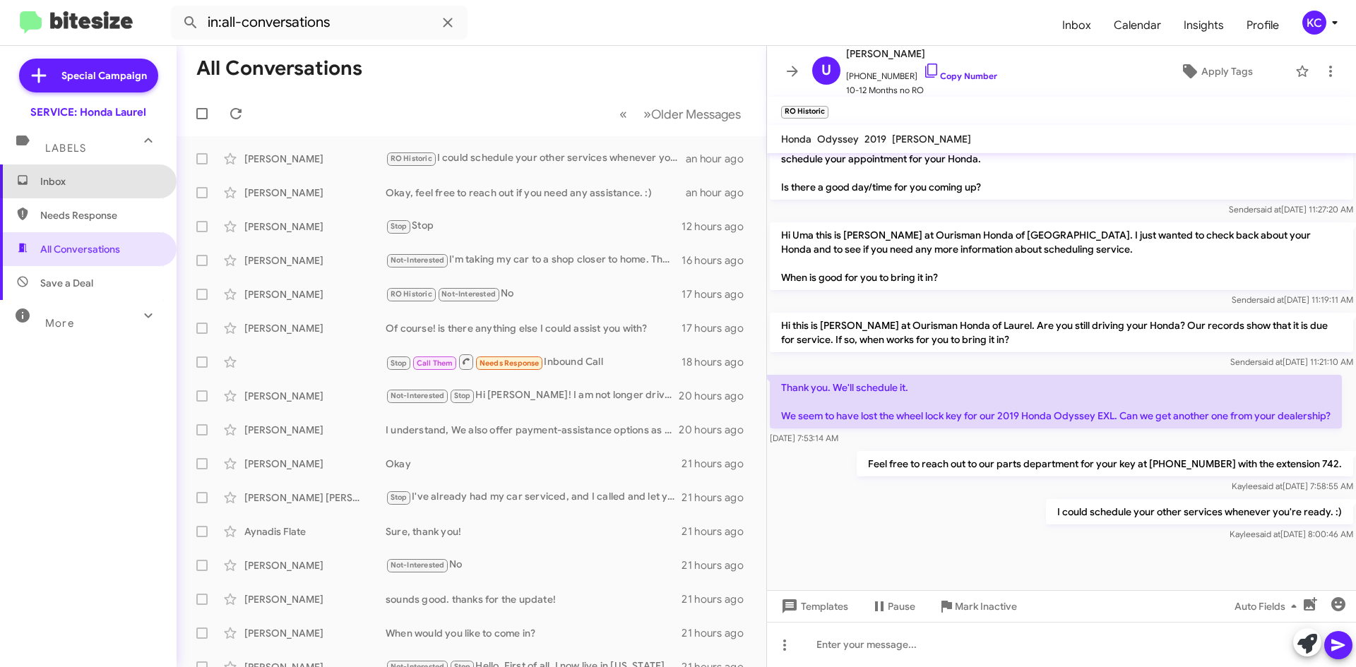
click at [117, 175] on span "Inbox" at bounding box center [100, 181] width 120 height 14
